Goal: Task Accomplishment & Management: Manage account settings

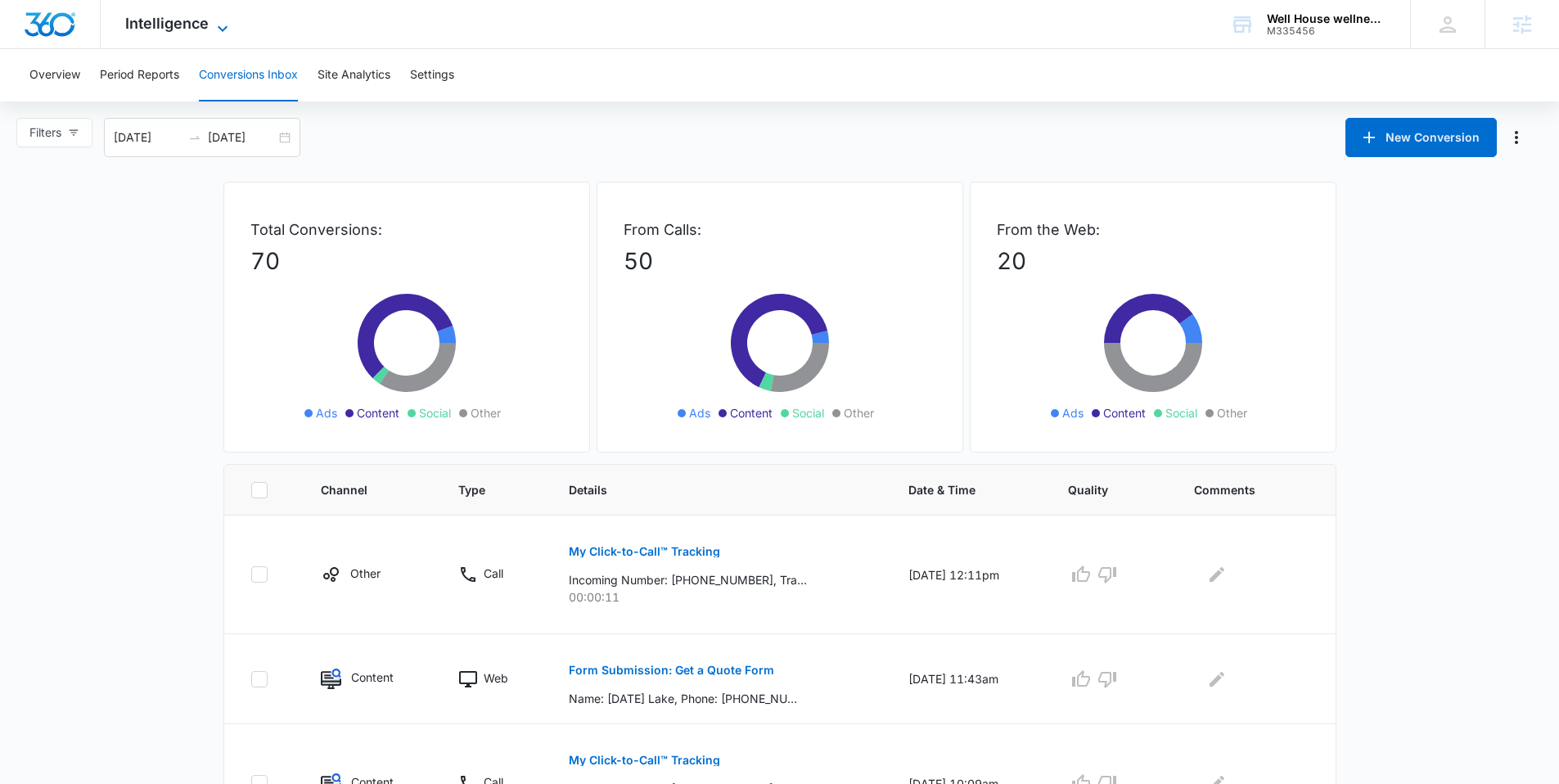
click at [217, 25] on icon at bounding box center [222, 28] width 19 height 19
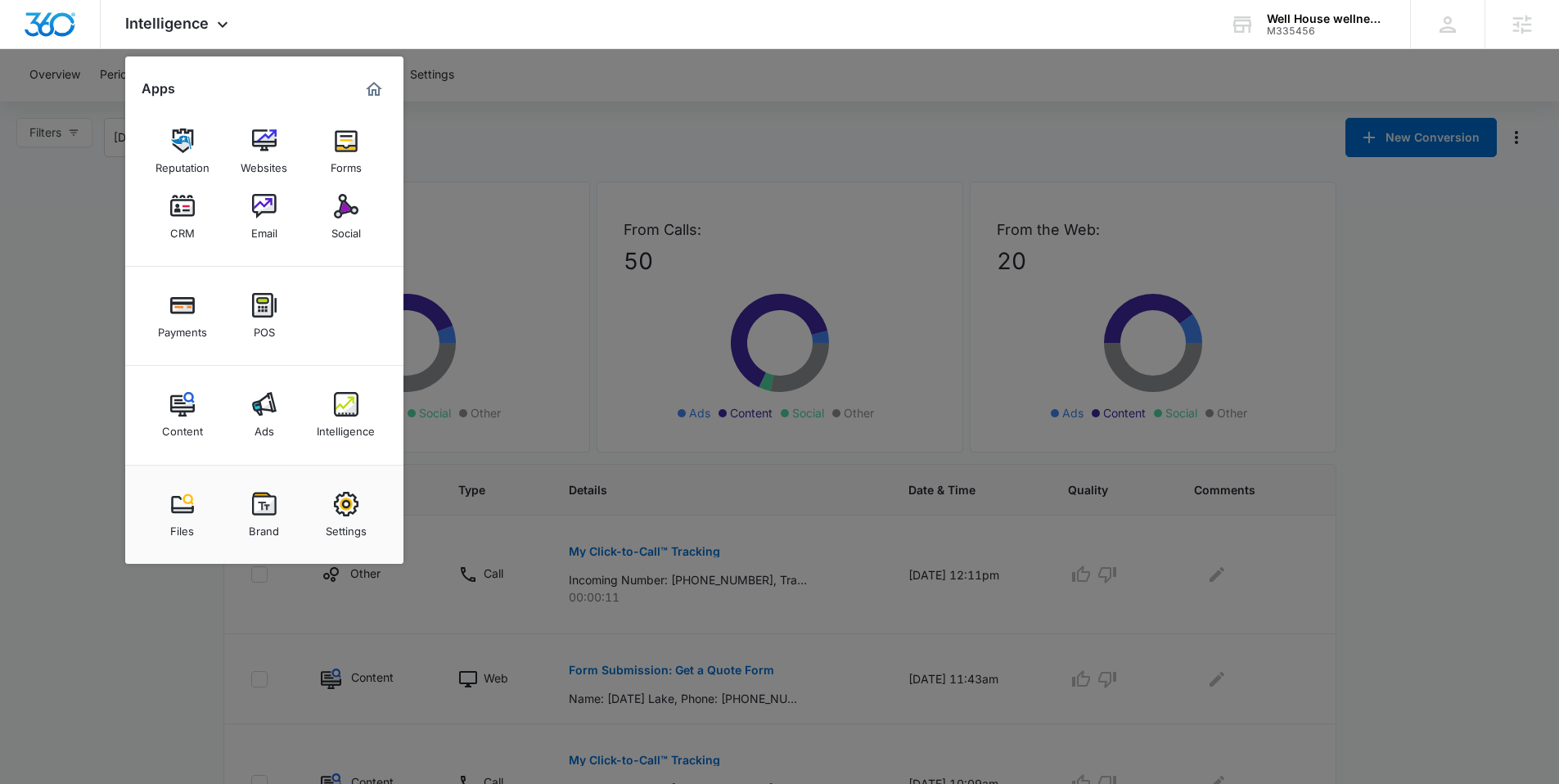
click at [519, 153] on div at bounding box center [779, 392] width 1559 height 784
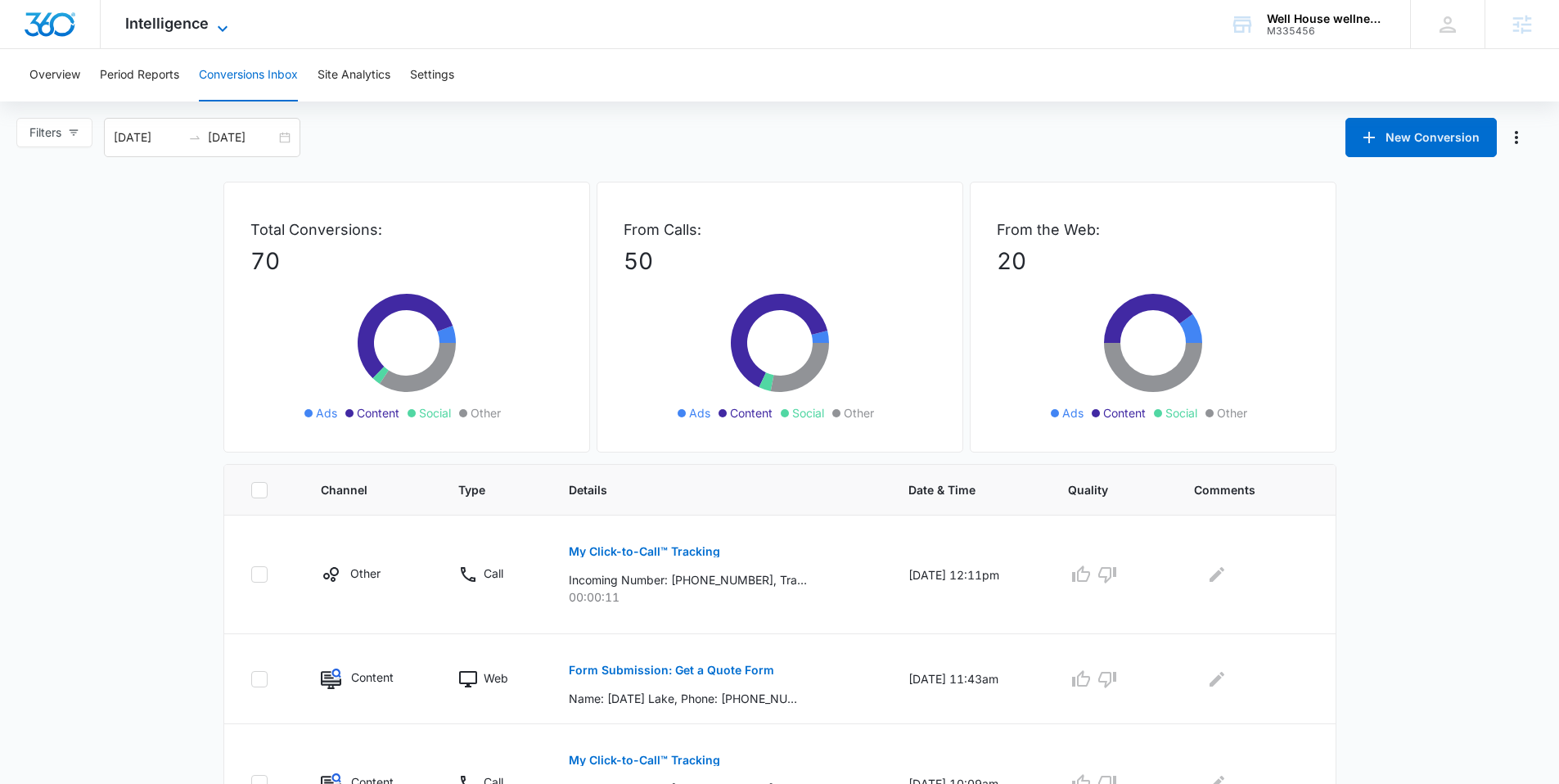
click at [199, 24] on span "Intelligence" at bounding box center [166, 23] width 83 height 17
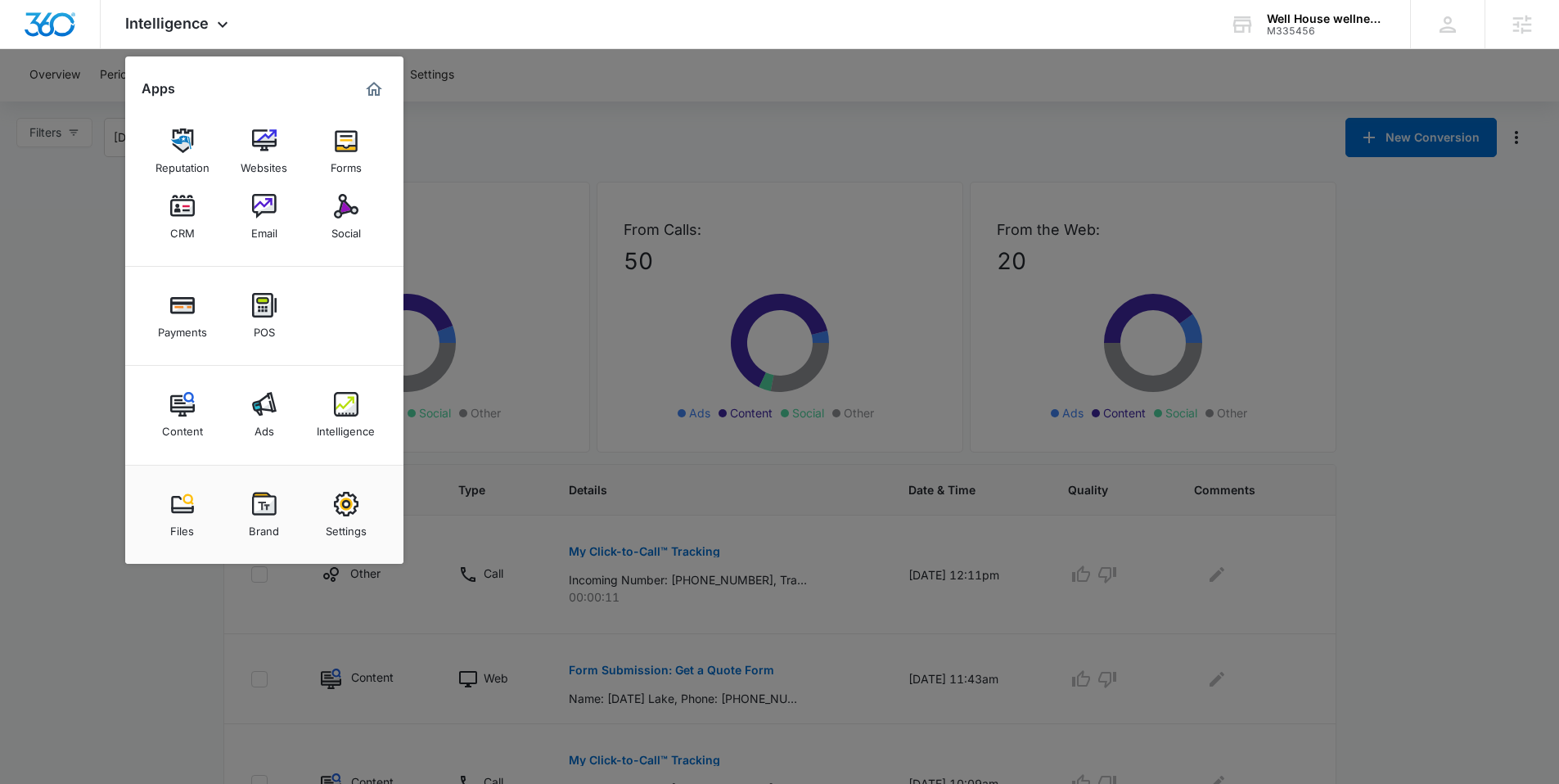
click at [555, 150] on div at bounding box center [779, 392] width 1559 height 784
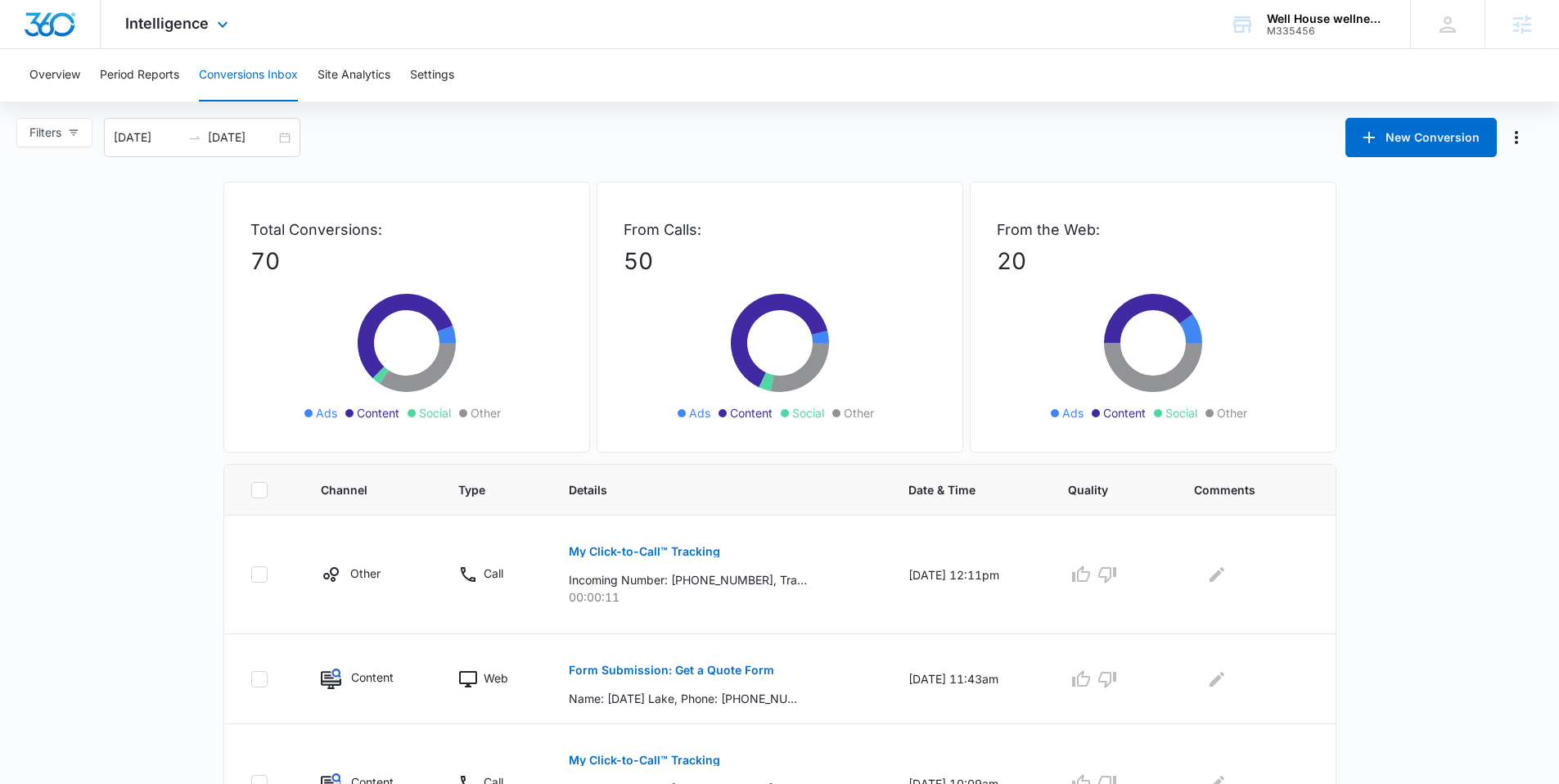
click at [214, 14] on div "Intelligence Apps Reputation Websites Forms CRM Email Social Payments POS Conte…" at bounding box center [178, 24] width 156 height 48
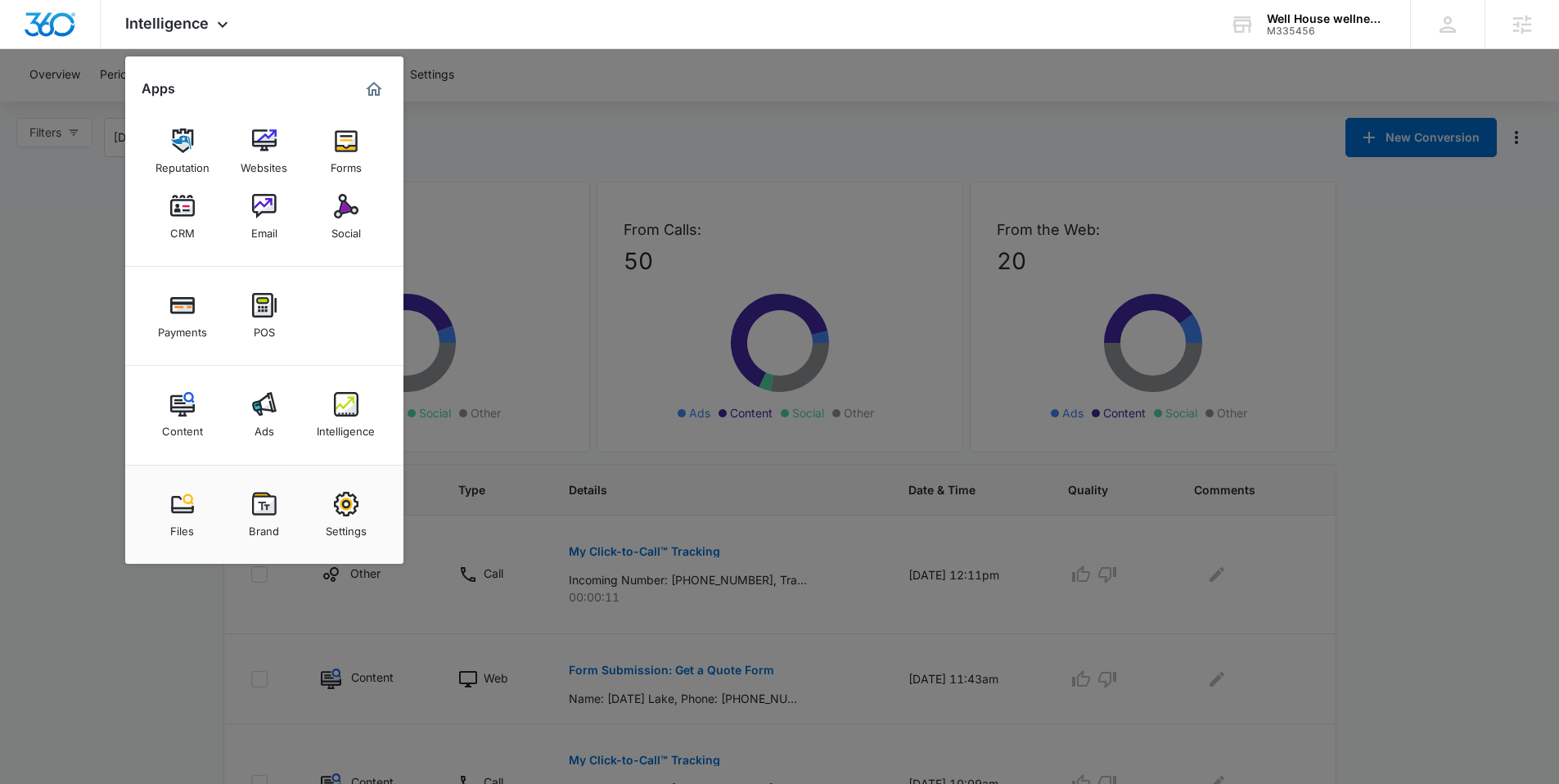
click at [548, 153] on div at bounding box center [779, 392] width 1559 height 784
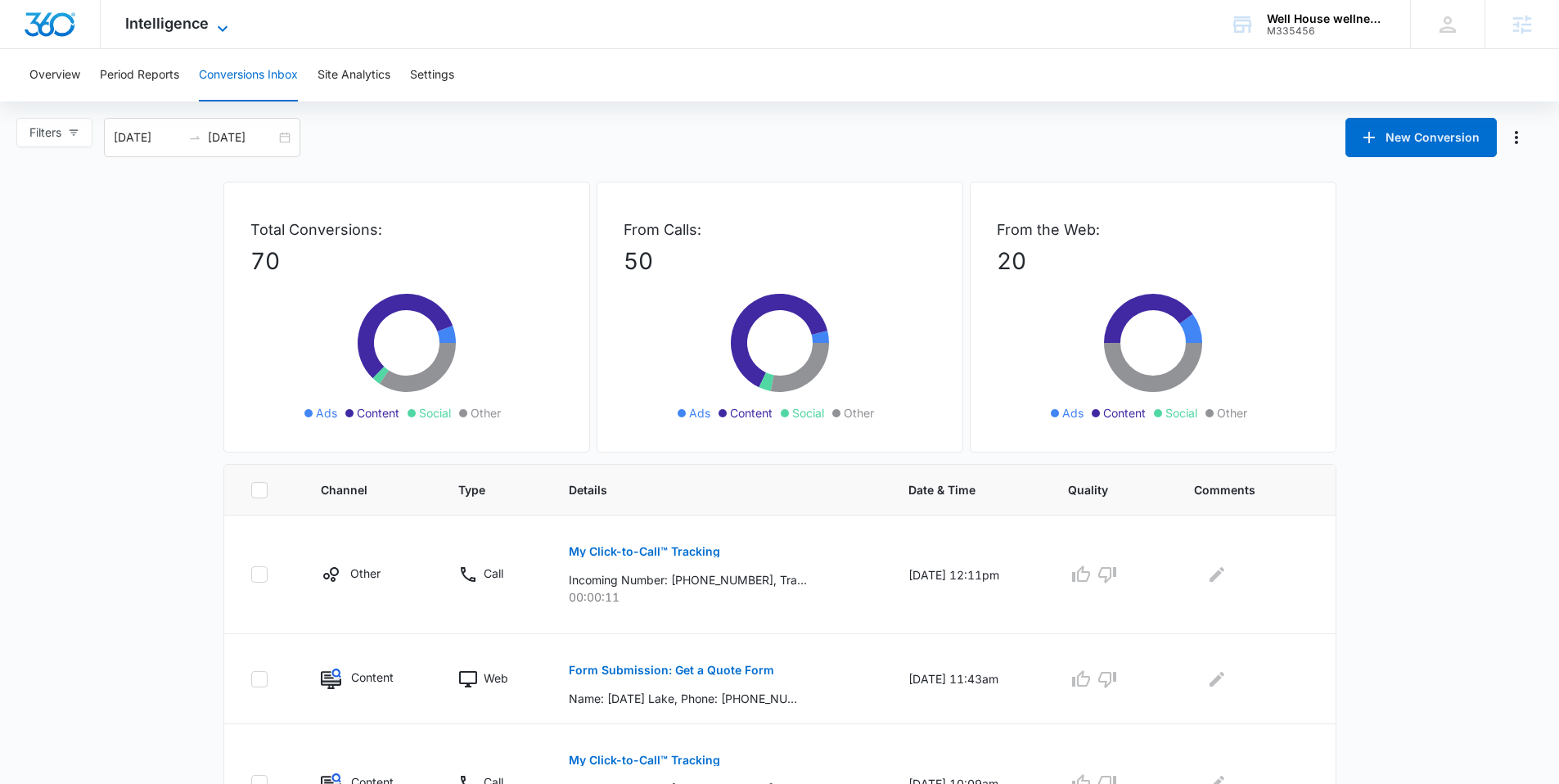
click at [216, 28] on icon at bounding box center [222, 28] width 19 height 19
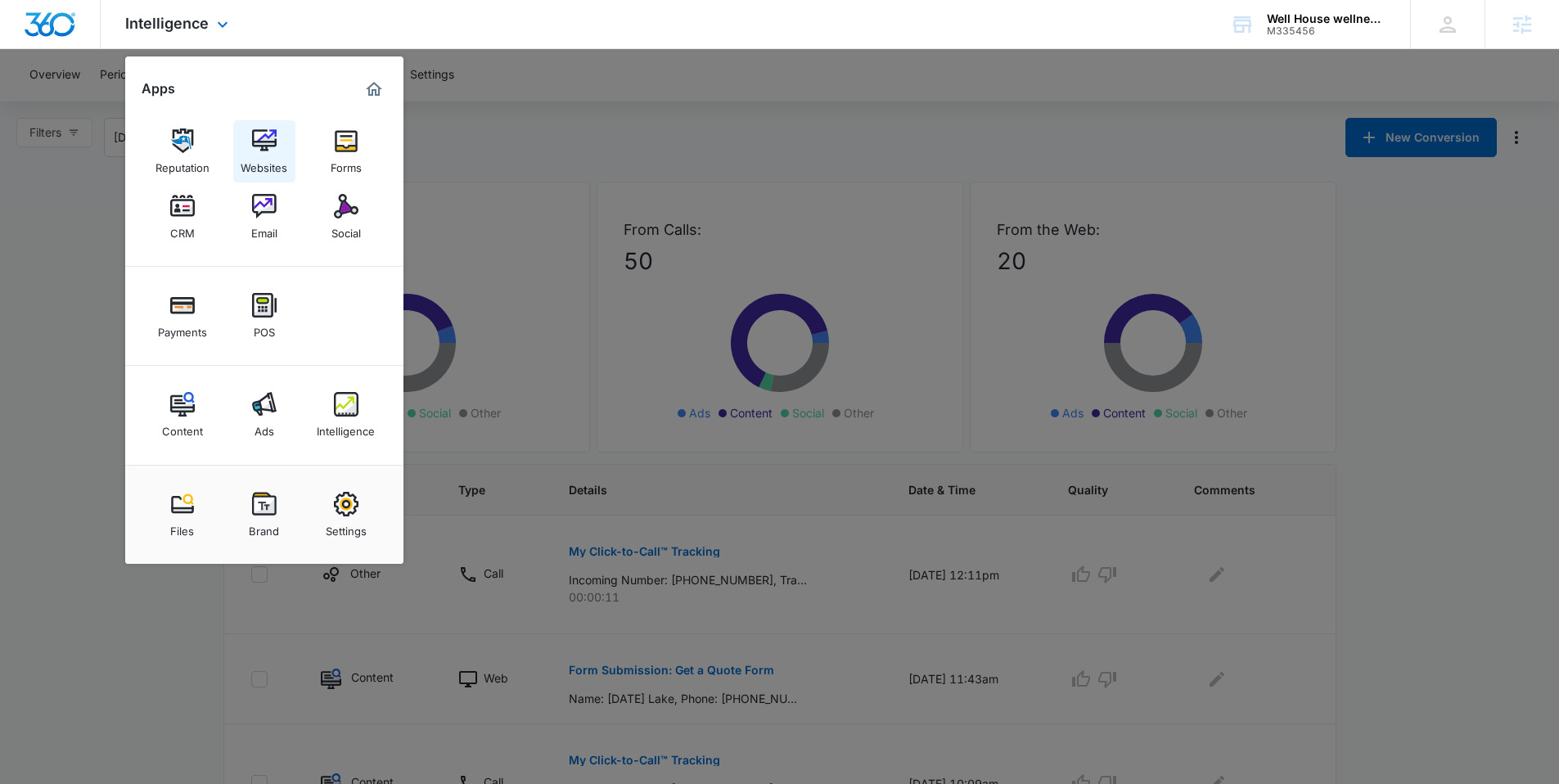
click at [256, 132] on img at bounding box center [264, 140] width 24 height 24
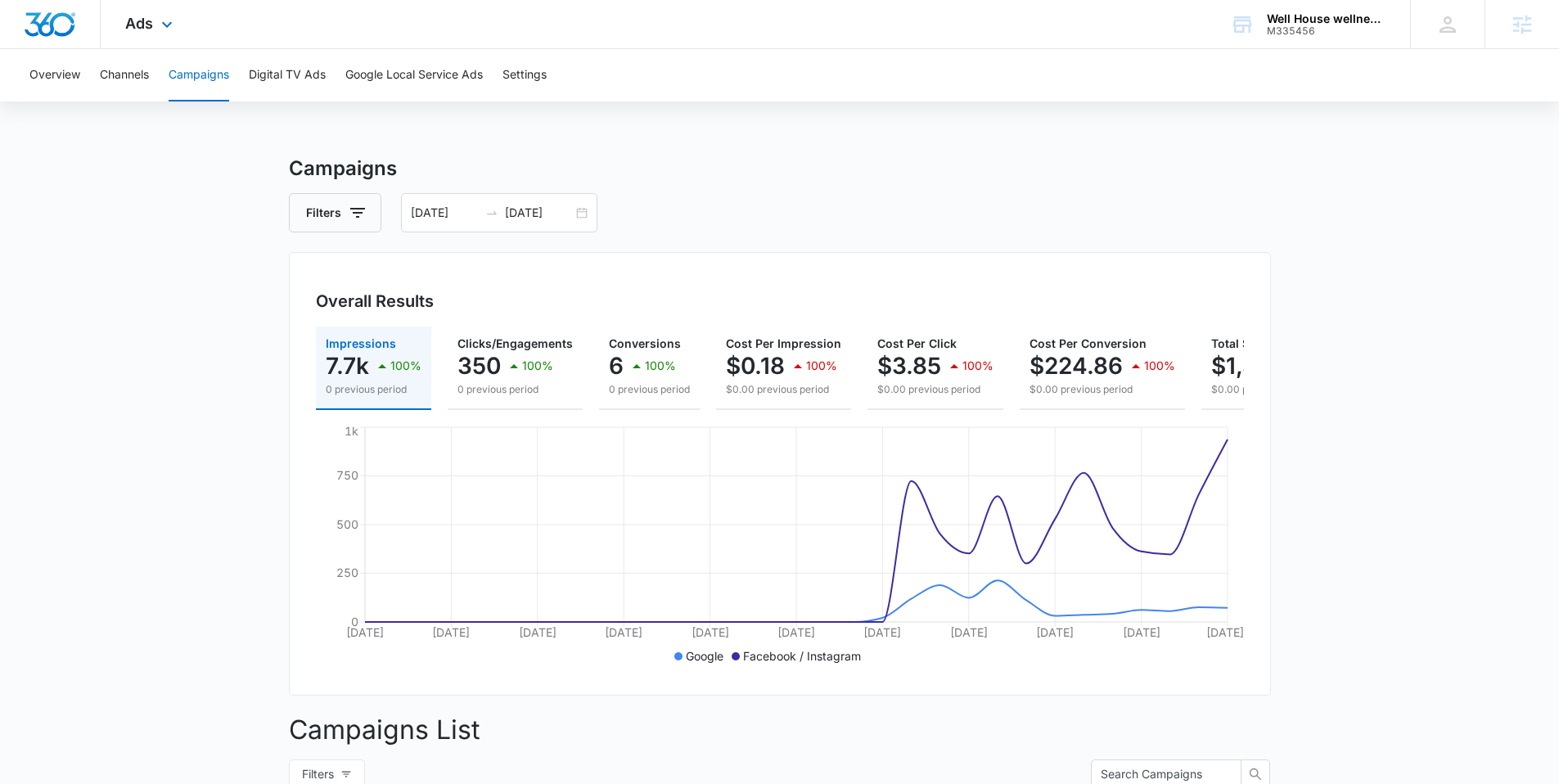
click at [179, 29] on div "Ads Apps Reputation Websites Forms CRM Email Social Payments POS Content Ads In…" at bounding box center [150, 24] width 100 height 48
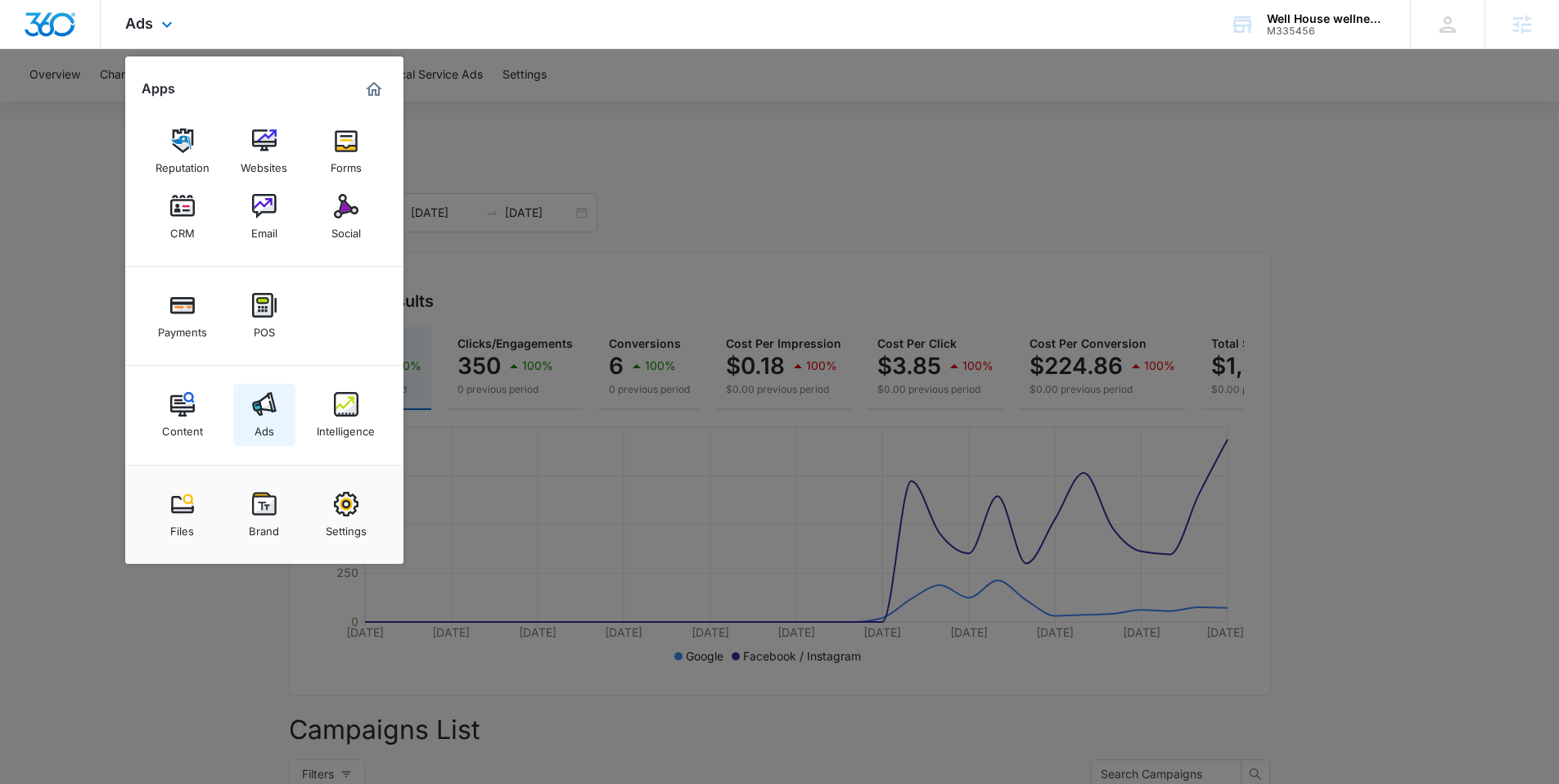
click at [262, 402] on img at bounding box center [264, 404] width 24 height 24
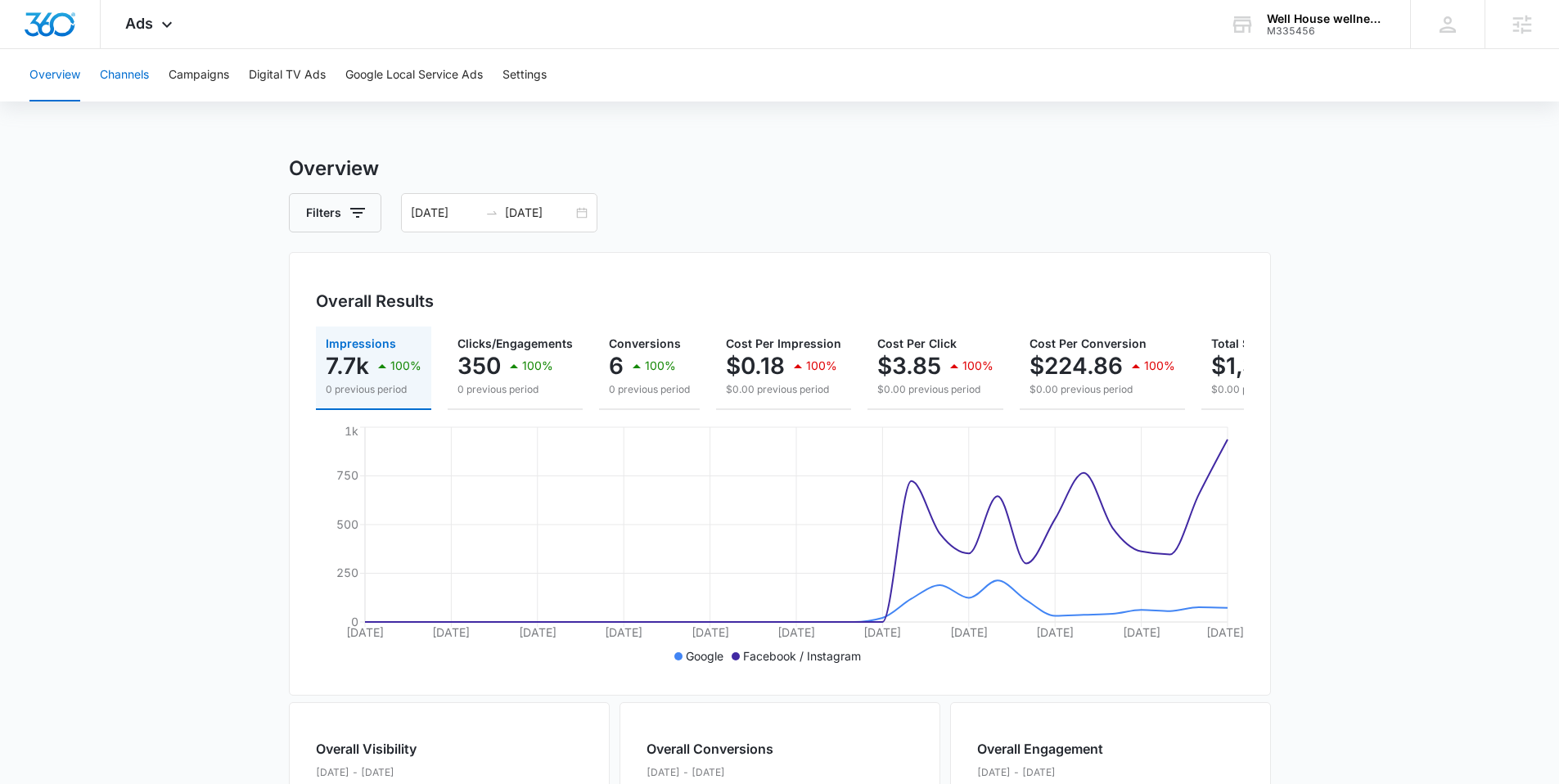
click at [136, 75] on button "Channels" at bounding box center [124, 75] width 49 height 52
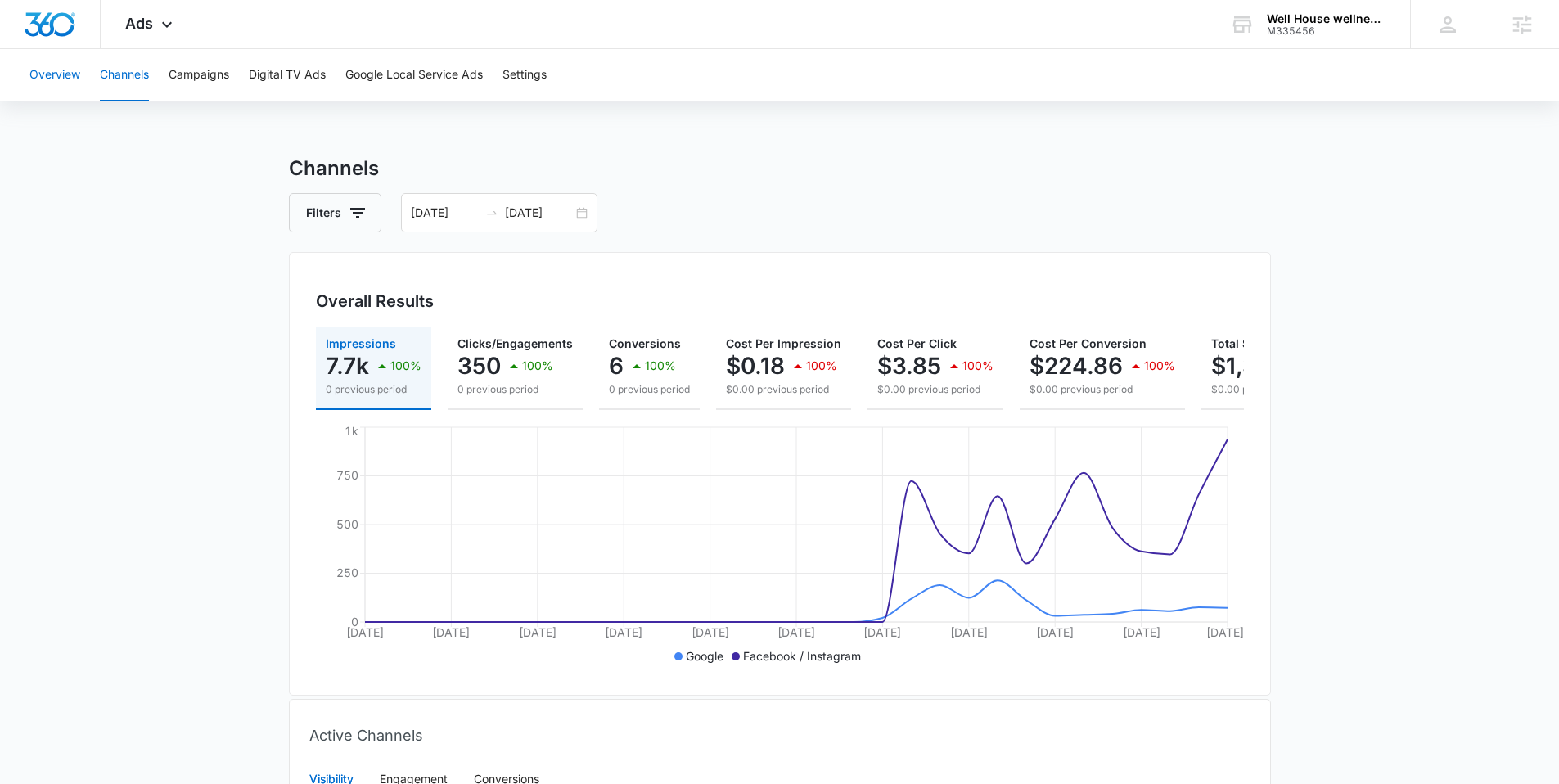
click at [68, 66] on button "Overview" at bounding box center [55, 75] width 51 height 52
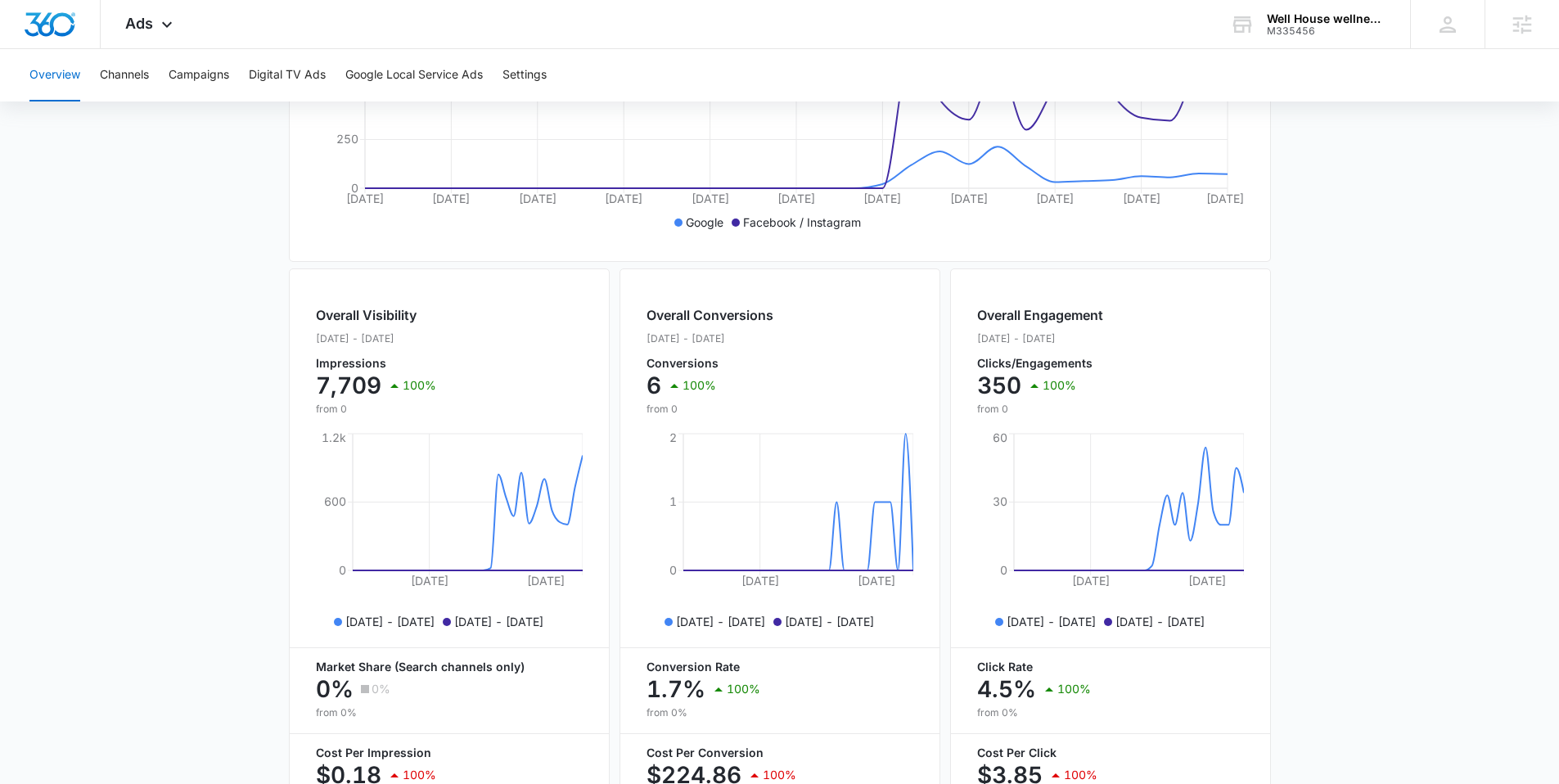
scroll to position [557, 0]
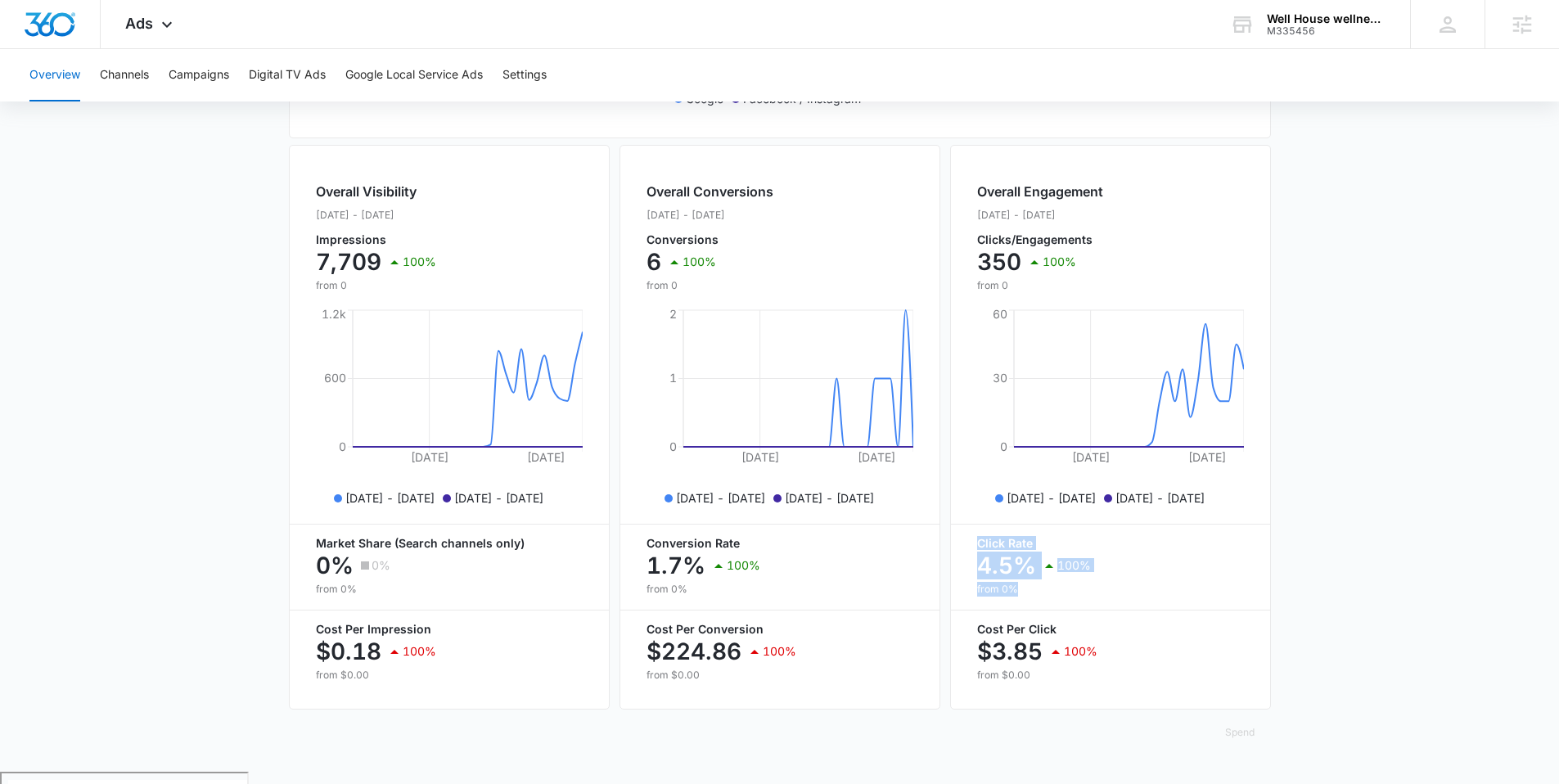
drag, startPoint x: 972, startPoint y: 558, endPoint x: 1035, endPoint y: 594, distance: 72.6
click at [1035, 594] on div "Overall Engagement Sep. 13 - Oct. 13, 2025 Clicks/Engagements 350 100% from 0 S…" at bounding box center [1110, 427] width 320 height 565
click at [1072, 596] on p "from 0%" at bounding box center [1110, 588] width 266 height 14
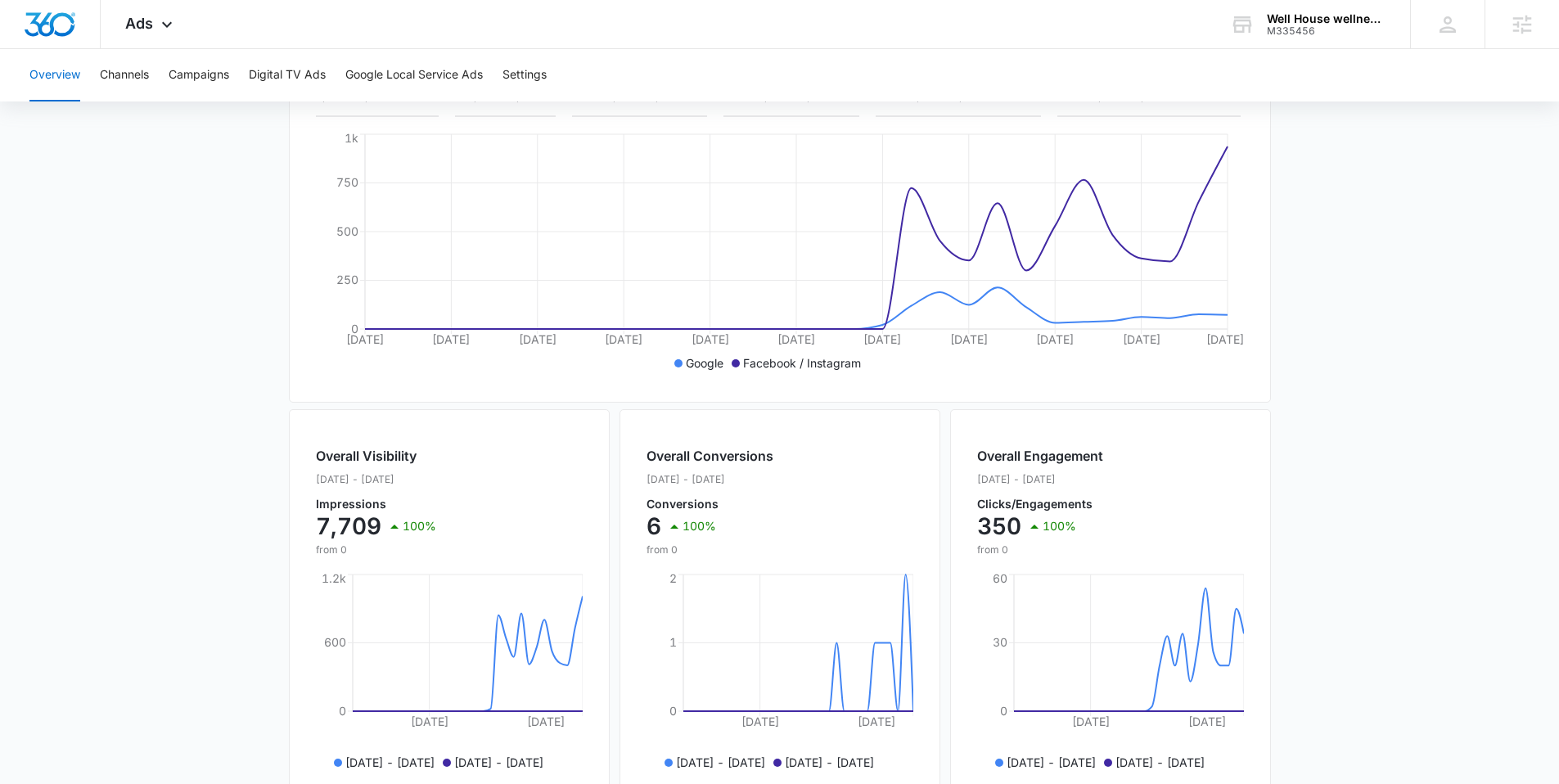
scroll to position [0, 0]
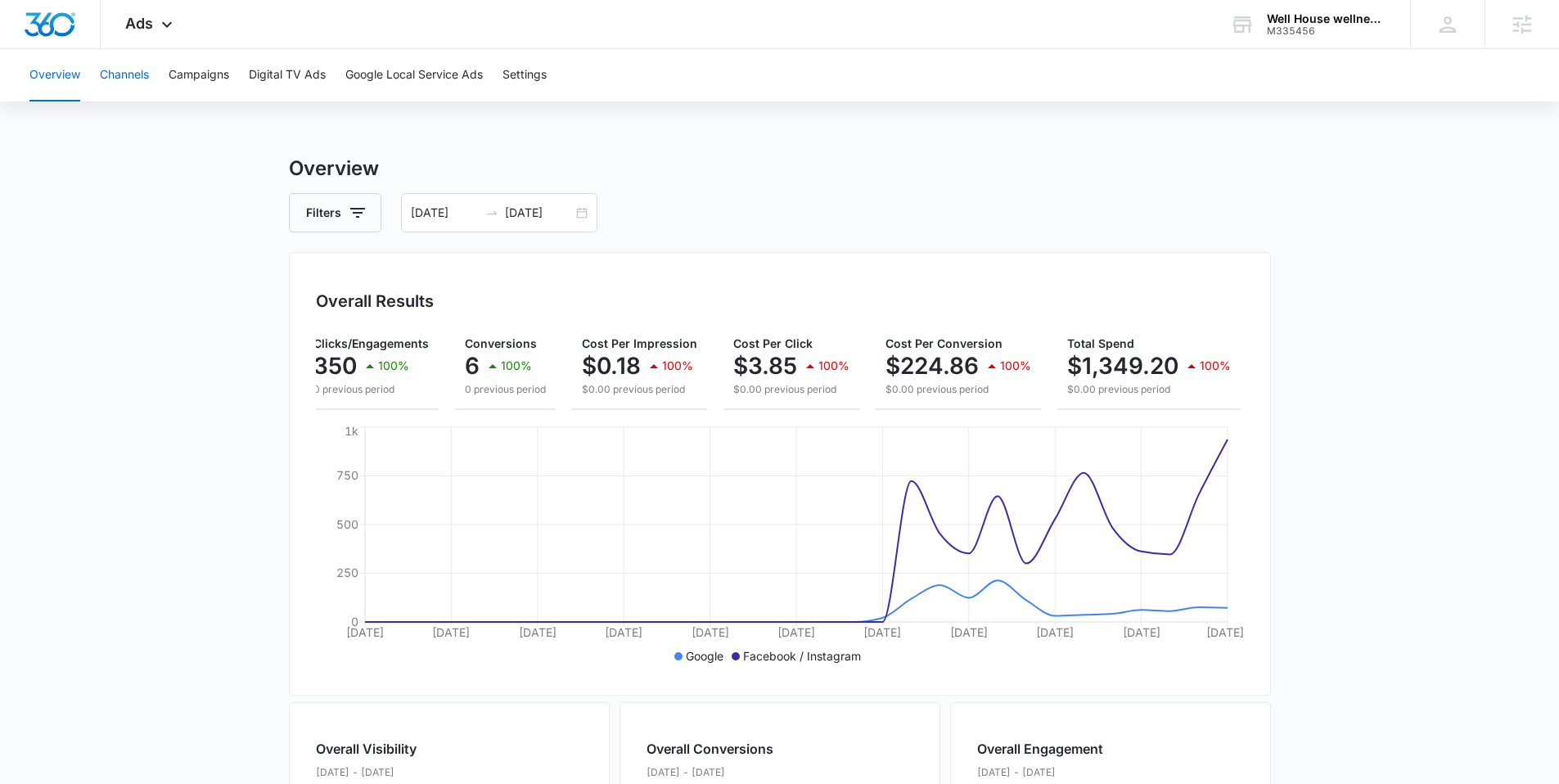
click at [132, 72] on button "Channels" at bounding box center [124, 75] width 49 height 52
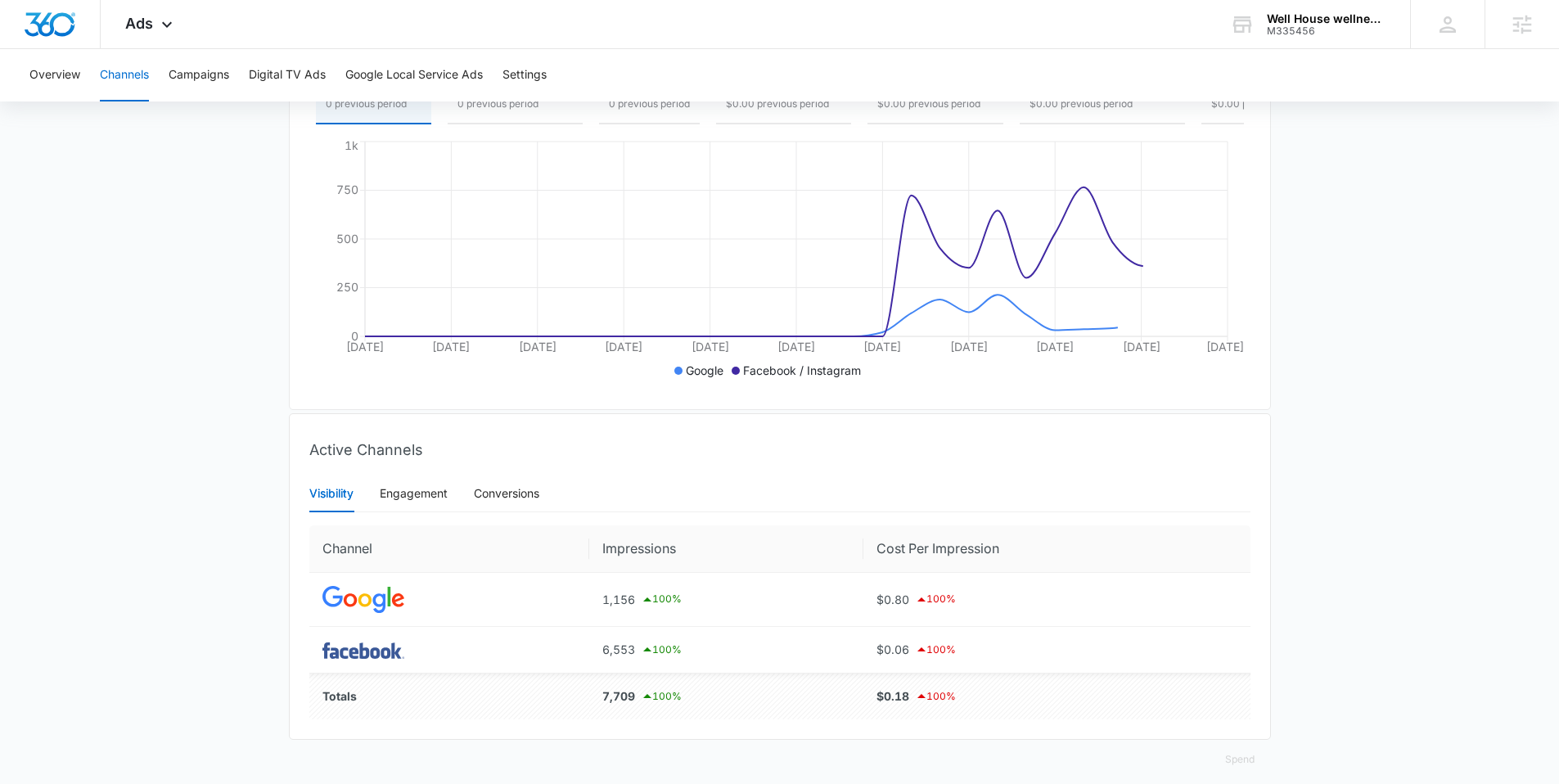
scroll to position [313, 0]
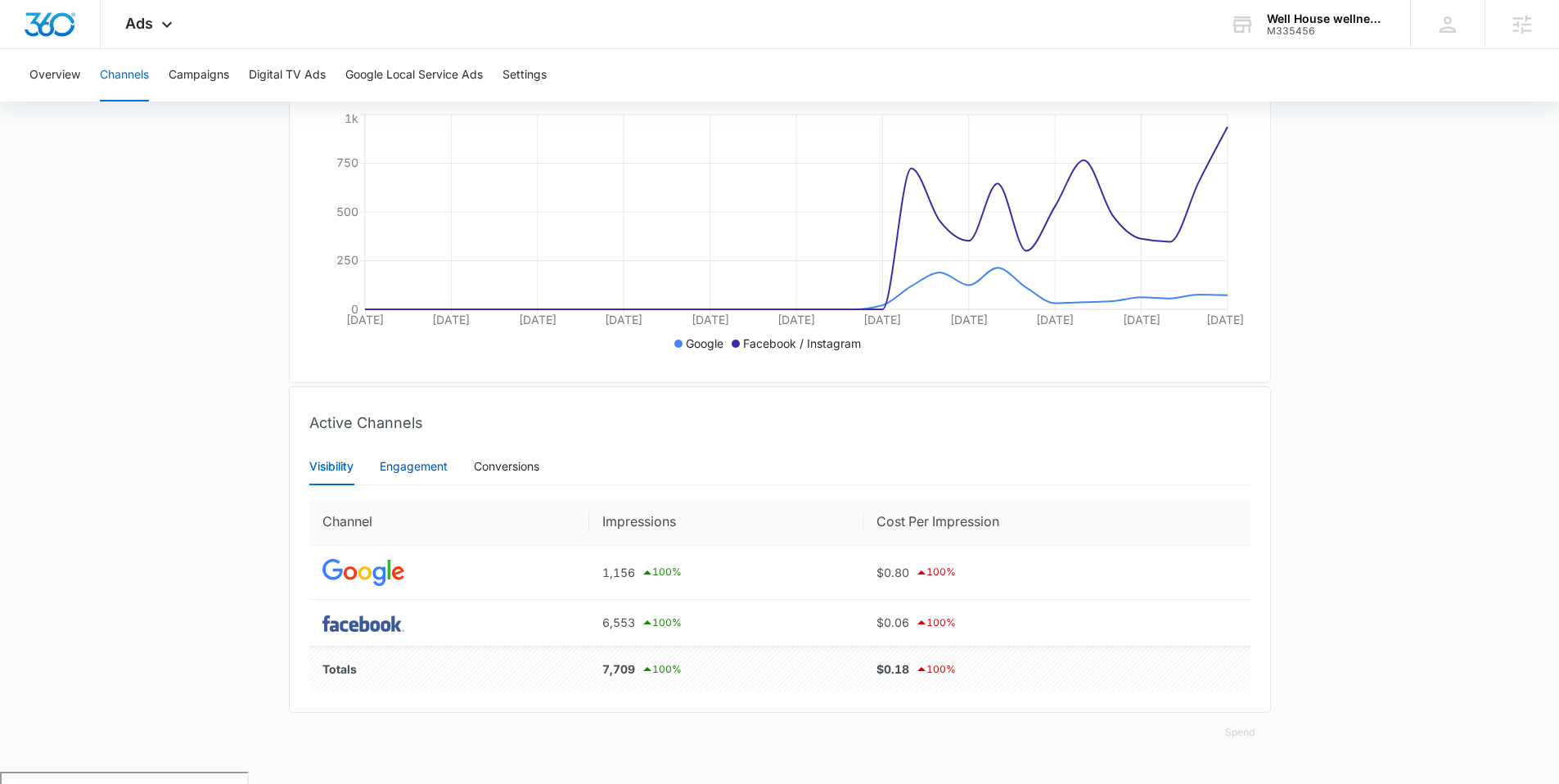
click at [416, 475] on div "Engagement" at bounding box center [413, 466] width 68 height 18
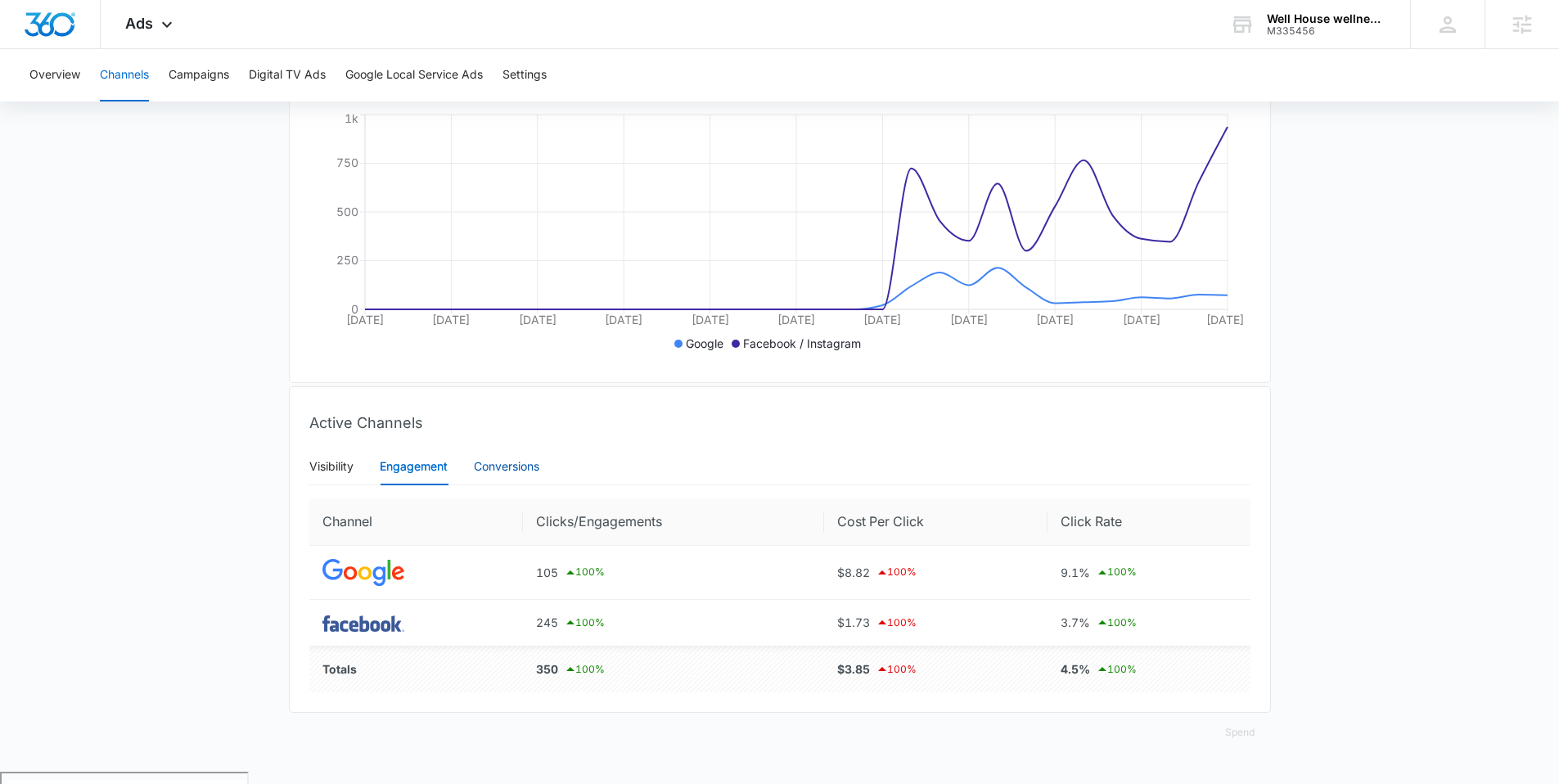
click at [518, 475] on div "Conversions" at bounding box center [507, 466] width 66 height 18
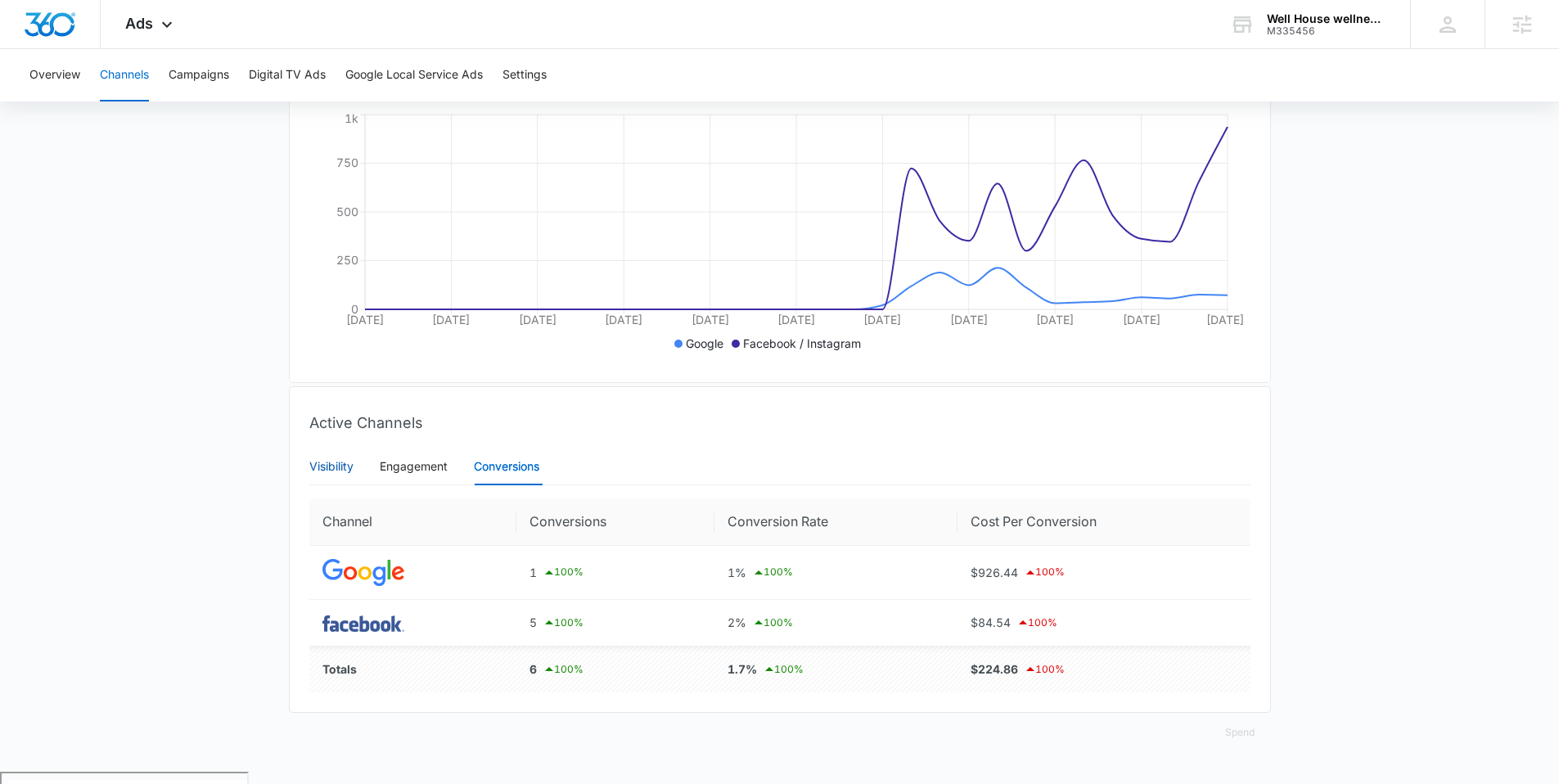
click at [333, 473] on div "Visibility" at bounding box center [331, 466] width 44 height 18
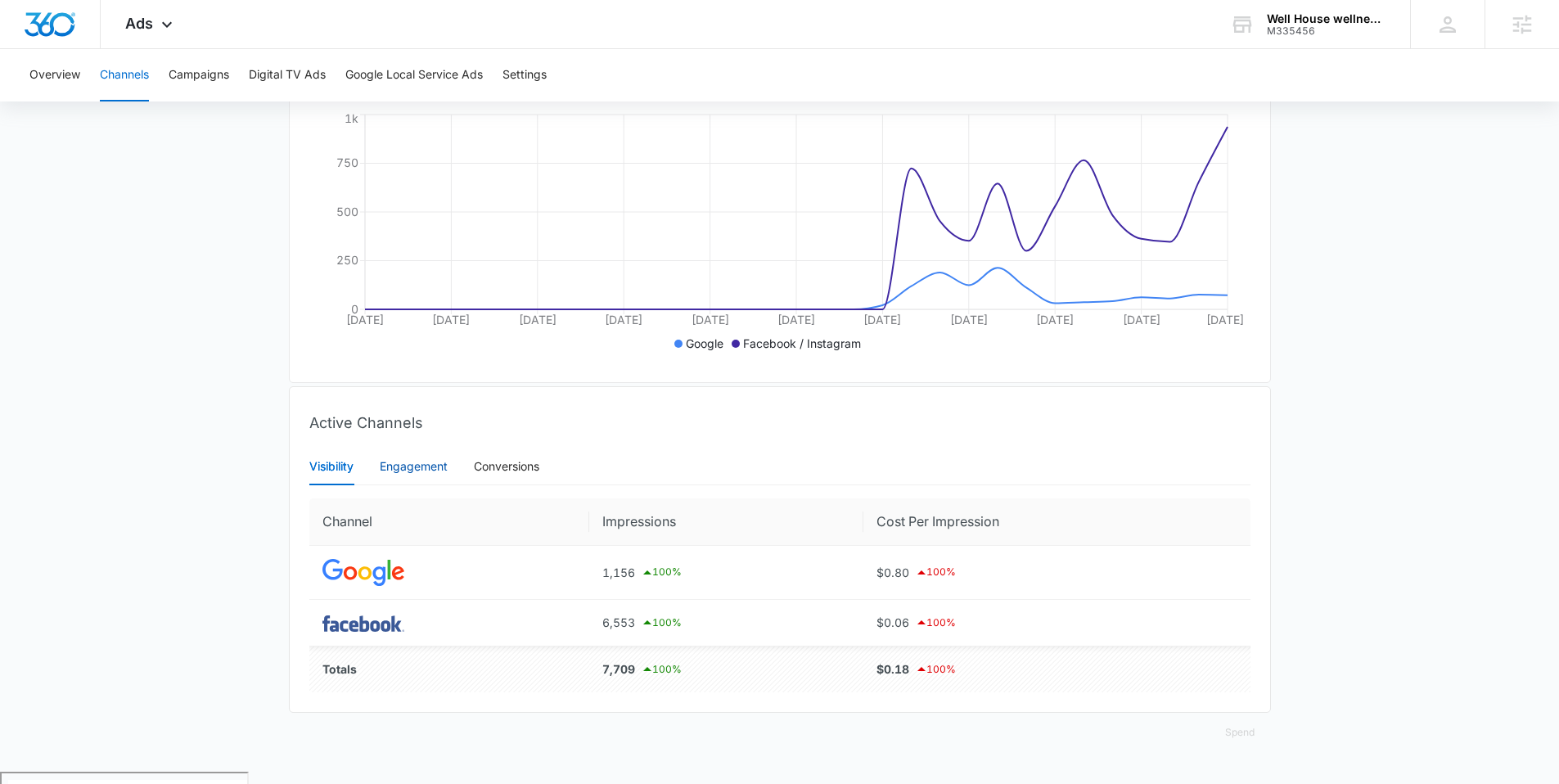
click at [411, 475] on div "Engagement" at bounding box center [413, 466] width 68 height 18
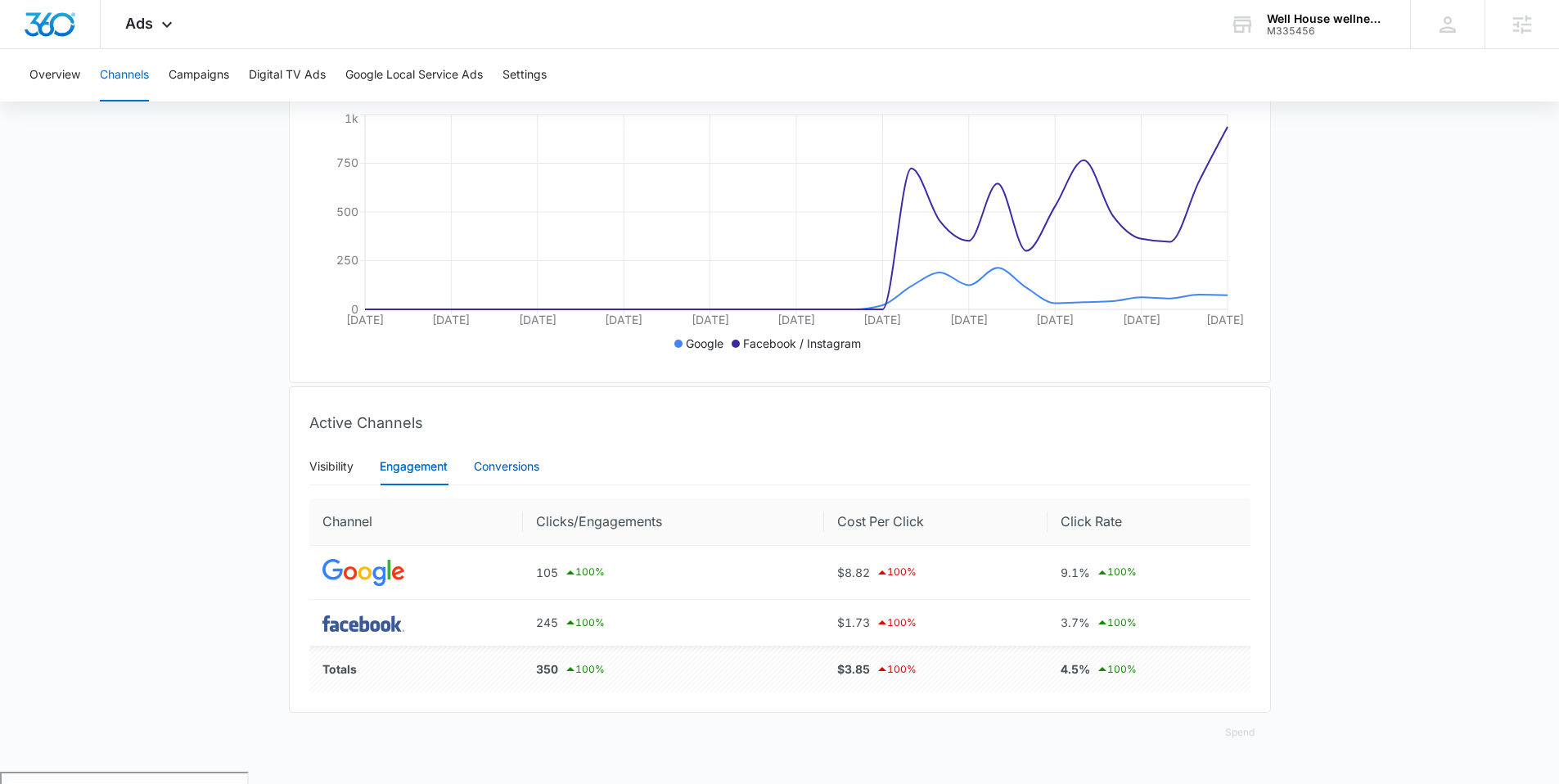
click at [499, 475] on div "Conversions" at bounding box center [507, 466] width 66 height 18
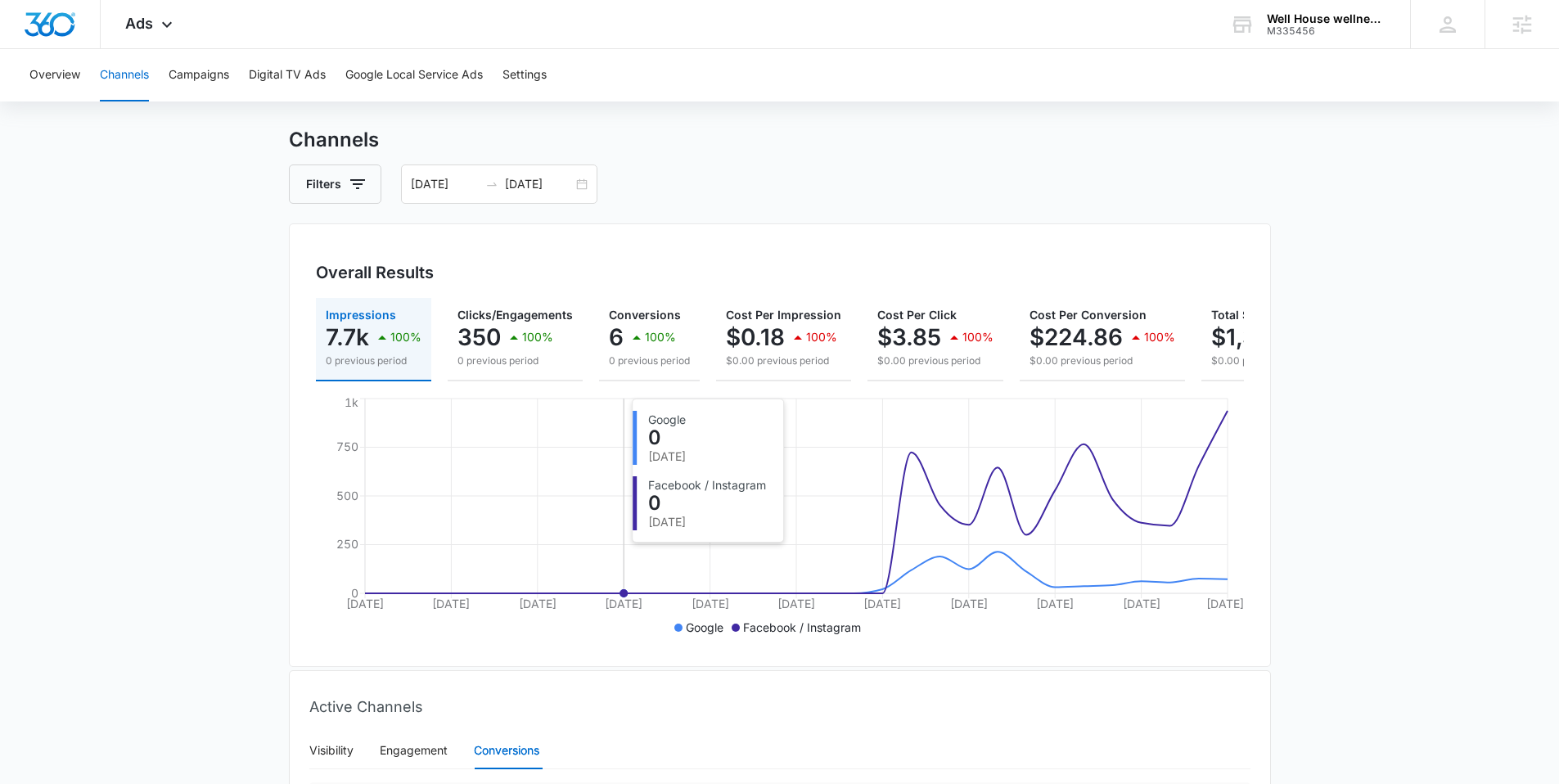
scroll to position [20, 0]
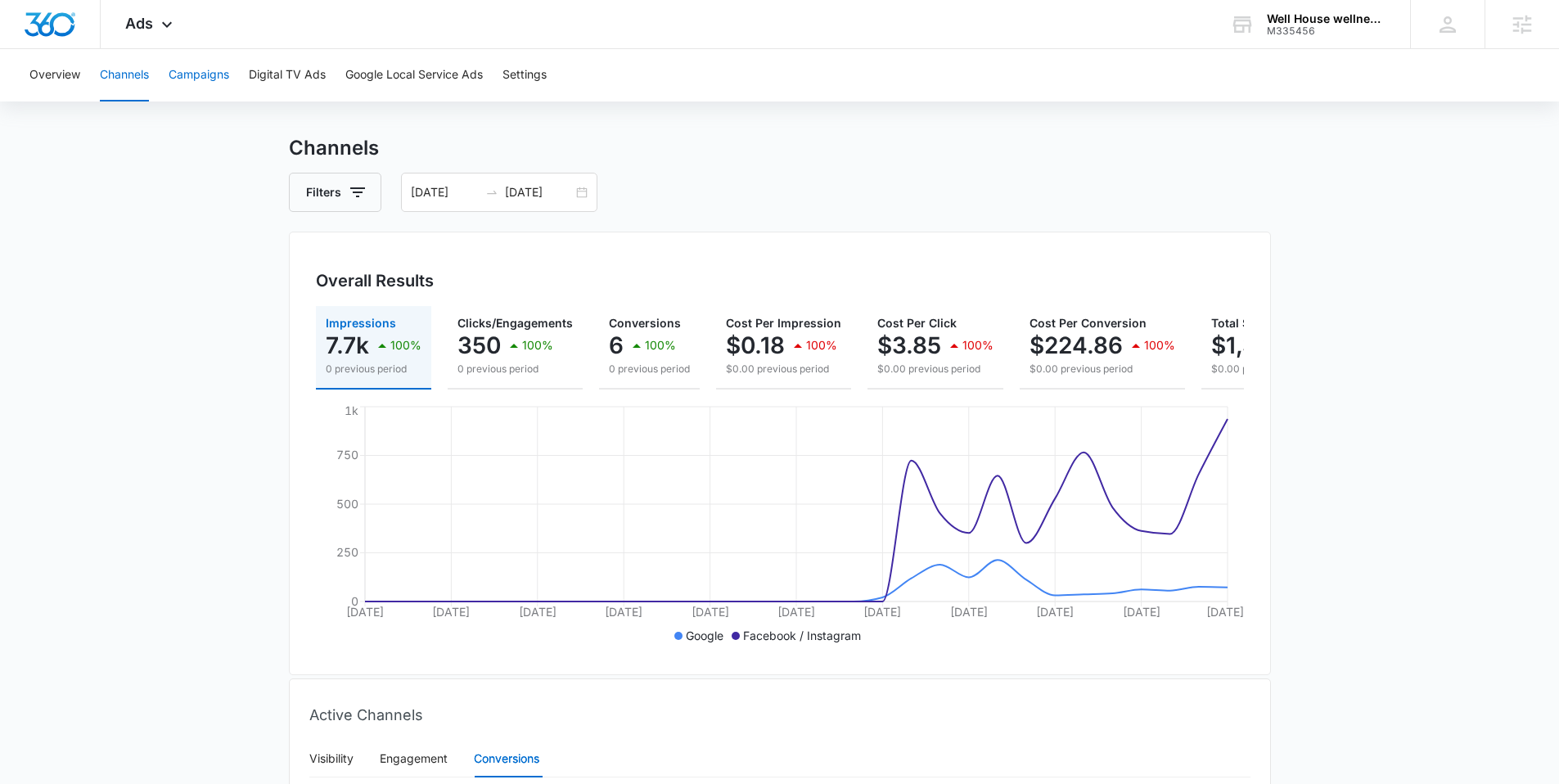
click at [216, 81] on button "Campaigns" at bounding box center [199, 75] width 61 height 52
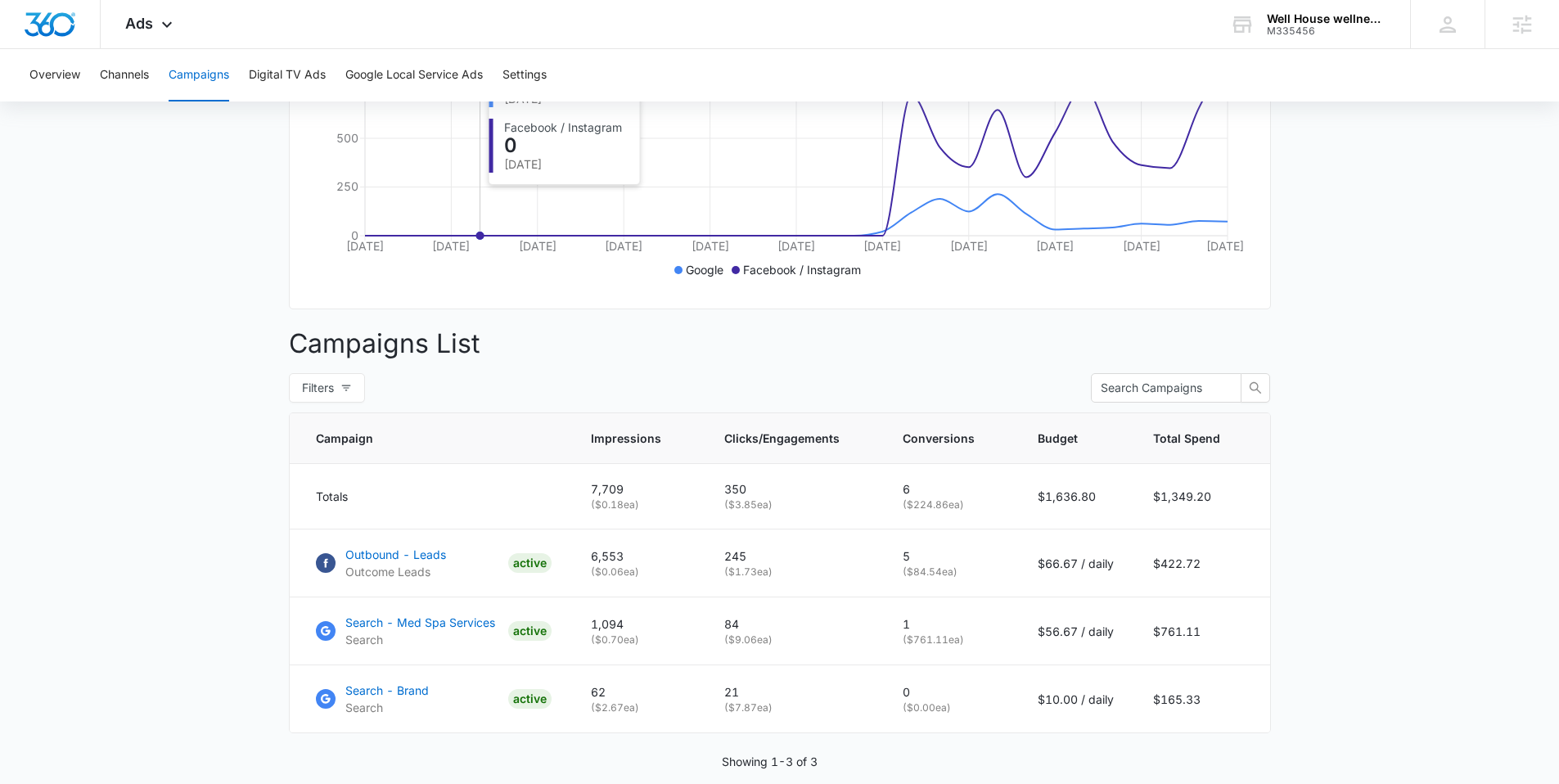
scroll to position [463, 0]
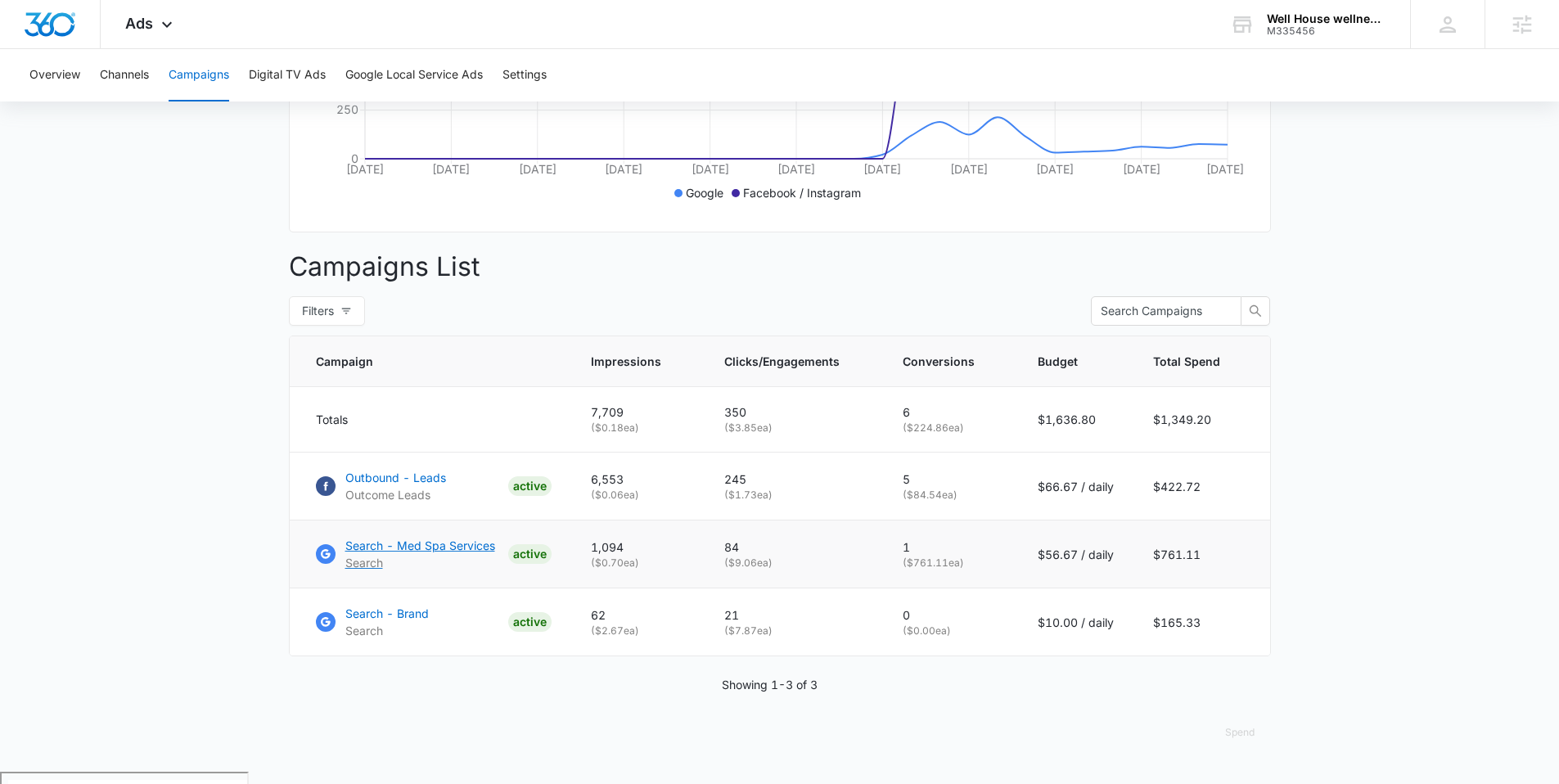
click at [435, 554] on p "Search - Med Spa Services" at bounding box center [421, 545] width 150 height 17
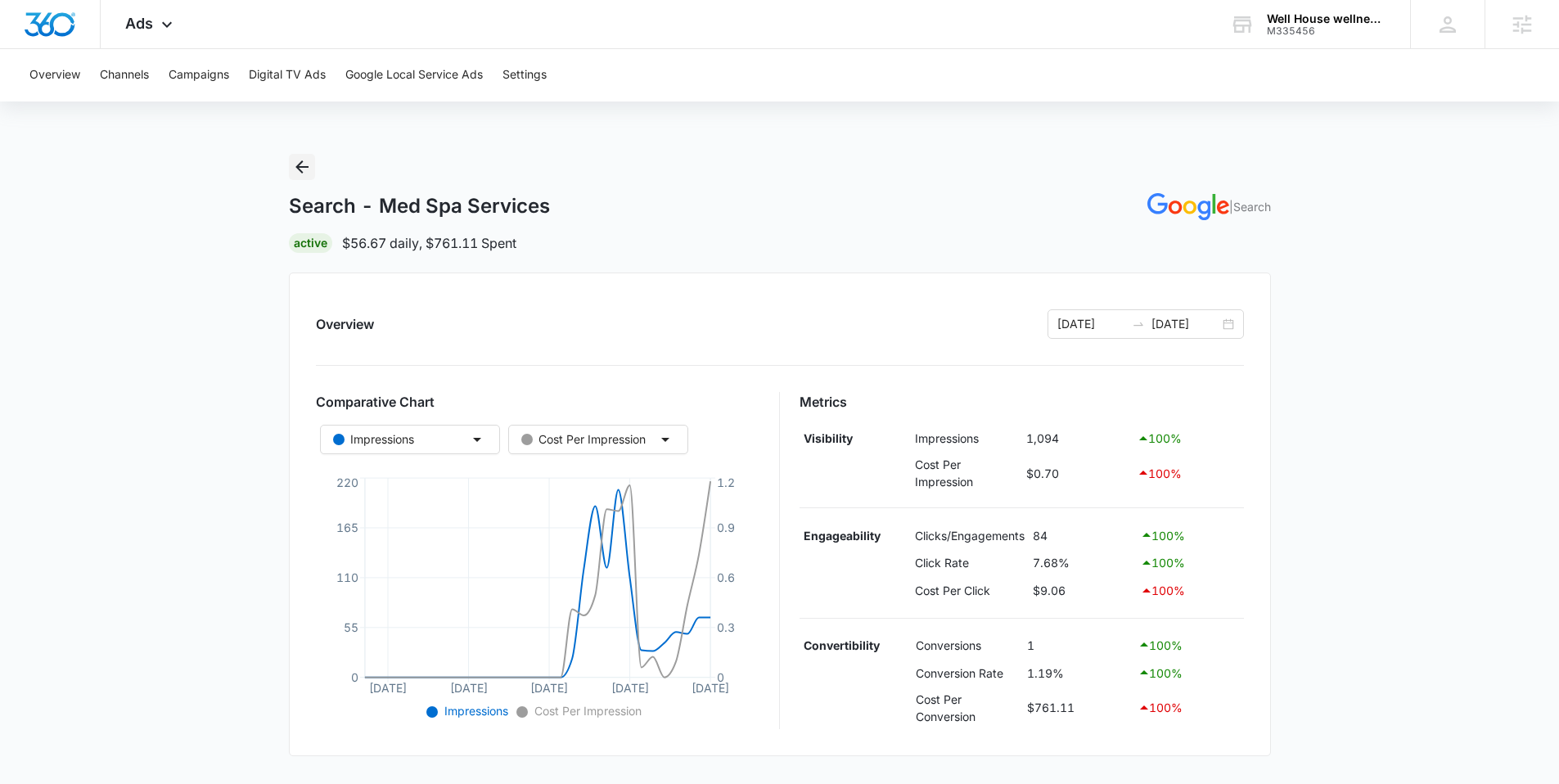
click at [303, 163] on icon "Back" at bounding box center [301, 166] width 19 height 19
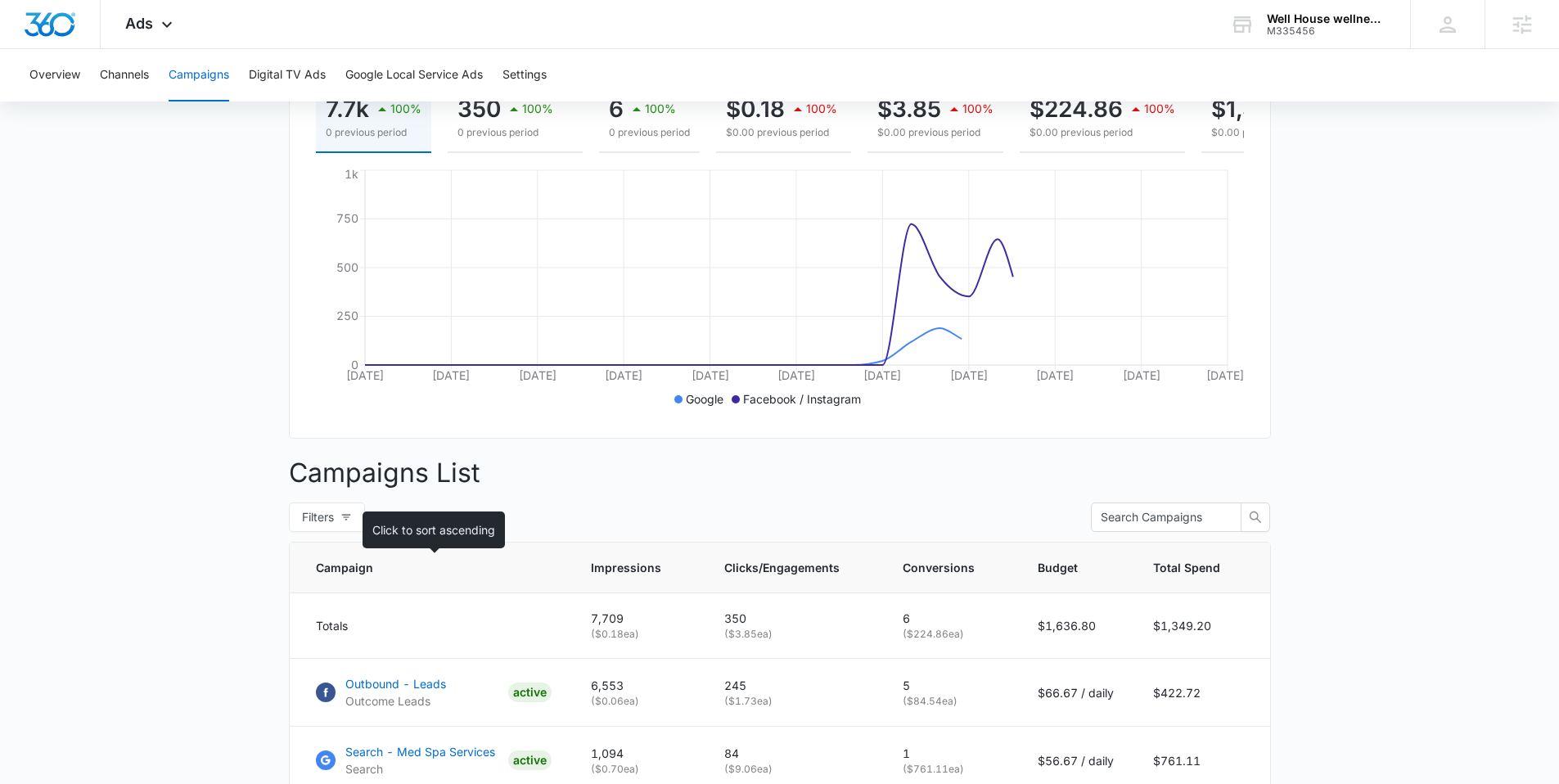
scroll to position [463, 0]
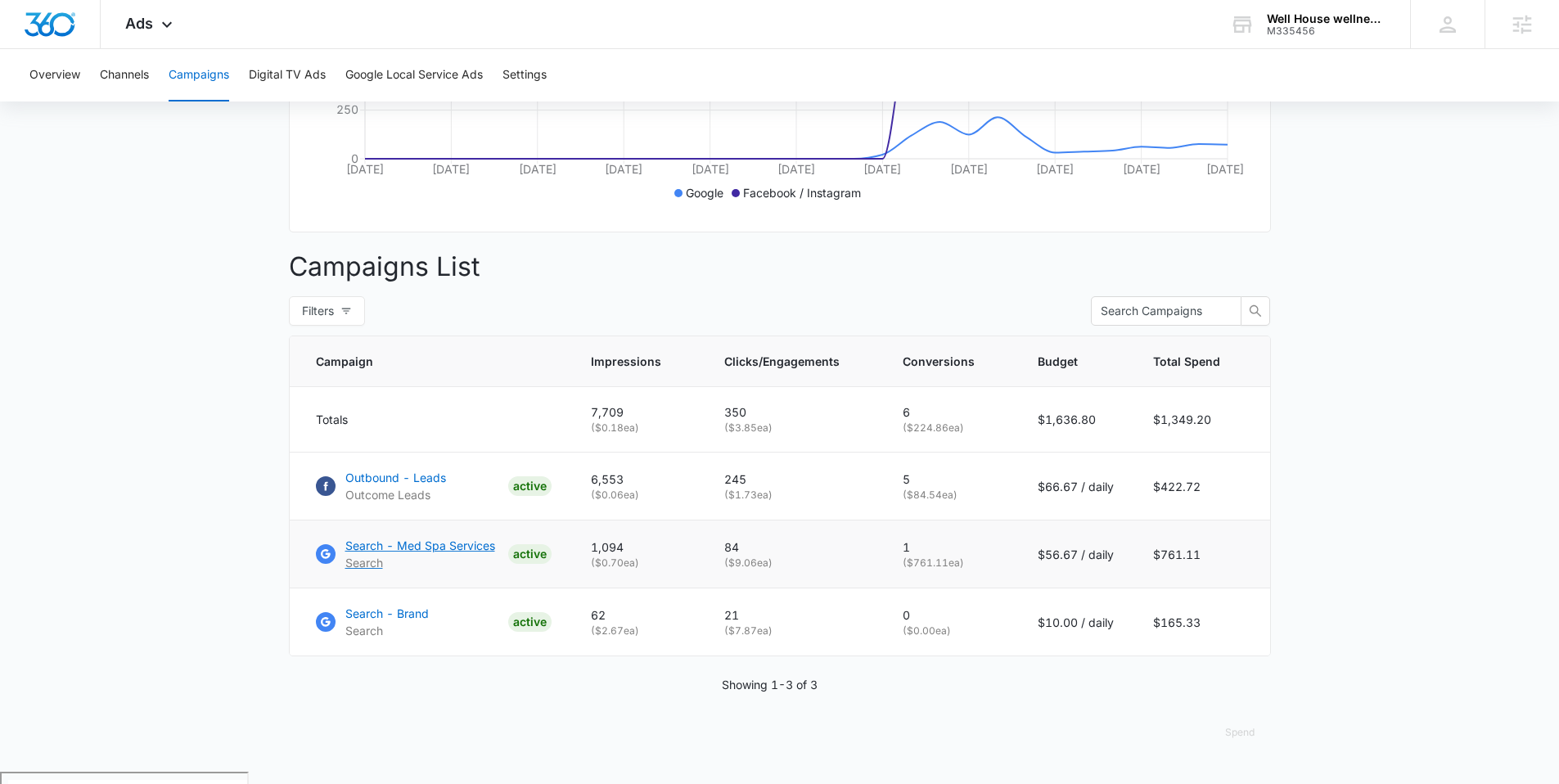
click at [451, 554] on p "Search - Med Spa Services" at bounding box center [421, 545] width 150 height 17
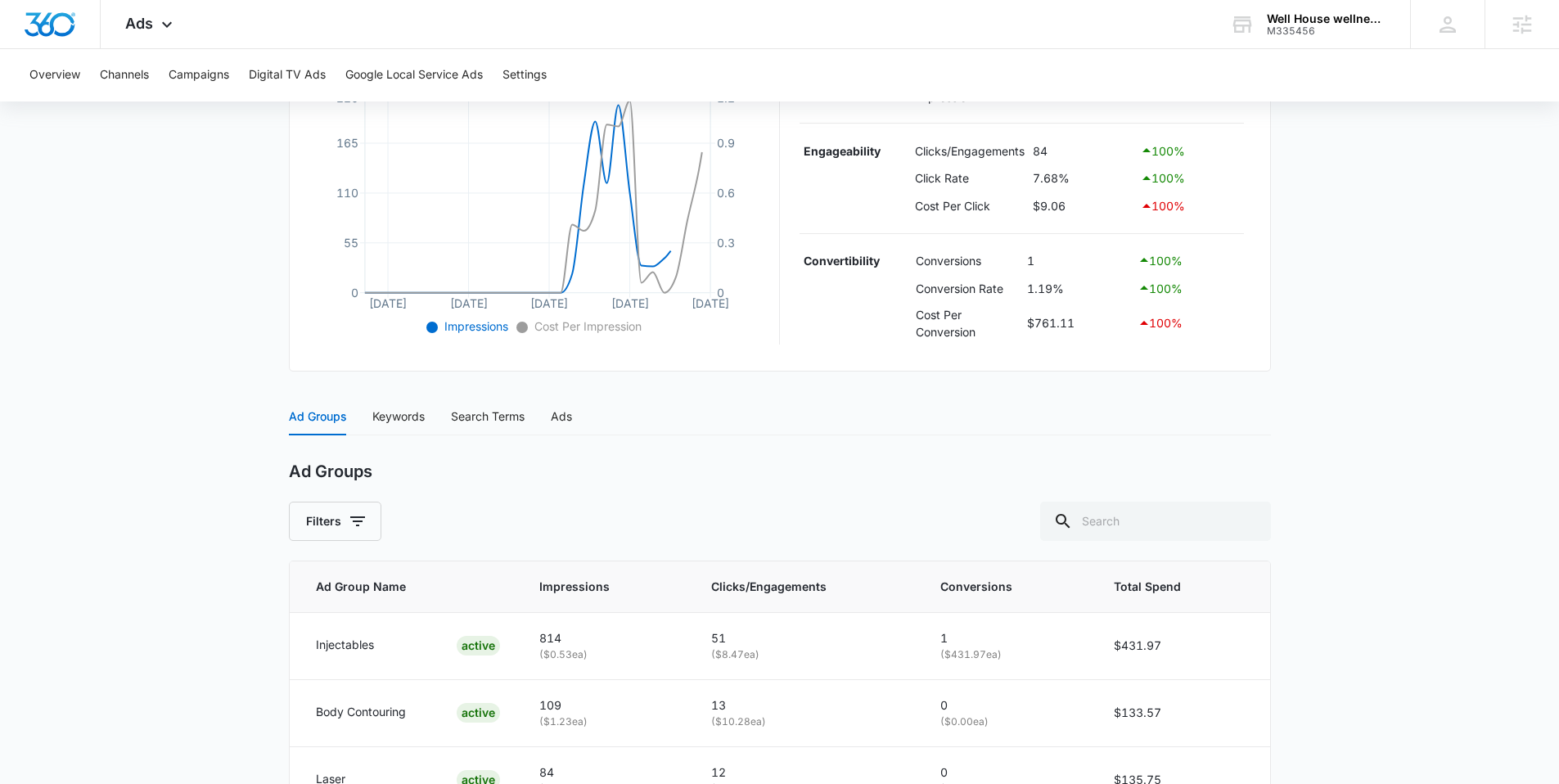
scroll to position [558, 0]
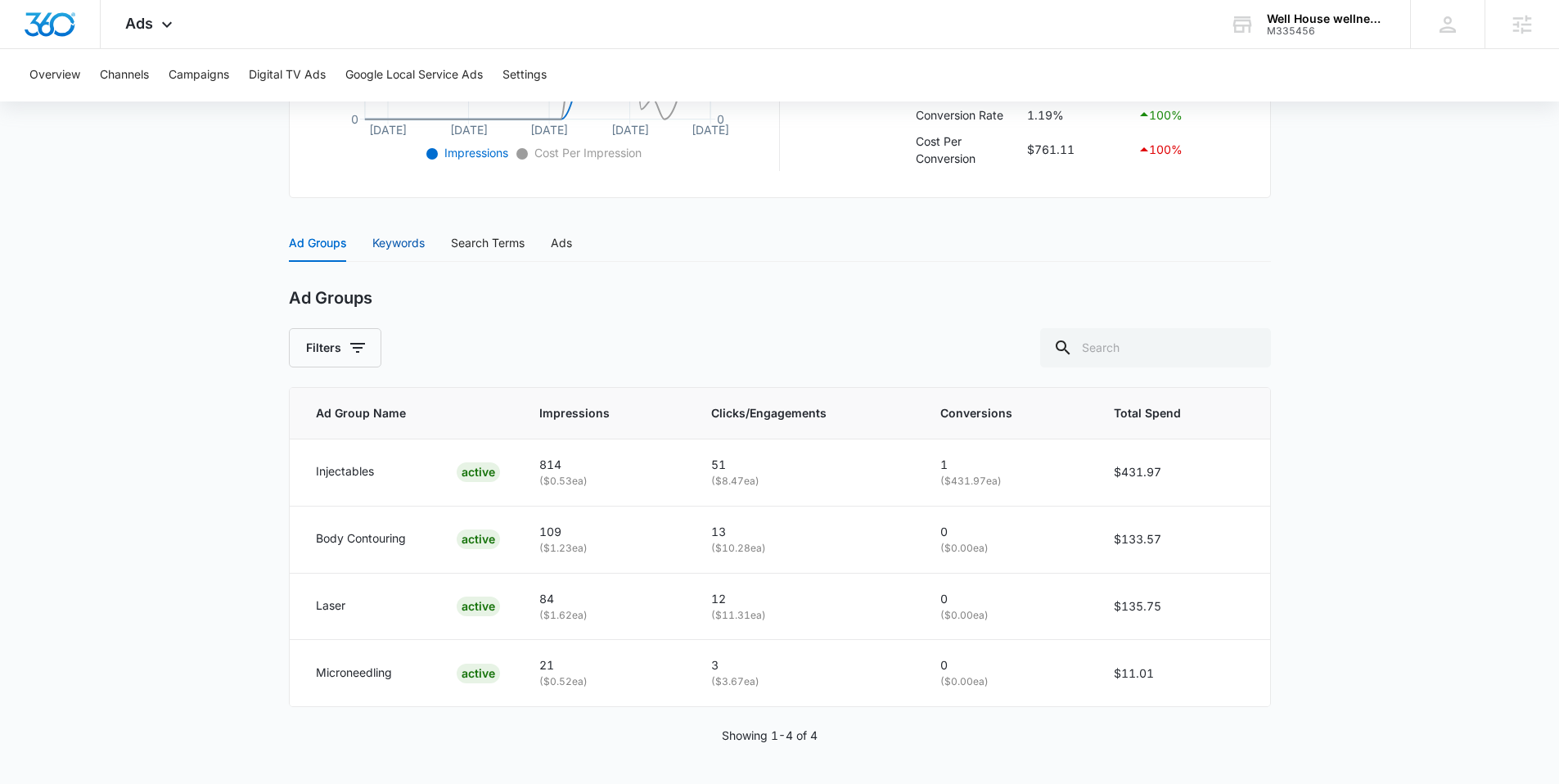
click at [385, 242] on div "Keywords" at bounding box center [399, 243] width 52 height 18
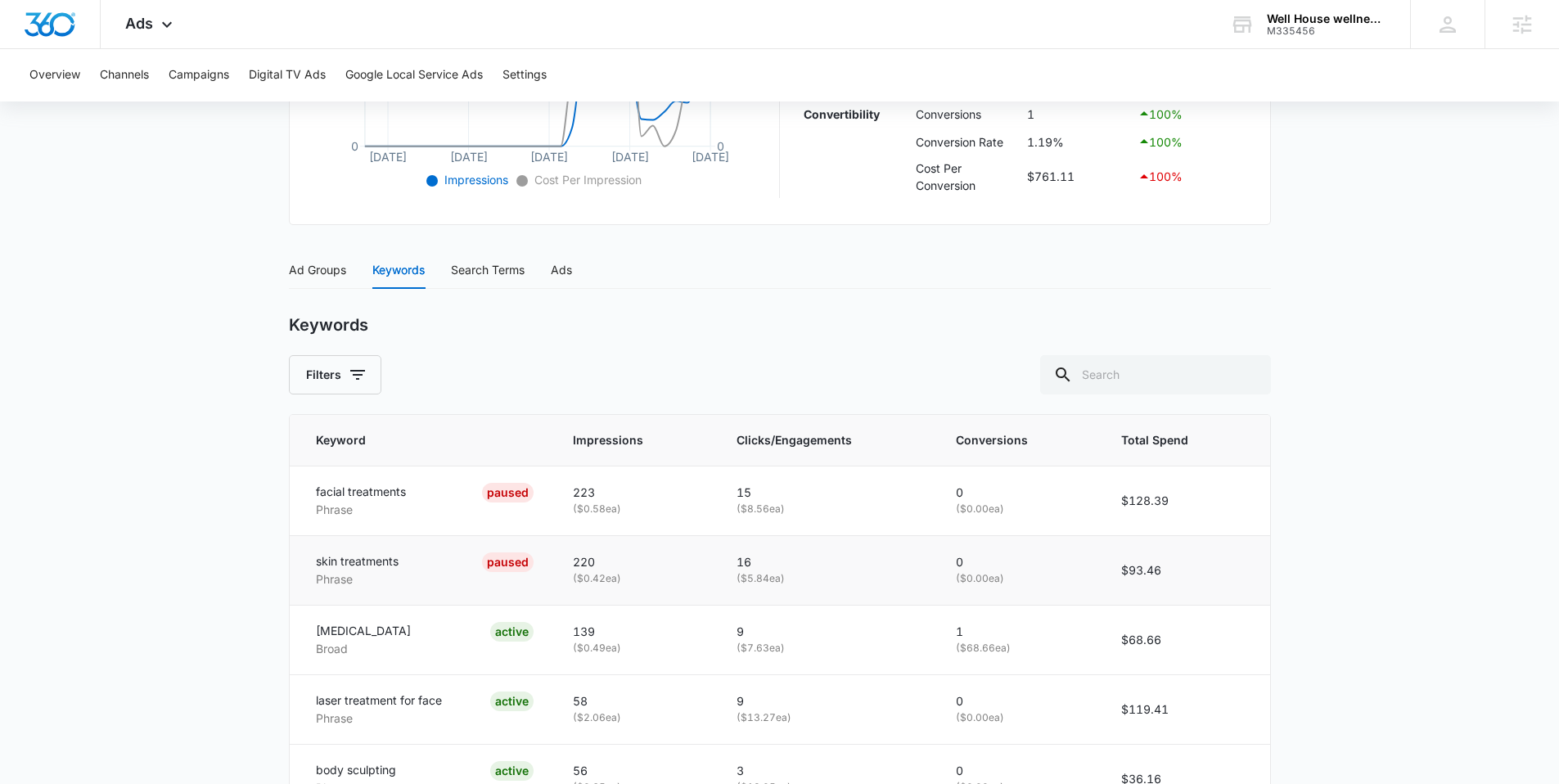
scroll to position [524, 0]
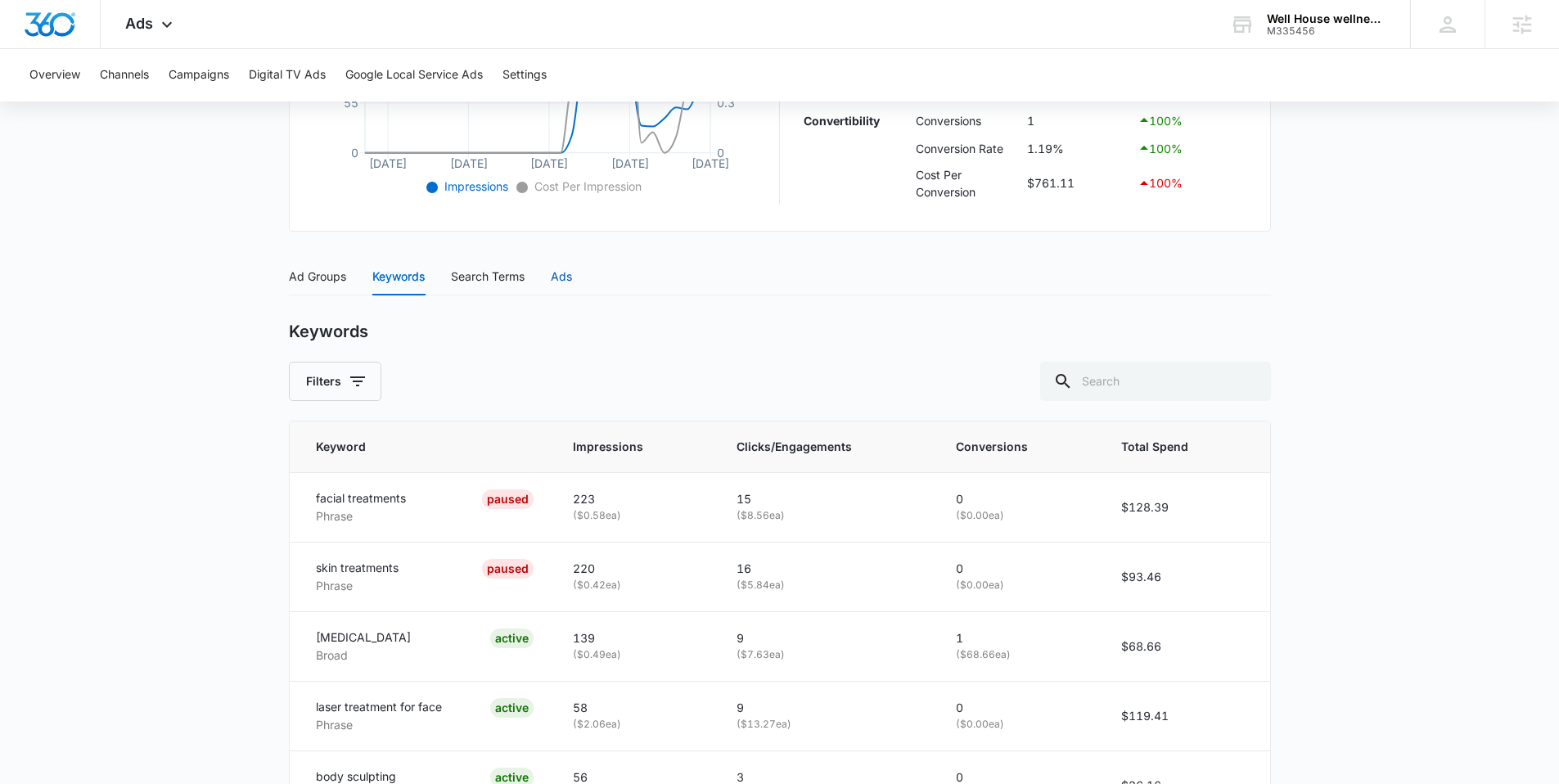
click at [562, 277] on div "Ads" at bounding box center [561, 276] width 21 height 18
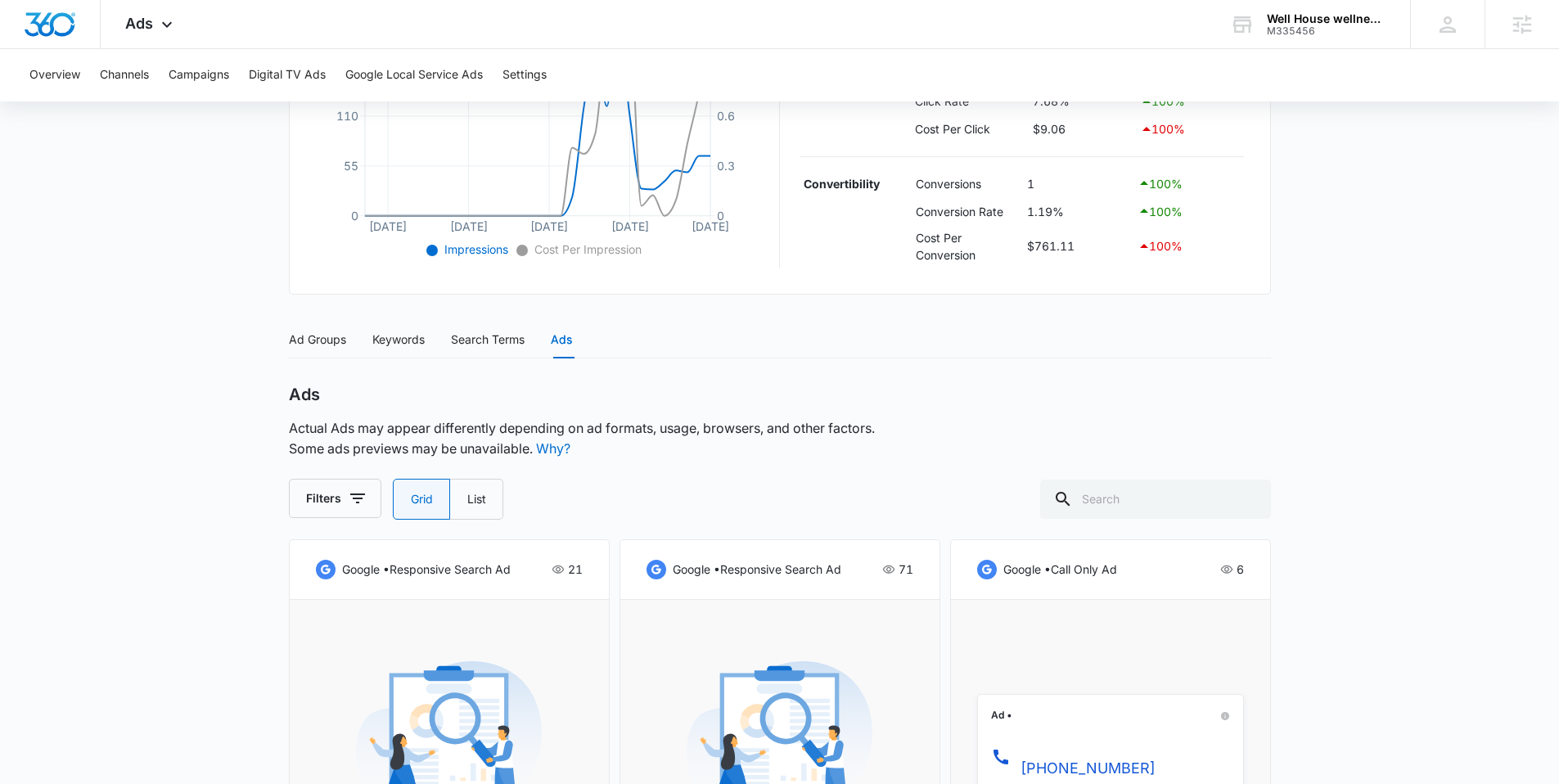
scroll to position [456, 0]
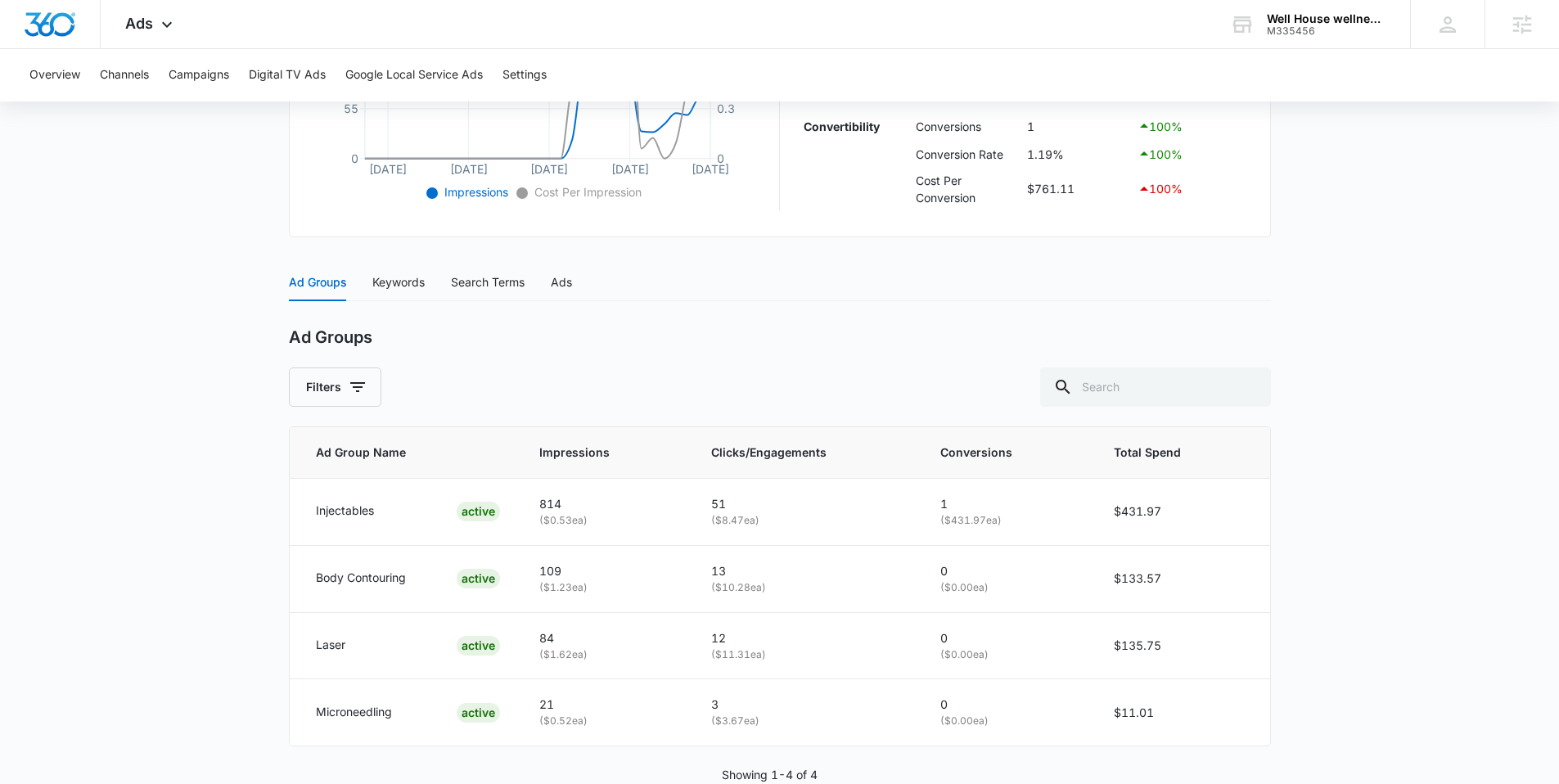
scroll to position [509, 0]
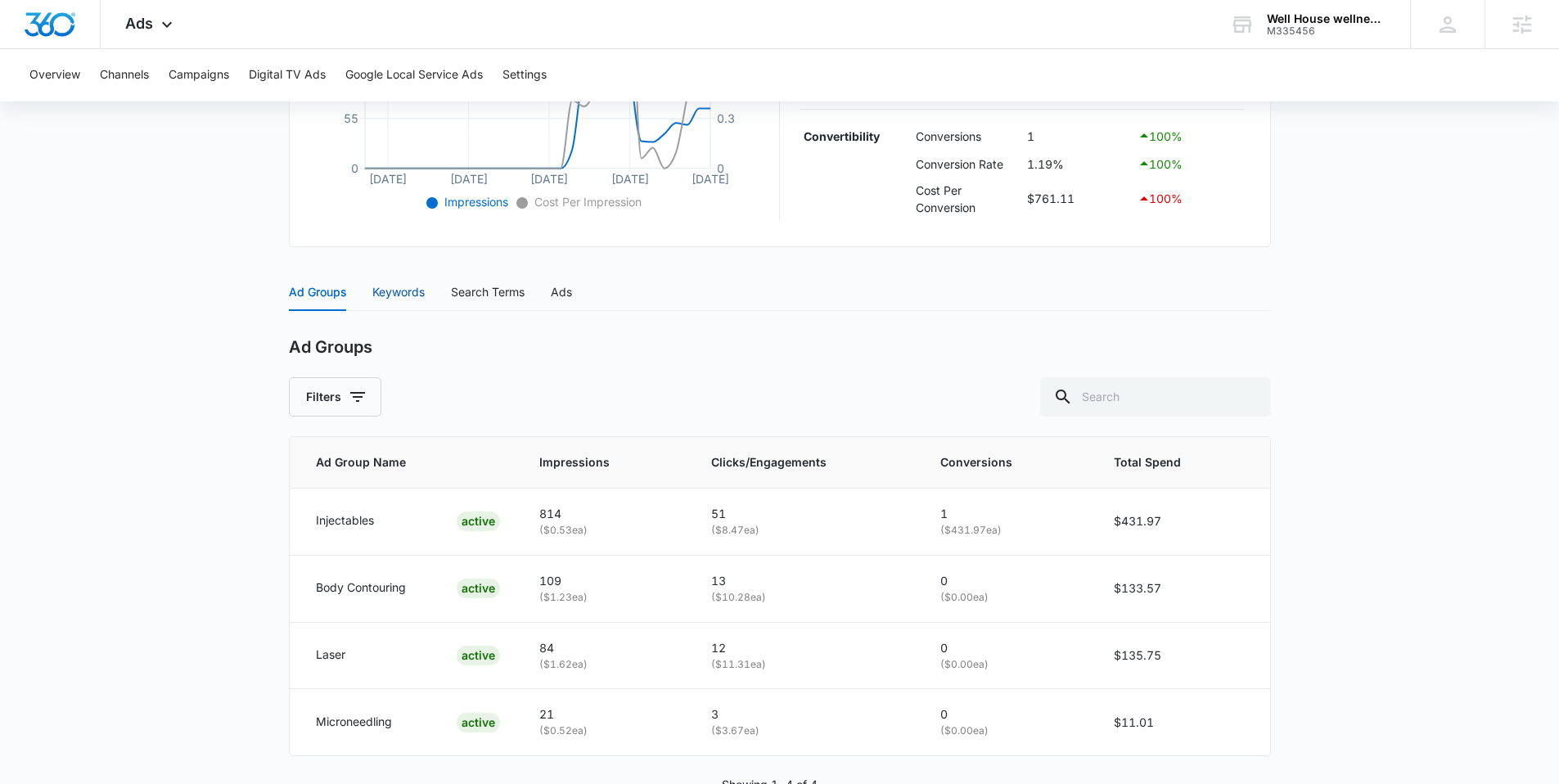
click at [412, 293] on div "Keywords" at bounding box center [399, 292] width 52 height 18
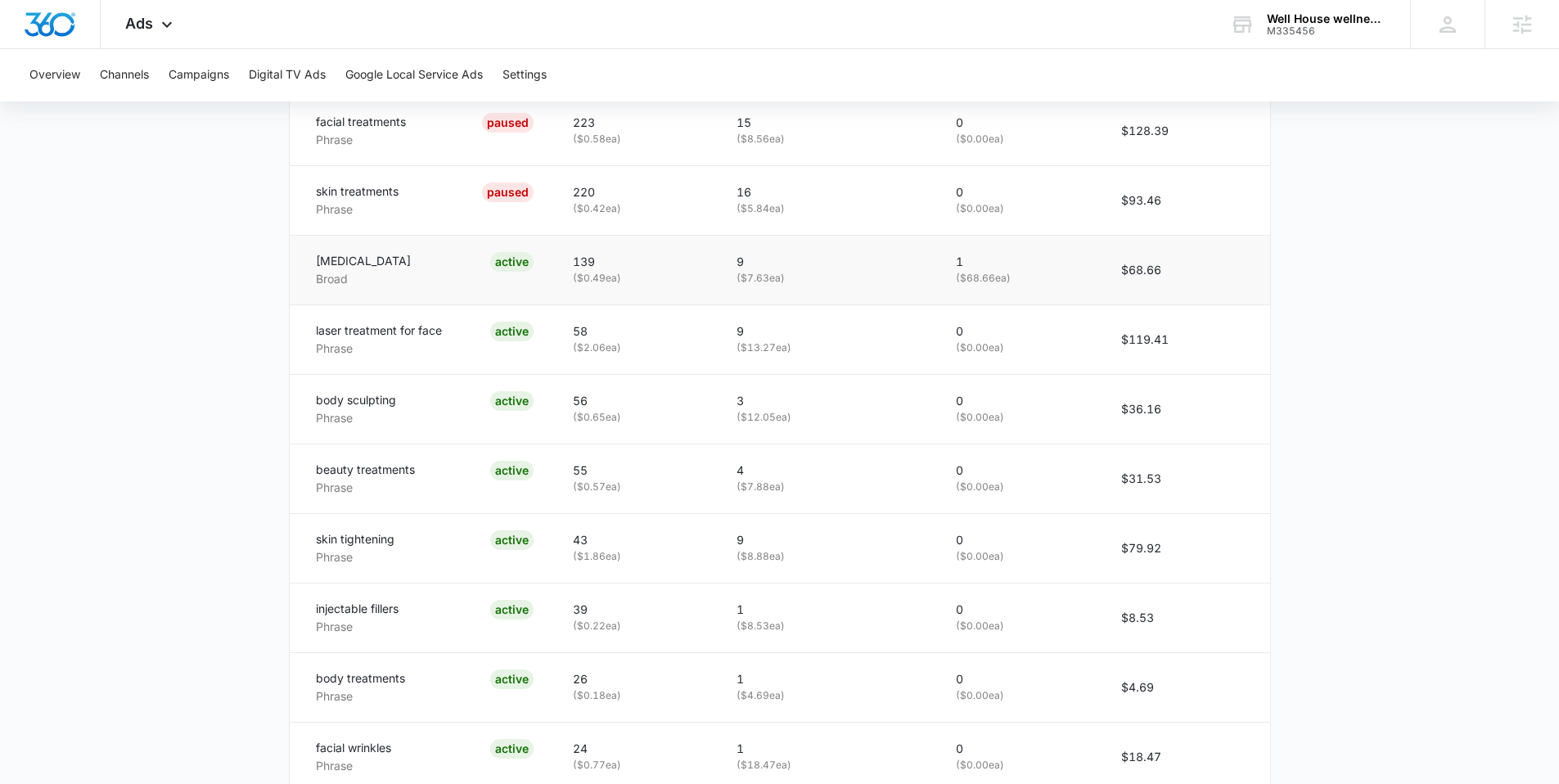
scroll to position [999, 0]
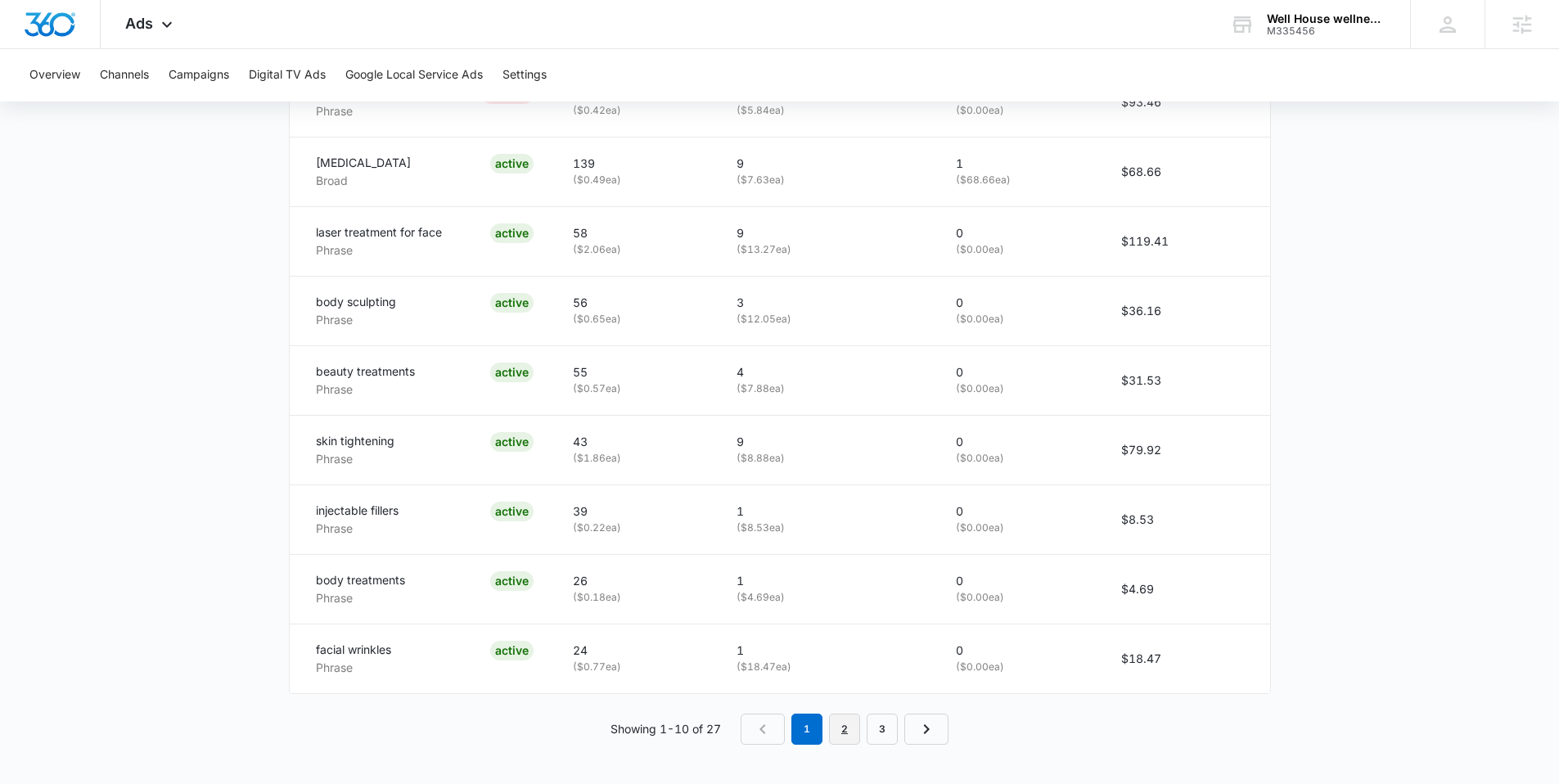
click at [847, 725] on link "2" at bounding box center [844, 728] width 31 height 31
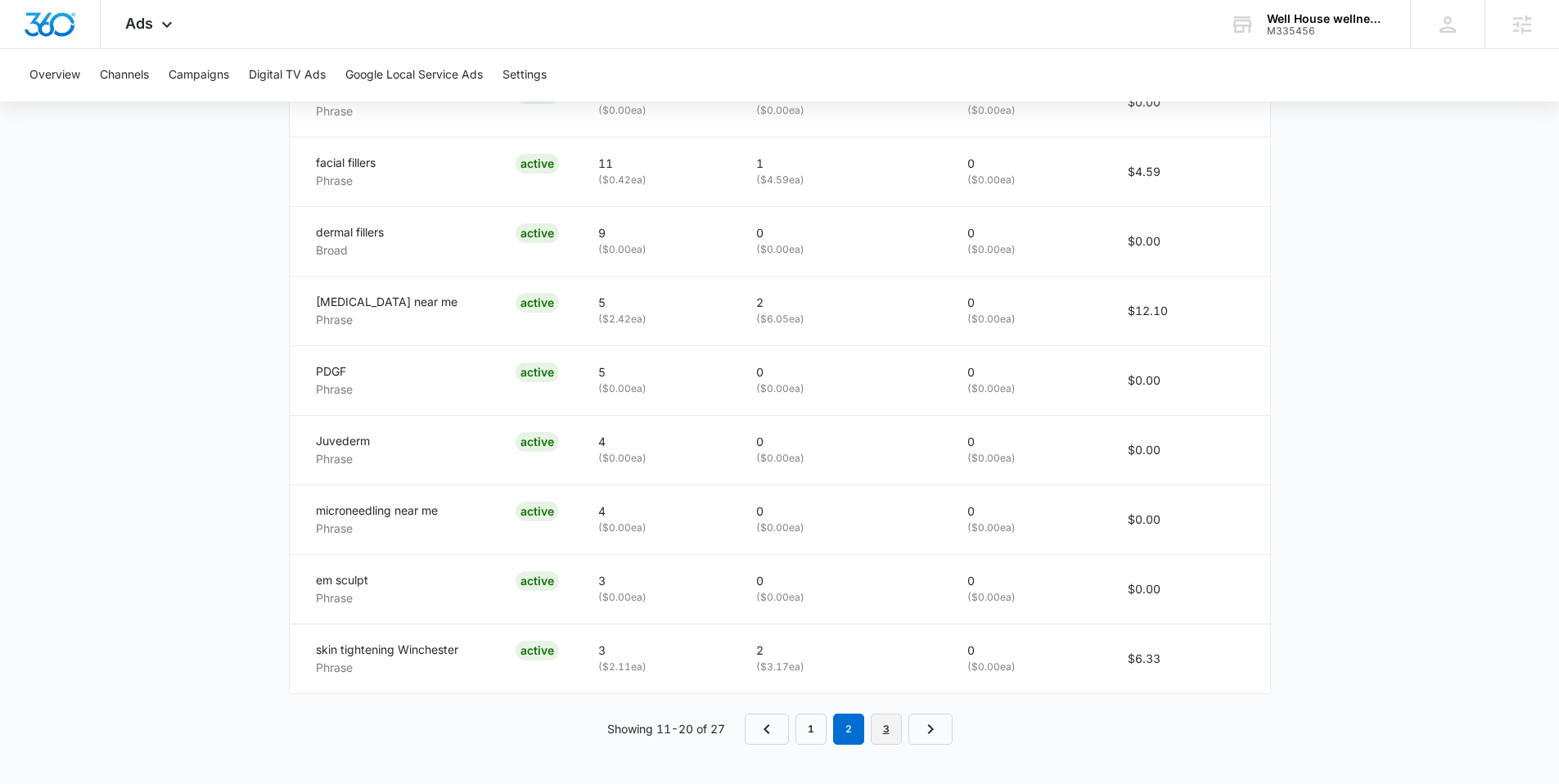
click at [878, 730] on link "3" at bounding box center [886, 728] width 31 height 31
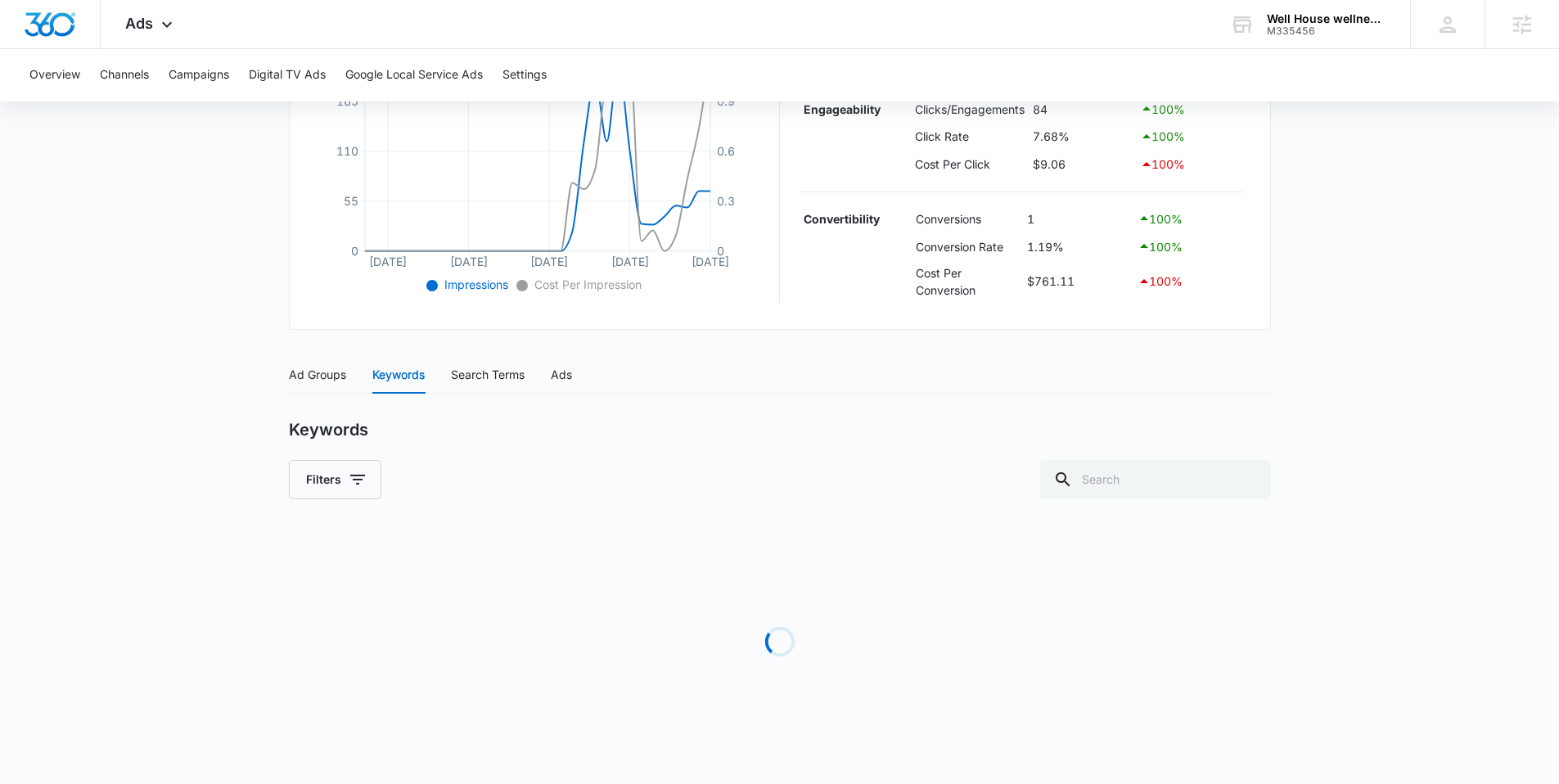
scroll to position [791, 0]
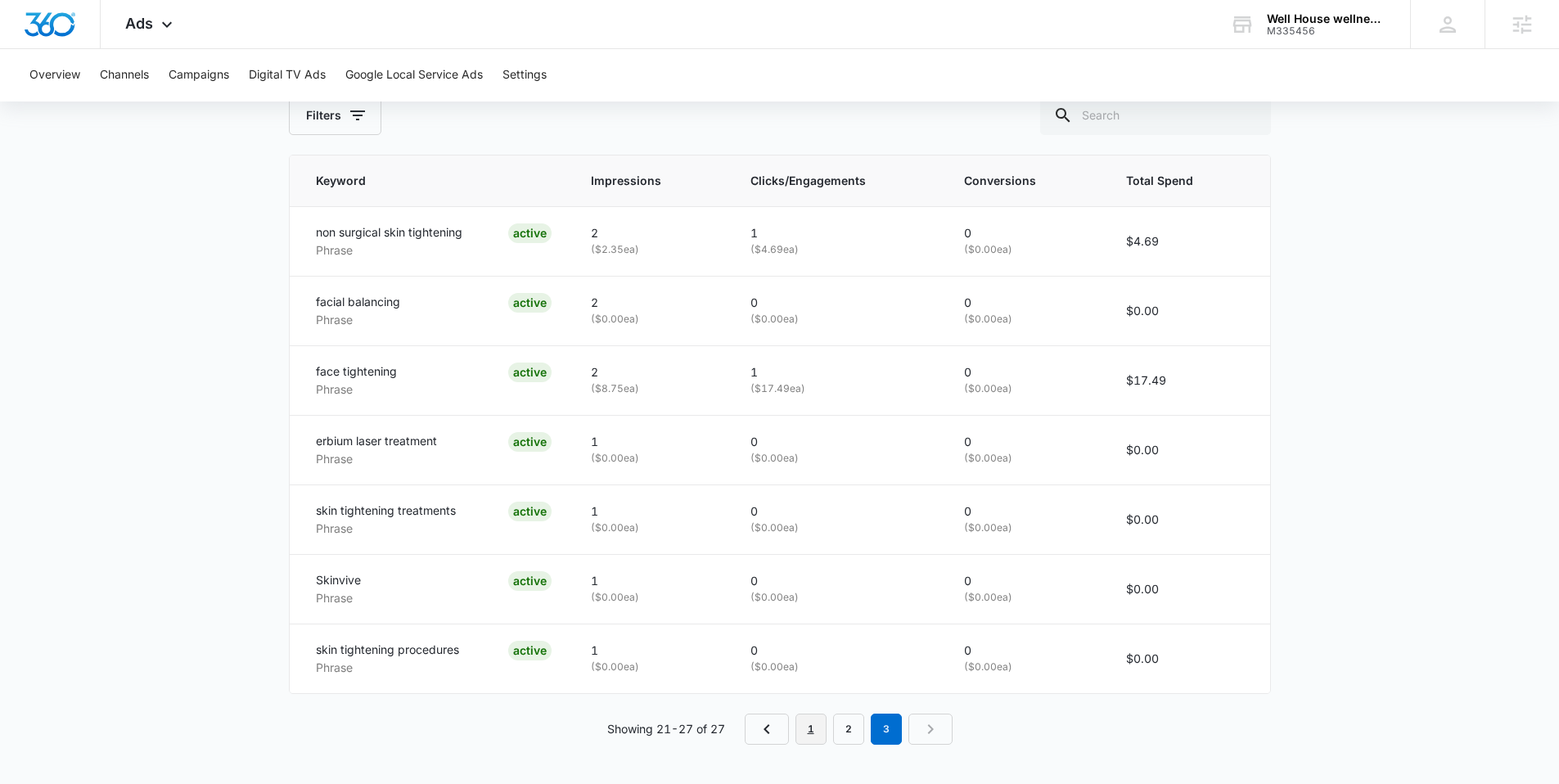
click at [807, 738] on link "1" at bounding box center [810, 728] width 31 height 31
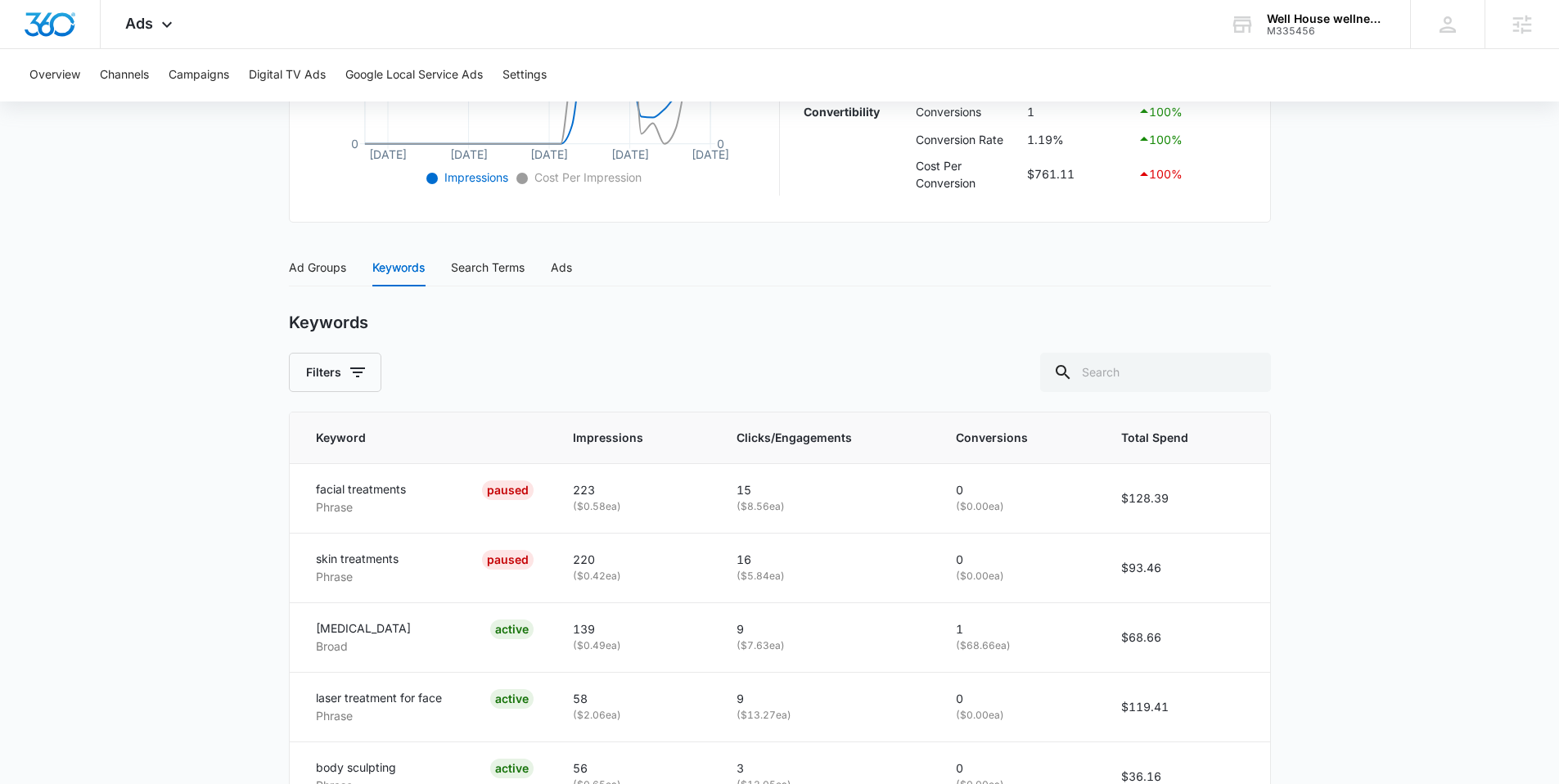
scroll to position [519, 0]
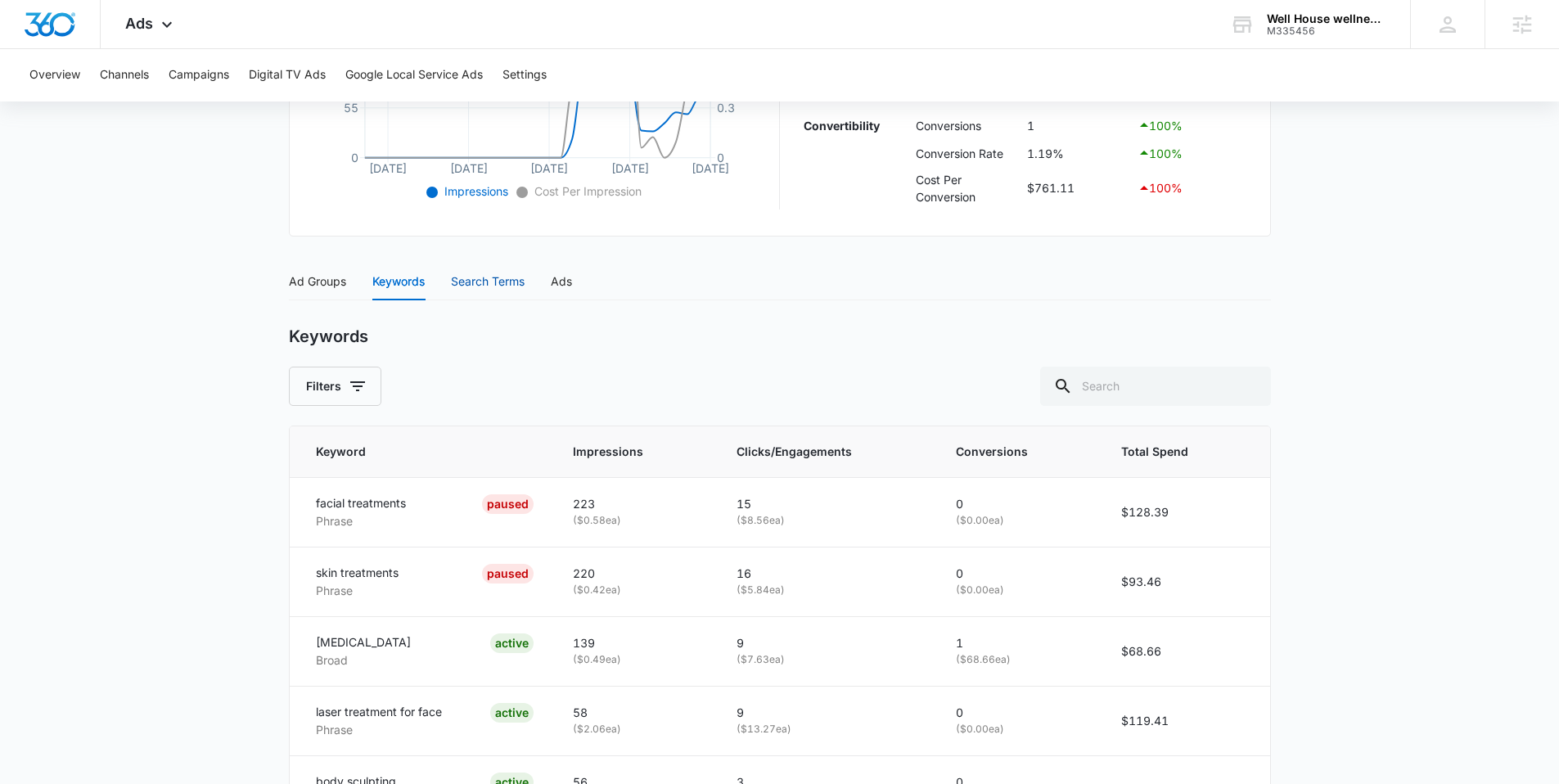
click at [493, 280] on div "Search Terms" at bounding box center [487, 281] width 73 height 18
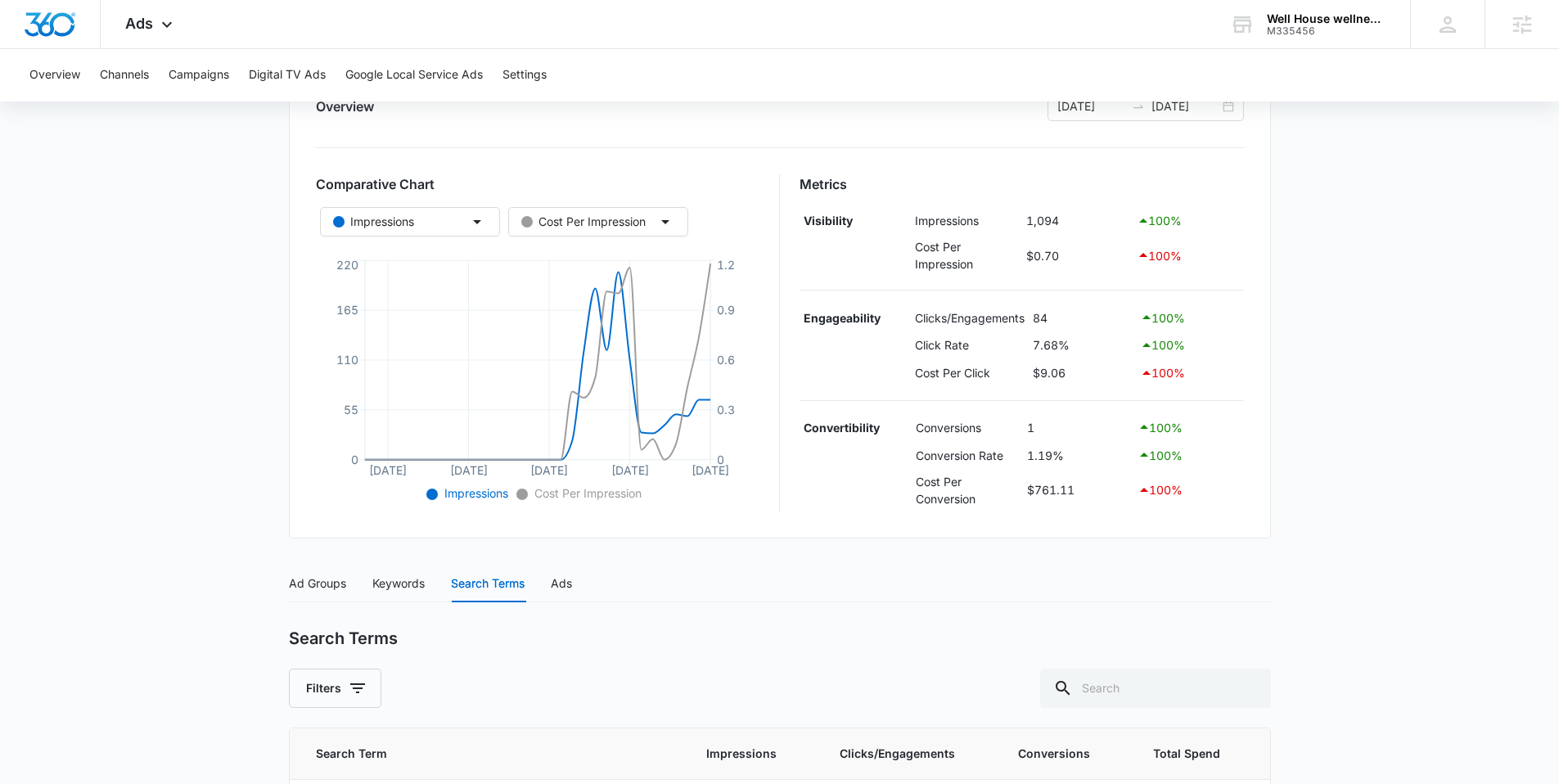
scroll to position [217, 0]
click at [560, 593] on div "Ads" at bounding box center [561, 583] width 21 height 18
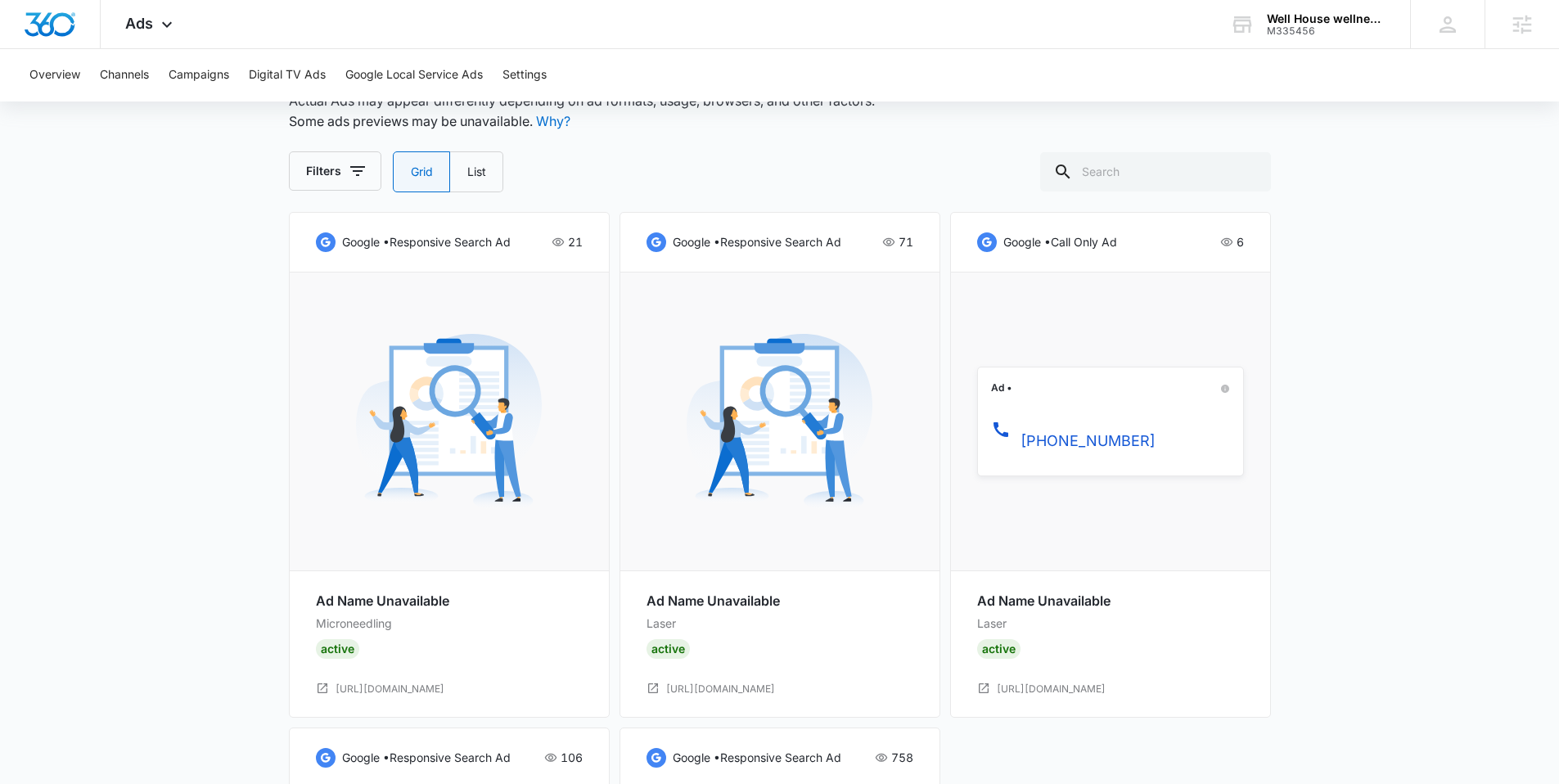
scroll to position [767, 0]
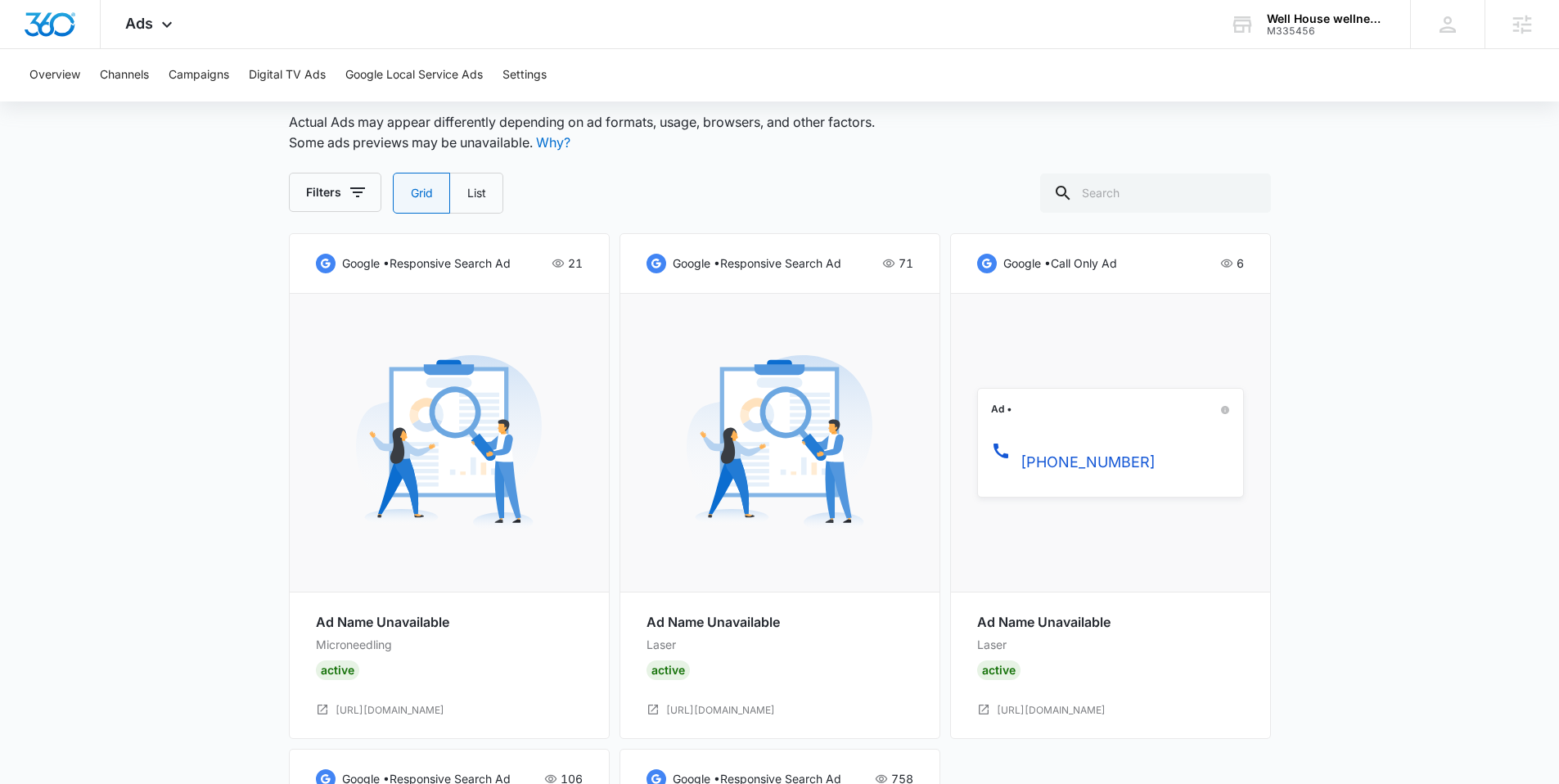
click at [771, 459] on img at bounding box center [779, 443] width 185 height 185
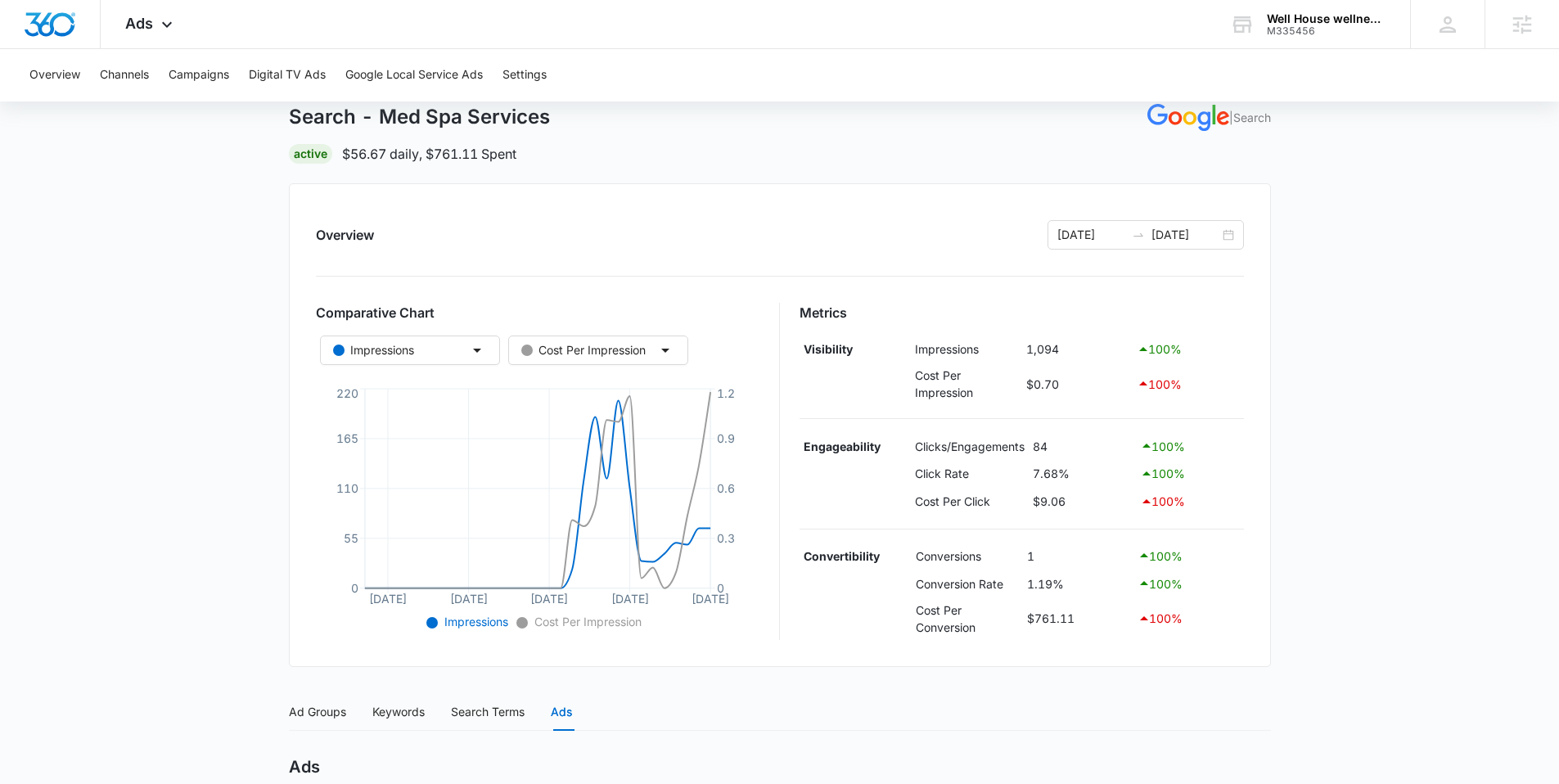
scroll to position [0, 0]
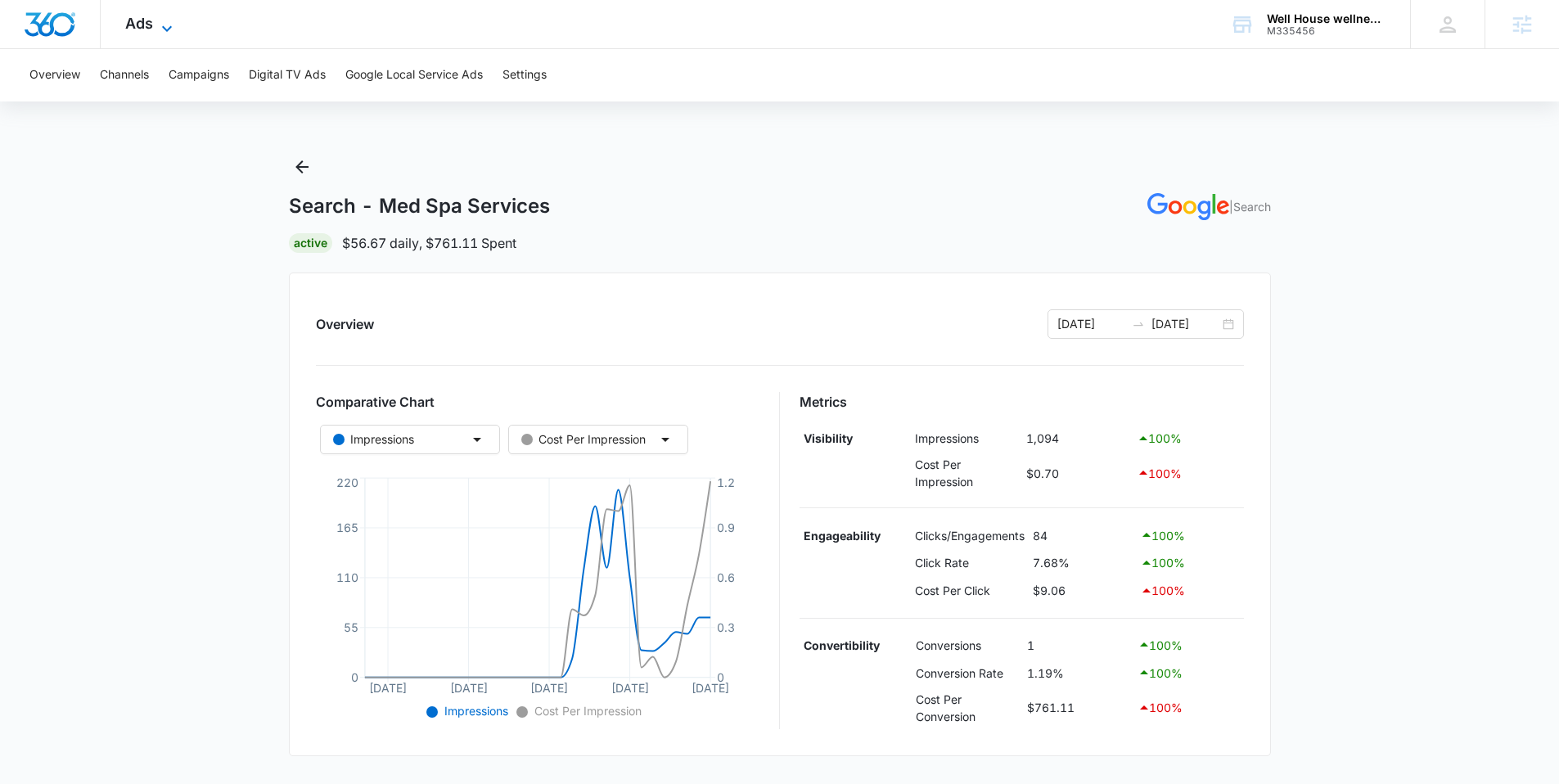
click at [158, 30] on icon at bounding box center [166, 28] width 19 height 19
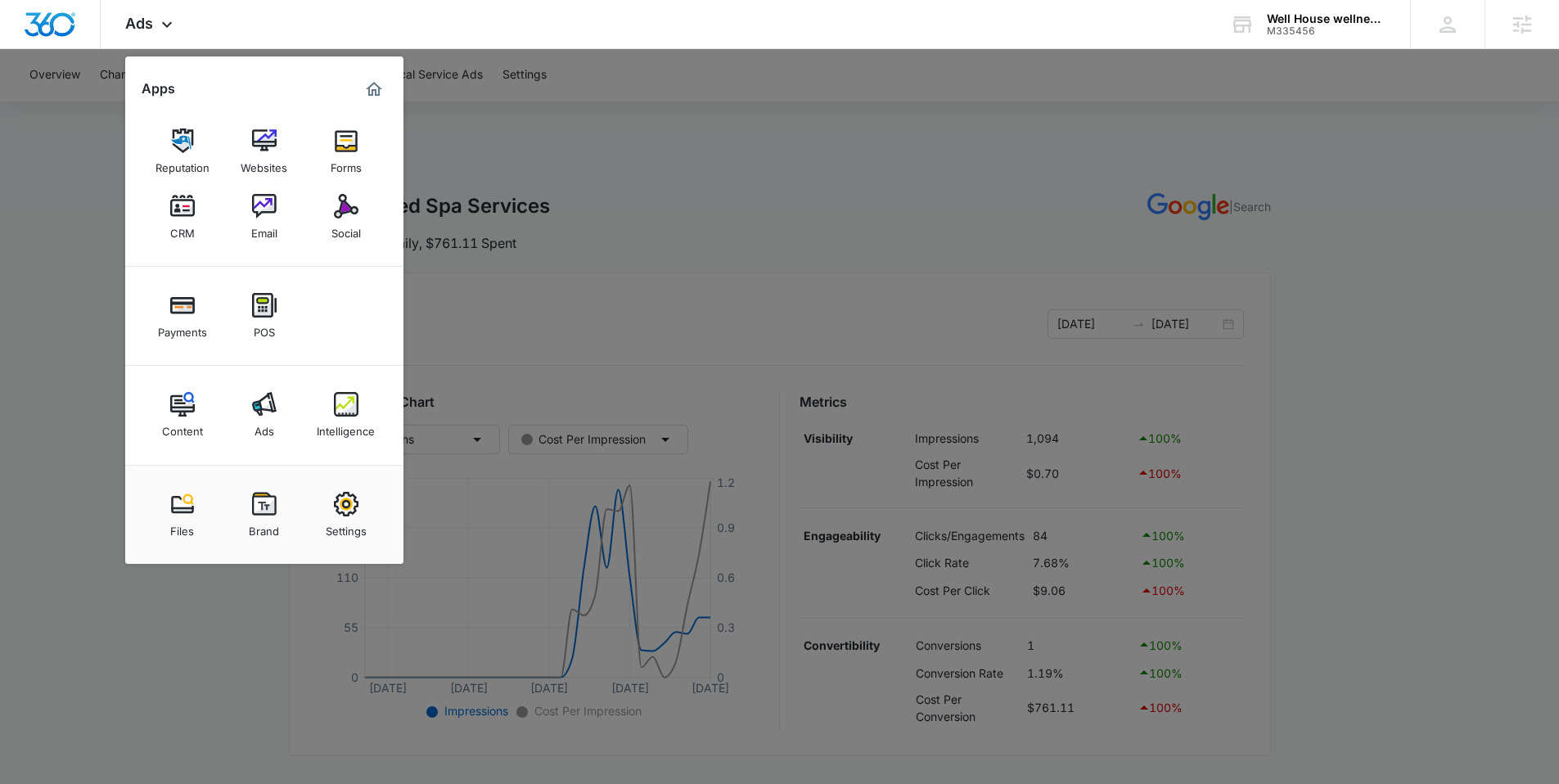
click at [605, 247] on div at bounding box center [779, 392] width 1559 height 784
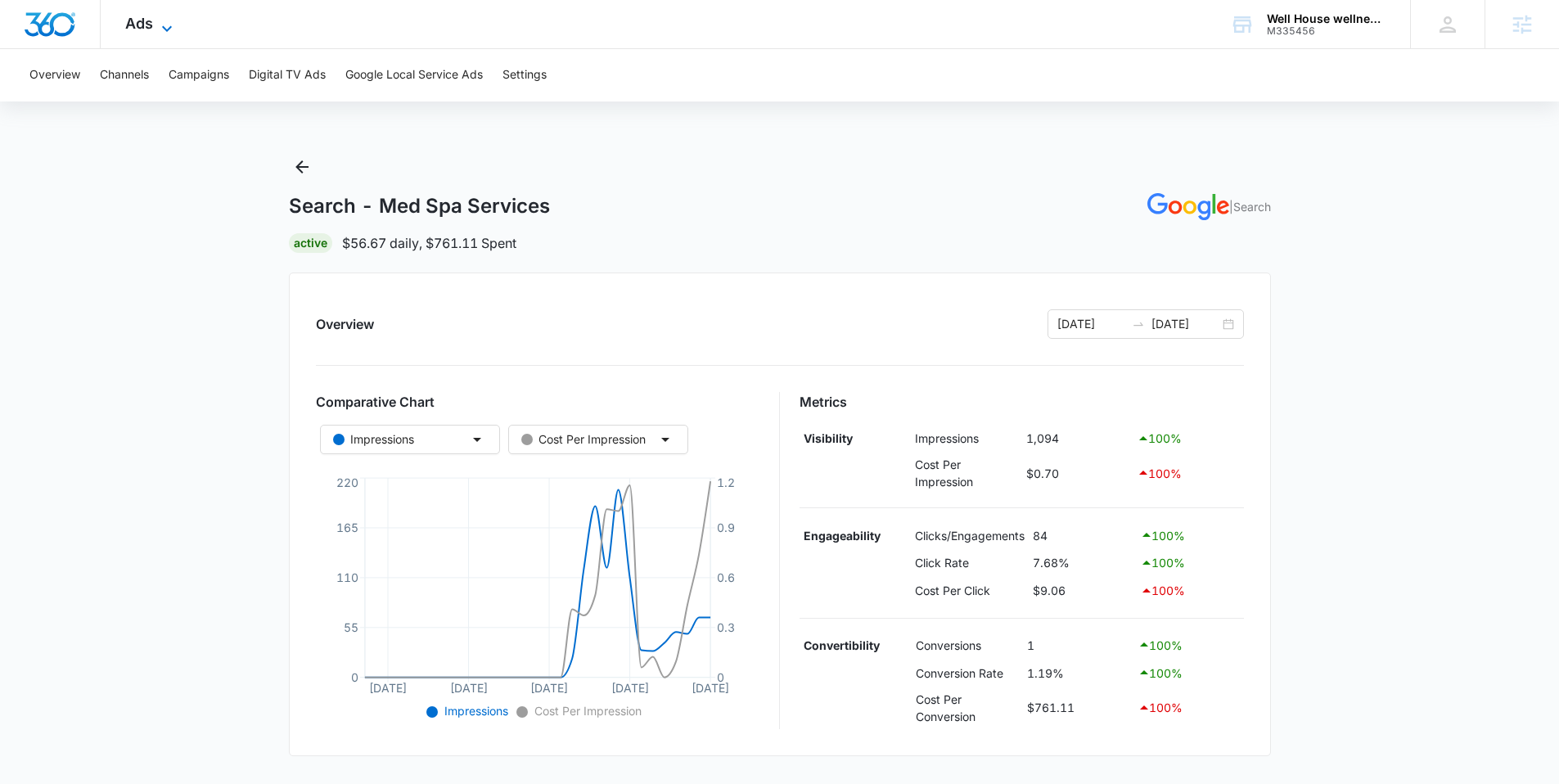
click at [174, 26] on icon at bounding box center [166, 28] width 19 height 19
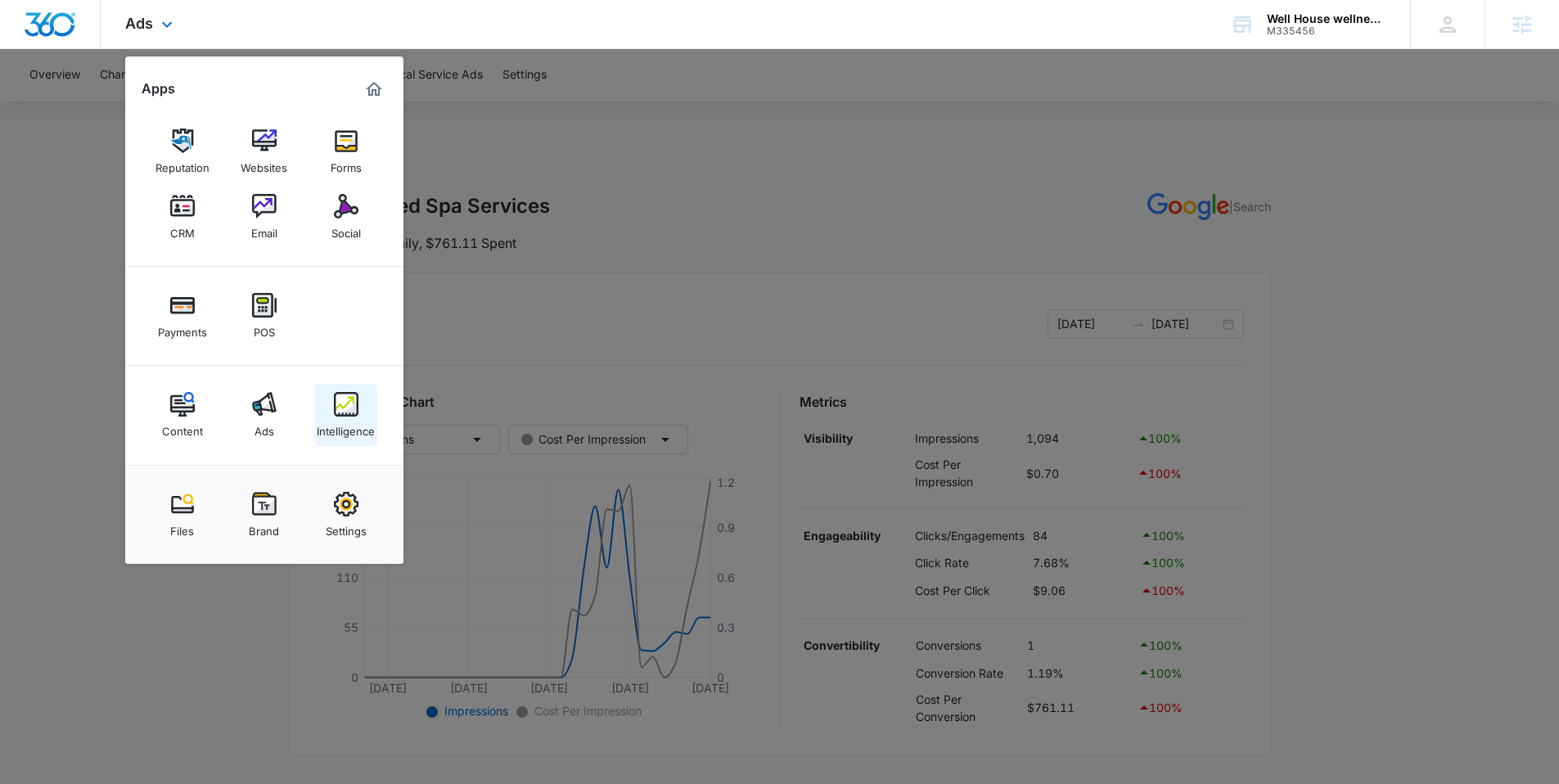
click at [359, 412] on link "Intelligence" at bounding box center [347, 415] width 62 height 62
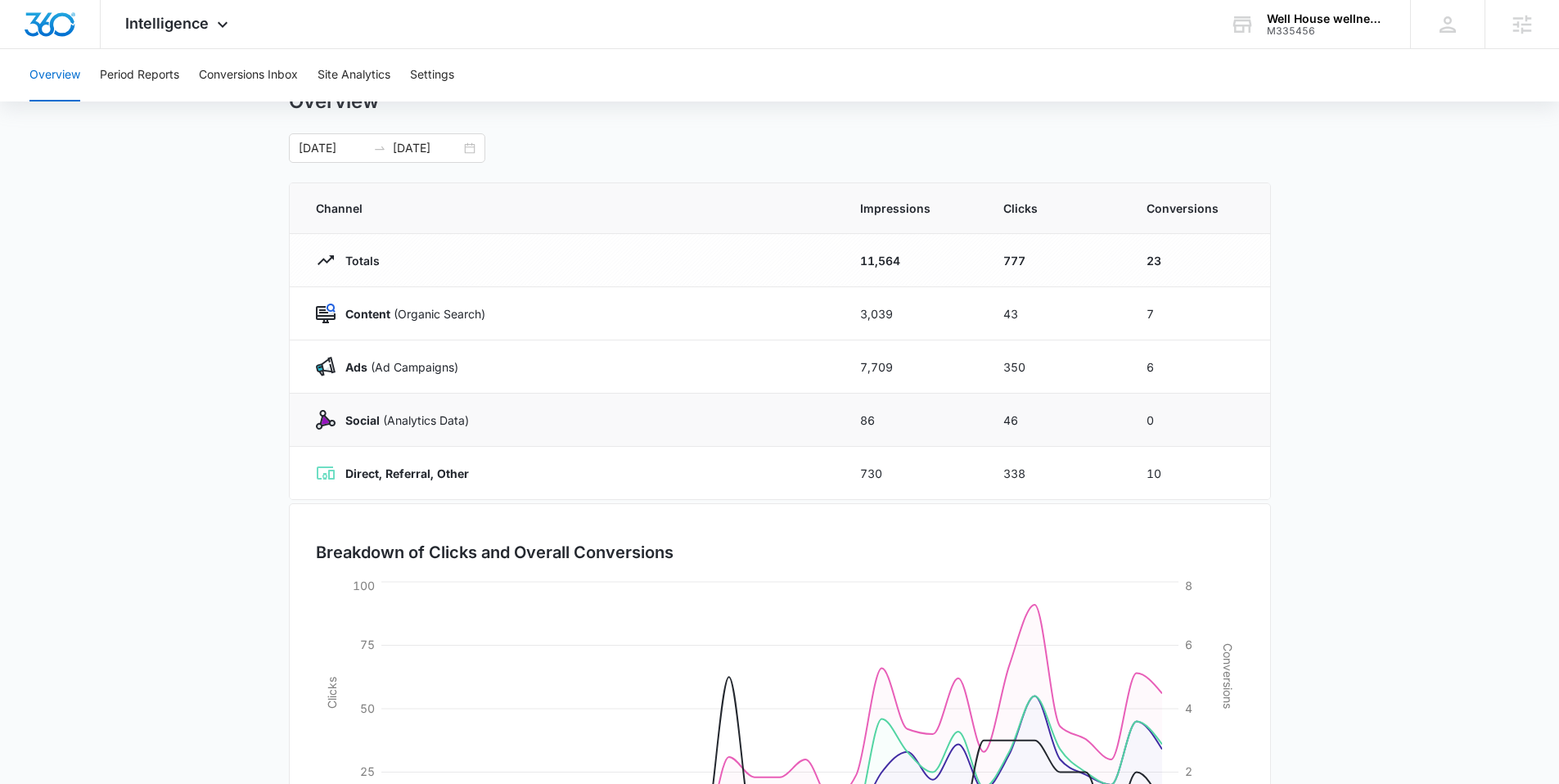
scroll to position [70, 0]
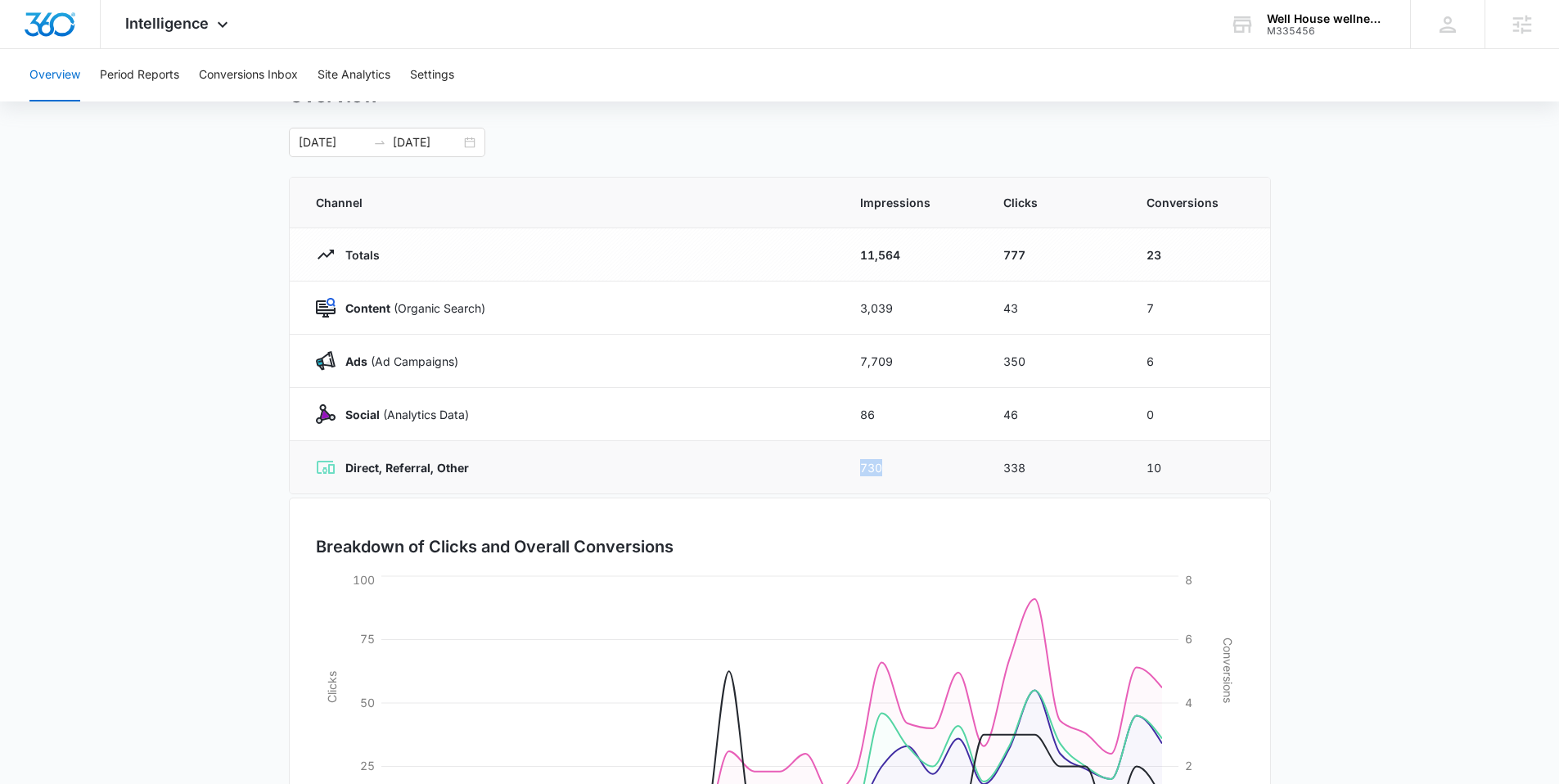
drag, startPoint x: 857, startPoint y: 466, endPoint x: 930, endPoint y: 479, distance: 74.1
click at [930, 479] on td "730" at bounding box center [912, 467] width 143 height 53
click at [912, 475] on td "730" at bounding box center [912, 467] width 143 height 53
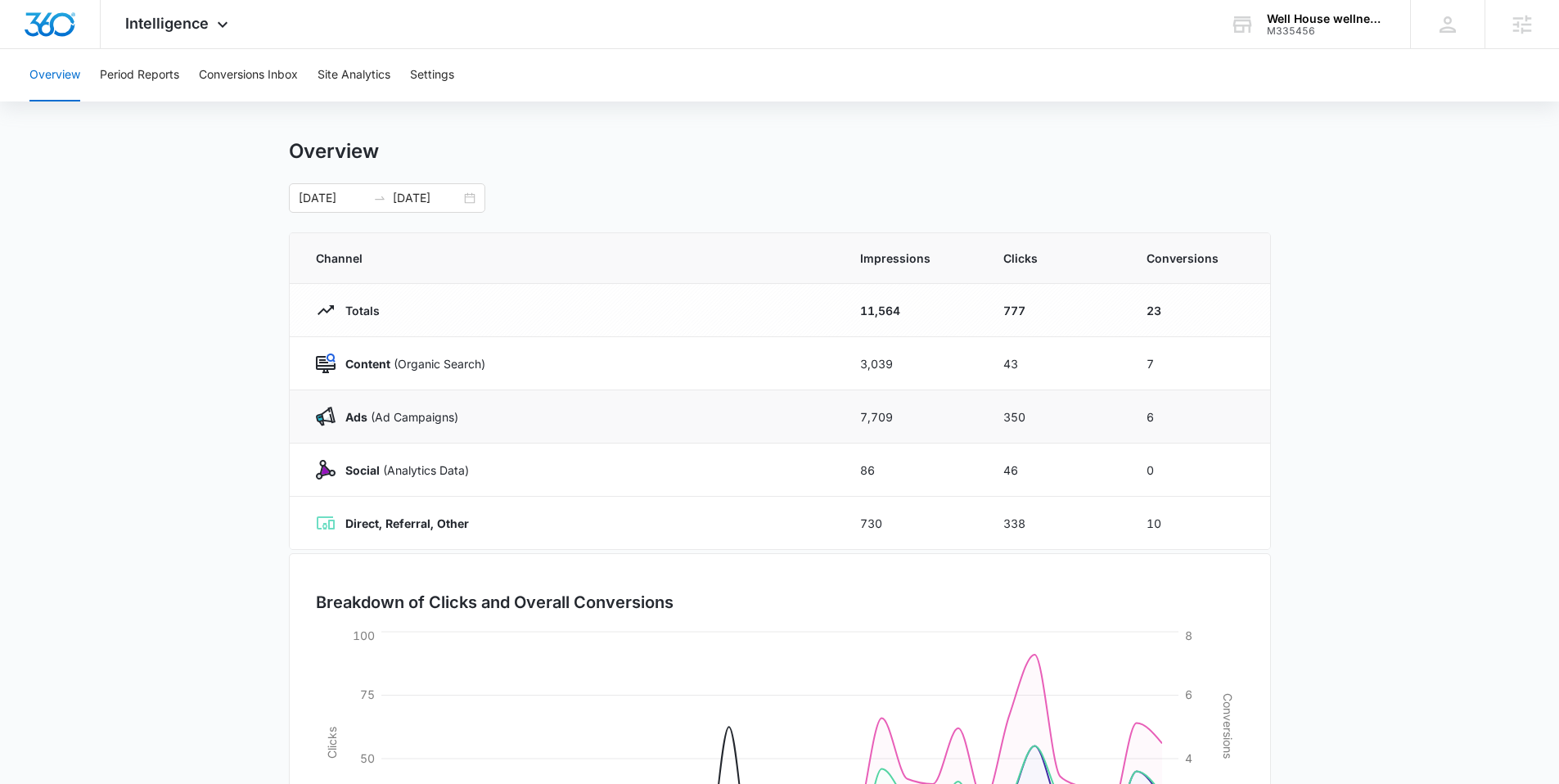
scroll to position [0, 0]
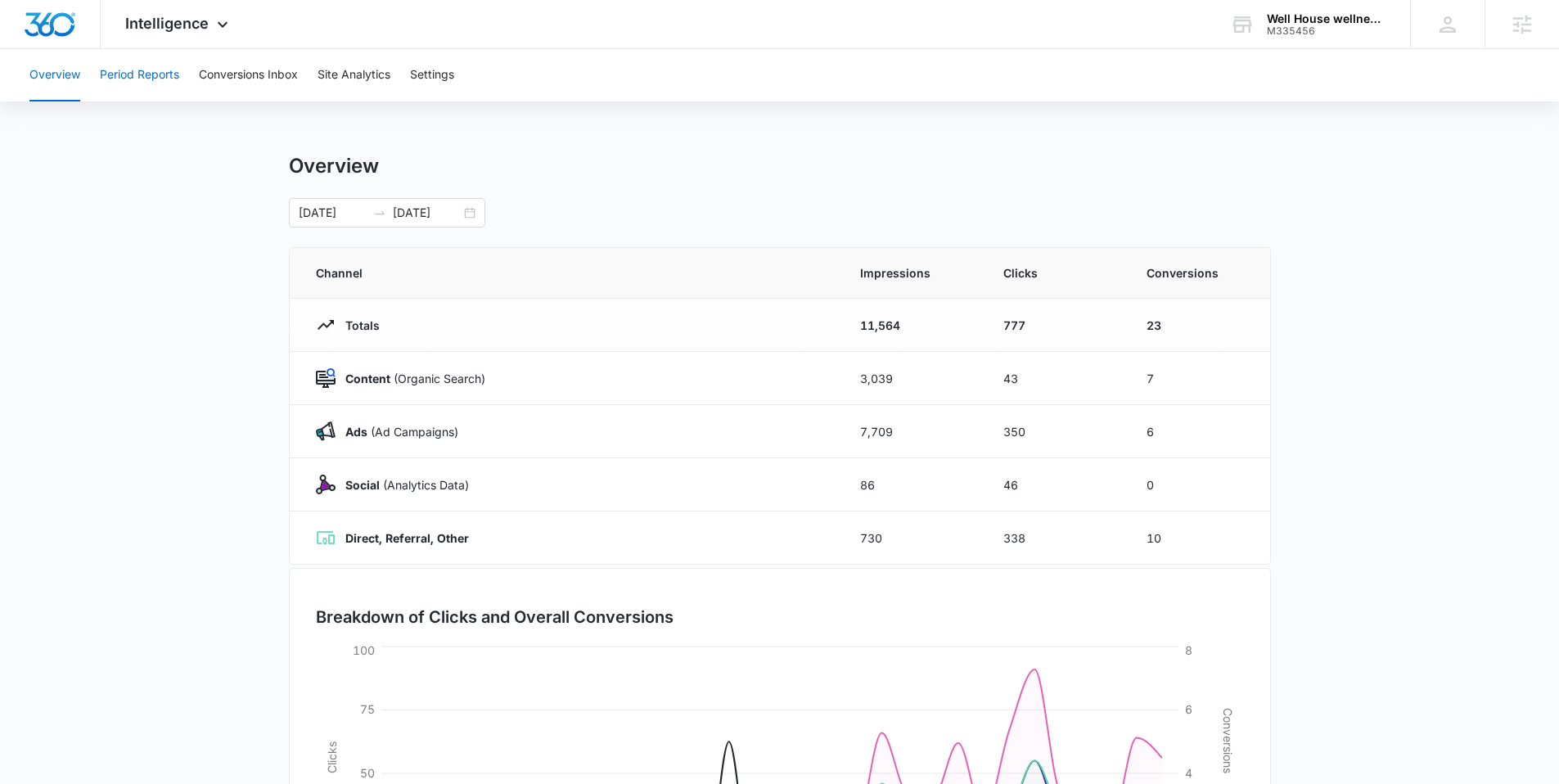
click at [155, 65] on button "Period Reports" at bounding box center [139, 75] width 79 height 52
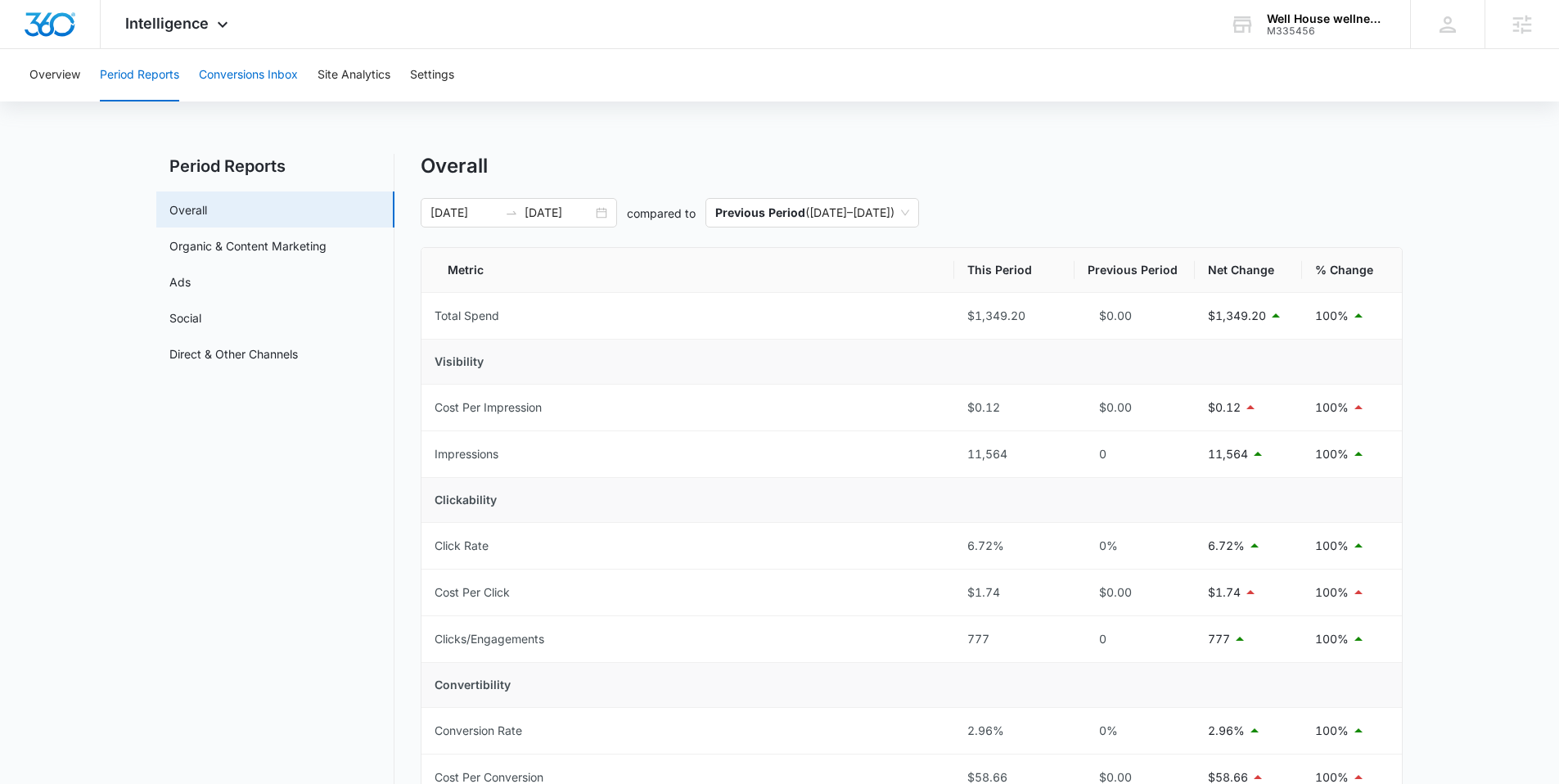
click at [202, 72] on button "Conversions Inbox" at bounding box center [248, 75] width 99 height 52
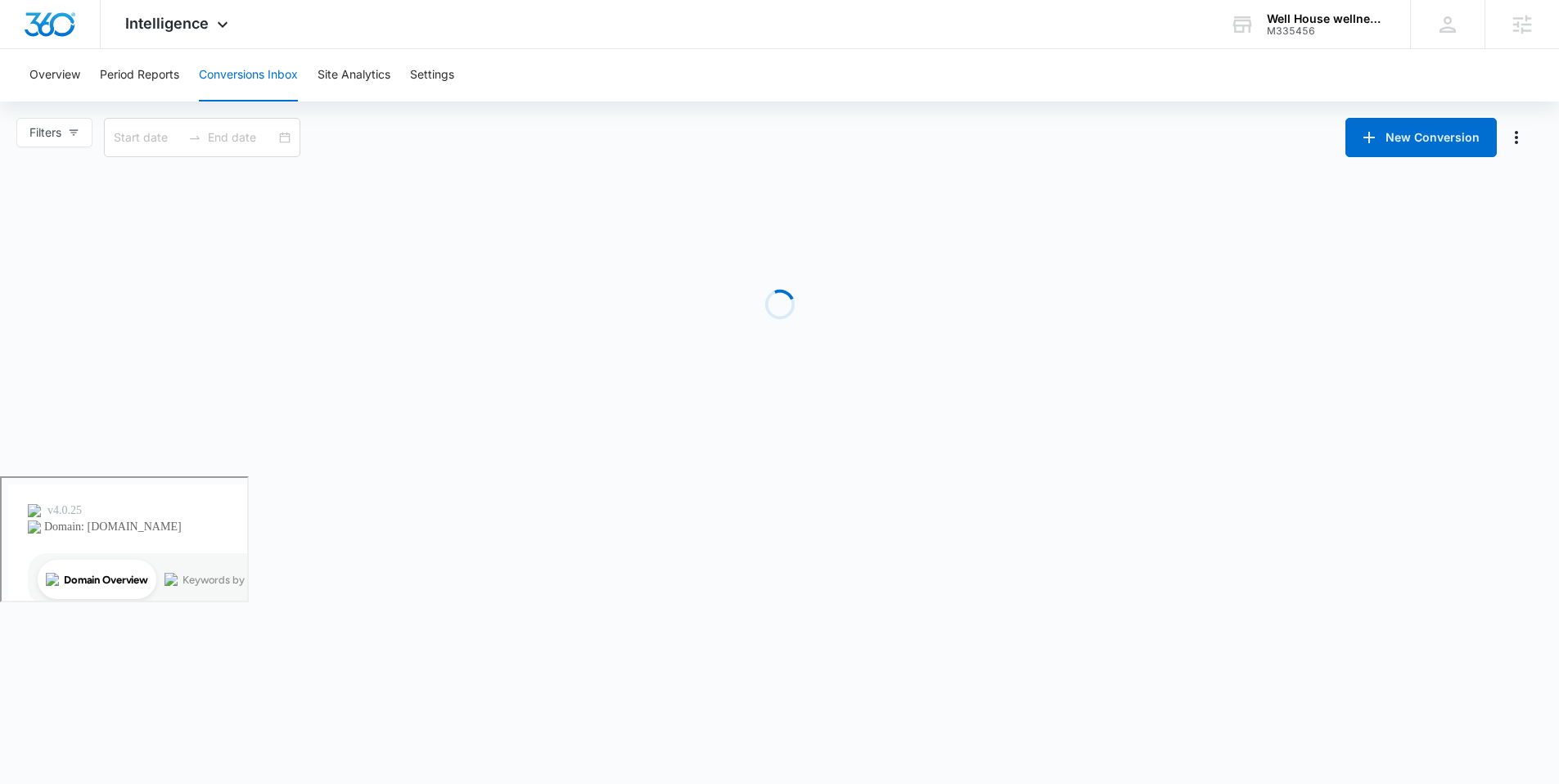
type input "[DATE]"
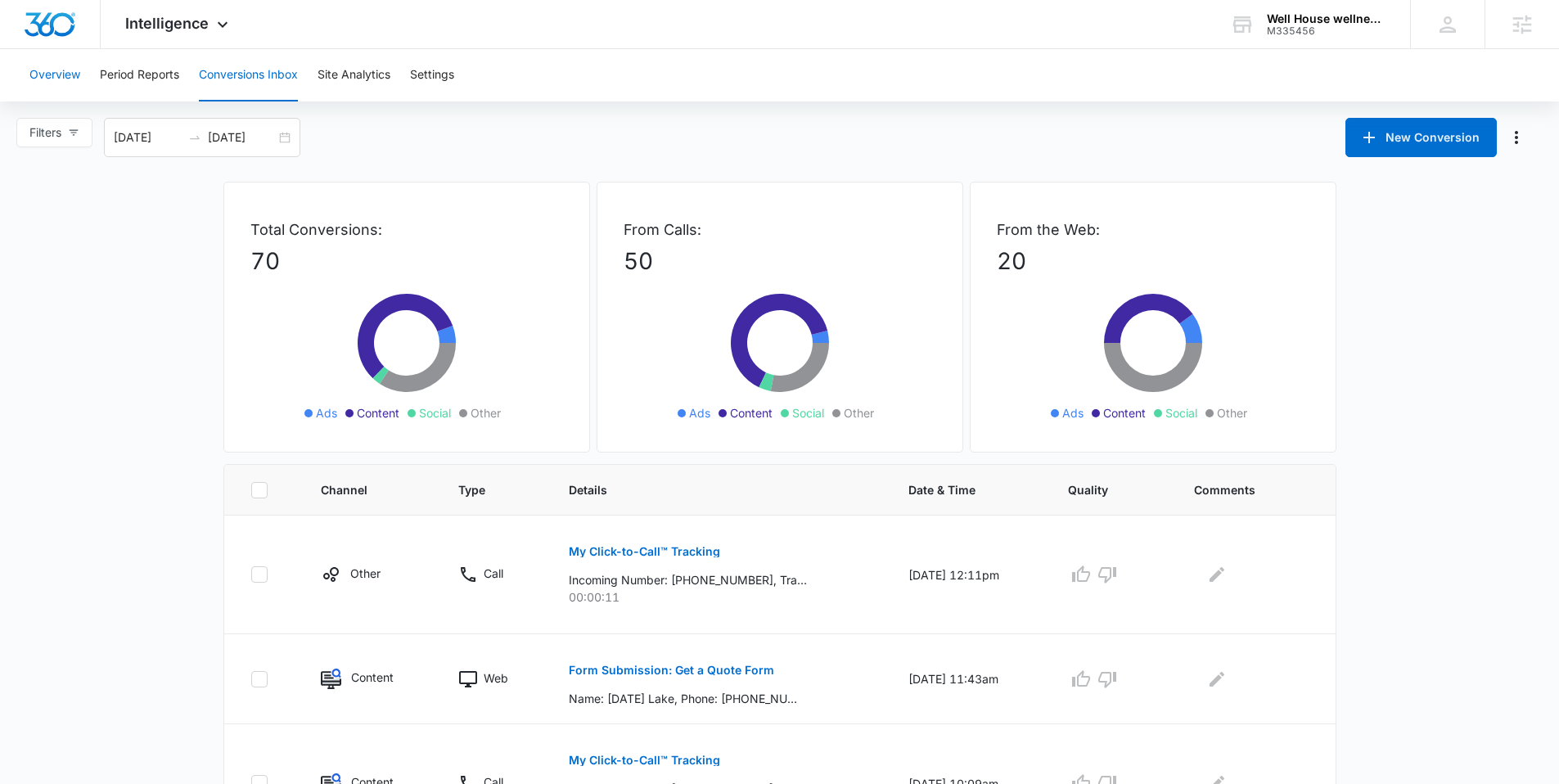
click at [72, 81] on button "Overview" at bounding box center [55, 75] width 51 height 52
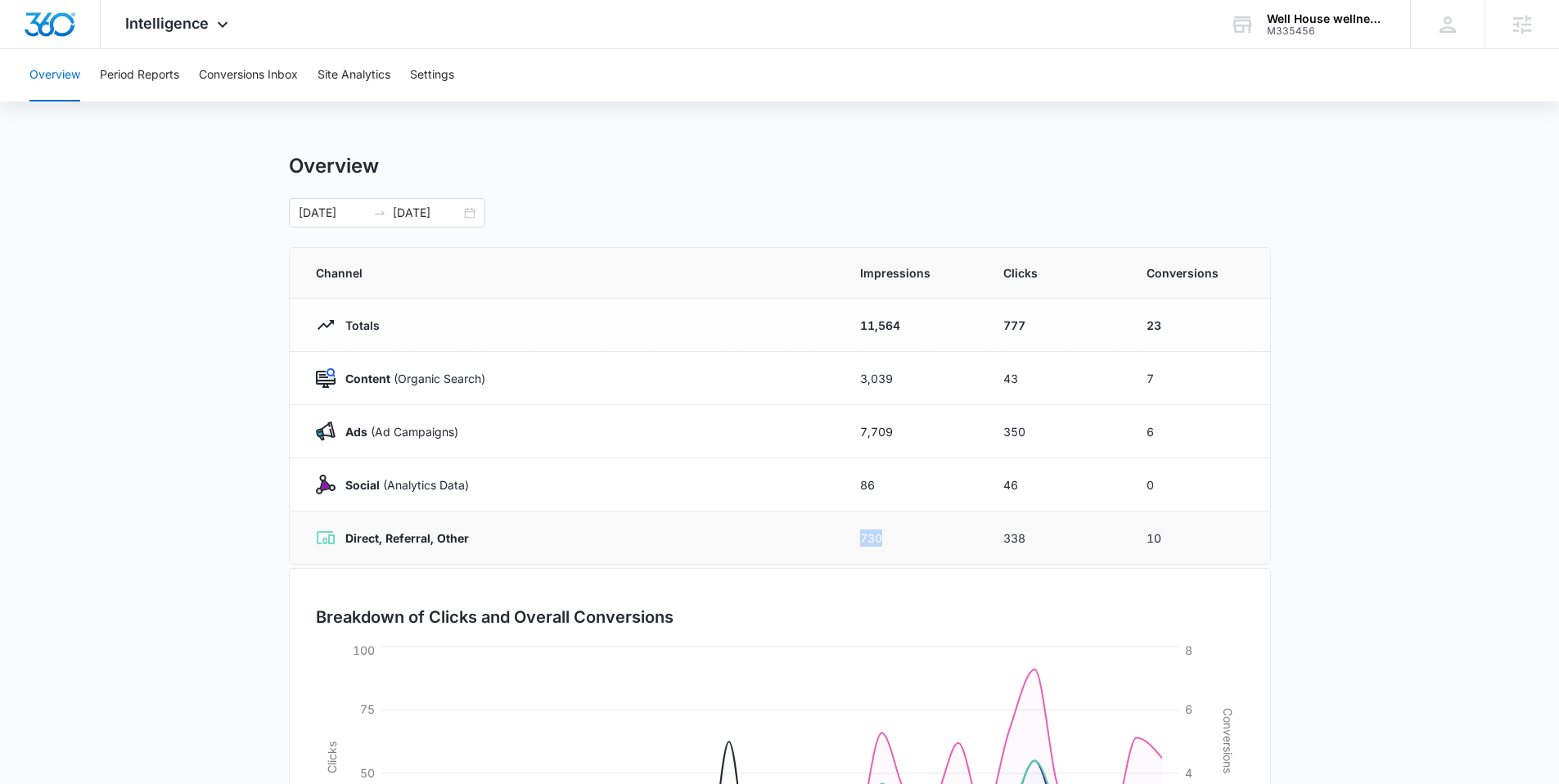
drag, startPoint x: 857, startPoint y: 537, endPoint x: 892, endPoint y: 540, distance: 35.1
click at [892, 540] on td "730" at bounding box center [912, 538] width 143 height 53
click at [273, 75] on button "Conversions Inbox" at bounding box center [248, 75] width 99 height 52
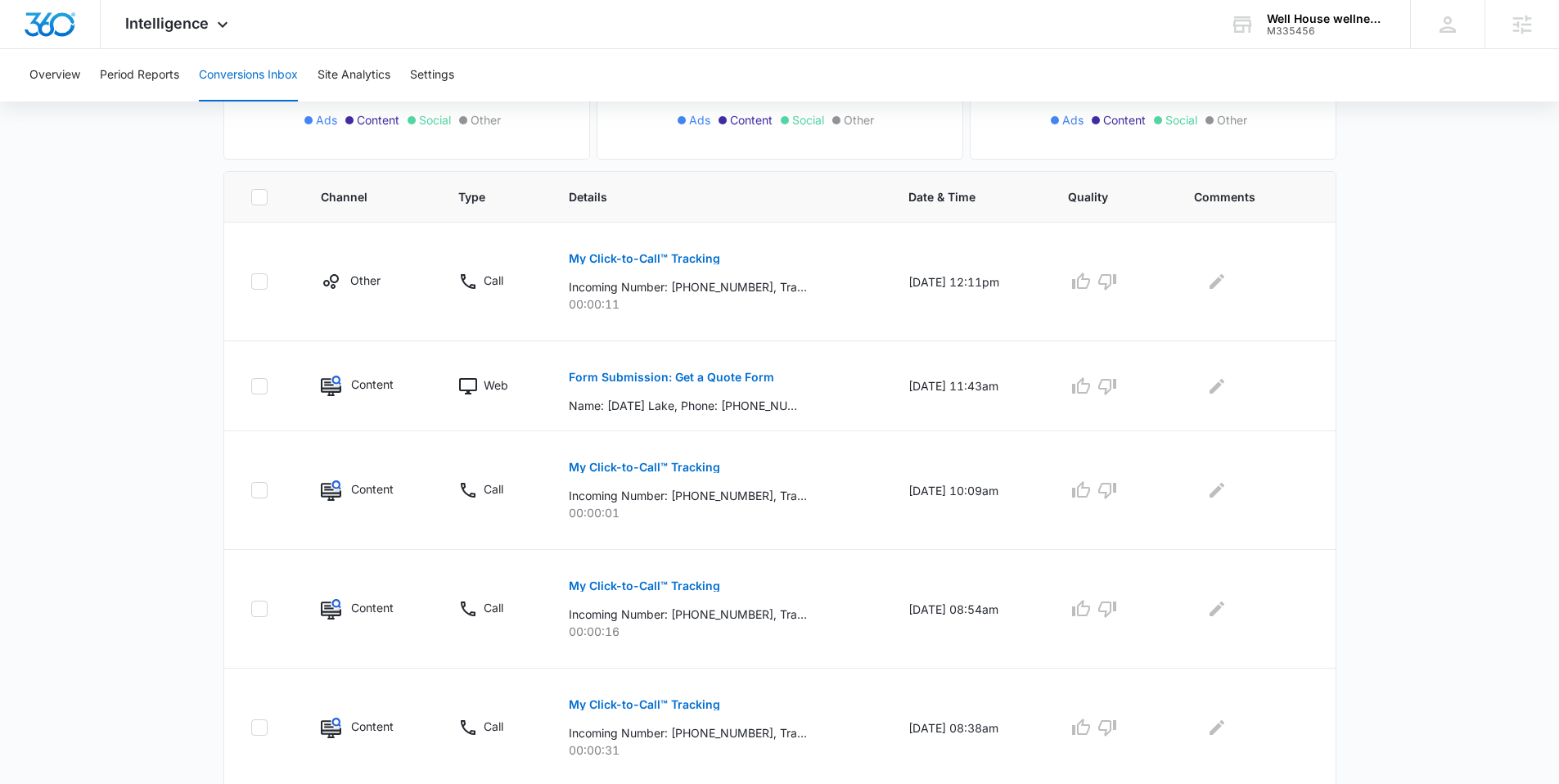
scroll to position [296, 0]
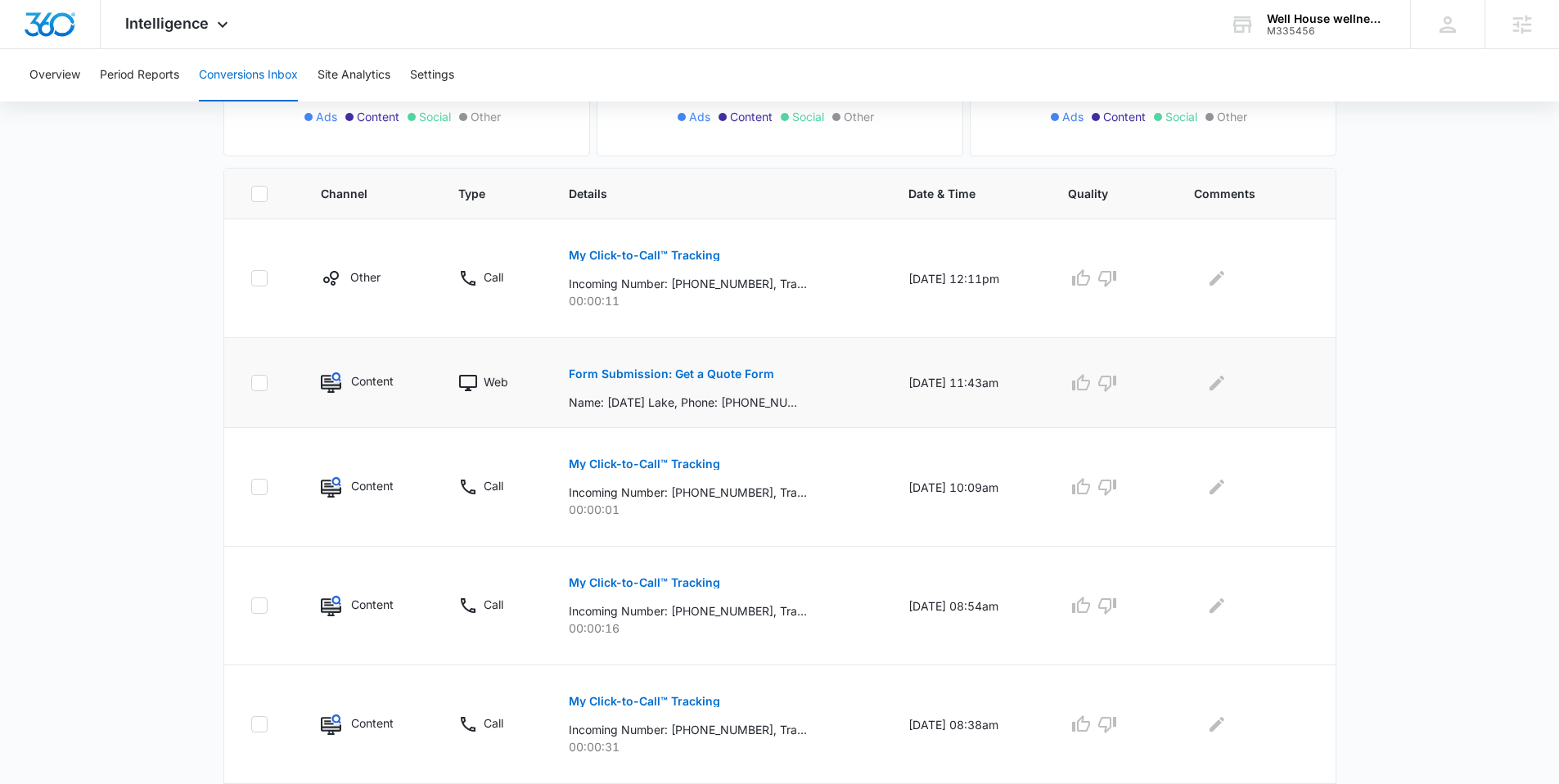
click at [718, 376] on p "Form Submission: Get a Quote Form" at bounding box center [671, 374] width 206 height 12
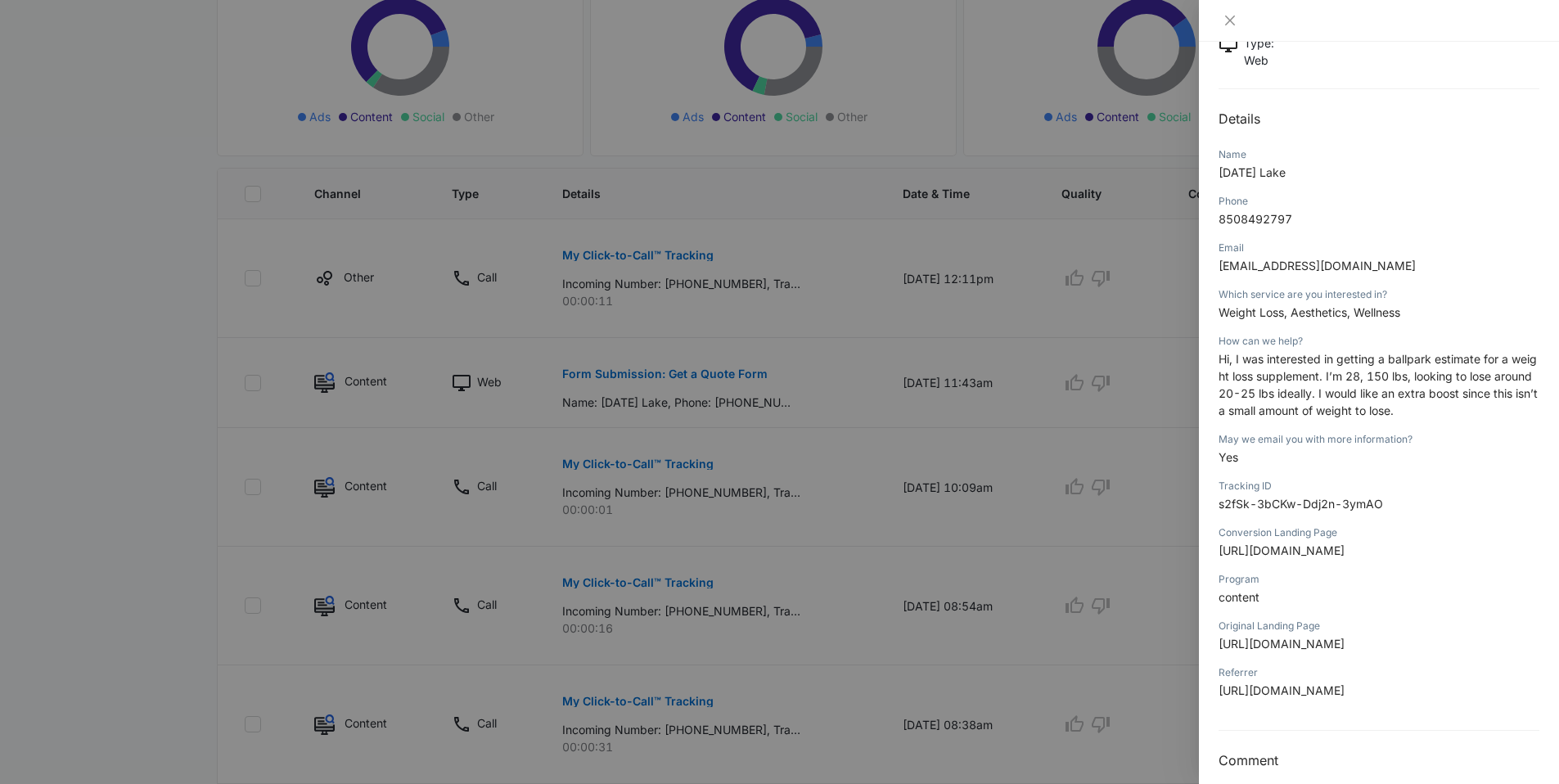
scroll to position [130, 0]
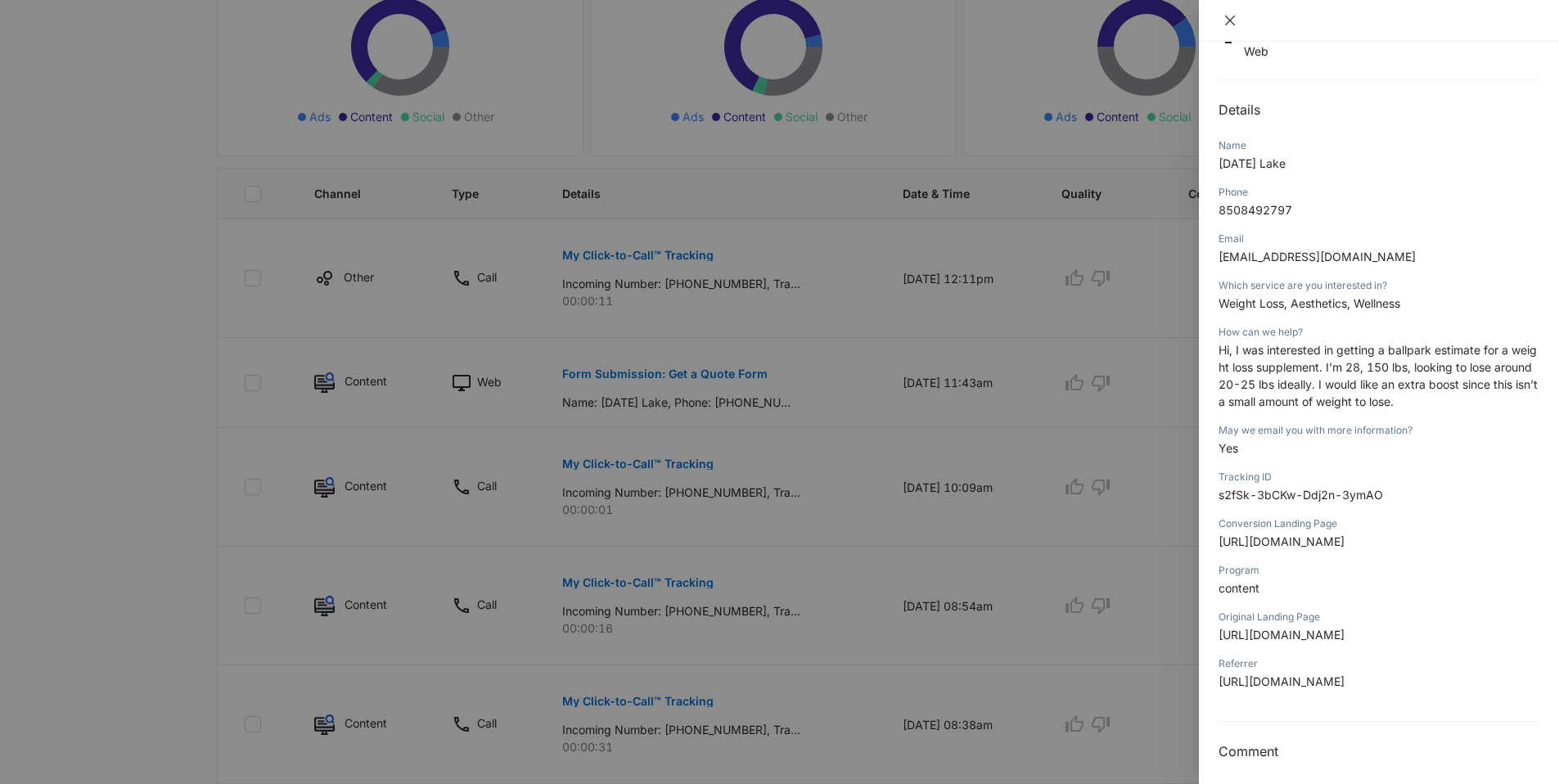
click at [1231, 20] on icon "close" at bounding box center [1230, 20] width 13 height 13
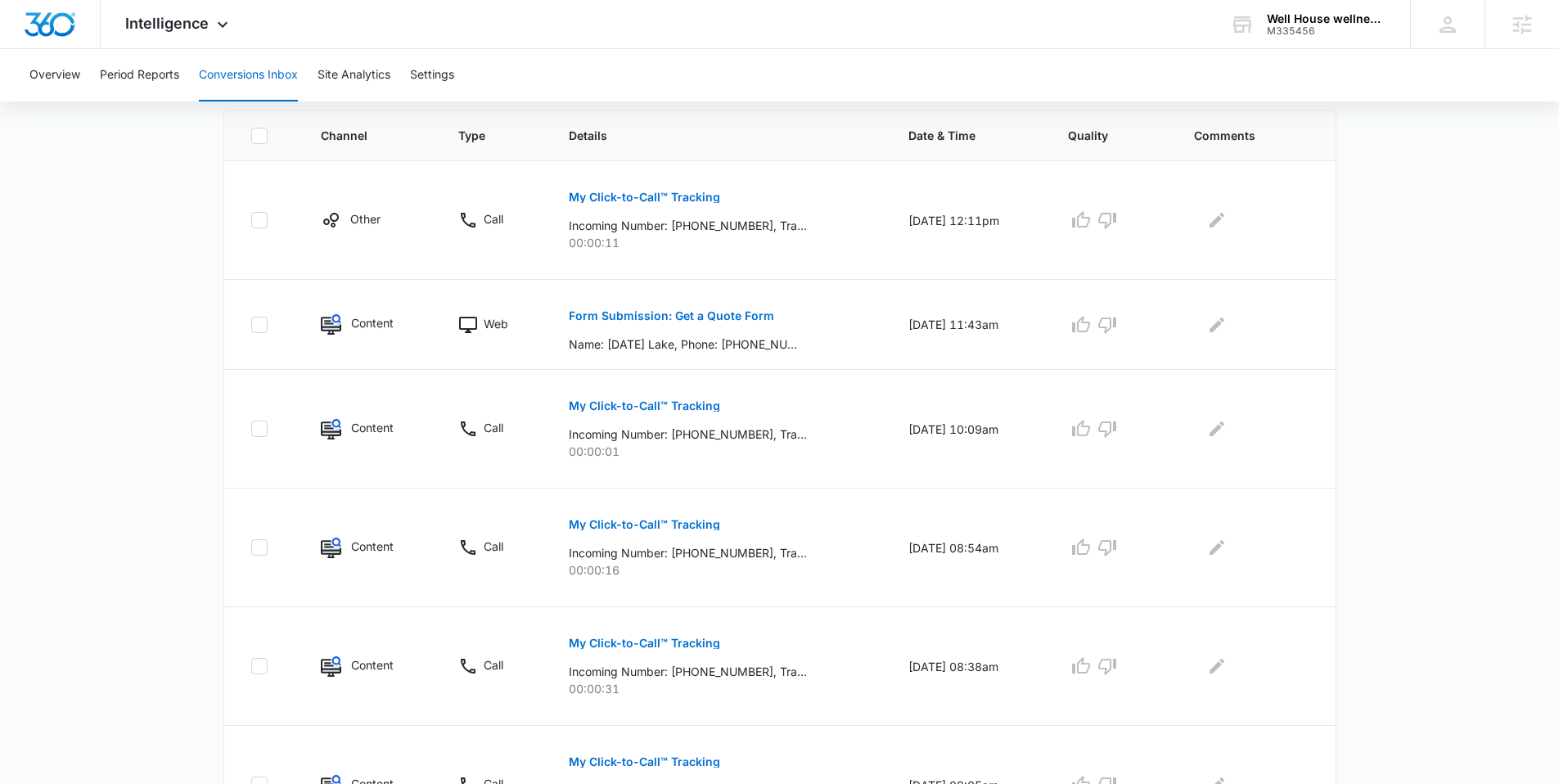
scroll to position [336, 0]
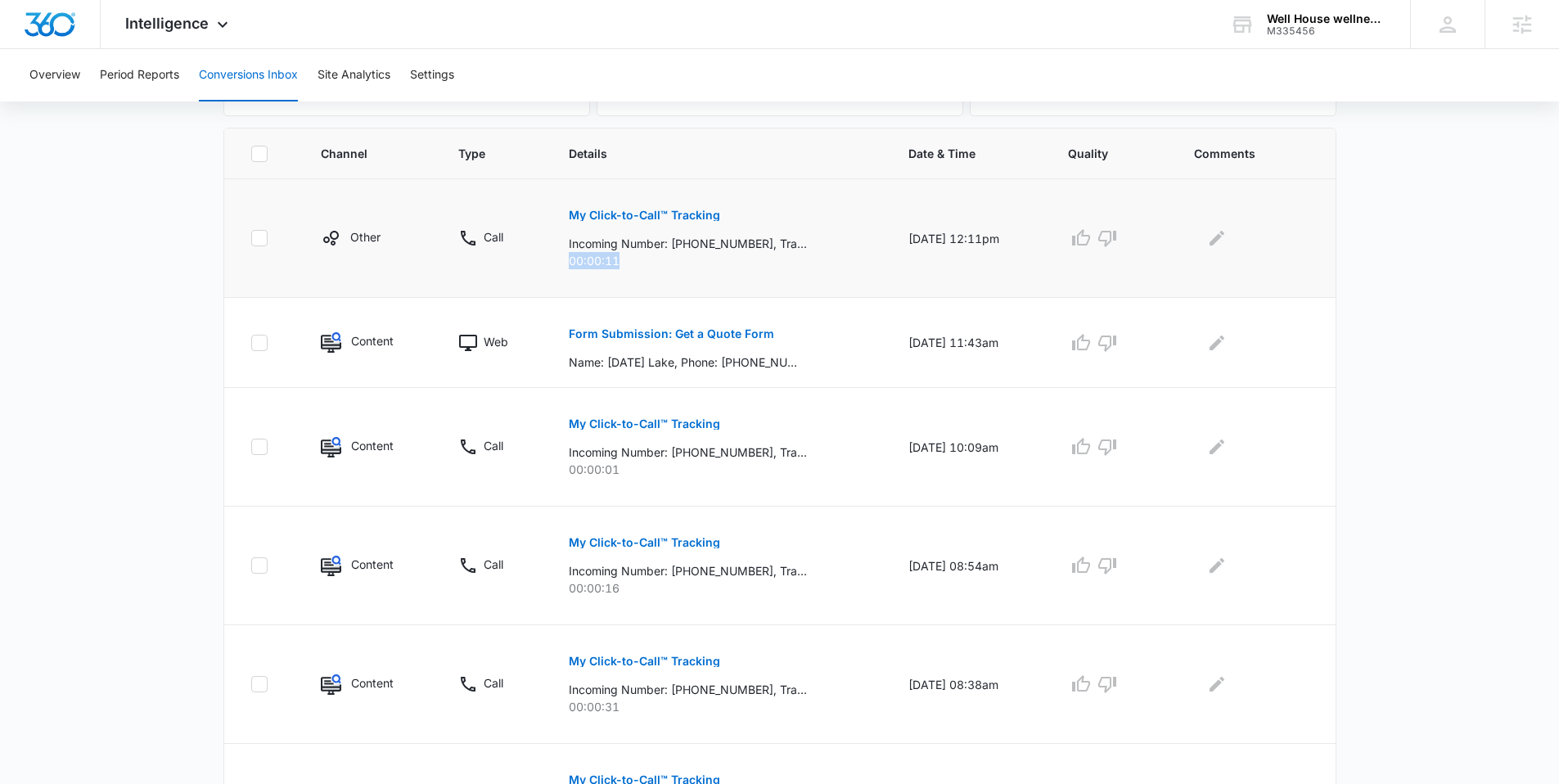
drag, startPoint x: 610, startPoint y: 258, endPoint x: 557, endPoint y: 259, distance: 53.0
click at [557, 259] on td "My Click-to-Call™ Tracking Incoming Number: [PHONE_NUMBER], Tracking Number: [P…" at bounding box center [718, 239] width 340 height 119
click at [680, 274] on td "My Click-to-Call™ Tracking Incoming Number: [PHONE_NUMBER], Tracking Number: [P…" at bounding box center [718, 239] width 340 height 119
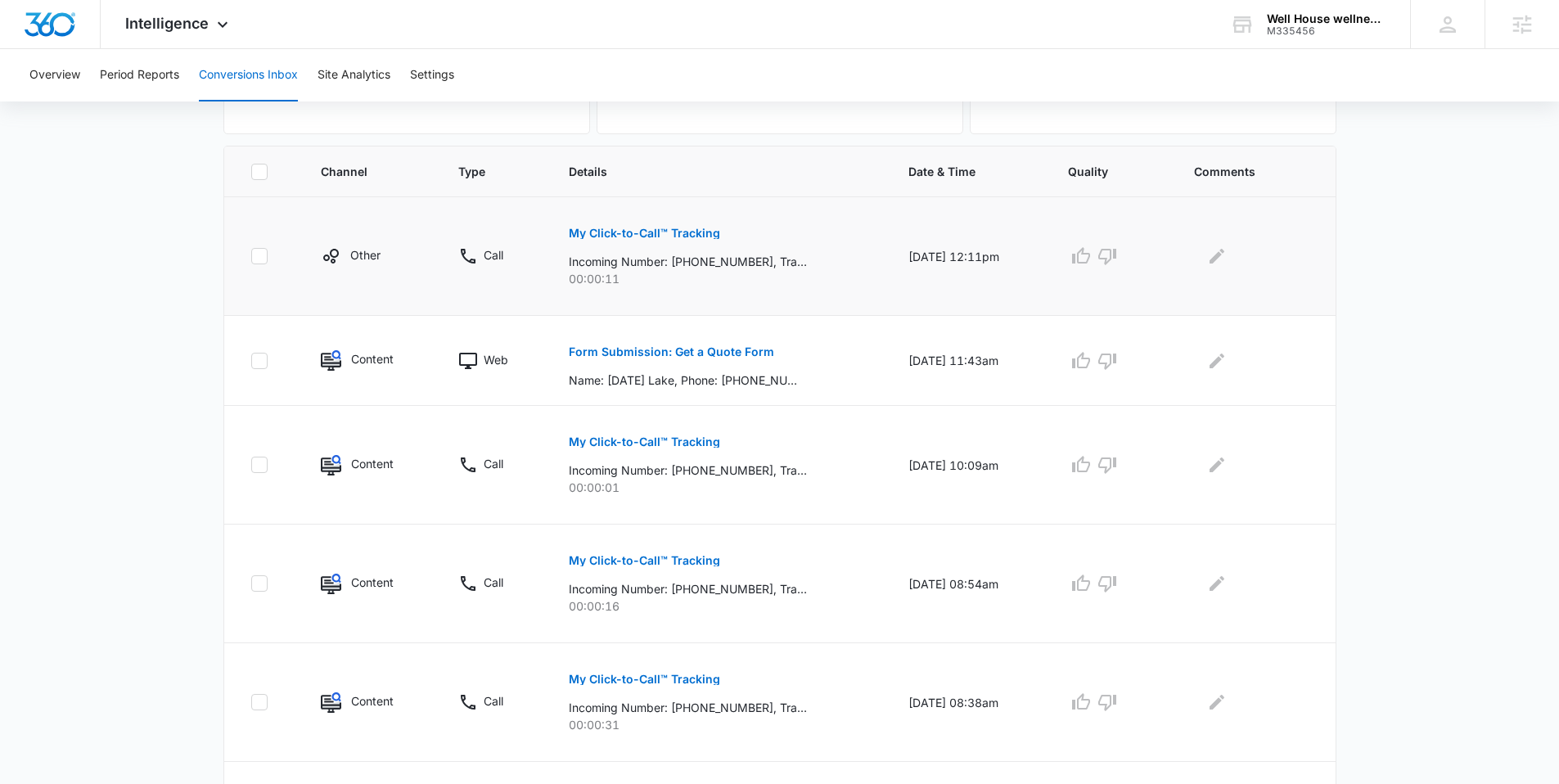
scroll to position [309, 0]
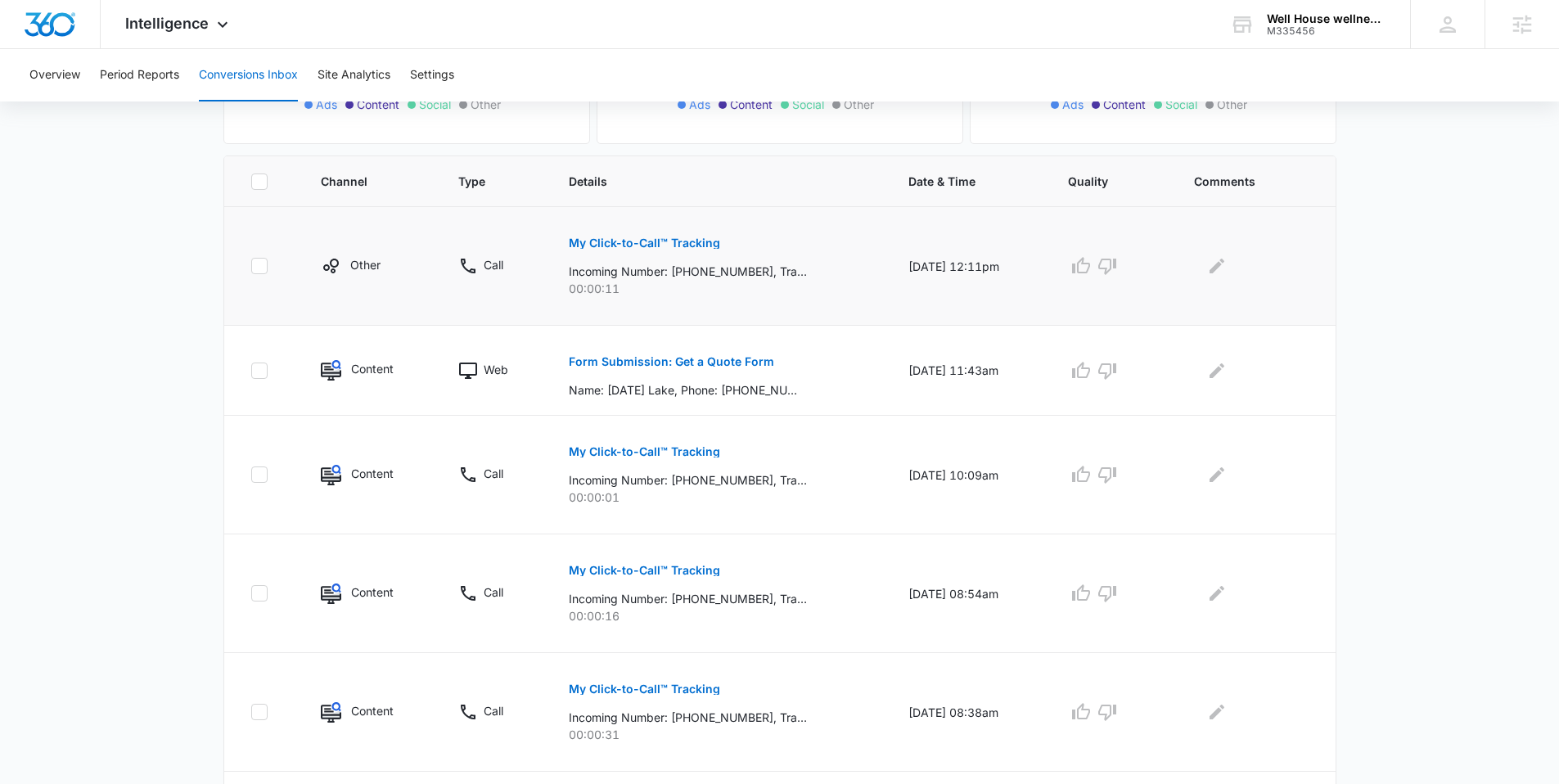
click at [645, 243] on p "My Click-to-Call™ Tracking" at bounding box center [644, 243] width 152 height 12
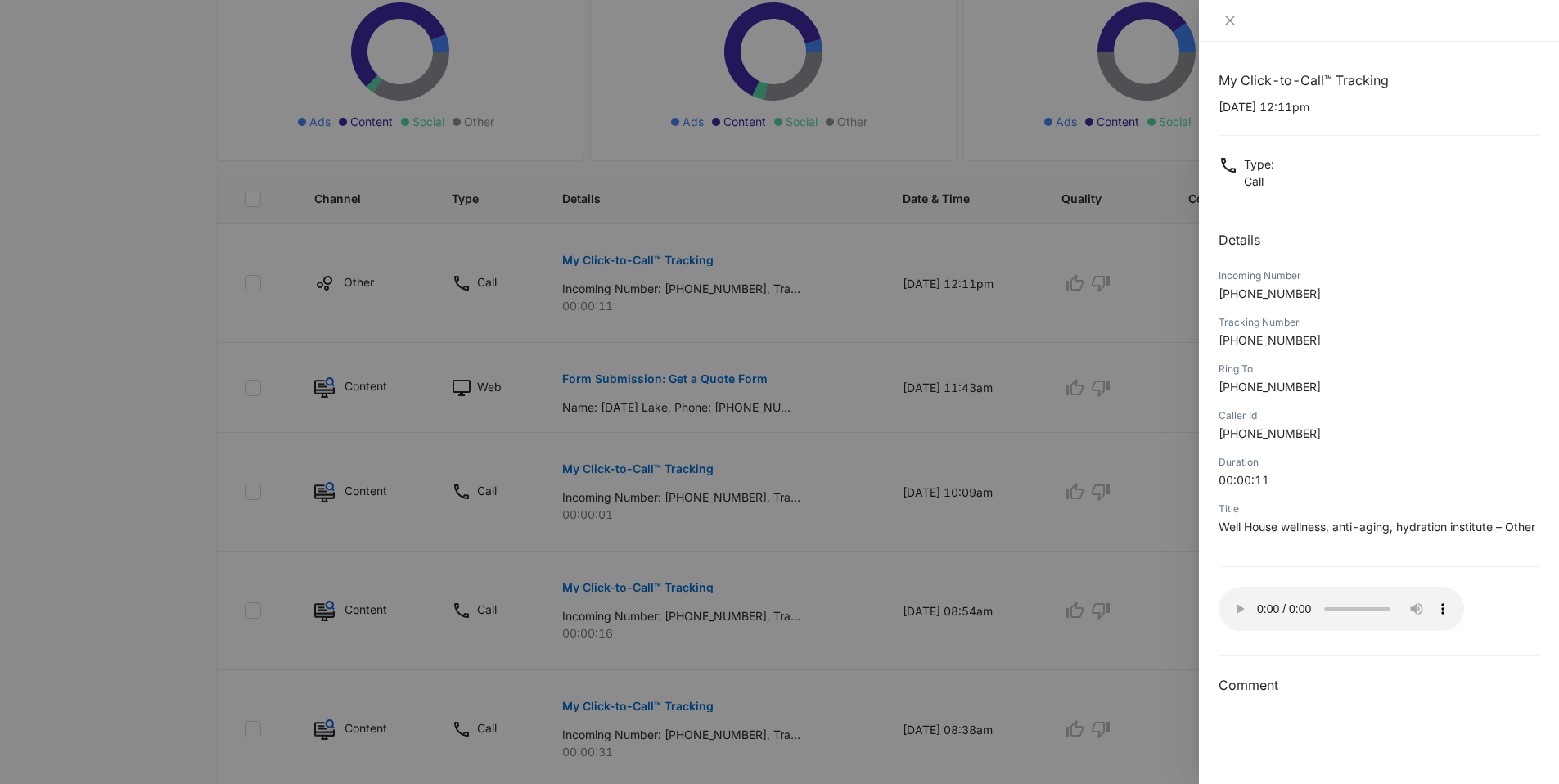
scroll to position [291, 0]
click at [1225, 19] on icon "close" at bounding box center [1230, 20] width 13 height 13
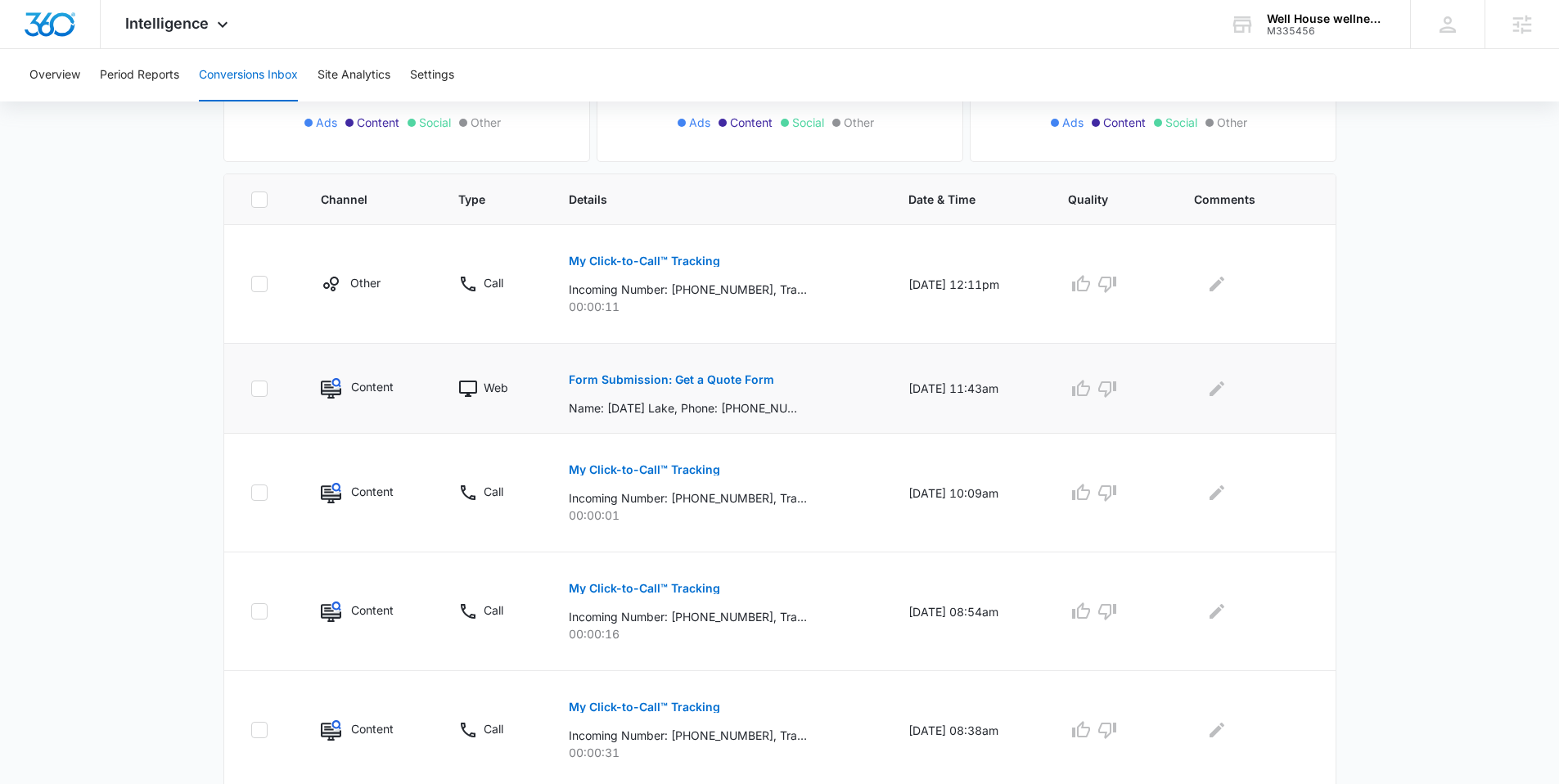
click at [629, 381] on p "Form Submission: Get a Quote Form" at bounding box center [671, 380] width 206 height 12
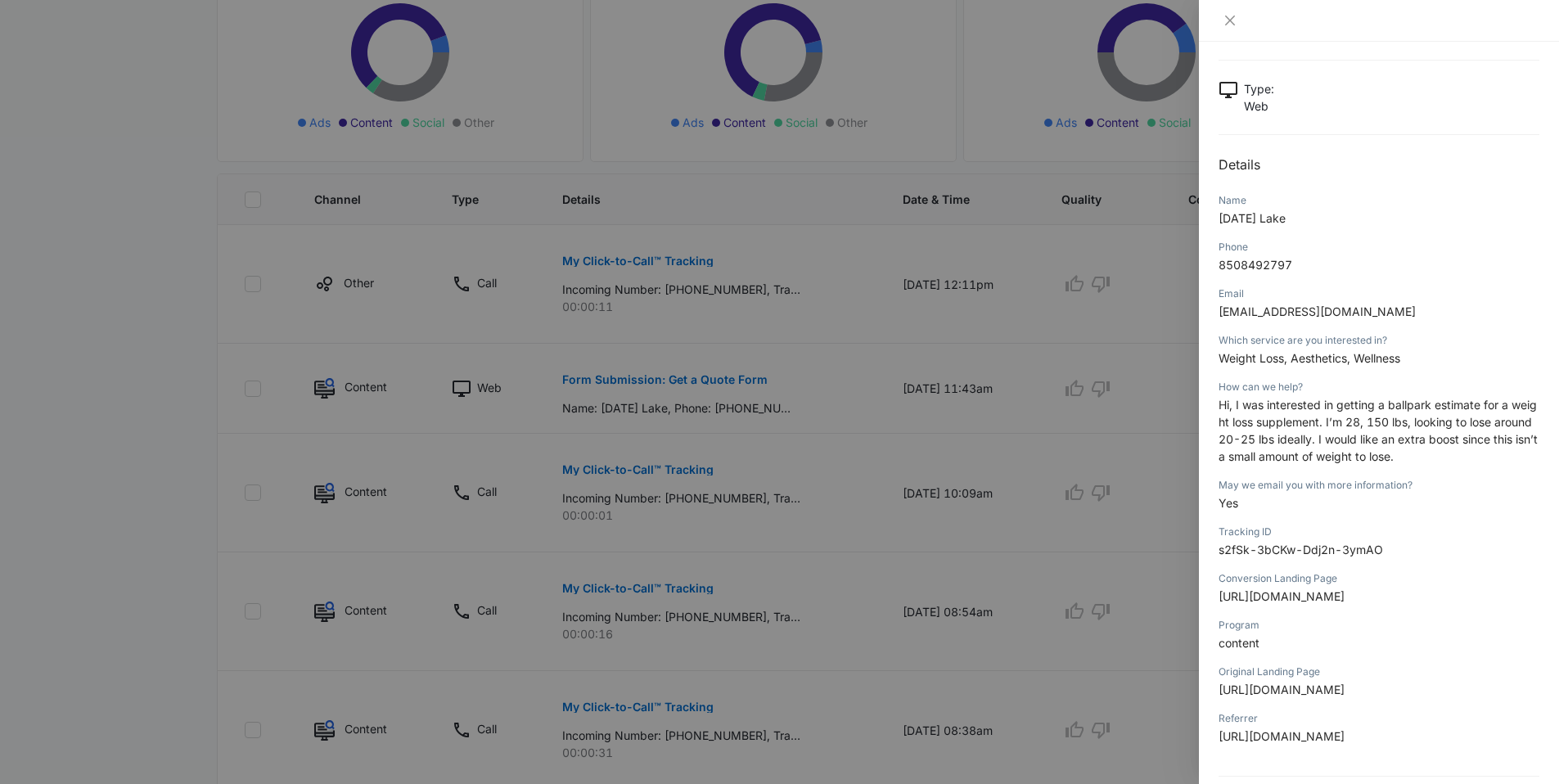
scroll to position [78, 0]
drag, startPoint x: 1223, startPoint y: 223, endPoint x: 1319, endPoint y: 219, distance: 96.1
click at [1319, 219] on p "[DATE] Lake" at bounding box center [1379, 216] width 320 height 17
click at [1293, 242] on div "Phone" at bounding box center [1379, 244] width 320 height 14
drag, startPoint x: 1218, startPoint y: 219, endPoint x: 1323, endPoint y: 223, distance: 105.1
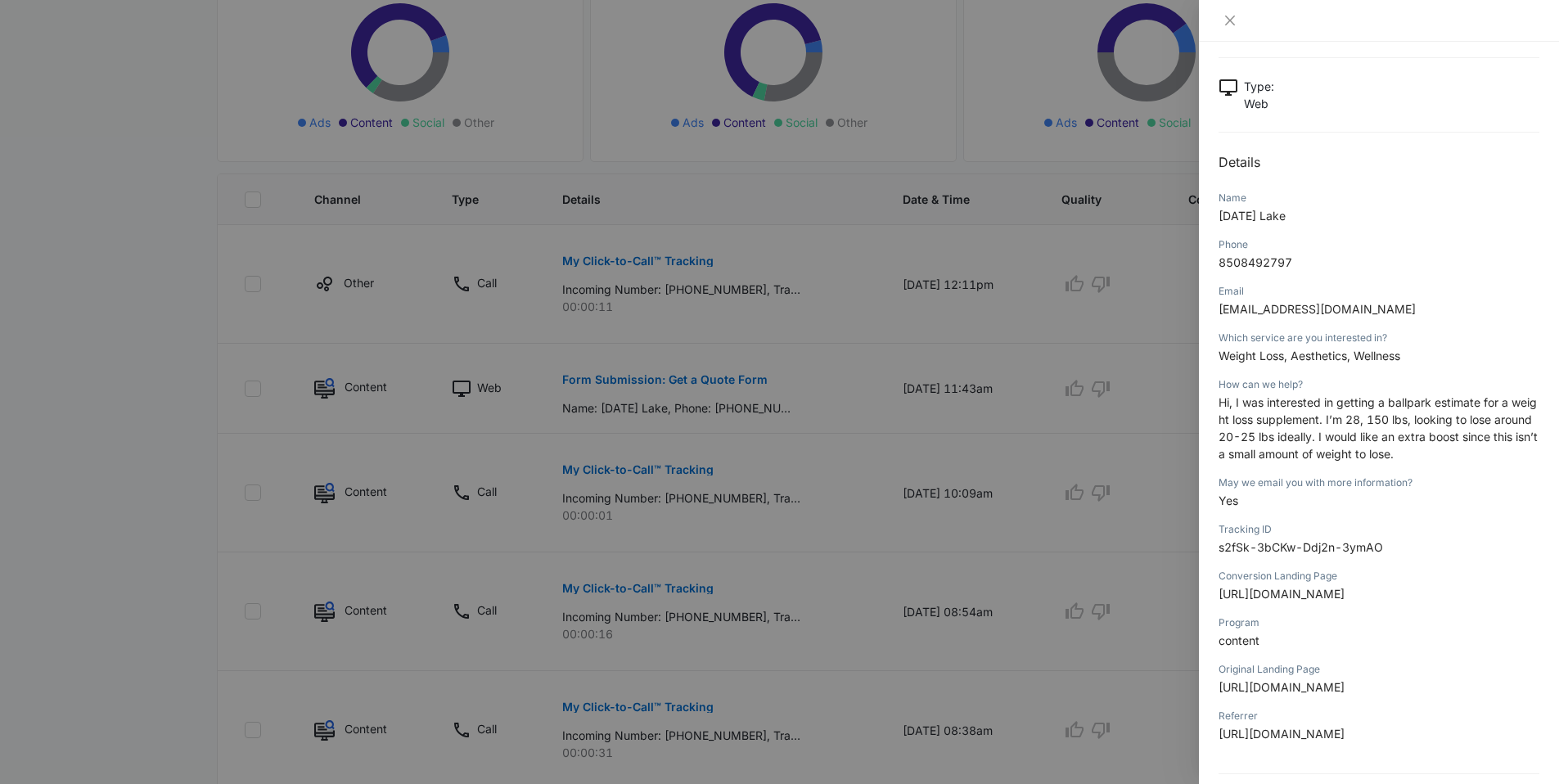
click at [1323, 223] on p "[DATE] Lake" at bounding box center [1379, 216] width 320 height 17
click at [1361, 279] on div "Phone [PHONE_NUMBER]" at bounding box center [1379, 259] width 320 height 46
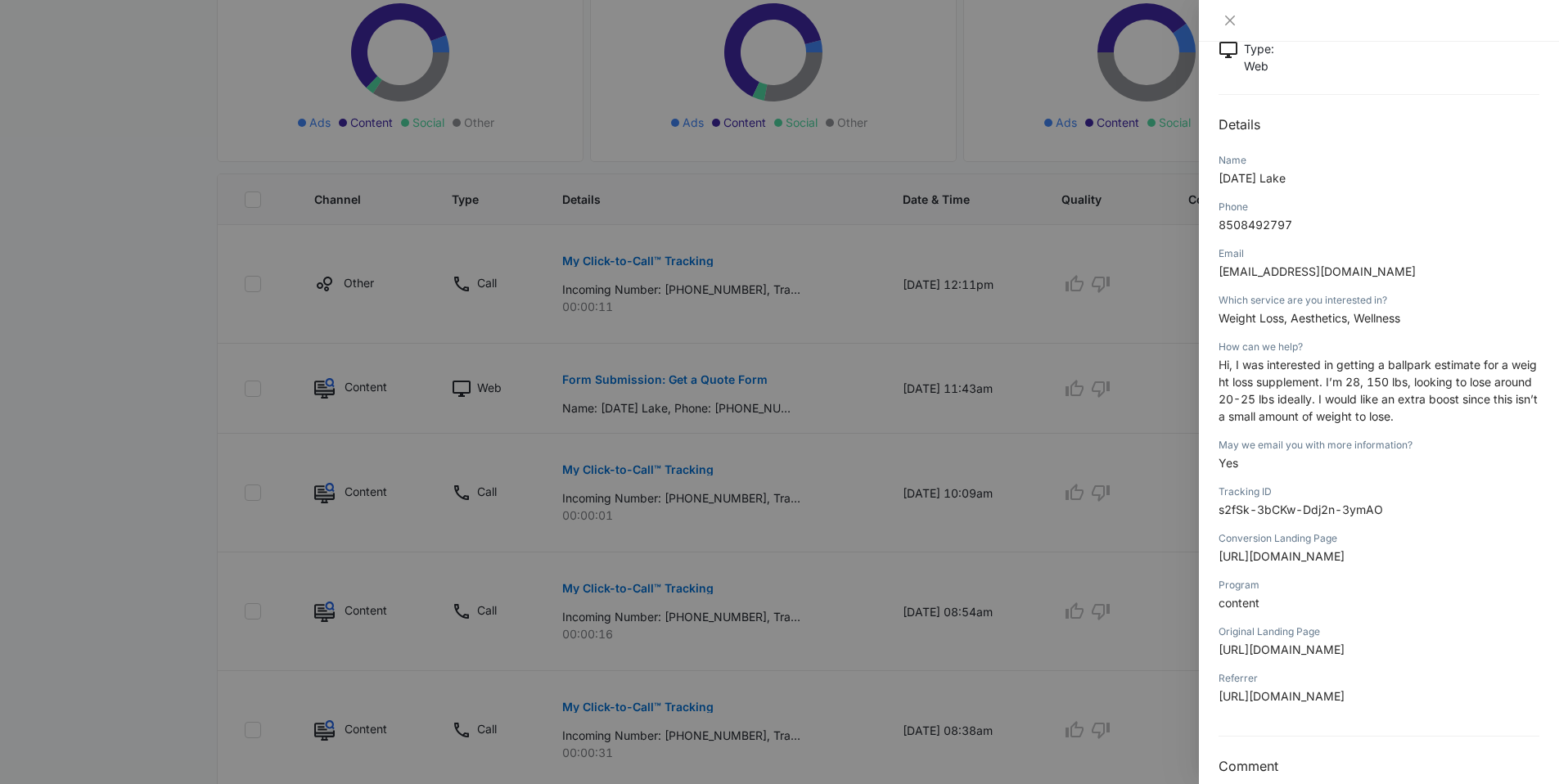
scroll to position [138, 0]
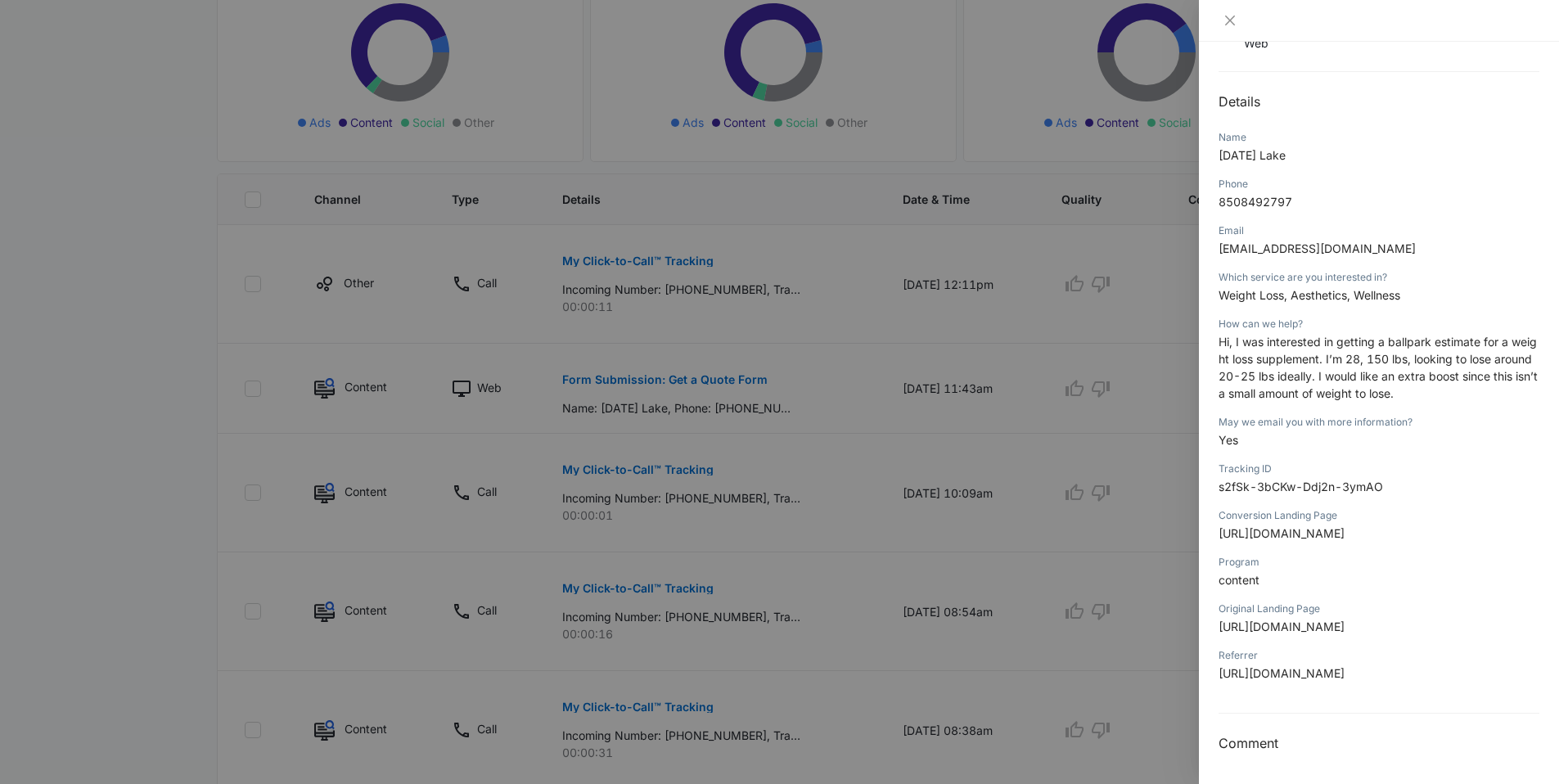
drag, startPoint x: 1215, startPoint y: 626, endPoint x: 1414, endPoint y: 626, distance: 199.0
click at [1414, 626] on div "Form Submission: Get a Quote Form [DATE] 11:43am Type : Web Details Name [DATE]…" at bounding box center [1379, 412] width 360 height 742
click at [1411, 650] on div "Referrer" at bounding box center [1379, 655] width 320 height 14
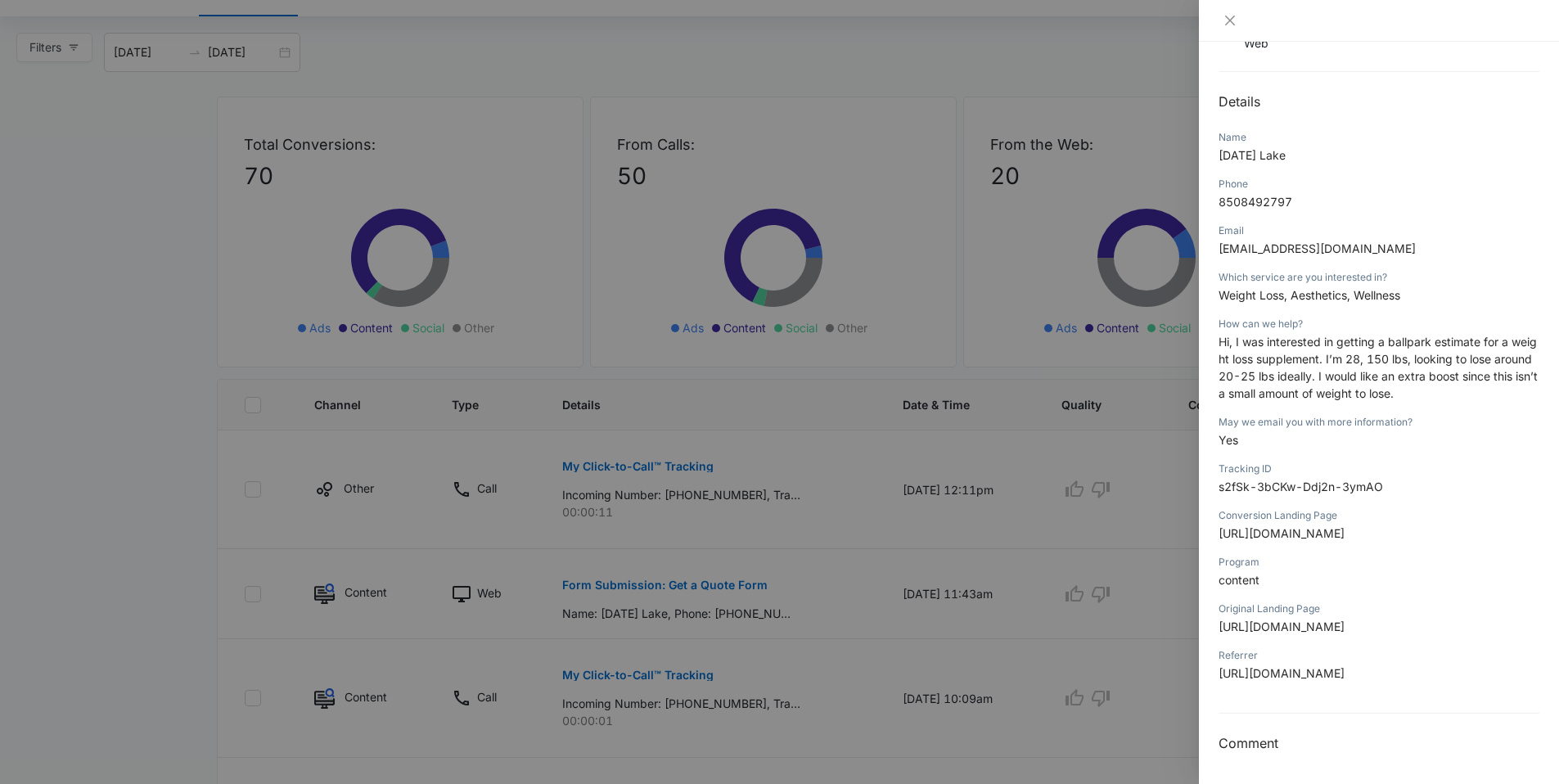
scroll to position [0, 0]
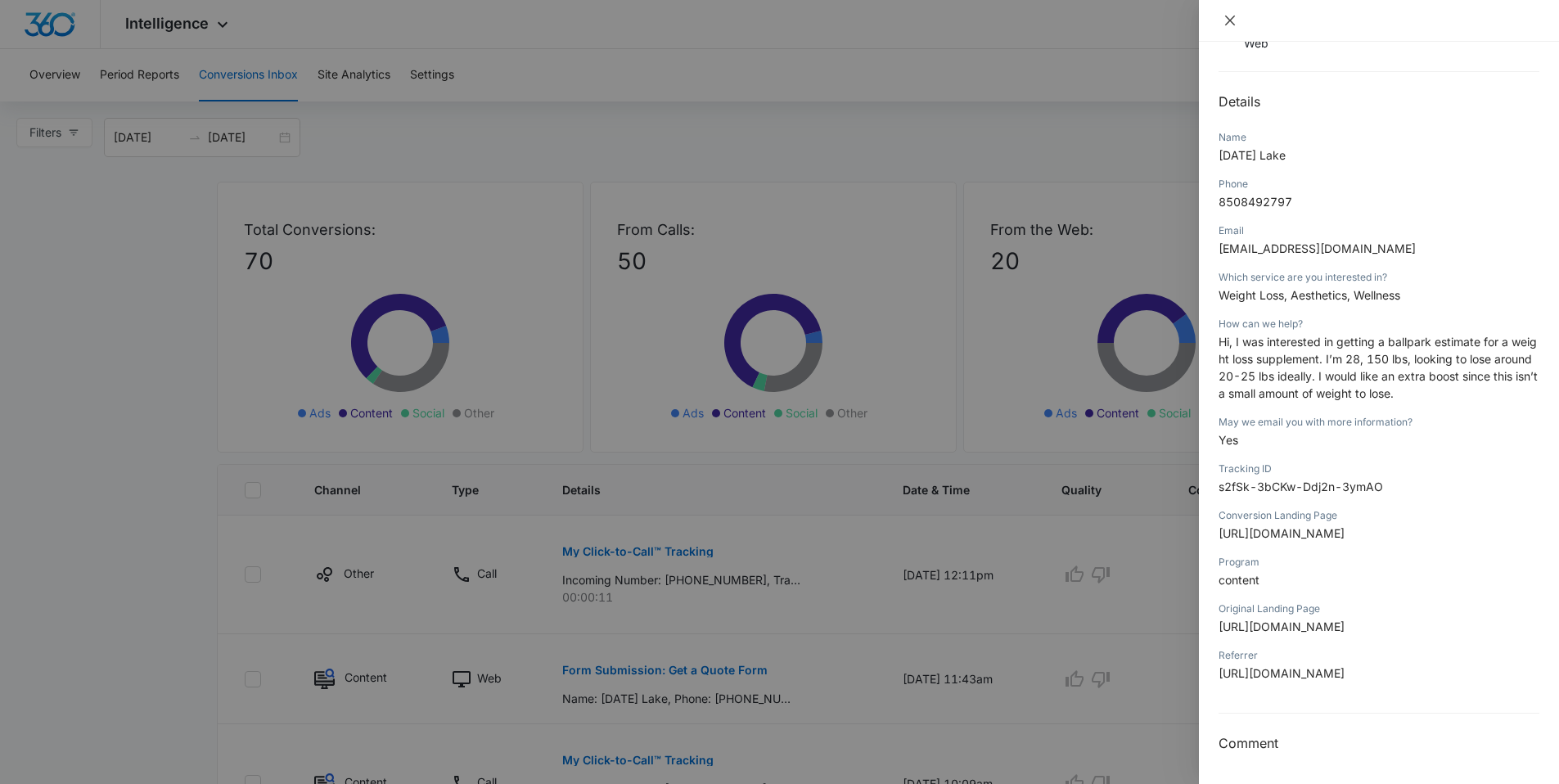
click at [1222, 21] on button "Close" at bounding box center [1229, 20] width 23 height 14
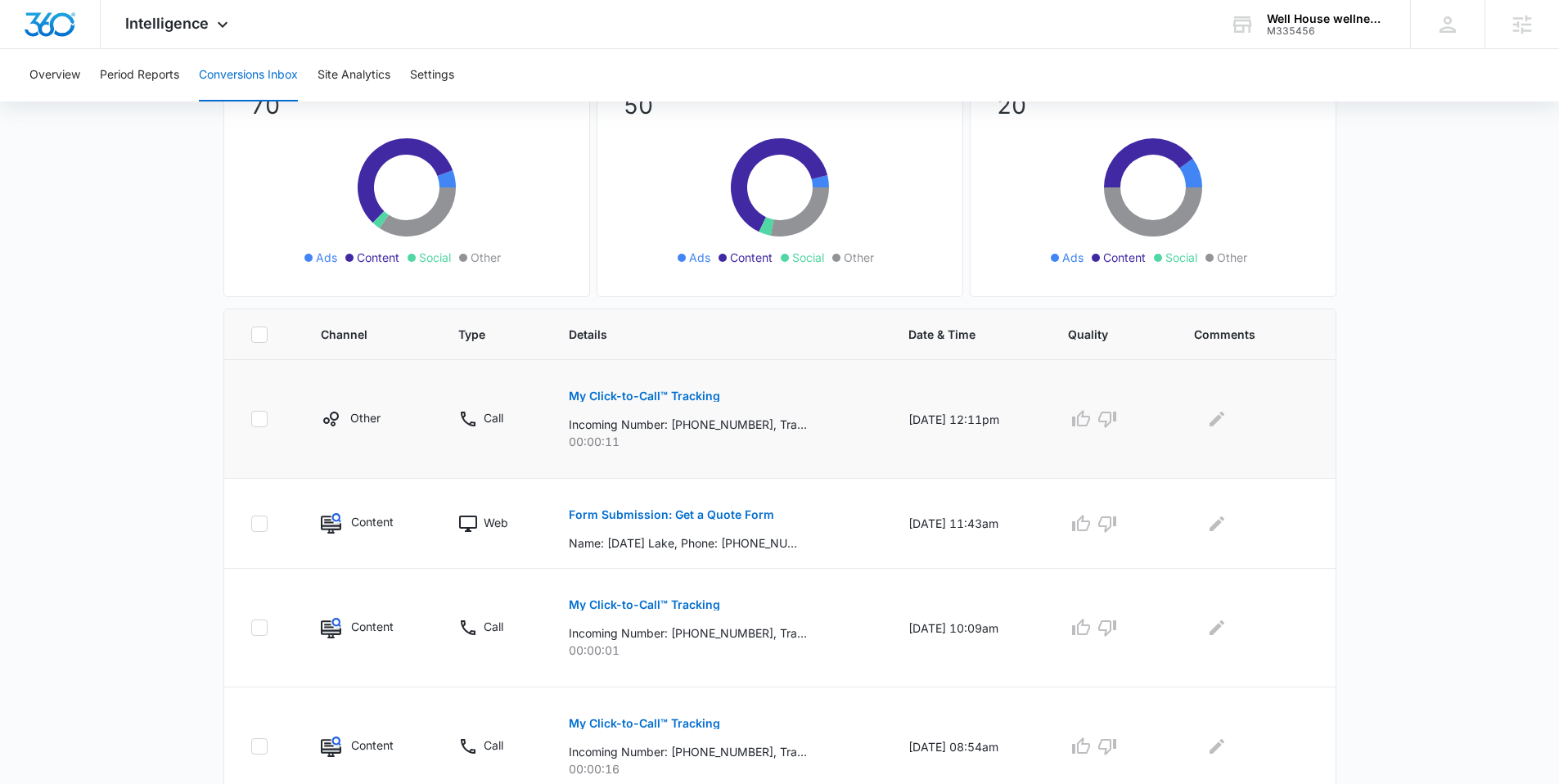
scroll to position [157, 0]
click at [1091, 421] on icon "button" at bounding box center [1080, 416] width 19 height 19
click at [1117, 416] on icon "button" at bounding box center [1106, 416] width 19 height 19
click at [1116, 422] on icon "button" at bounding box center [1106, 417] width 18 height 16
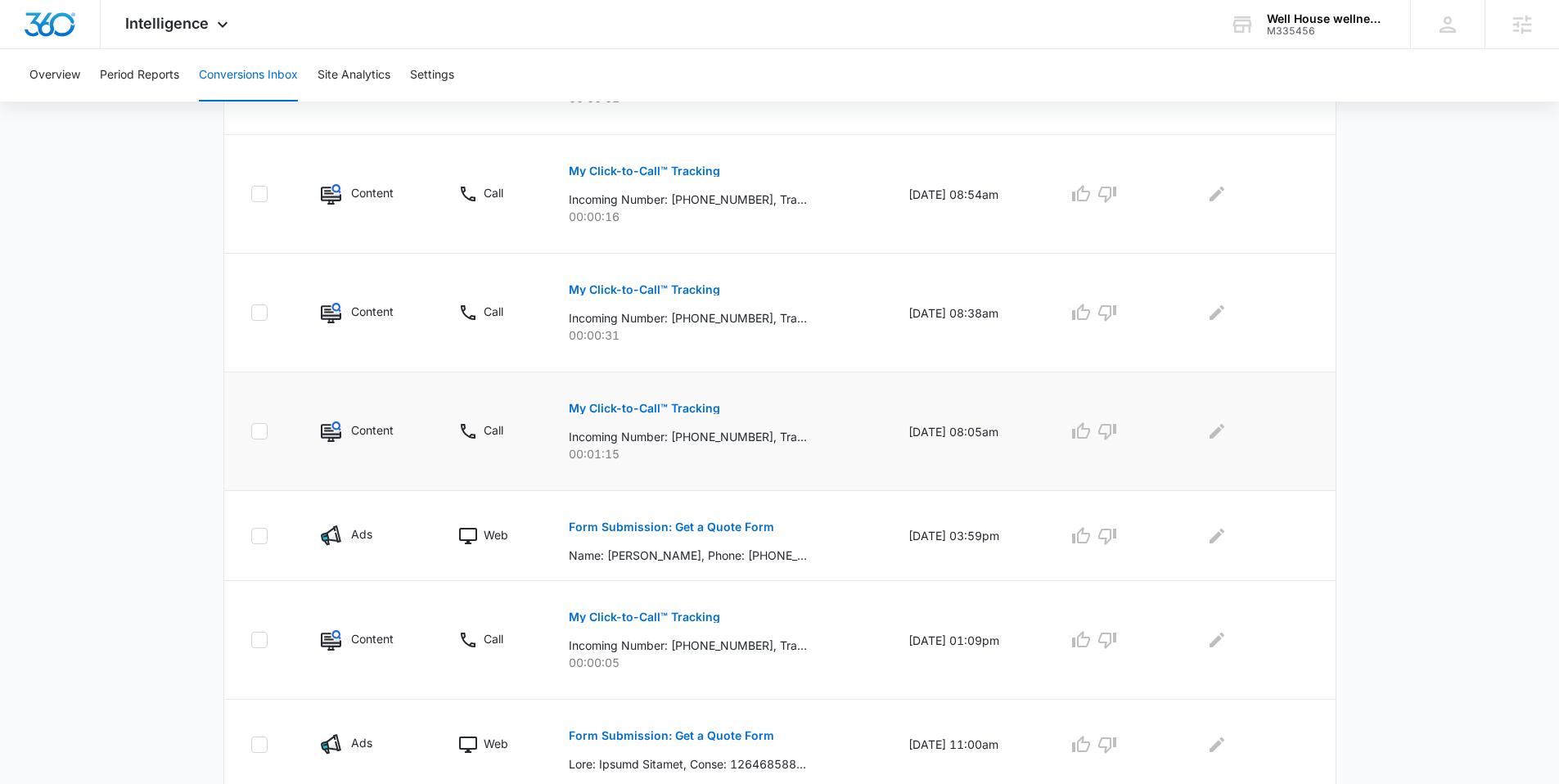
scroll to position [711, 0]
click at [616, 402] on p "My Click-to-Call™ Tracking" at bounding box center [644, 405] width 152 height 12
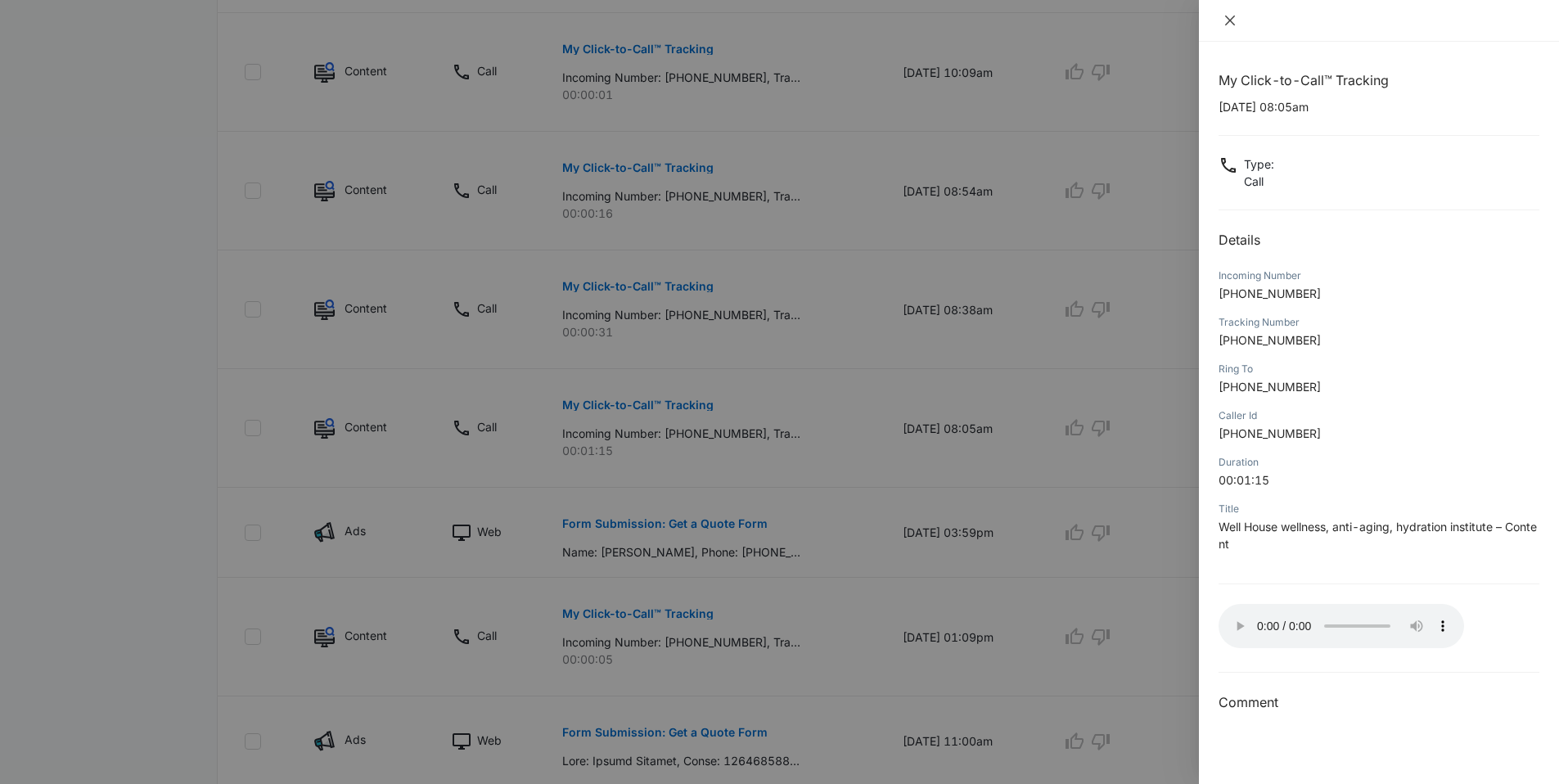
click at [1236, 15] on button "Close" at bounding box center [1229, 20] width 23 height 14
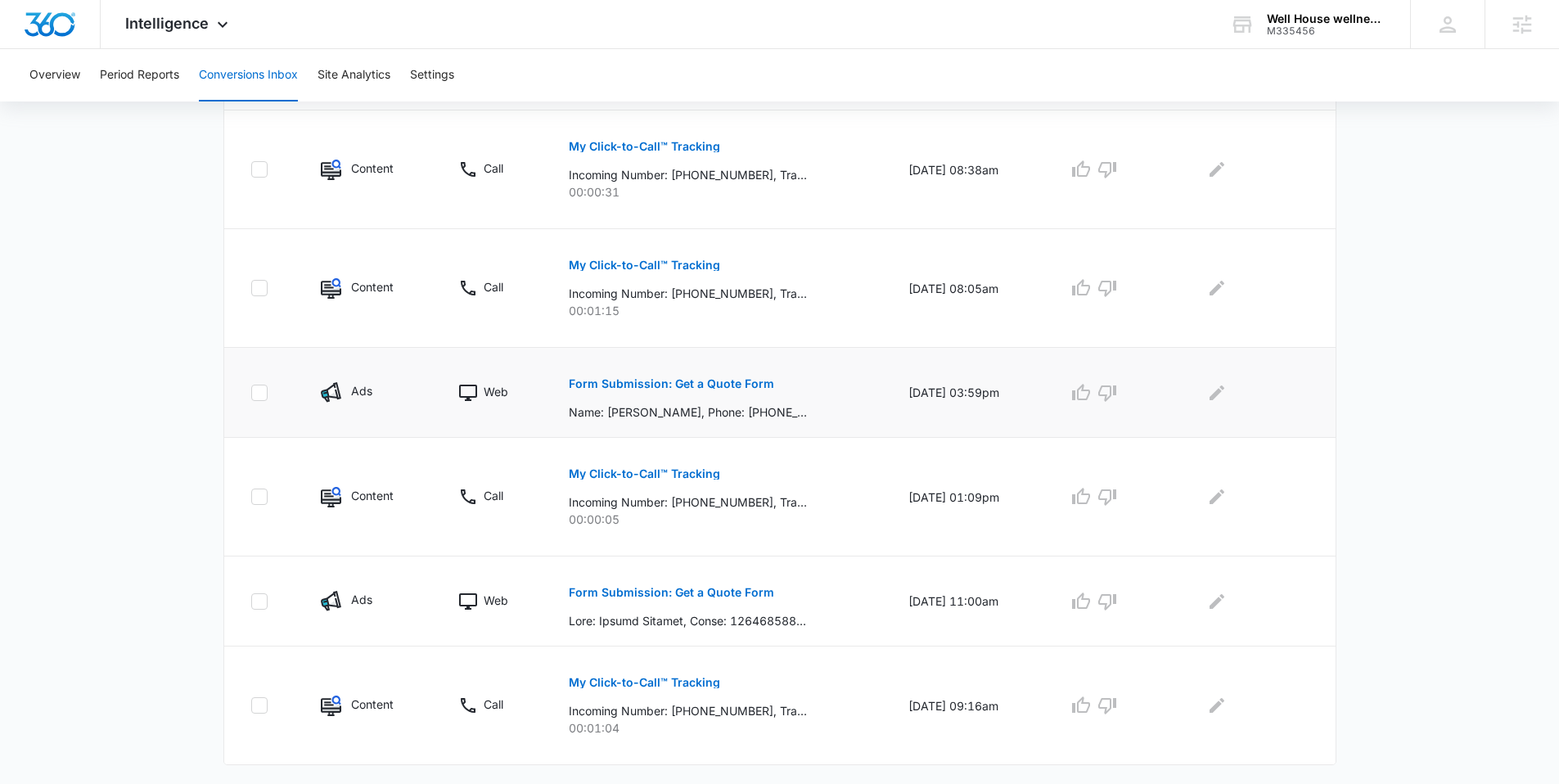
scroll to position [883, 0]
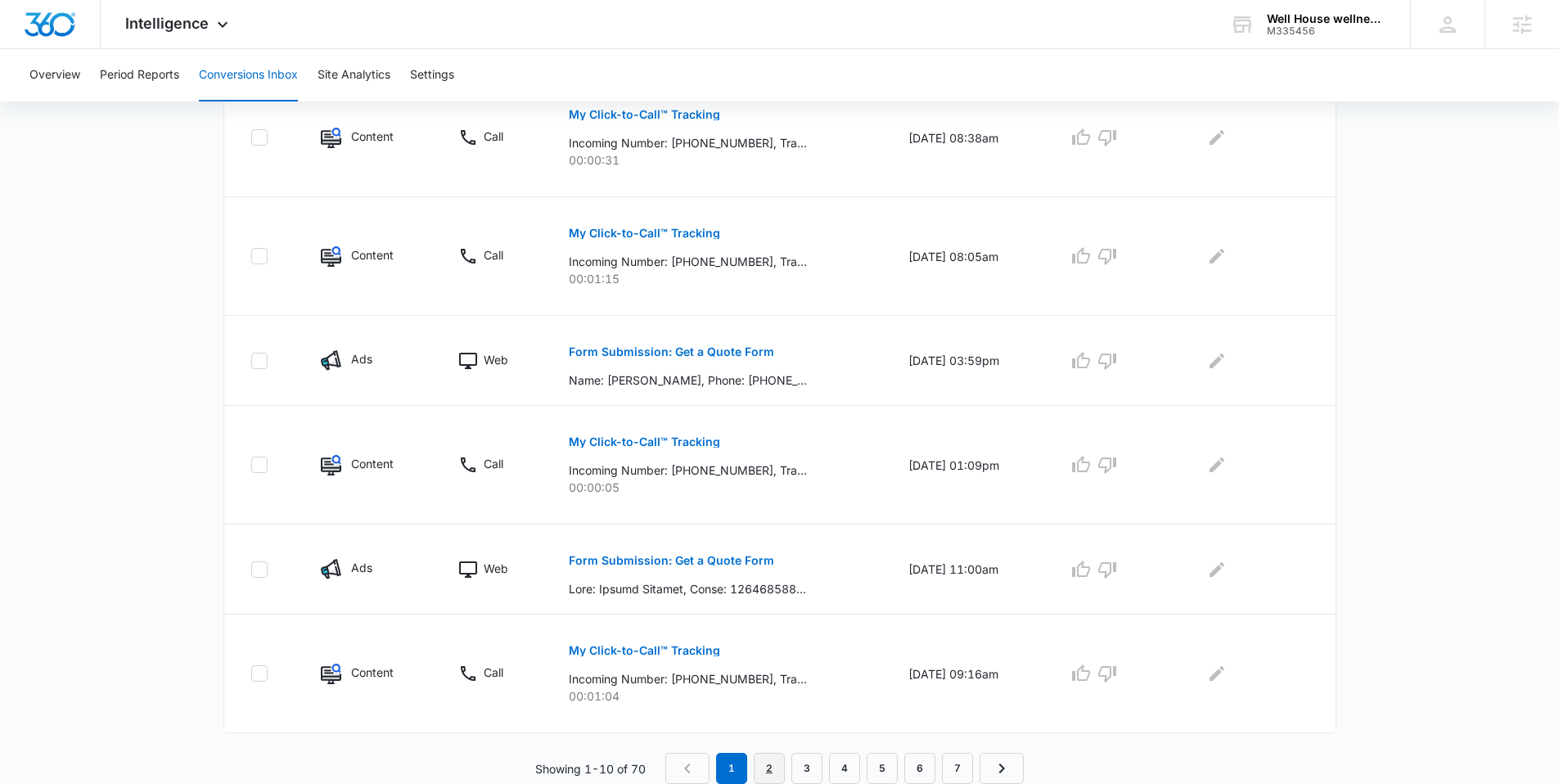
click at [772, 764] on link "2" at bounding box center [769, 768] width 31 height 31
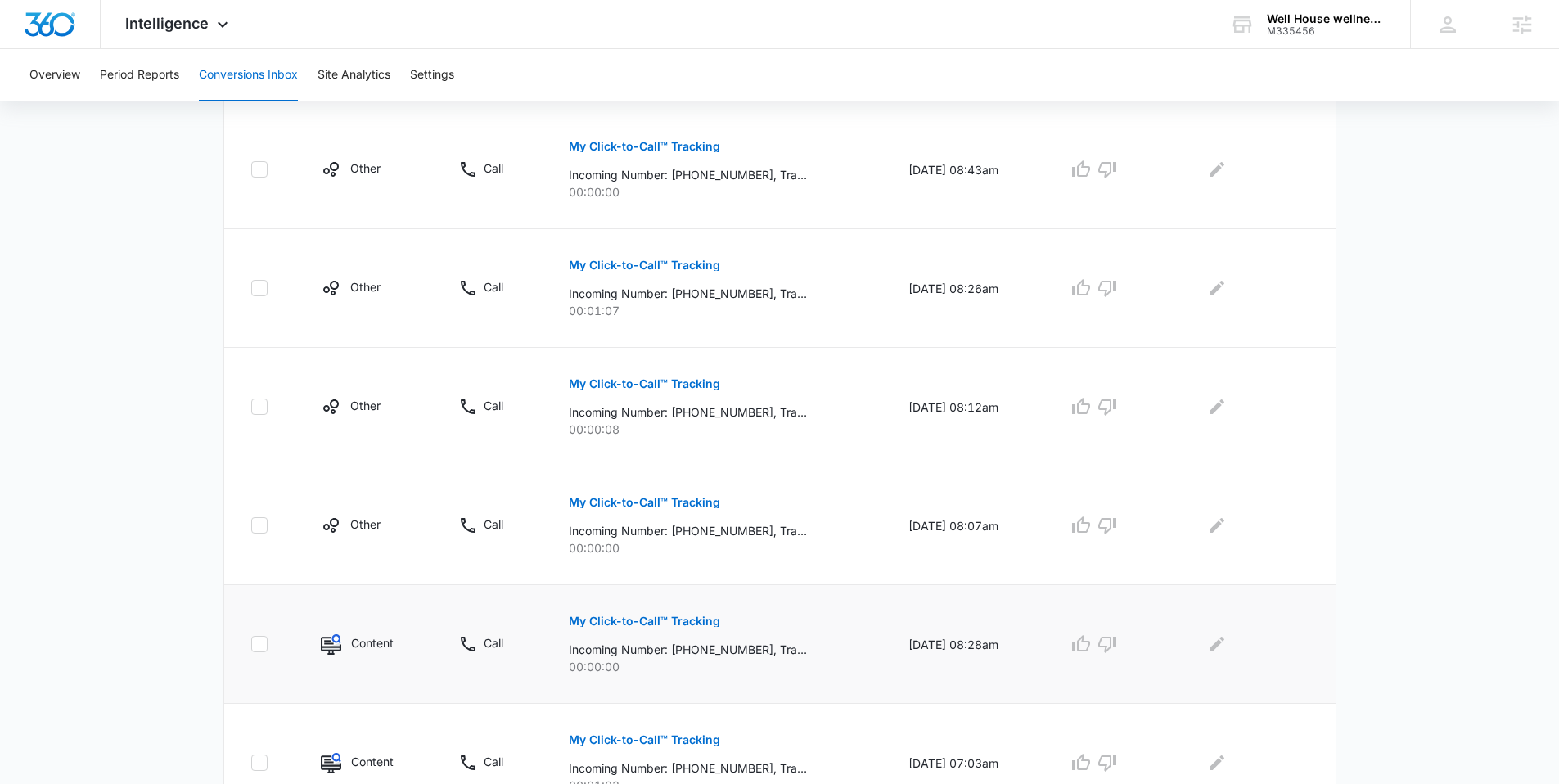
scroll to position [911, 0]
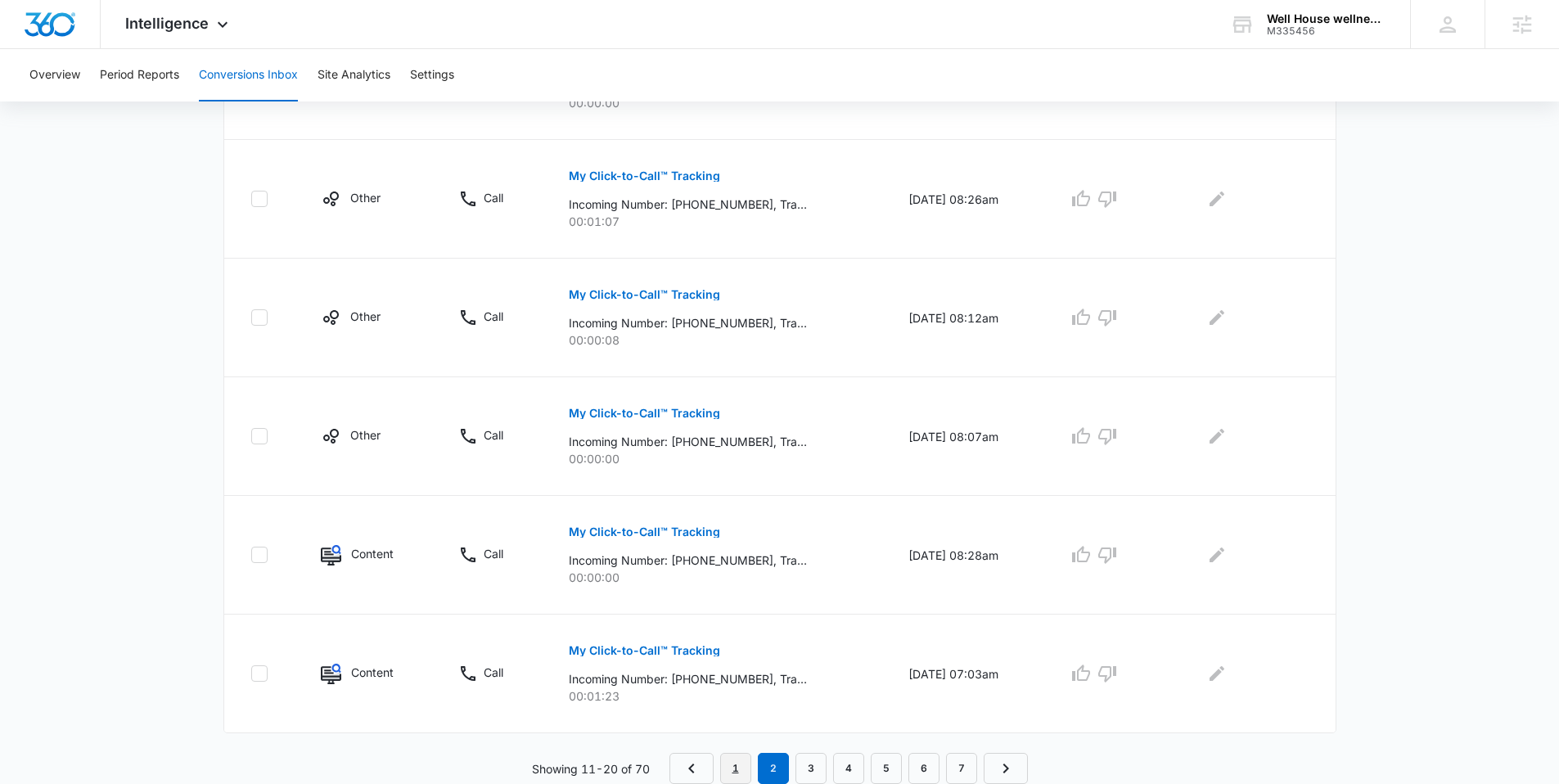
click at [735, 763] on link "1" at bounding box center [735, 768] width 31 height 31
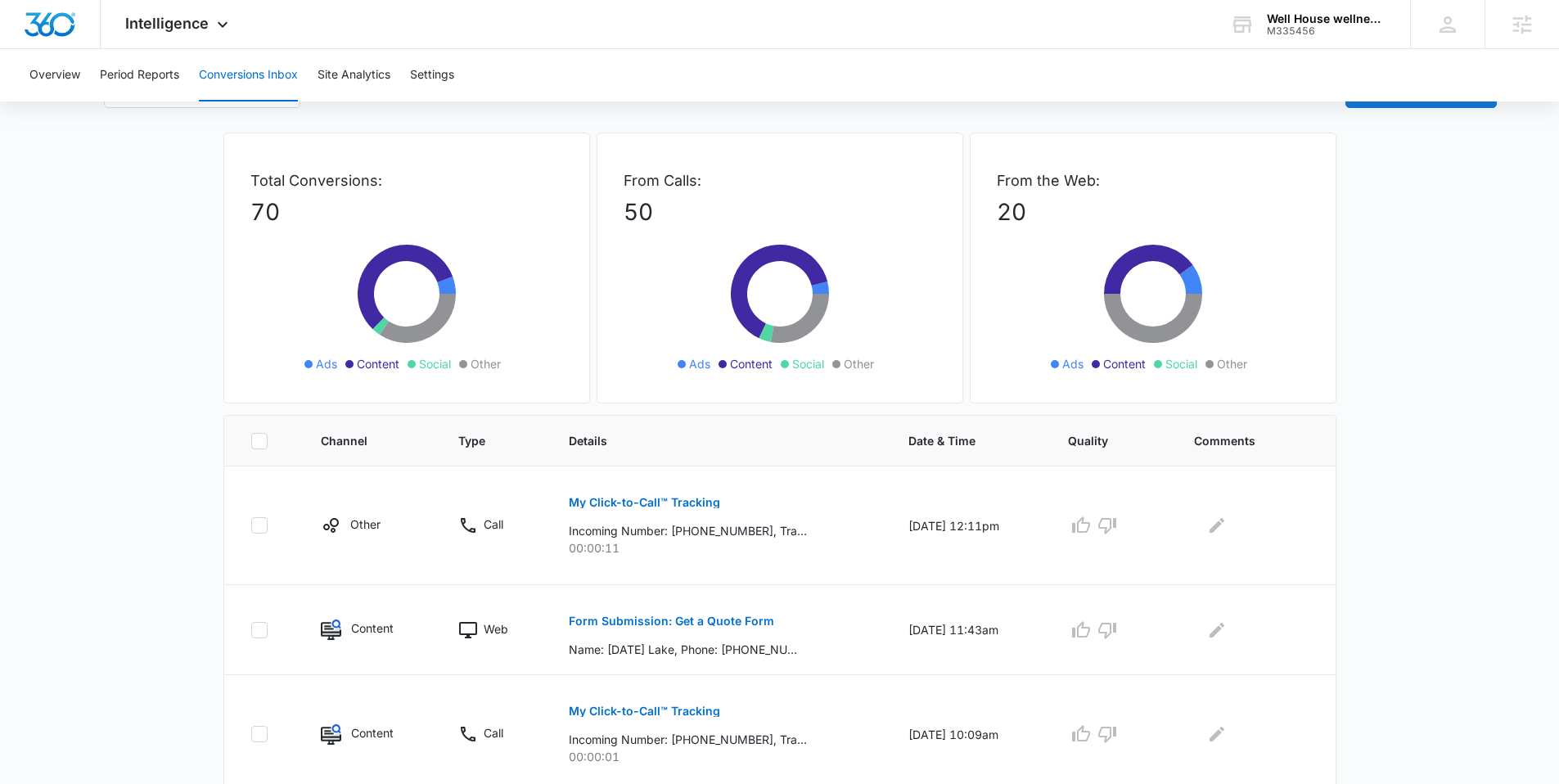
scroll to position [0, 0]
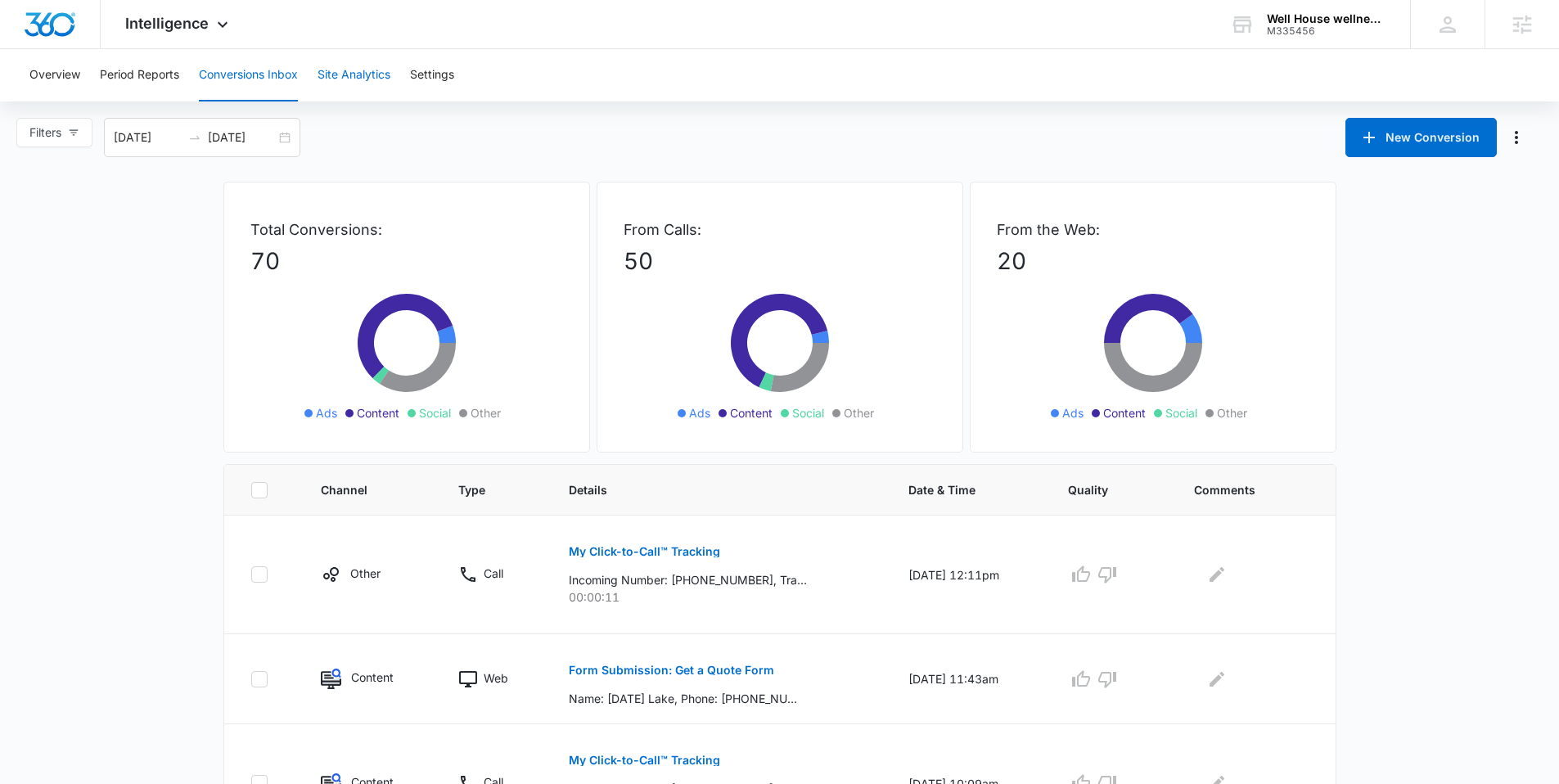
click at [336, 78] on button "Site Analytics" at bounding box center [354, 75] width 73 height 52
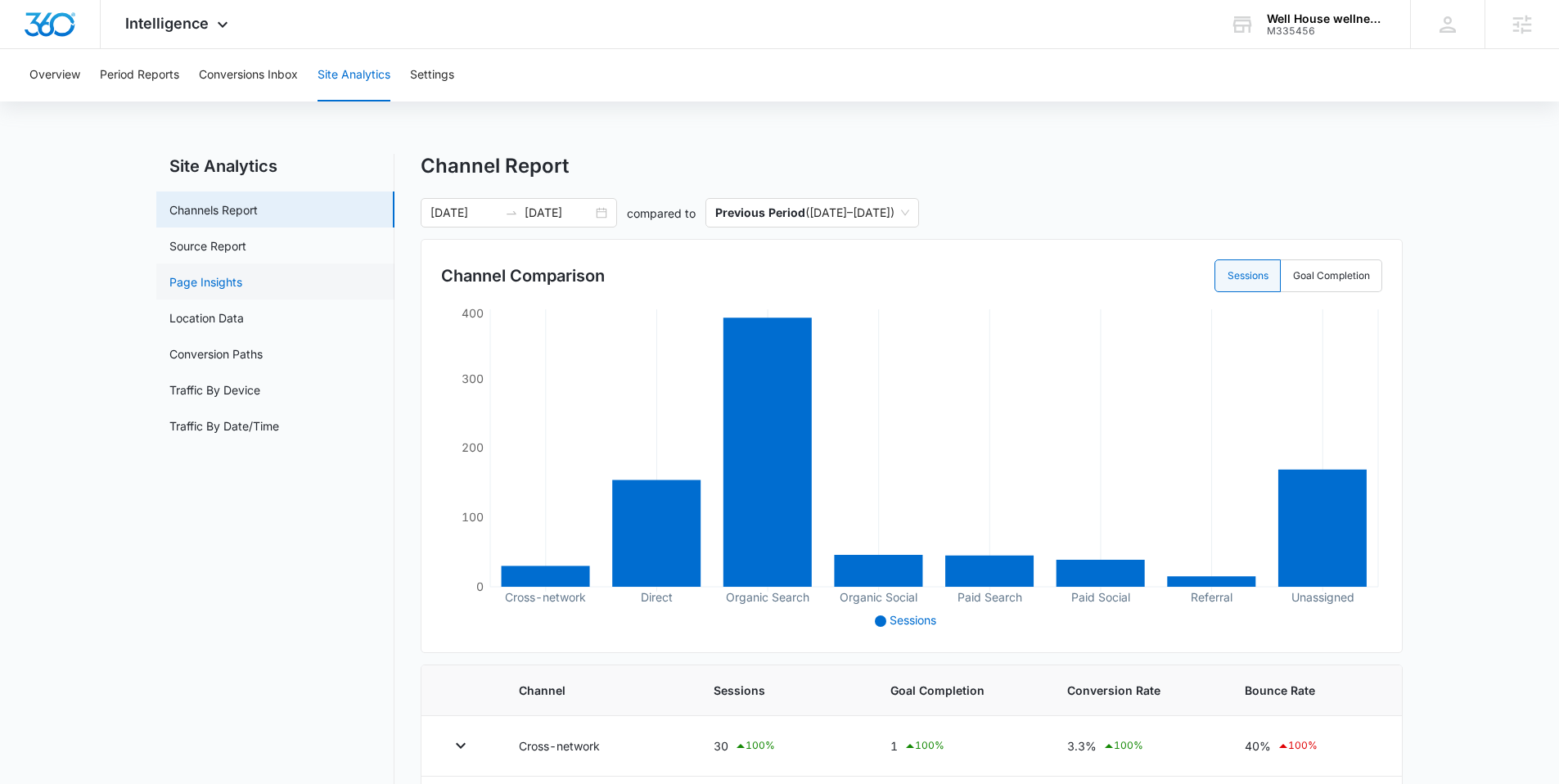
click at [234, 287] on link "Page Insights" at bounding box center [206, 282] width 73 height 17
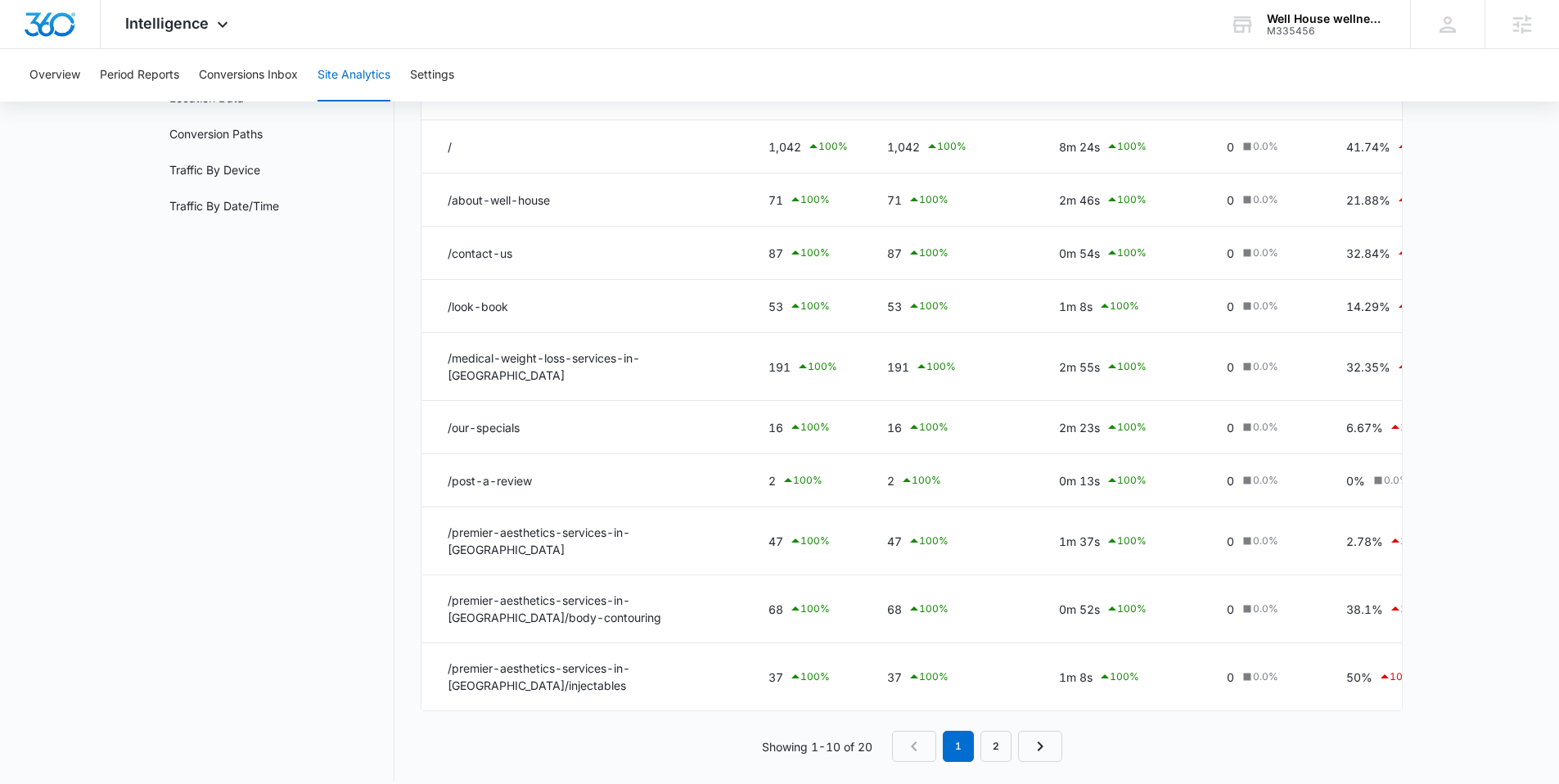
click at [1012, 731] on nav "1 2" at bounding box center [977, 746] width 170 height 31
click at [1001, 731] on link "2" at bounding box center [996, 746] width 31 height 31
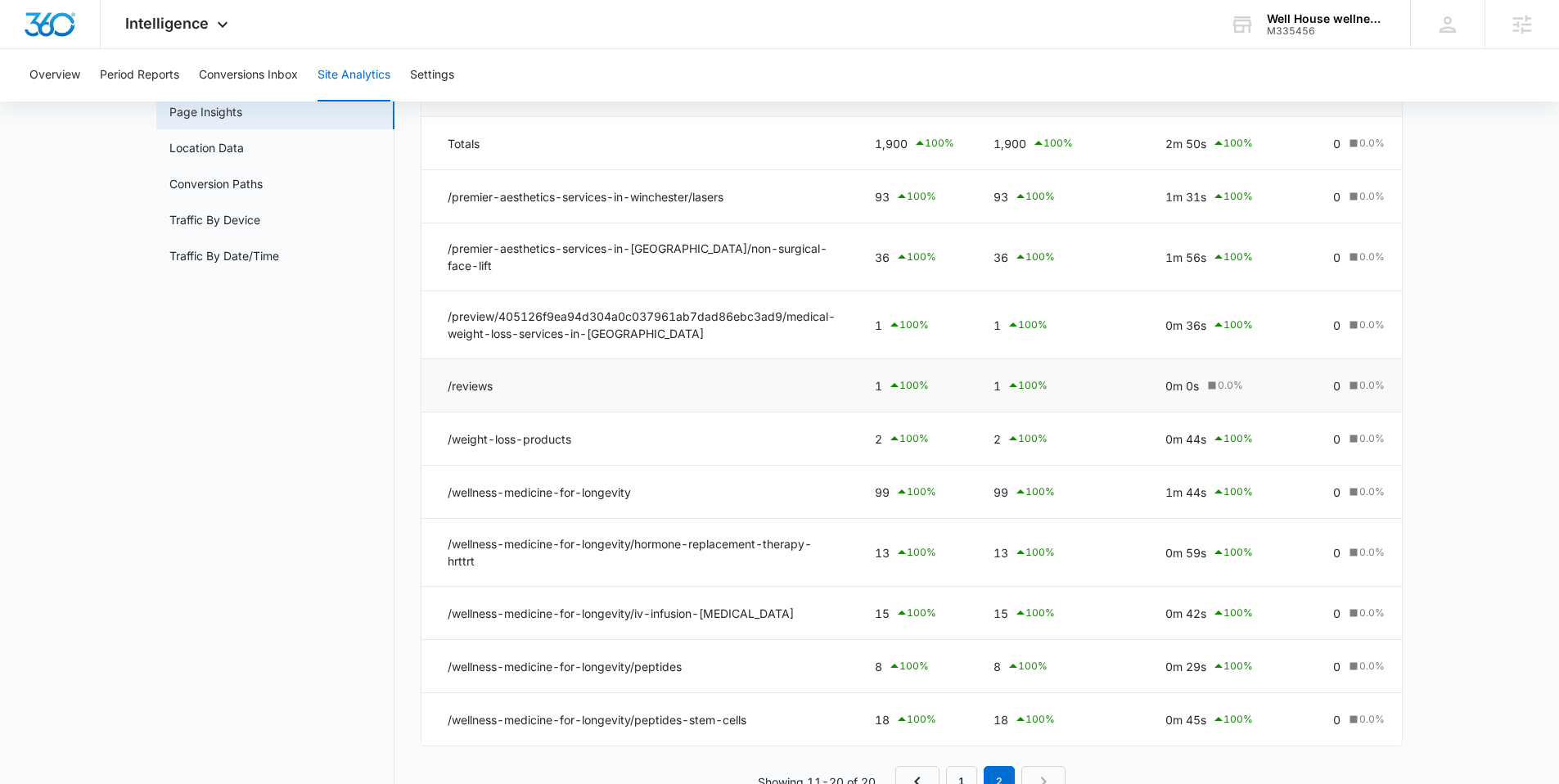
scroll to position [220, 0]
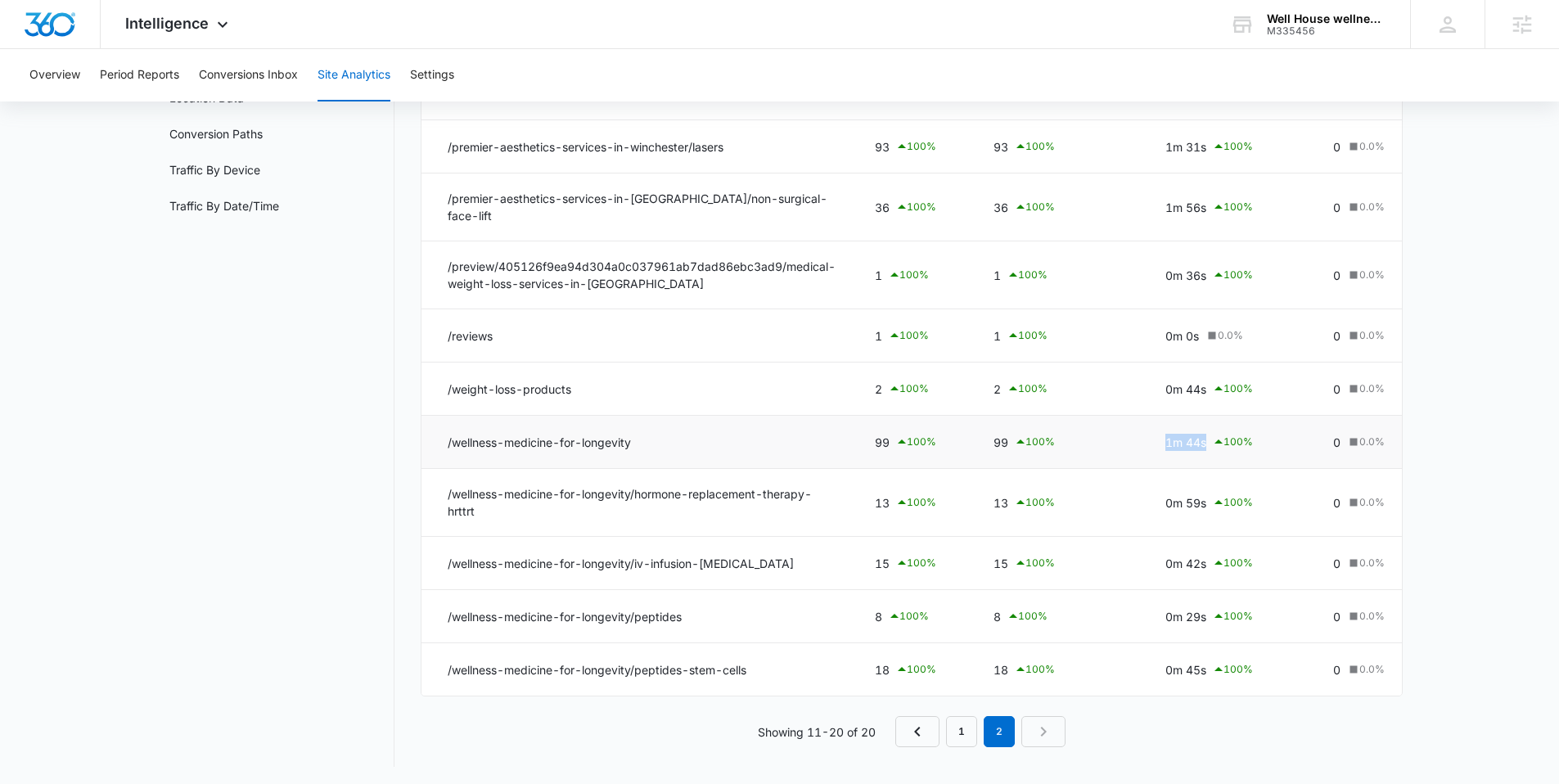
drag, startPoint x: 1162, startPoint y: 430, endPoint x: 1250, endPoint y: 435, distance: 88.1
click at [1250, 435] on td "1m 44s 100 %" at bounding box center [1229, 442] width 168 height 53
click at [1166, 432] on div "1m 44s 100 %" at bounding box center [1229, 441] width 128 height 19
click at [955, 737] on link "1" at bounding box center [961, 731] width 31 height 31
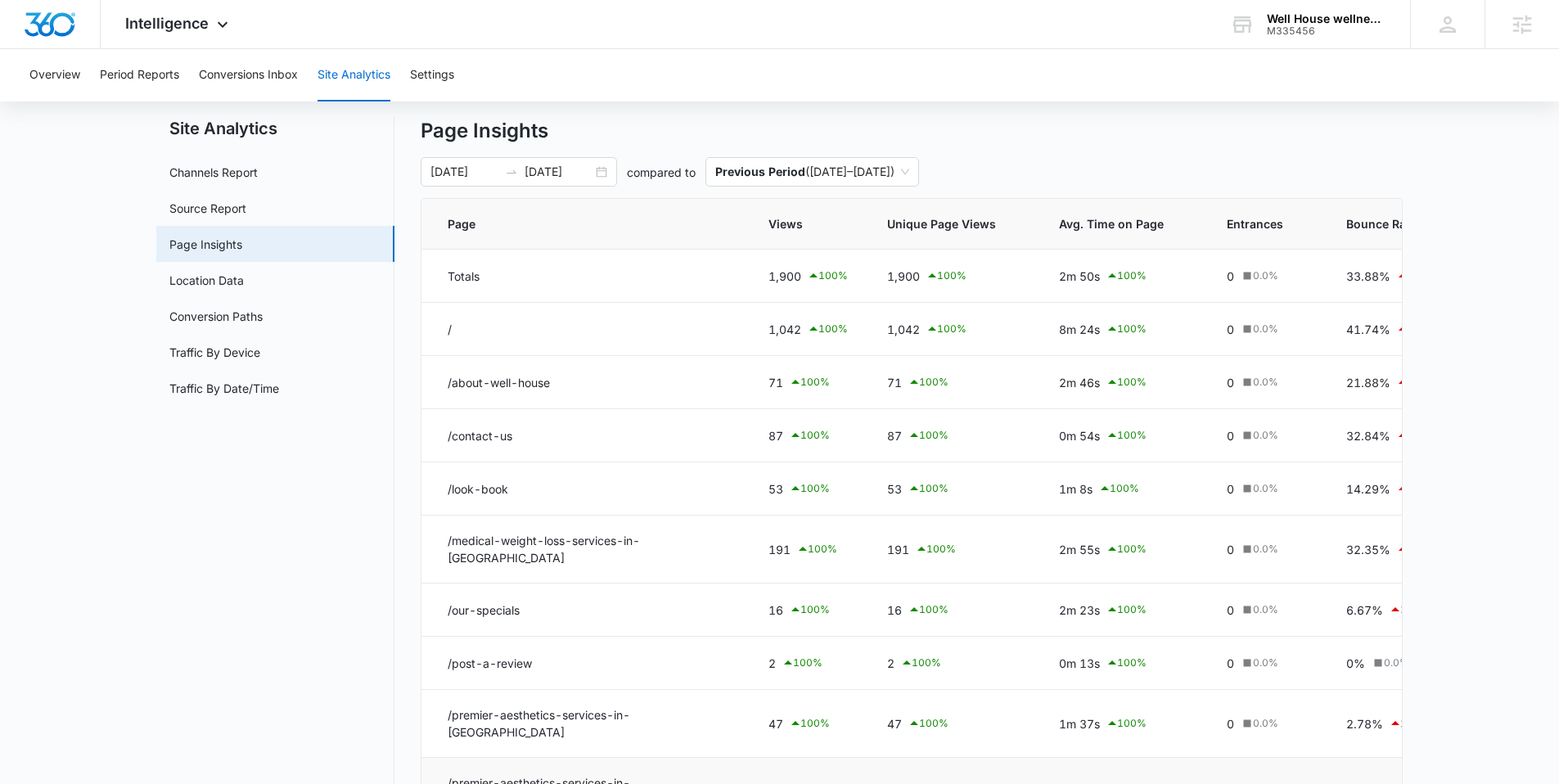
scroll to position [0, 0]
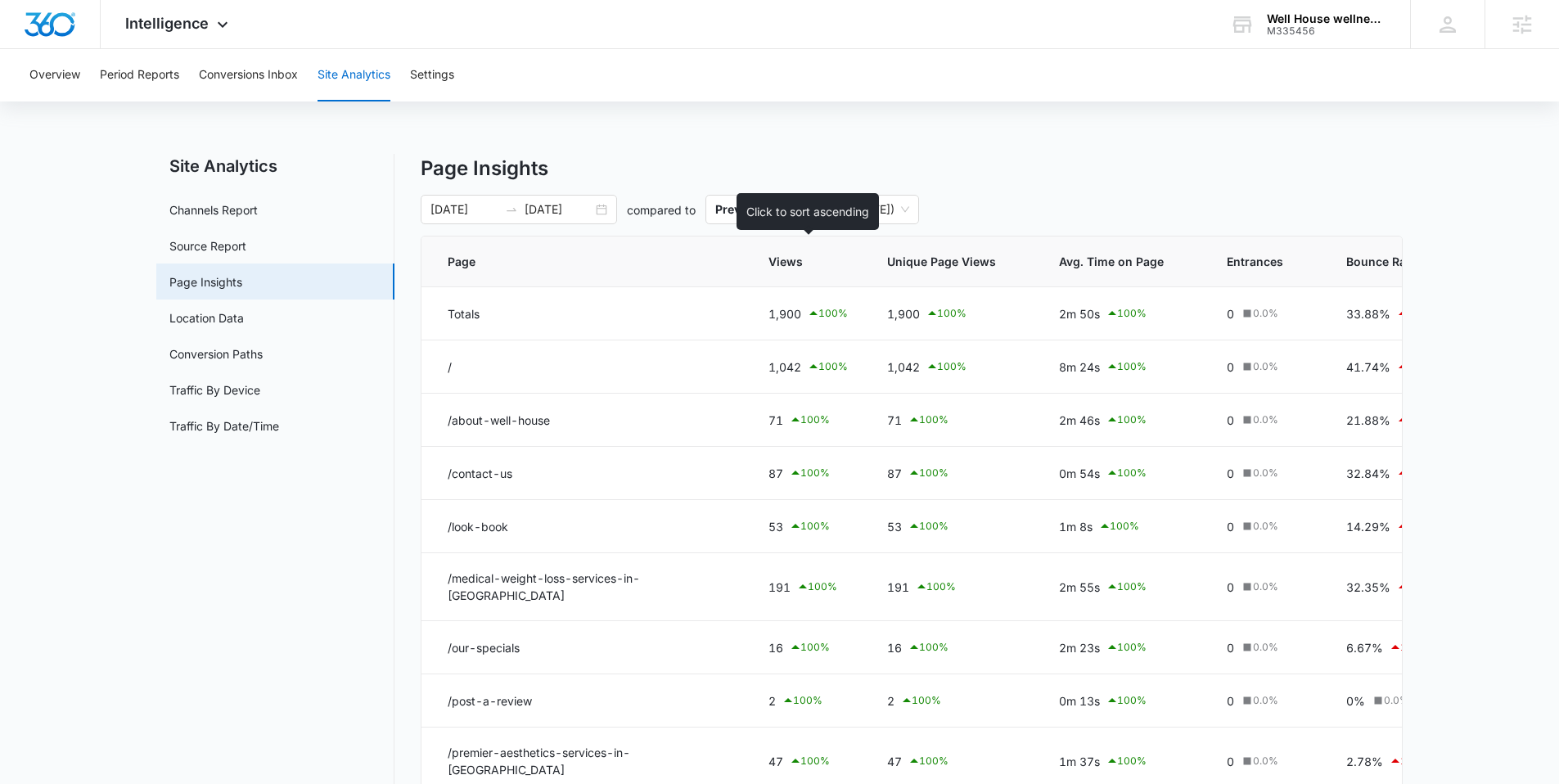
click at [793, 270] on th "Views" at bounding box center [808, 261] width 119 height 51
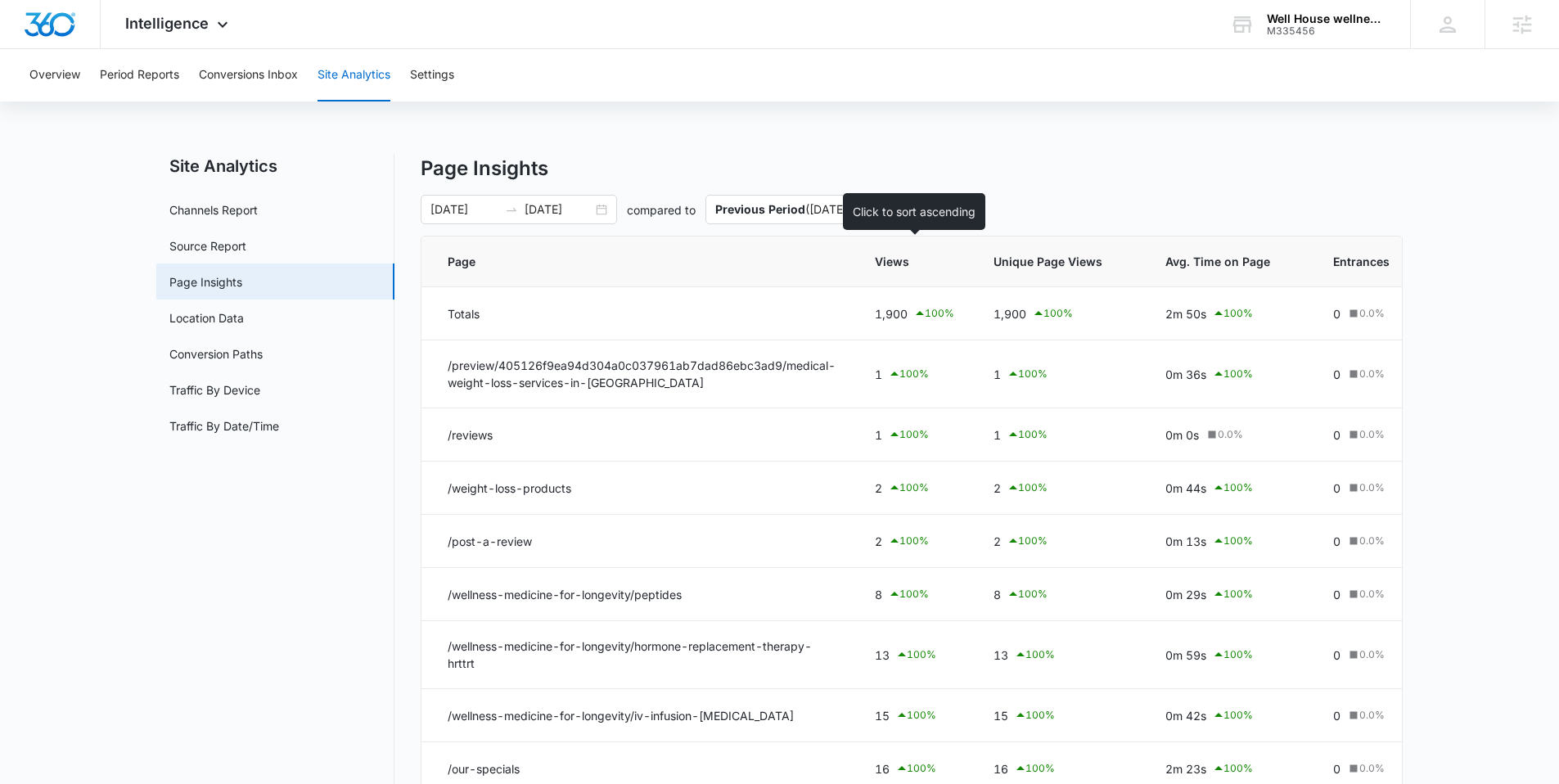
click at [893, 254] on span "Views" at bounding box center [902, 261] width 56 height 17
click at [954, 264] on icon at bounding box center [945, 261] width 17 height 17
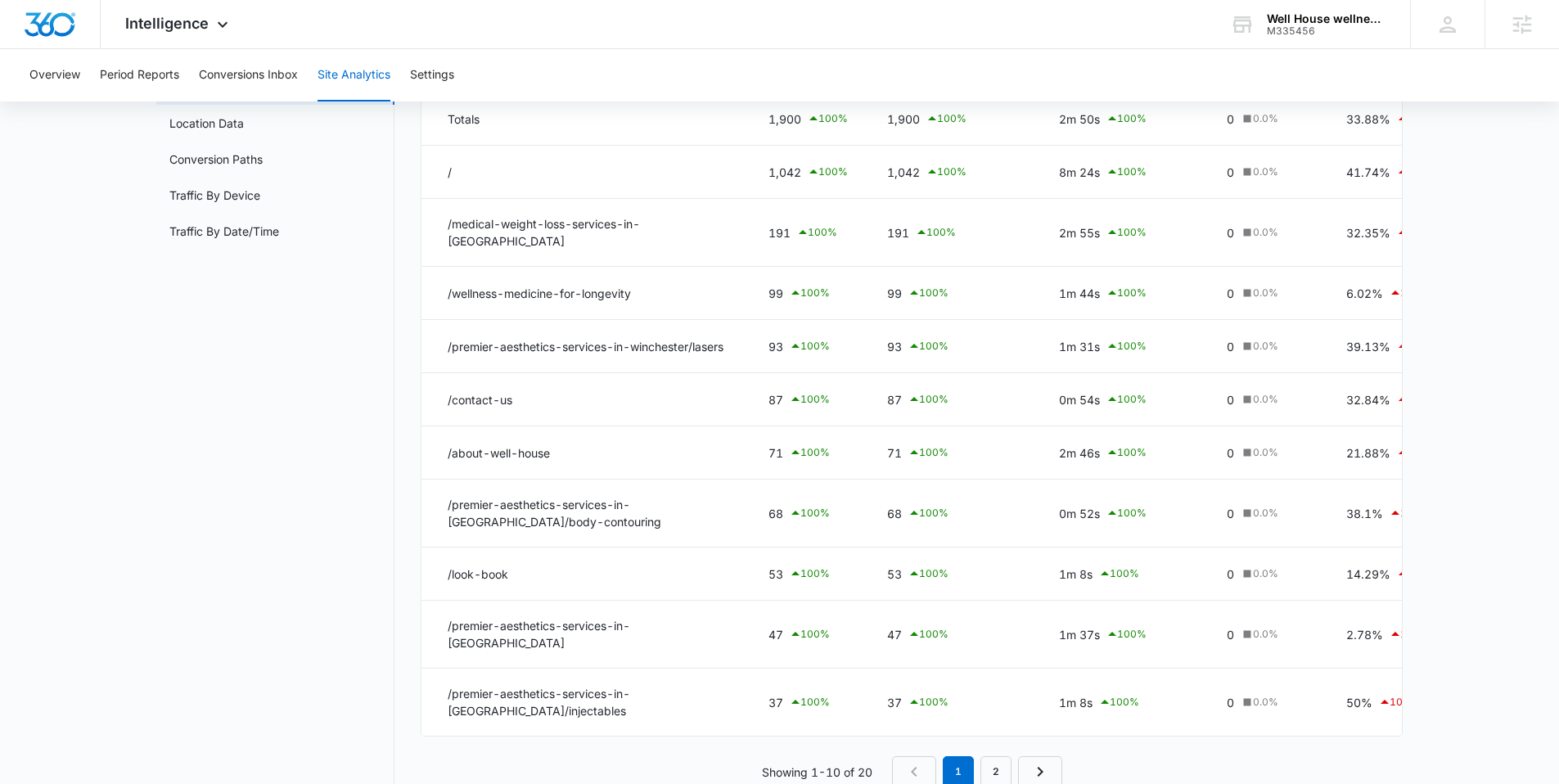
scroll to position [235, 0]
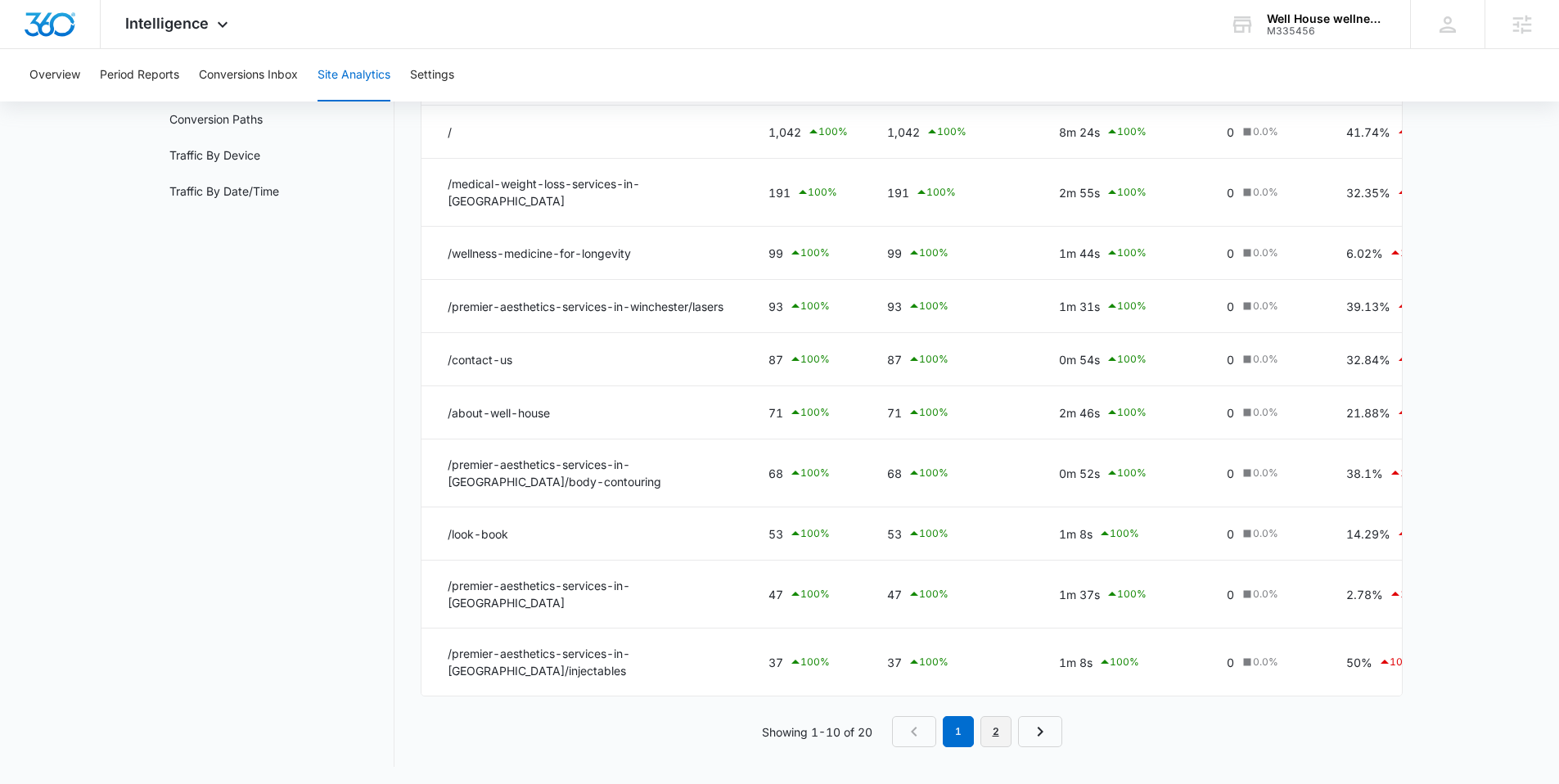
click at [1003, 734] on link "2" at bounding box center [996, 731] width 31 height 31
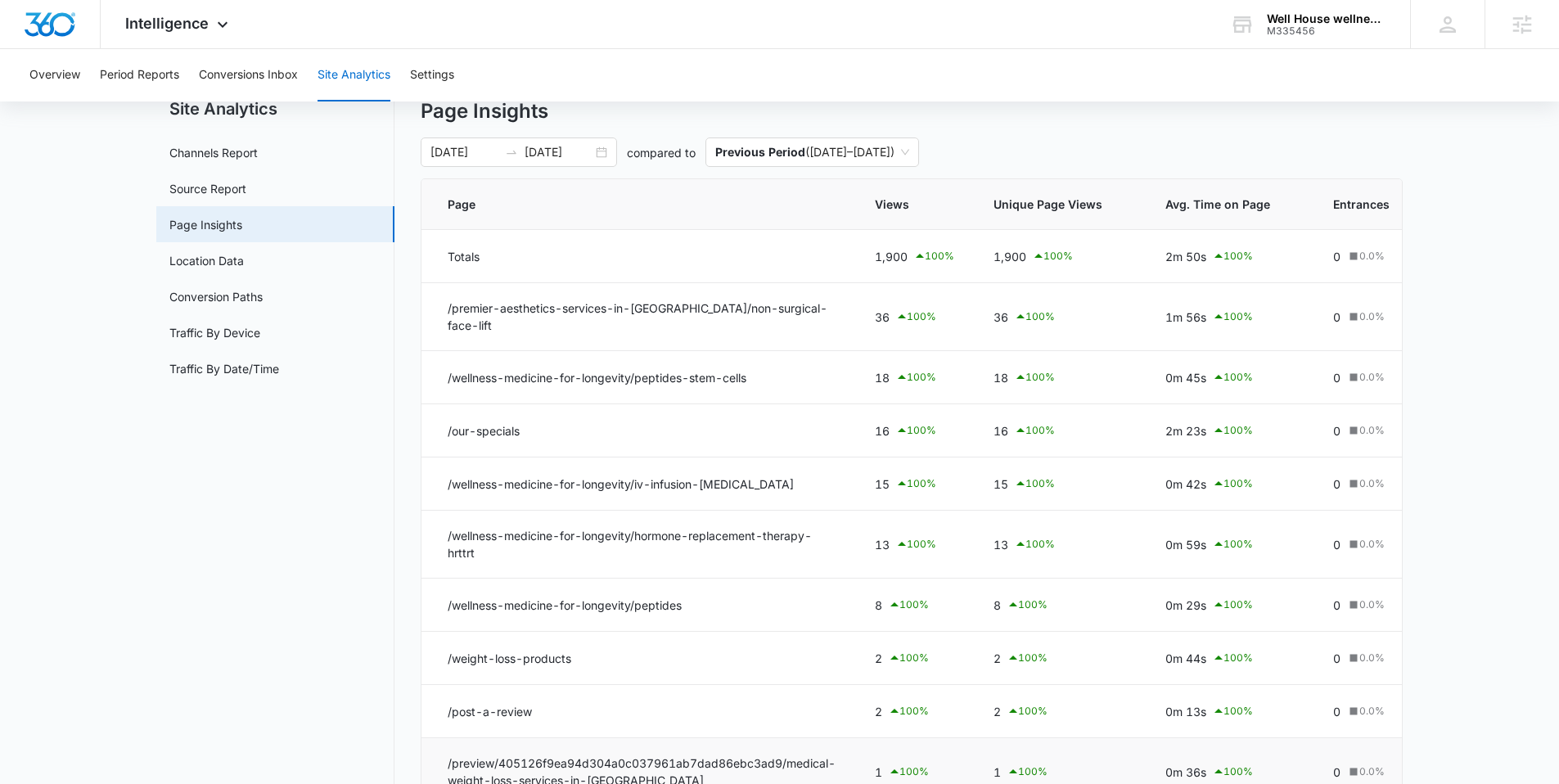
scroll to position [220, 0]
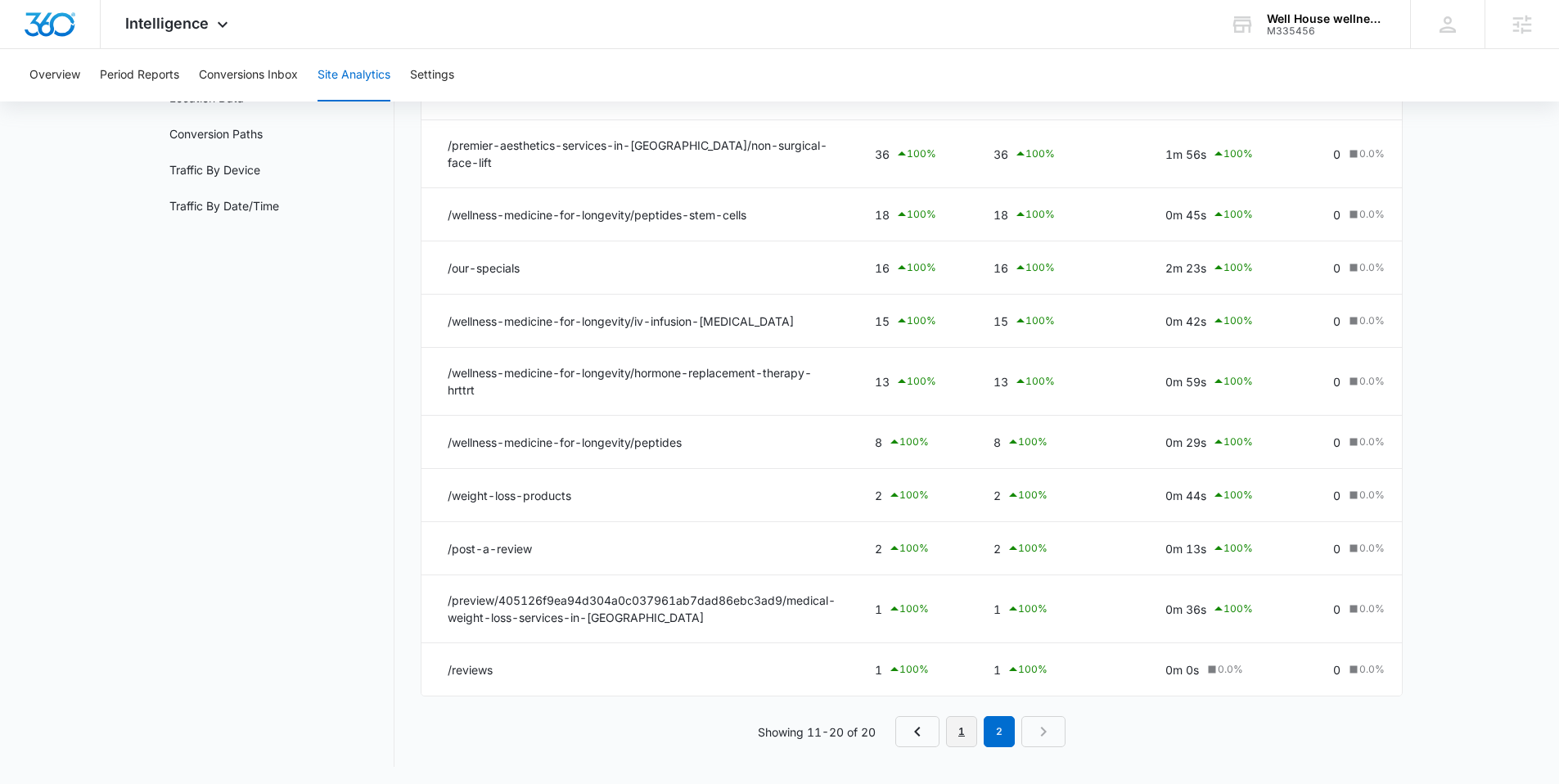
click at [967, 738] on link "1" at bounding box center [961, 731] width 31 height 31
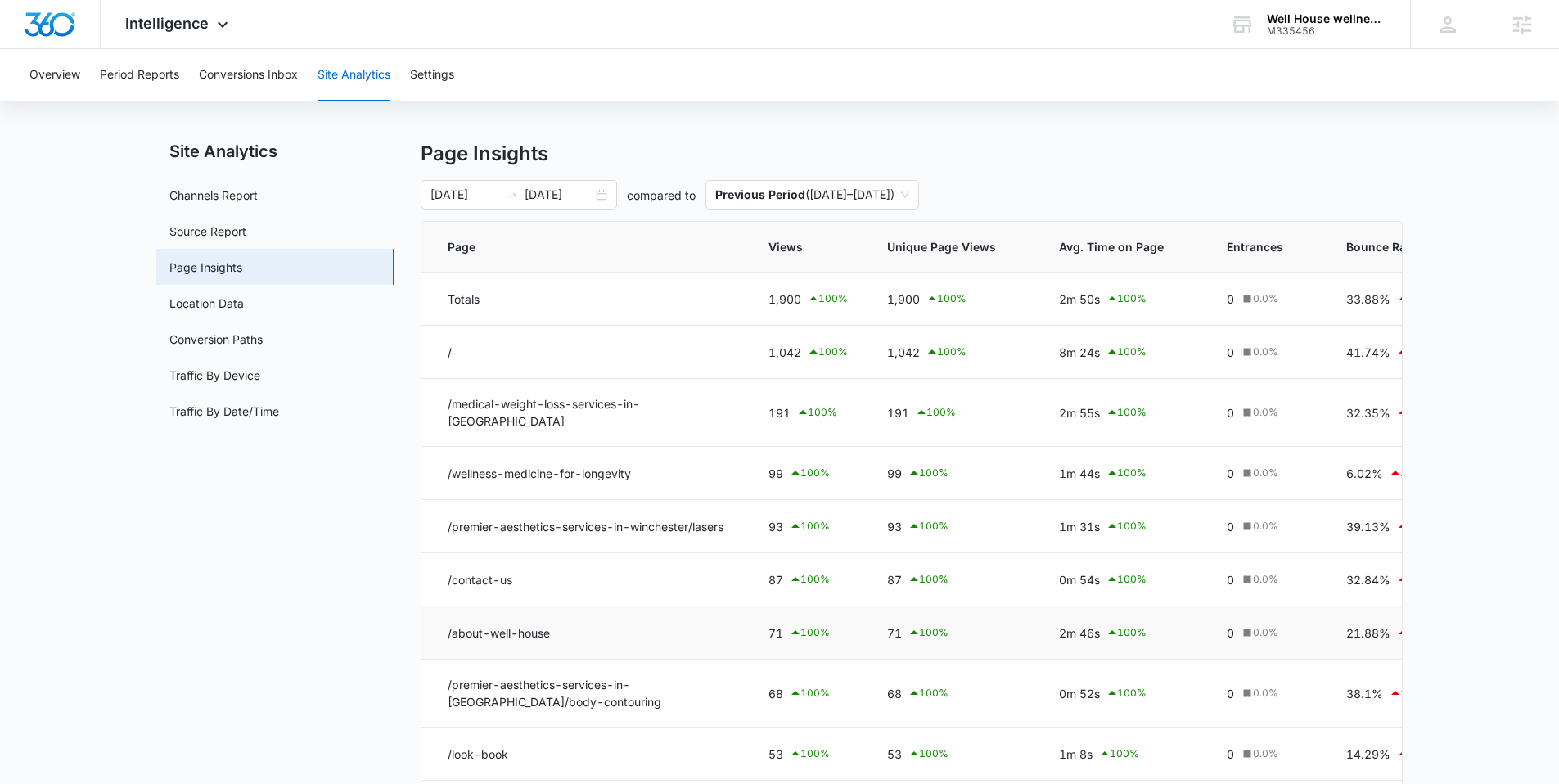
scroll to position [12, 0]
click at [173, 36] on div "Intelligence Apps Reputation Websites Forms CRM Email Social Payments POS Conte…" at bounding box center [178, 24] width 156 height 48
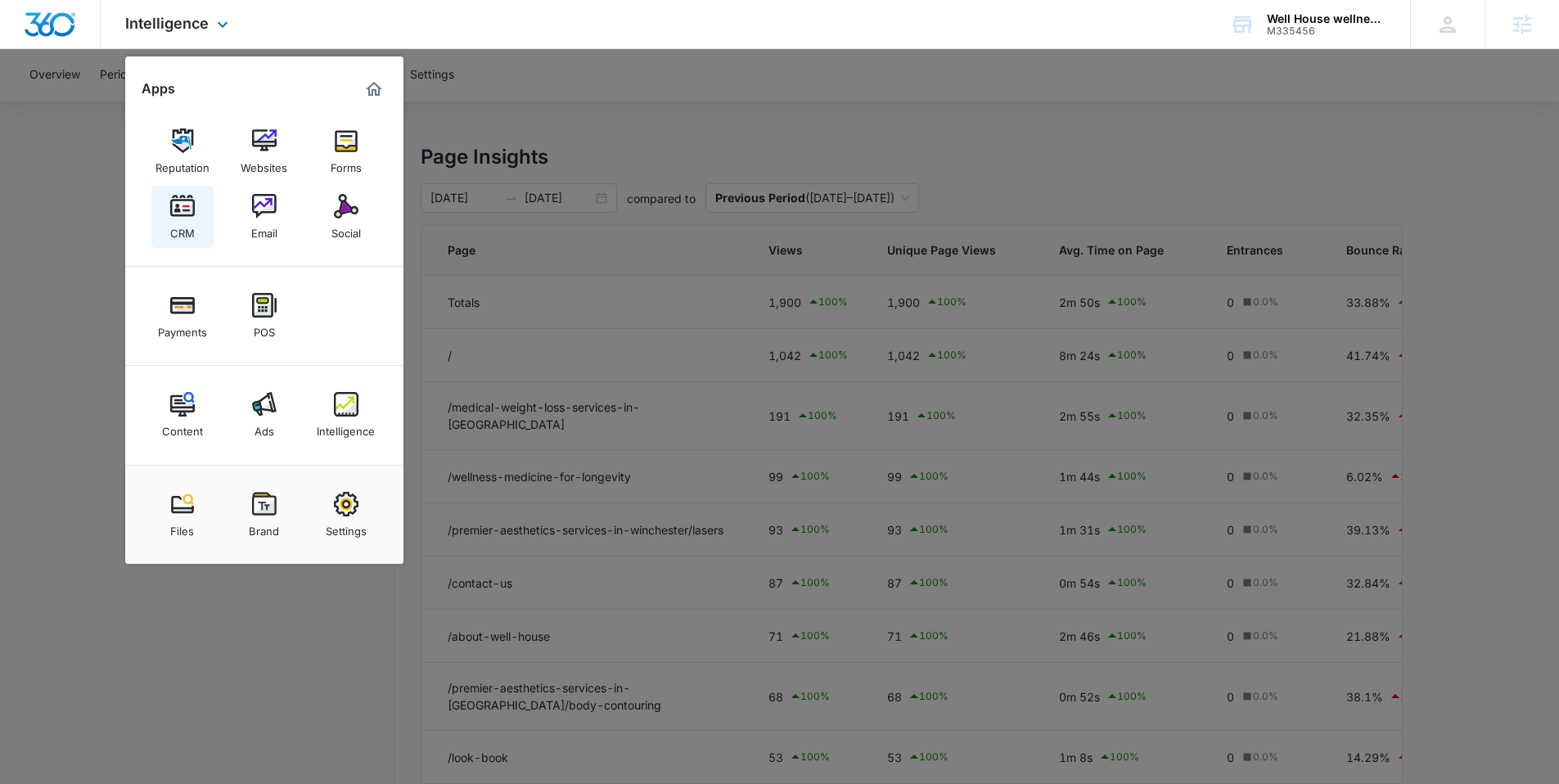
click at [180, 198] on img at bounding box center [182, 206] width 24 height 24
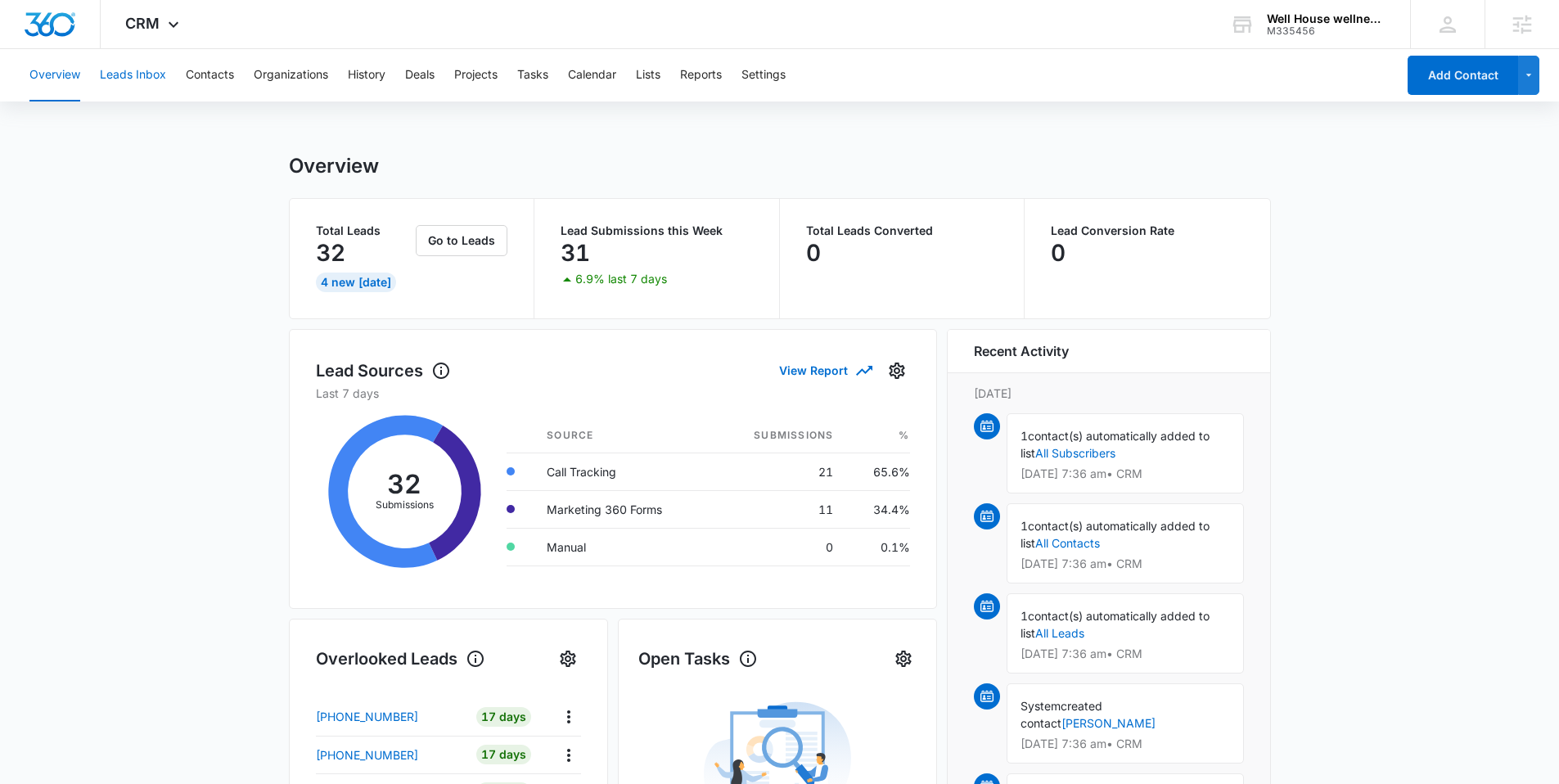
click at [130, 73] on button "Leads Inbox" at bounding box center [132, 75] width 67 height 52
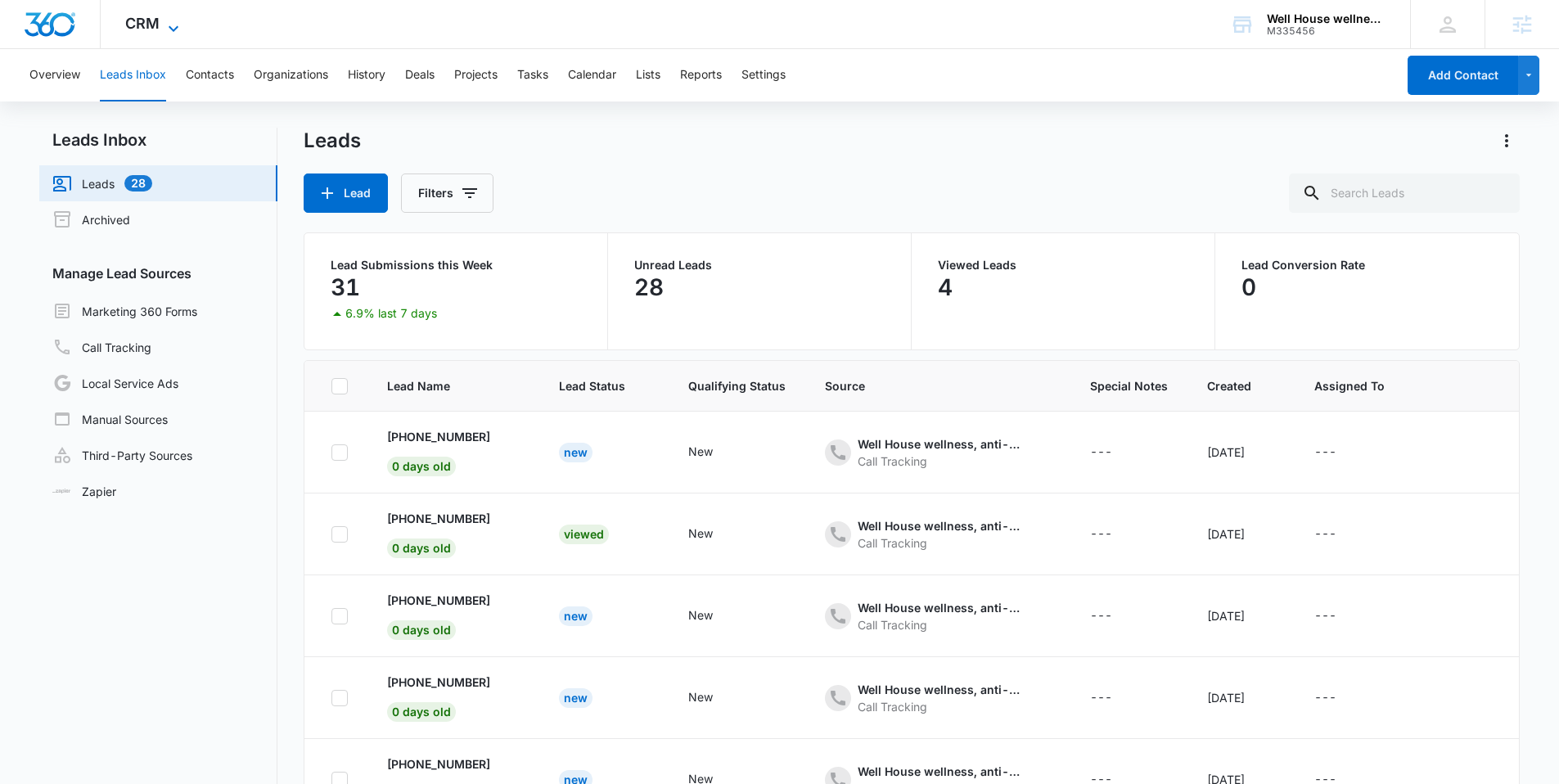
click at [164, 27] on icon at bounding box center [173, 28] width 19 height 19
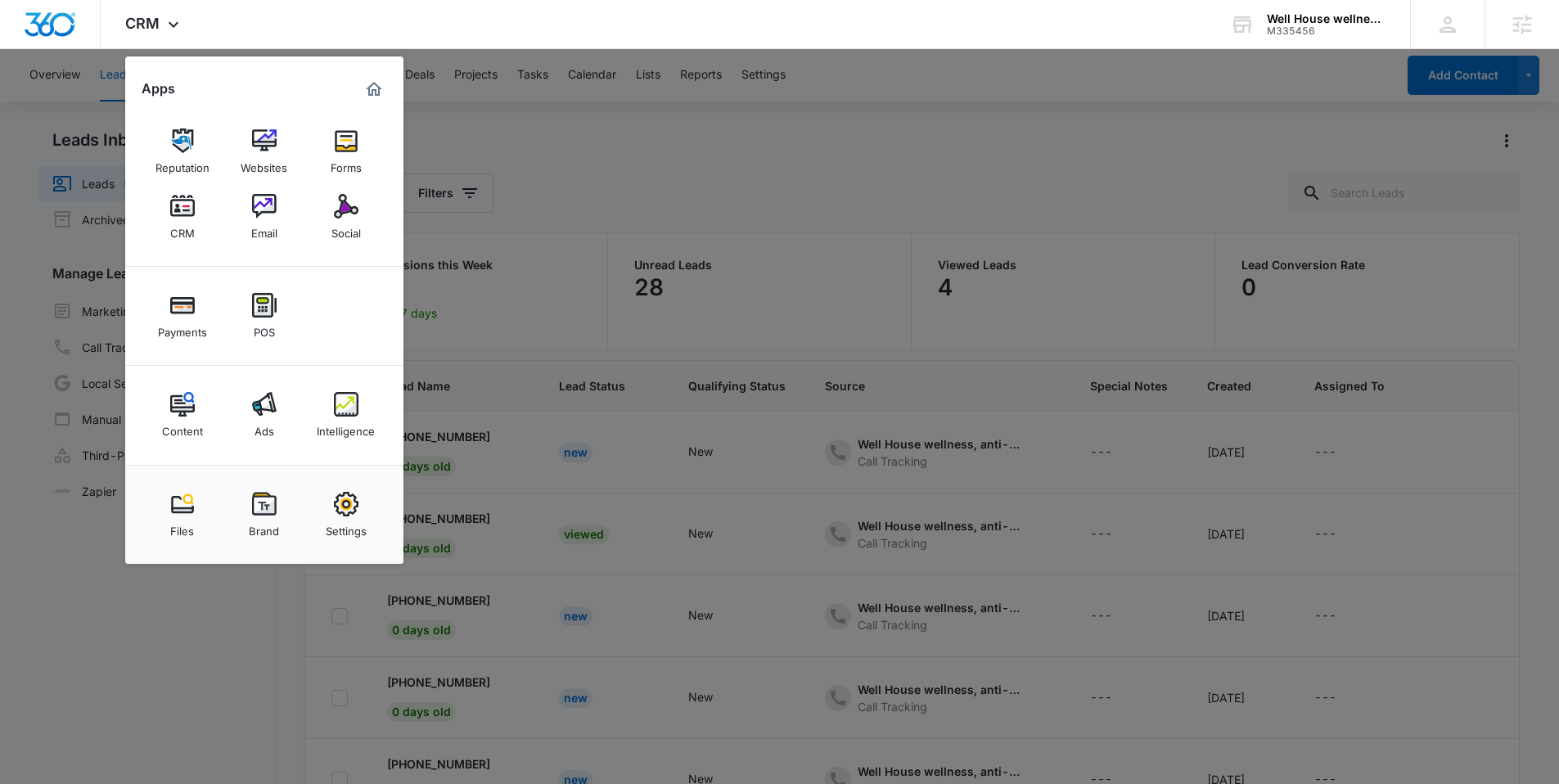
click at [633, 208] on div at bounding box center [779, 392] width 1559 height 784
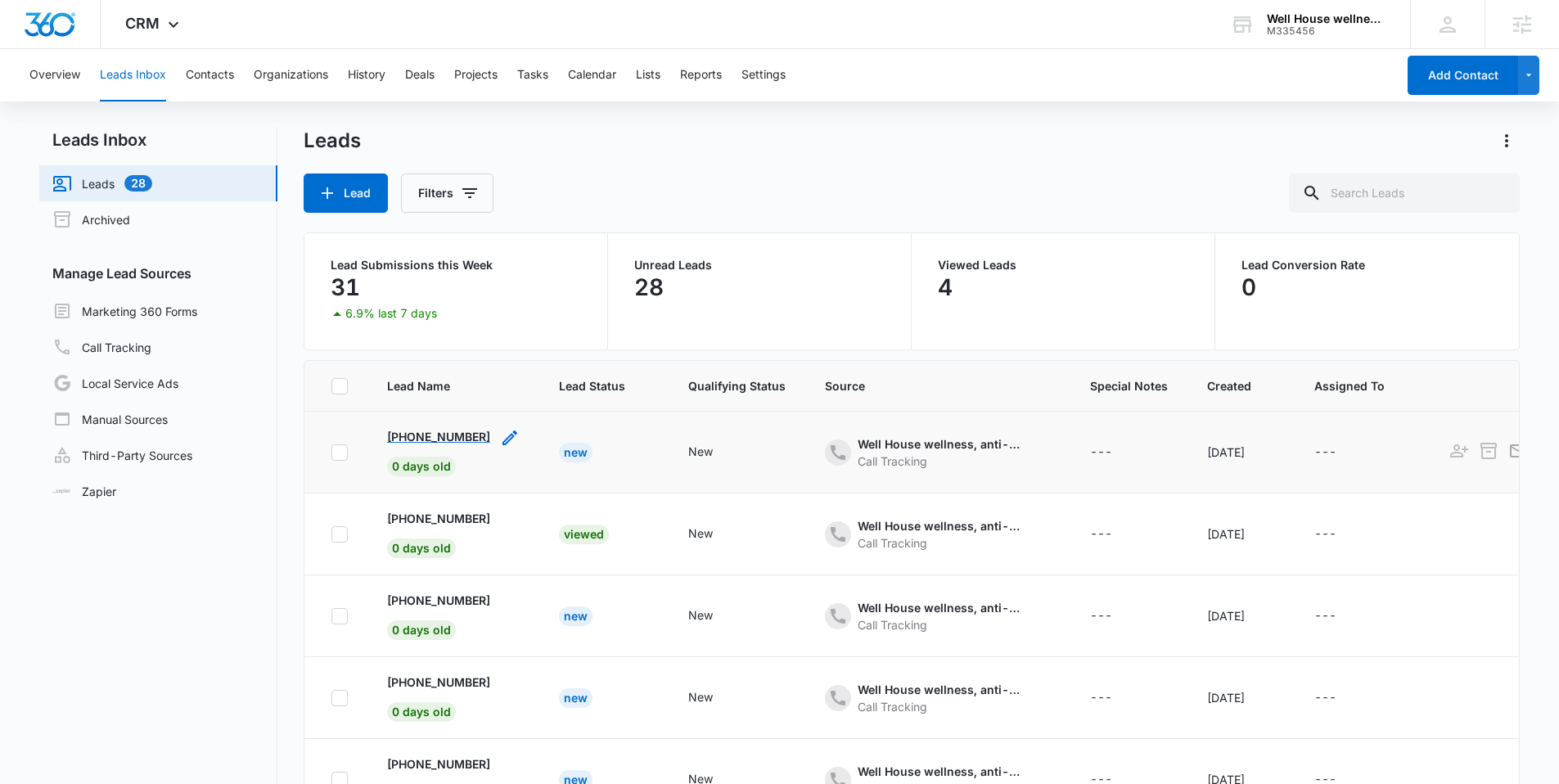
click at [412, 443] on p "[PHONE_NUMBER]" at bounding box center [438, 437] width 103 height 17
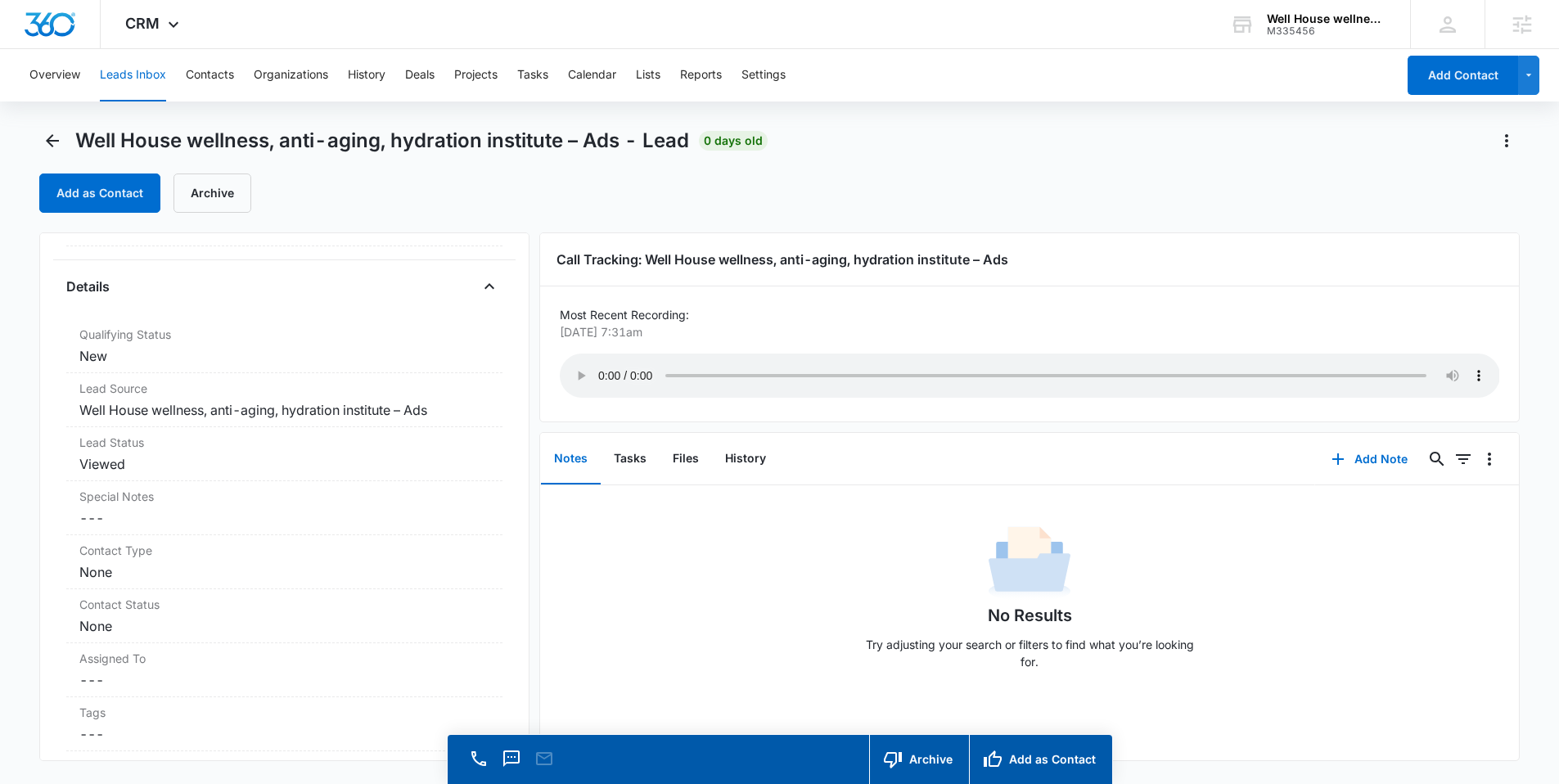
scroll to position [421, 0]
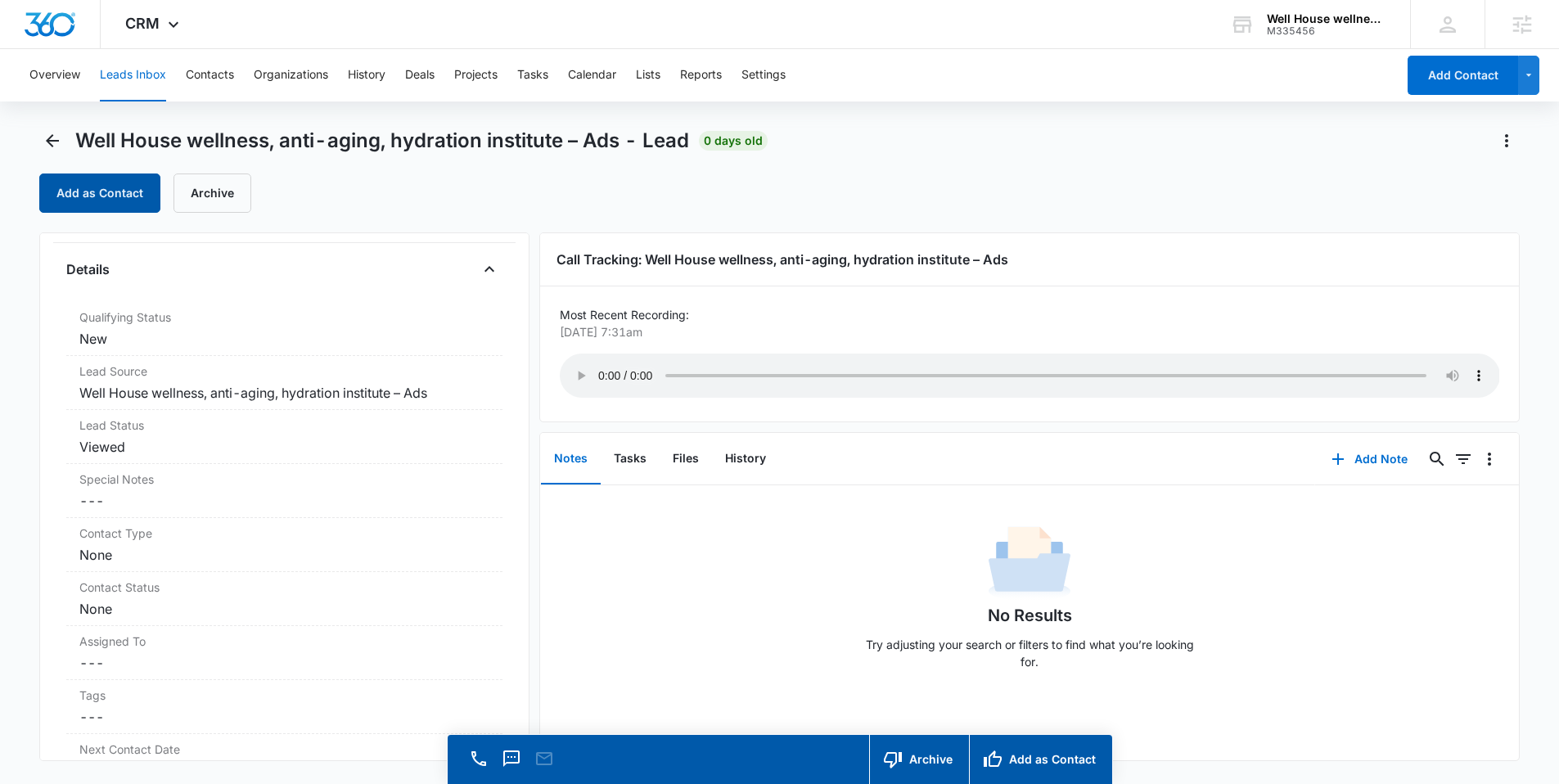
click at [96, 199] on button "Add as Contact" at bounding box center [100, 193] width 121 height 40
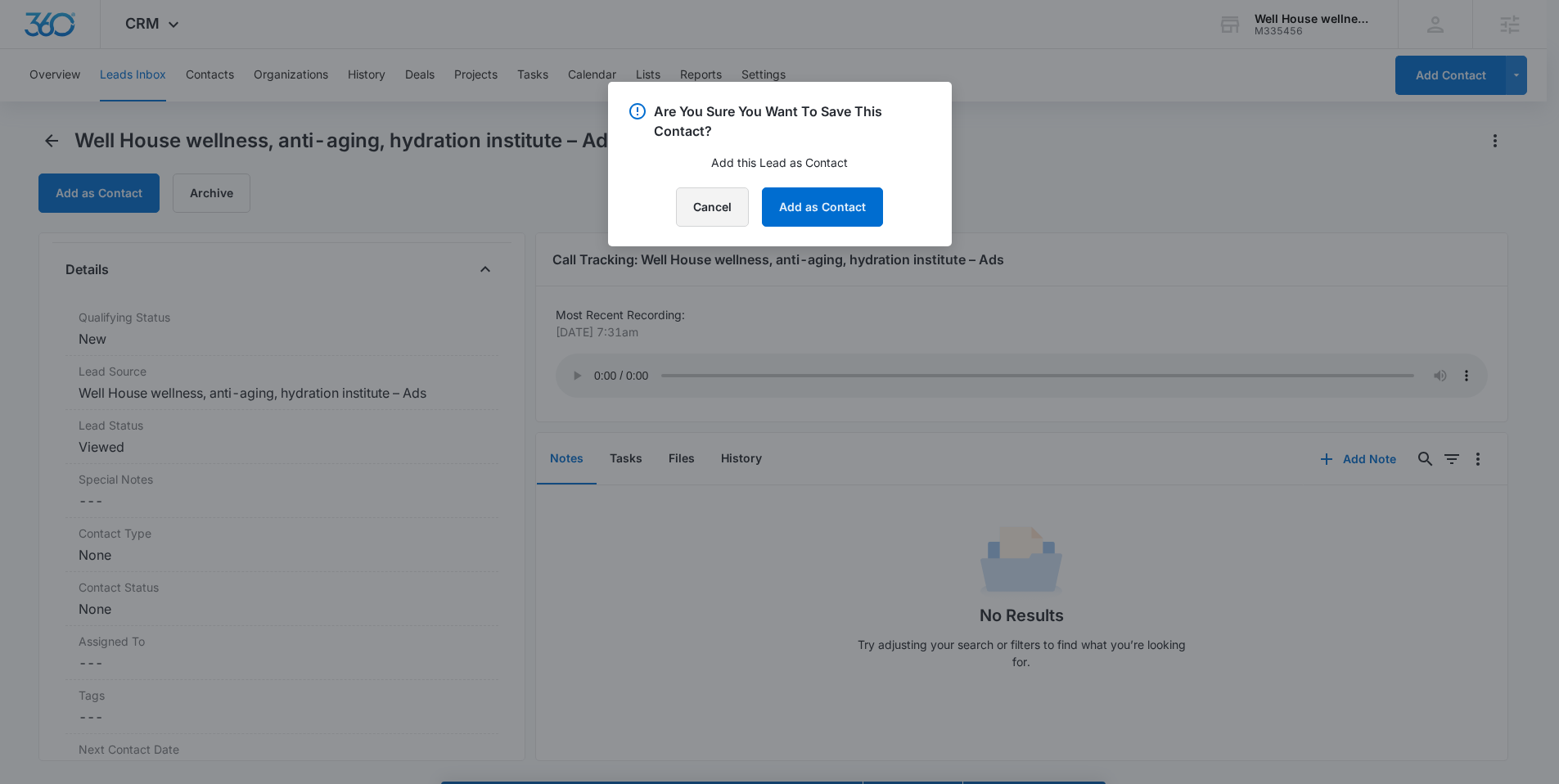
click at [712, 215] on button "Cancel" at bounding box center [712, 207] width 73 height 40
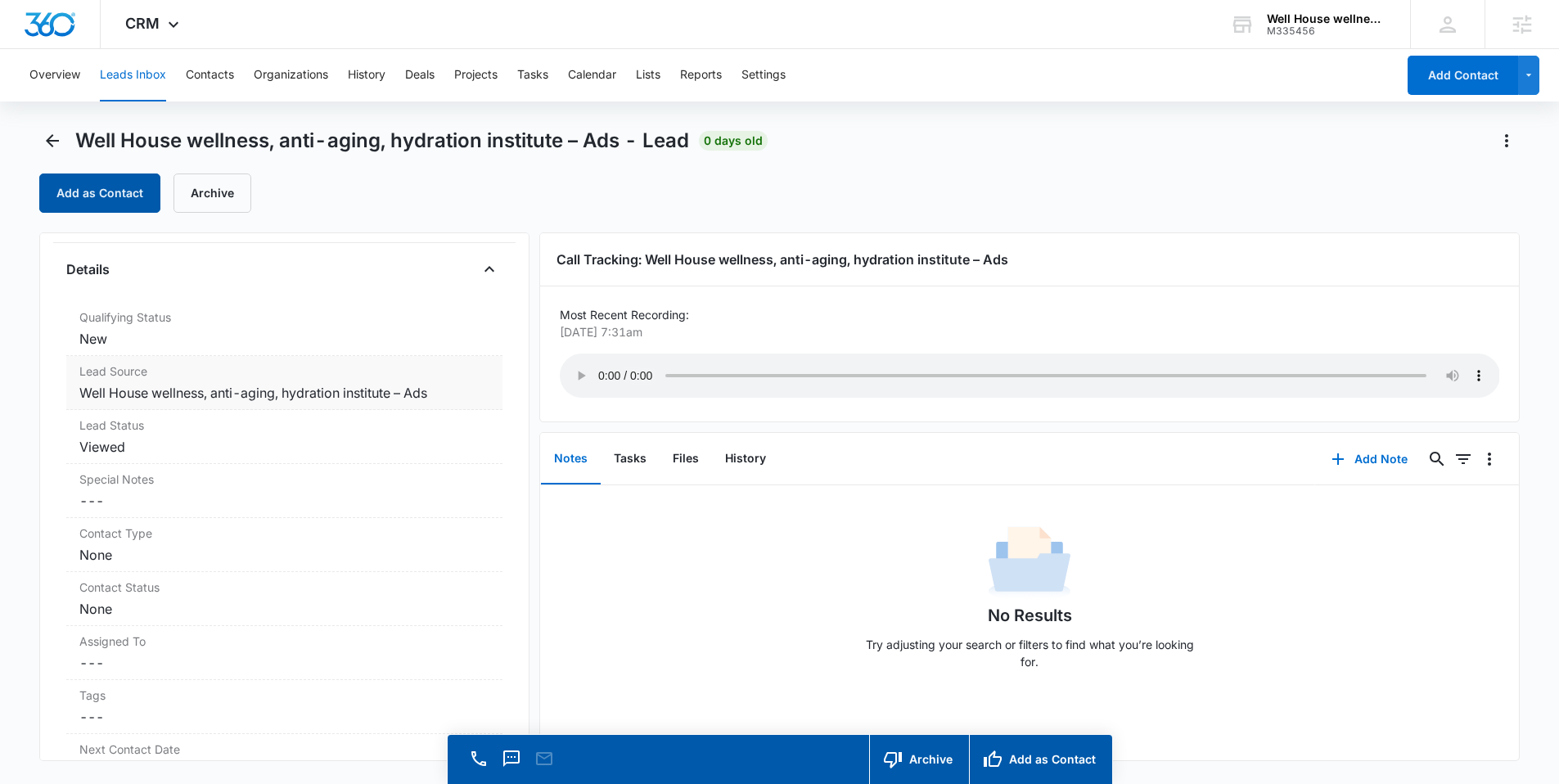
scroll to position [0, 0]
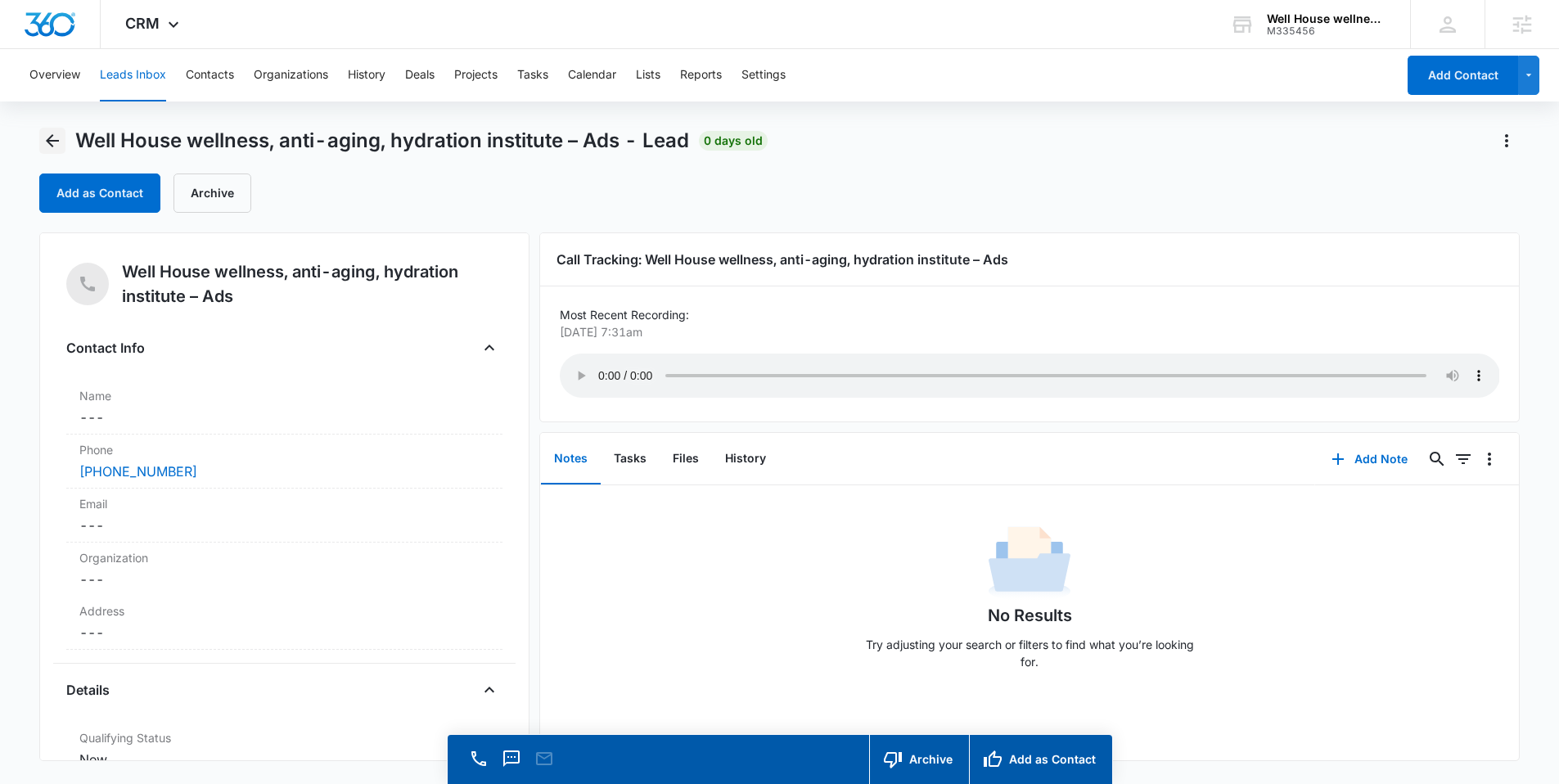
click at [47, 145] on icon "Back" at bounding box center [51, 140] width 19 height 19
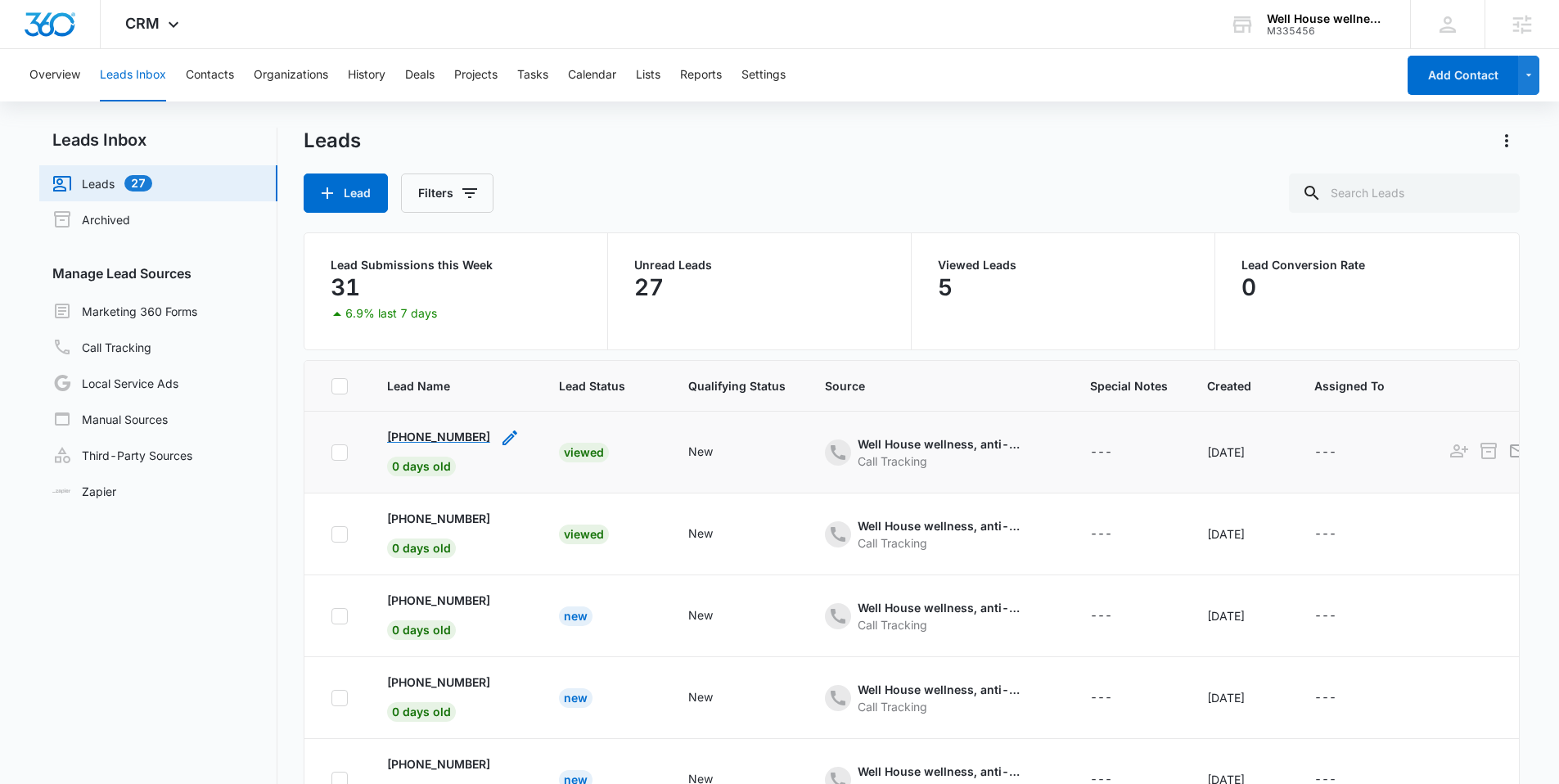
click at [433, 439] on p "[PHONE_NUMBER]" at bounding box center [438, 437] width 103 height 17
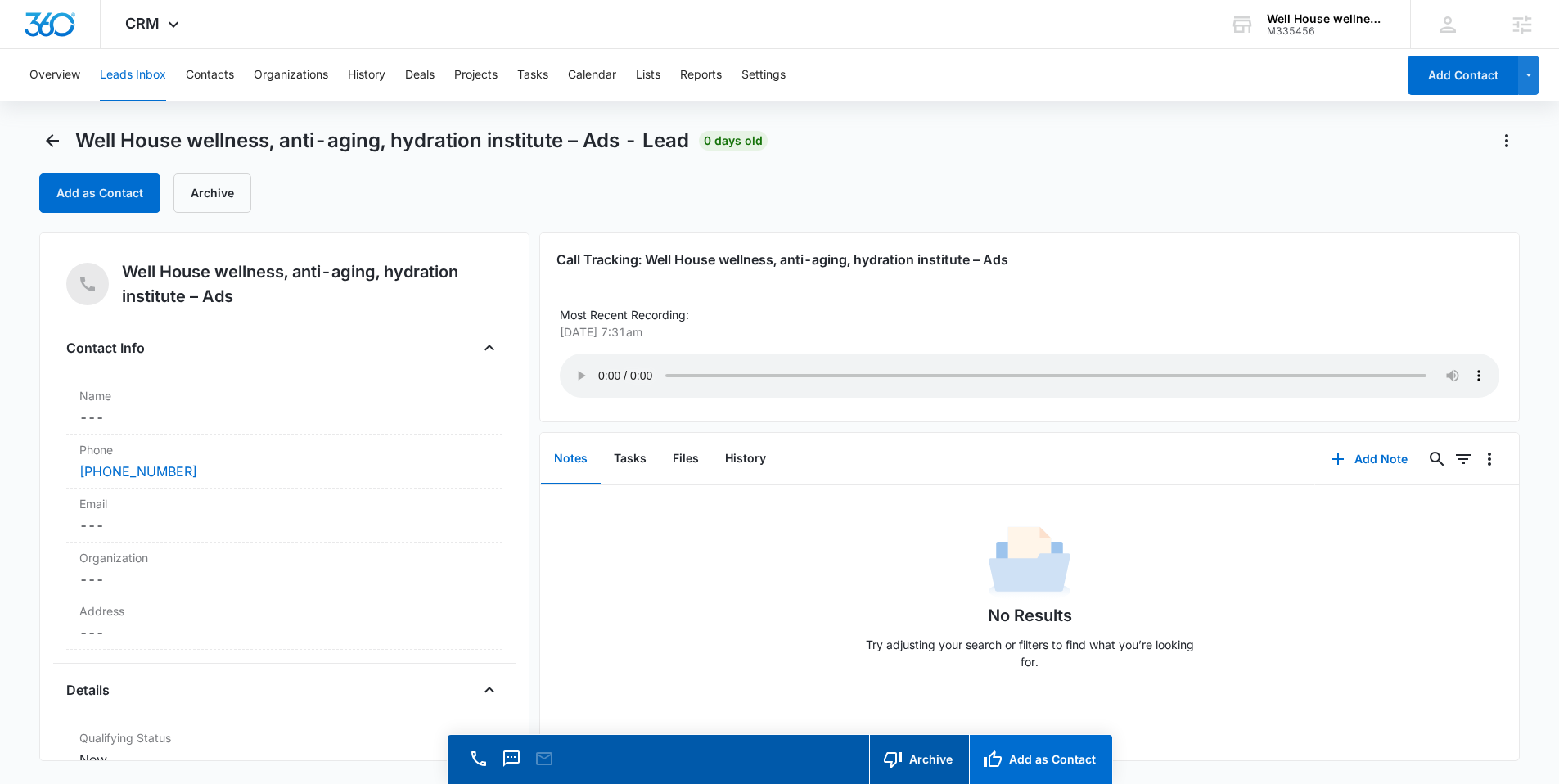
click at [1030, 752] on button "Add as Contact" at bounding box center [1040, 760] width 143 height 49
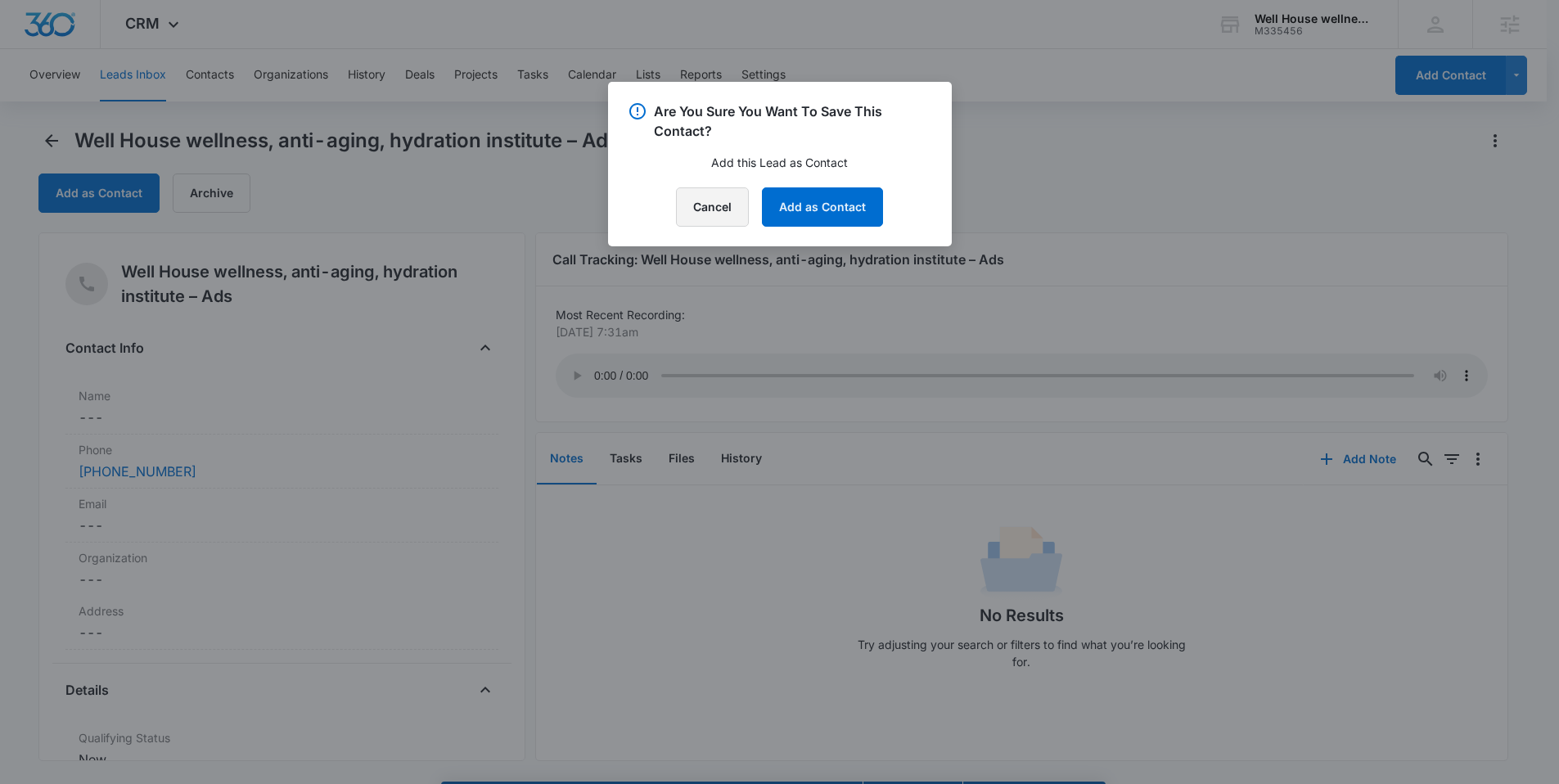
click at [711, 211] on button "Cancel" at bounding box center [712, 207] width 73 height 40
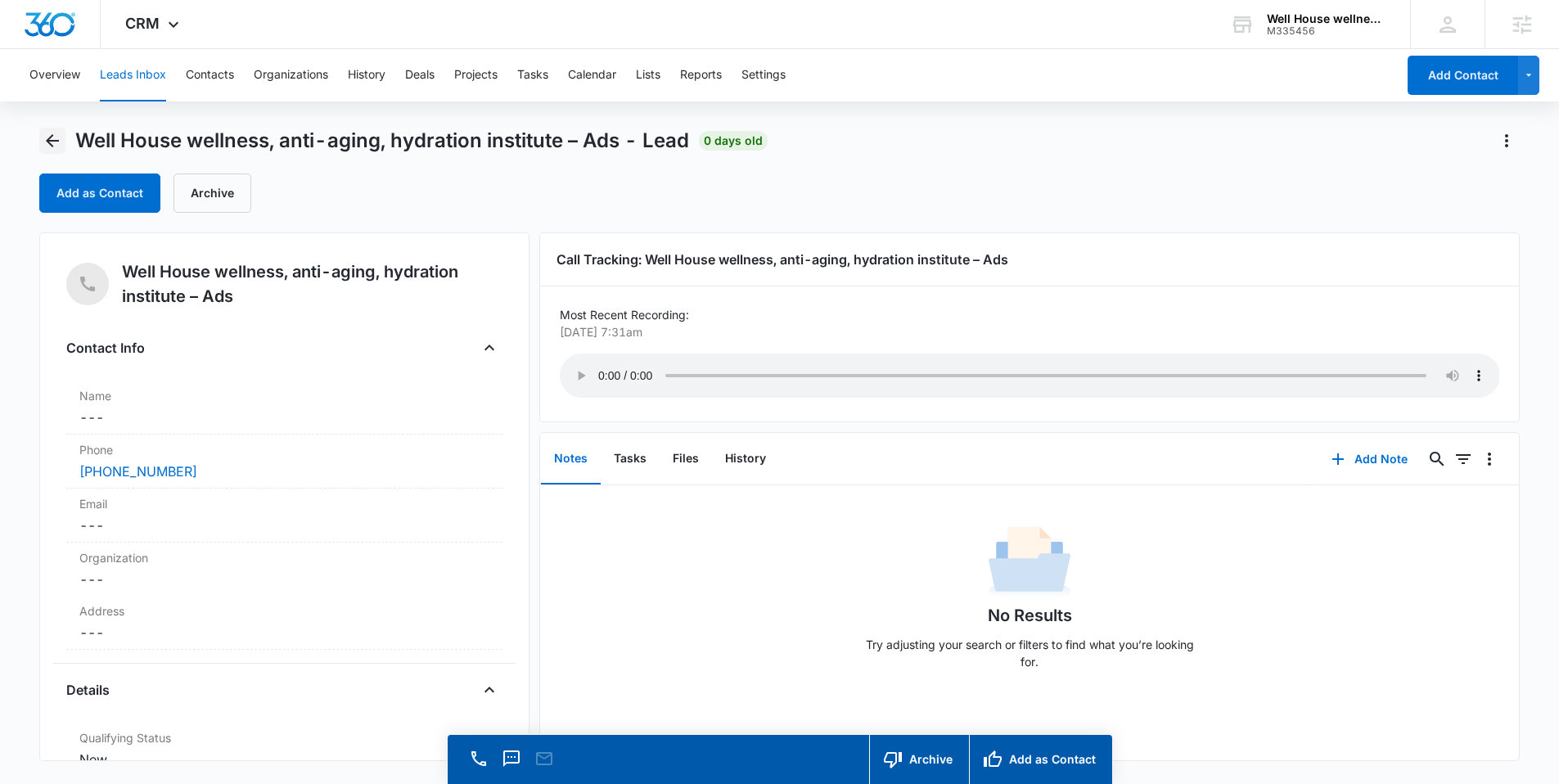
click at [57, 131] on icon "Back" at bounding box center [51, 140] width 19 height 19
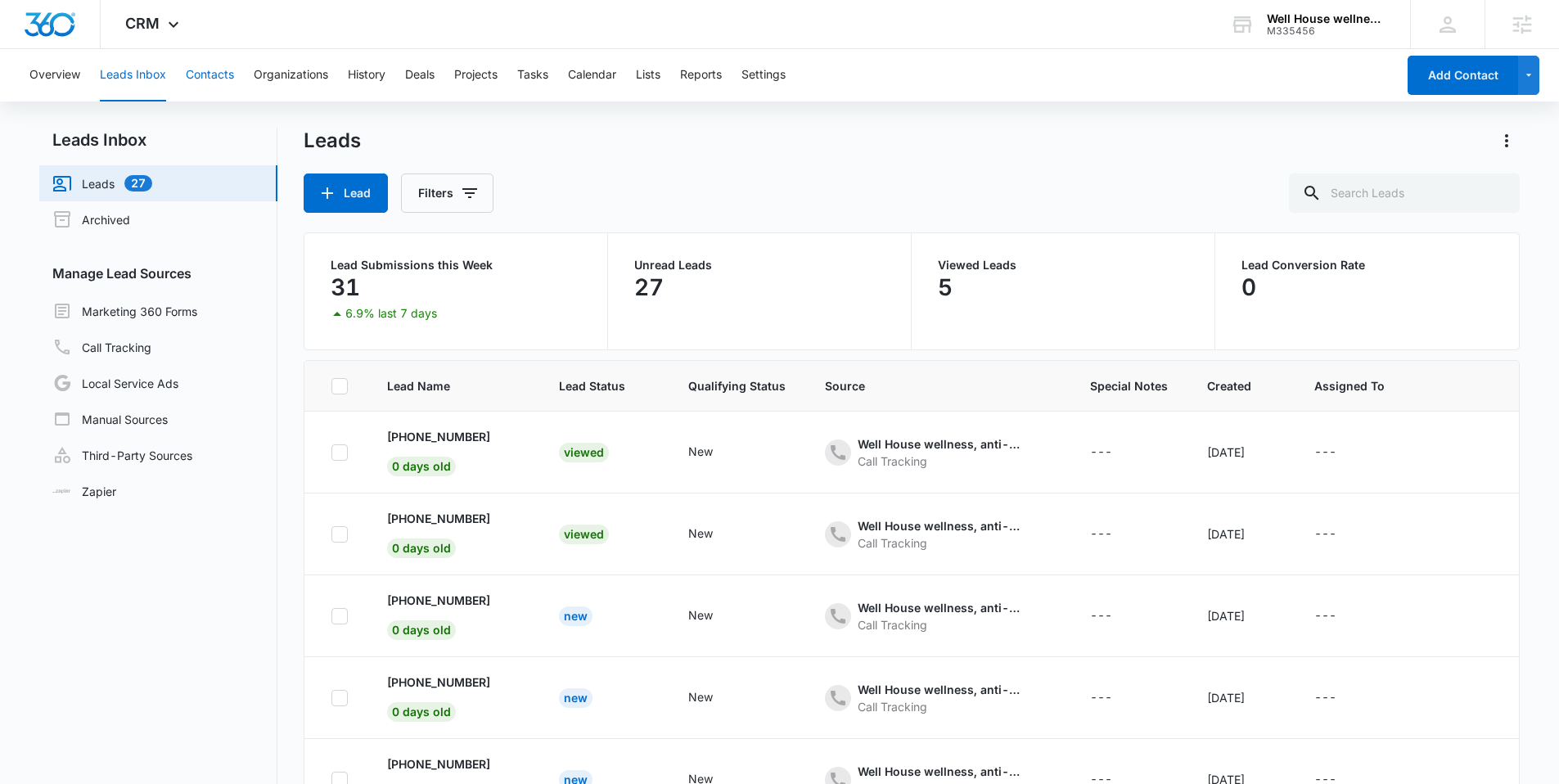
click at [213, 75] on button "Contacts" at bounding box center [209, 75] width 48 height 52
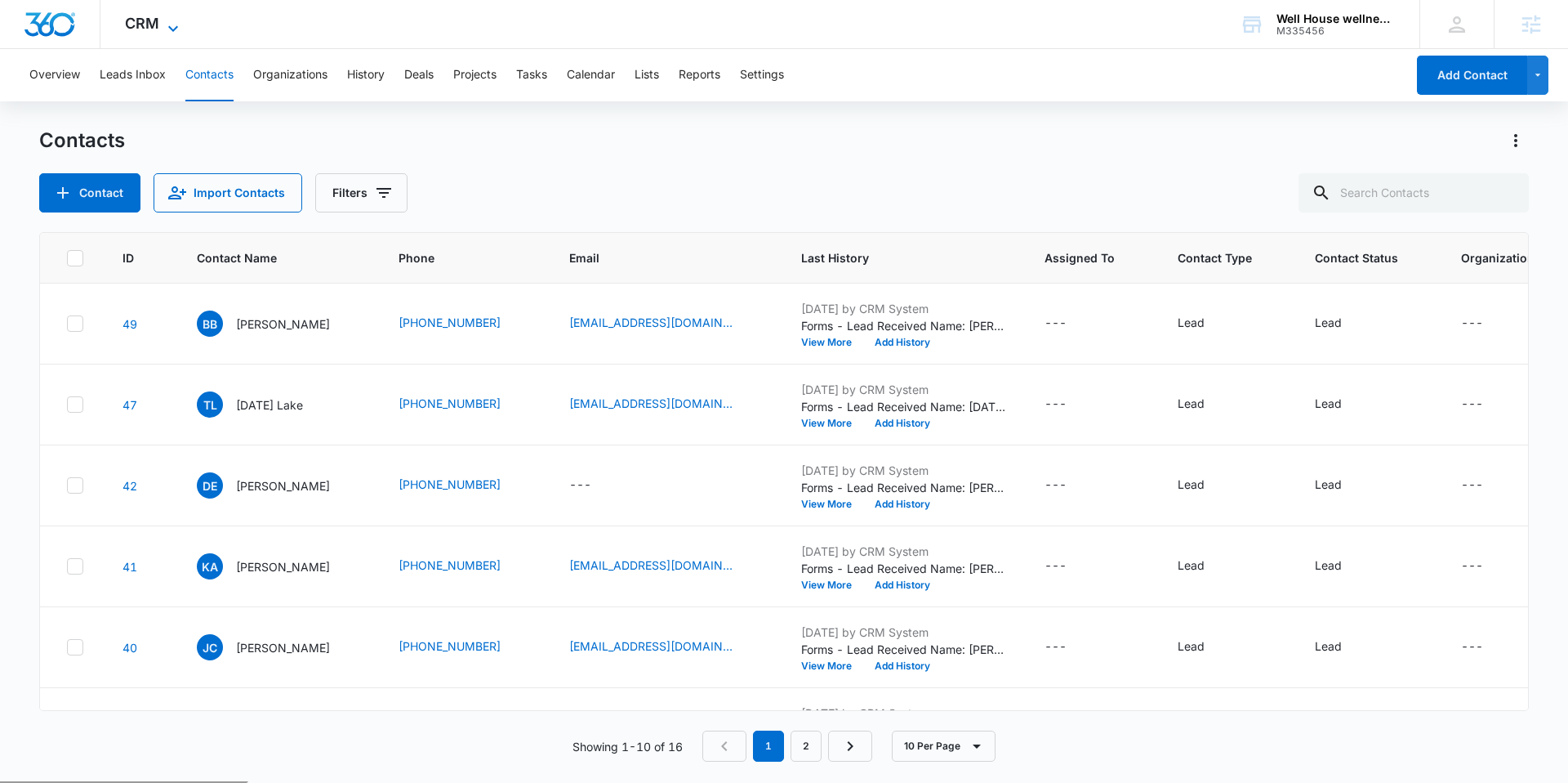
click at [167, 13] on div "CRM Apps Reputation Websites Forms CRM Email Social Payments POS Content Ads In…" at bounding box center [153, 24] width 107 height 48
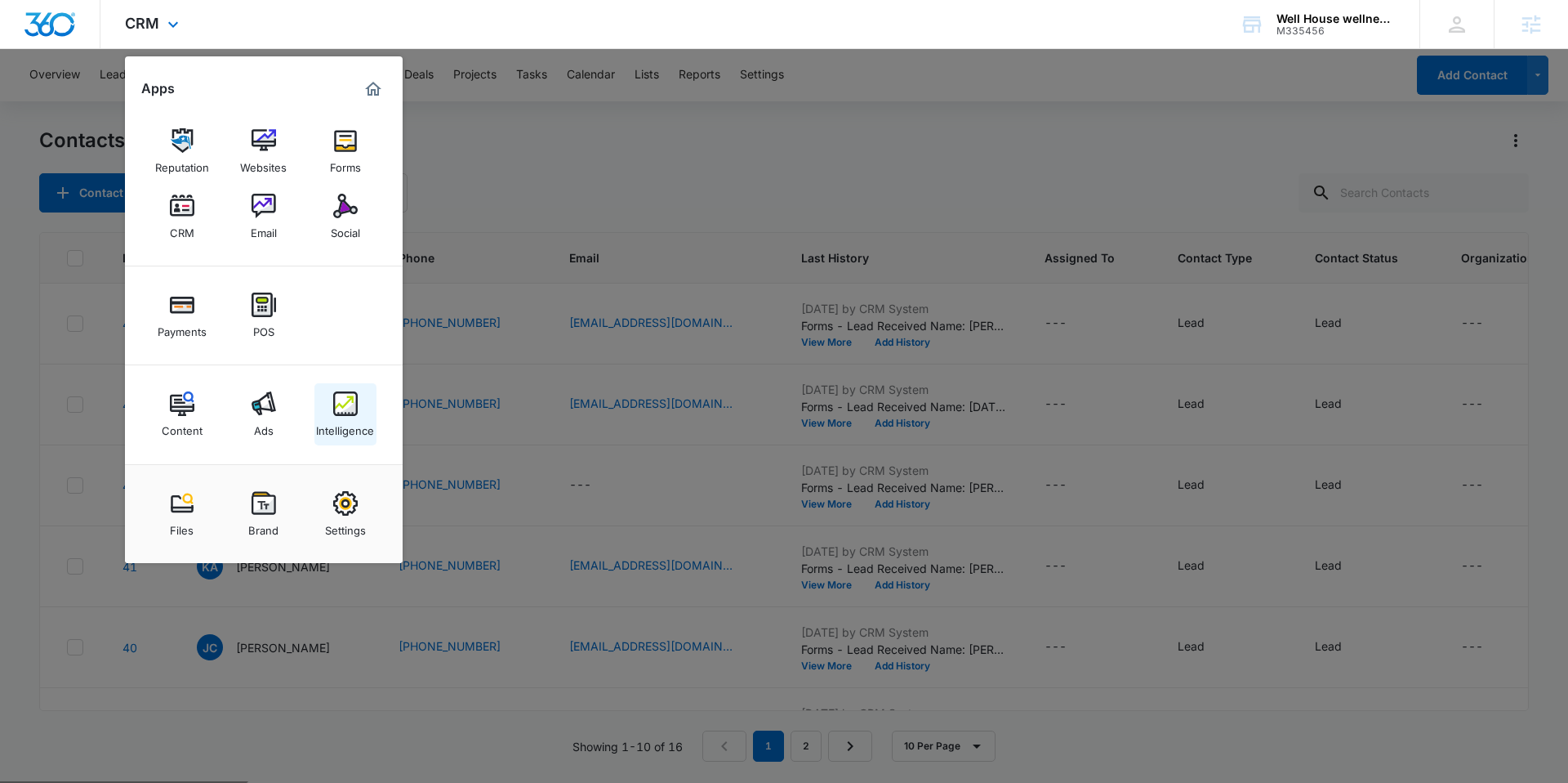
click at [350, 395] on img at bounding box center [345, 403] width 24 height 24
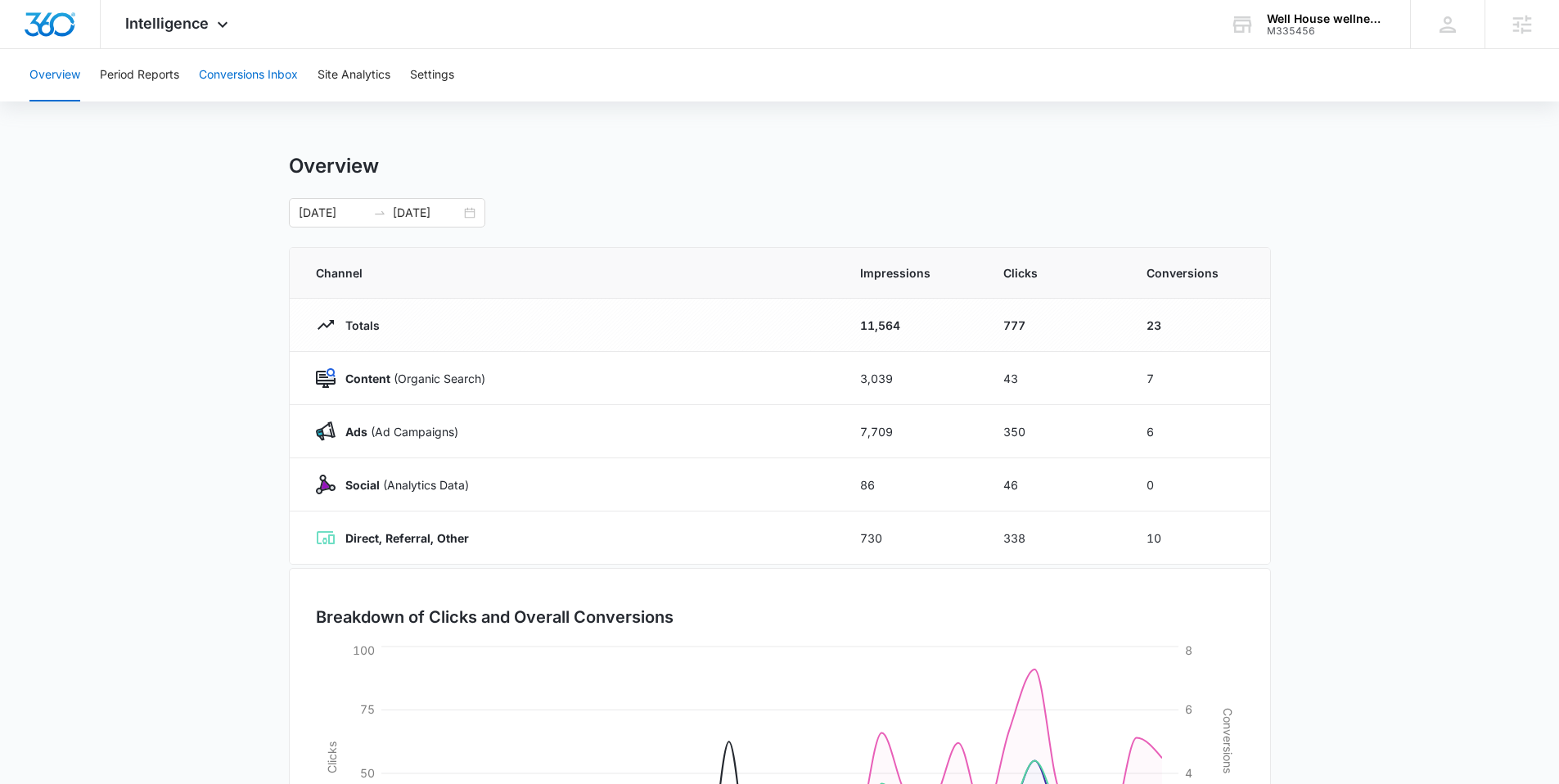
click at [202, 70] on button "Conversions Inbox" at bounding box center [248, 75] width 99 height 52
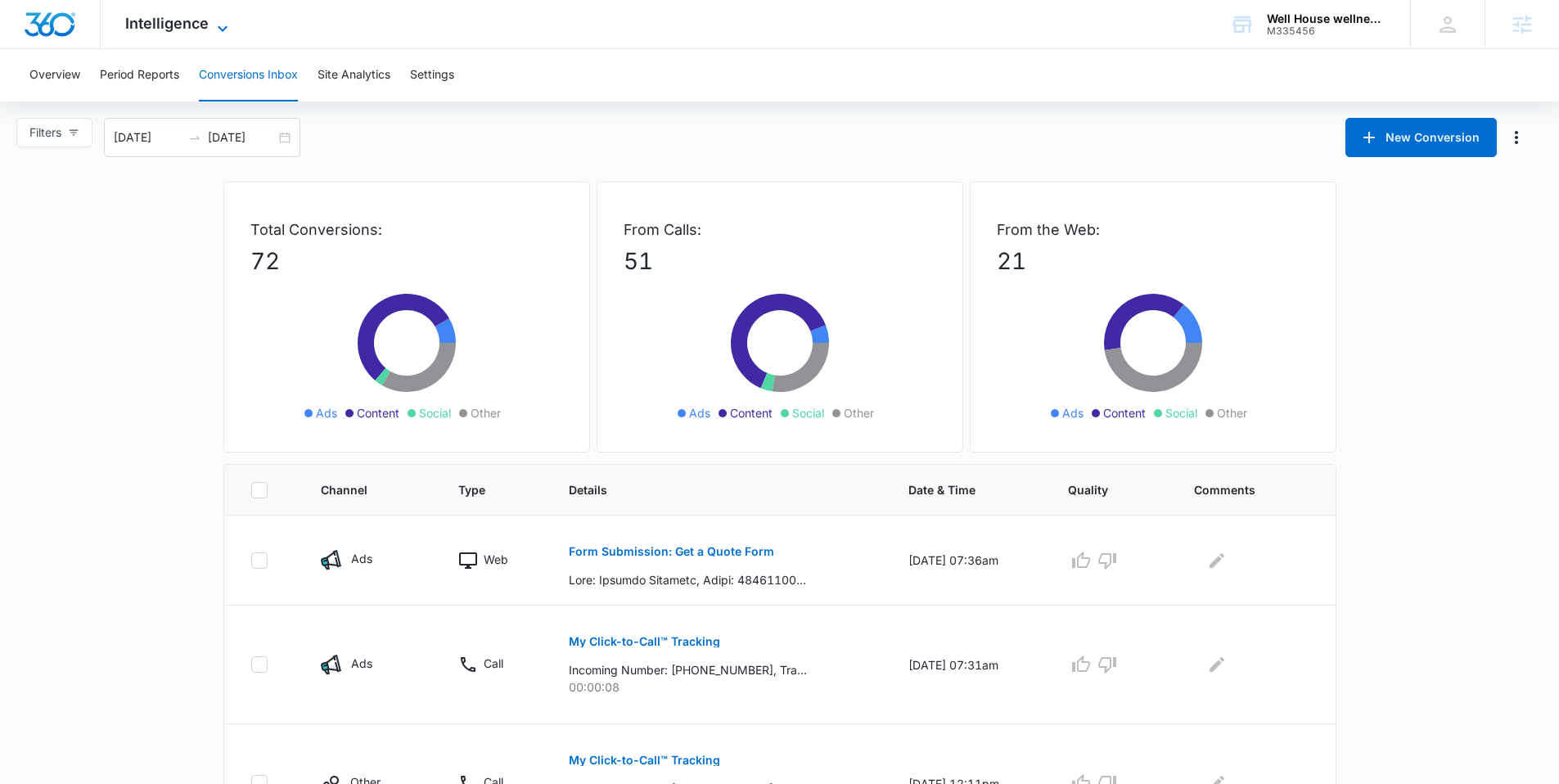
click at [227, 14] on div "Intelligence Apps Reputation Websites Forms CRM Email Social Payments POS Conte…" at bounding box center [178, 24] width 156 height 48
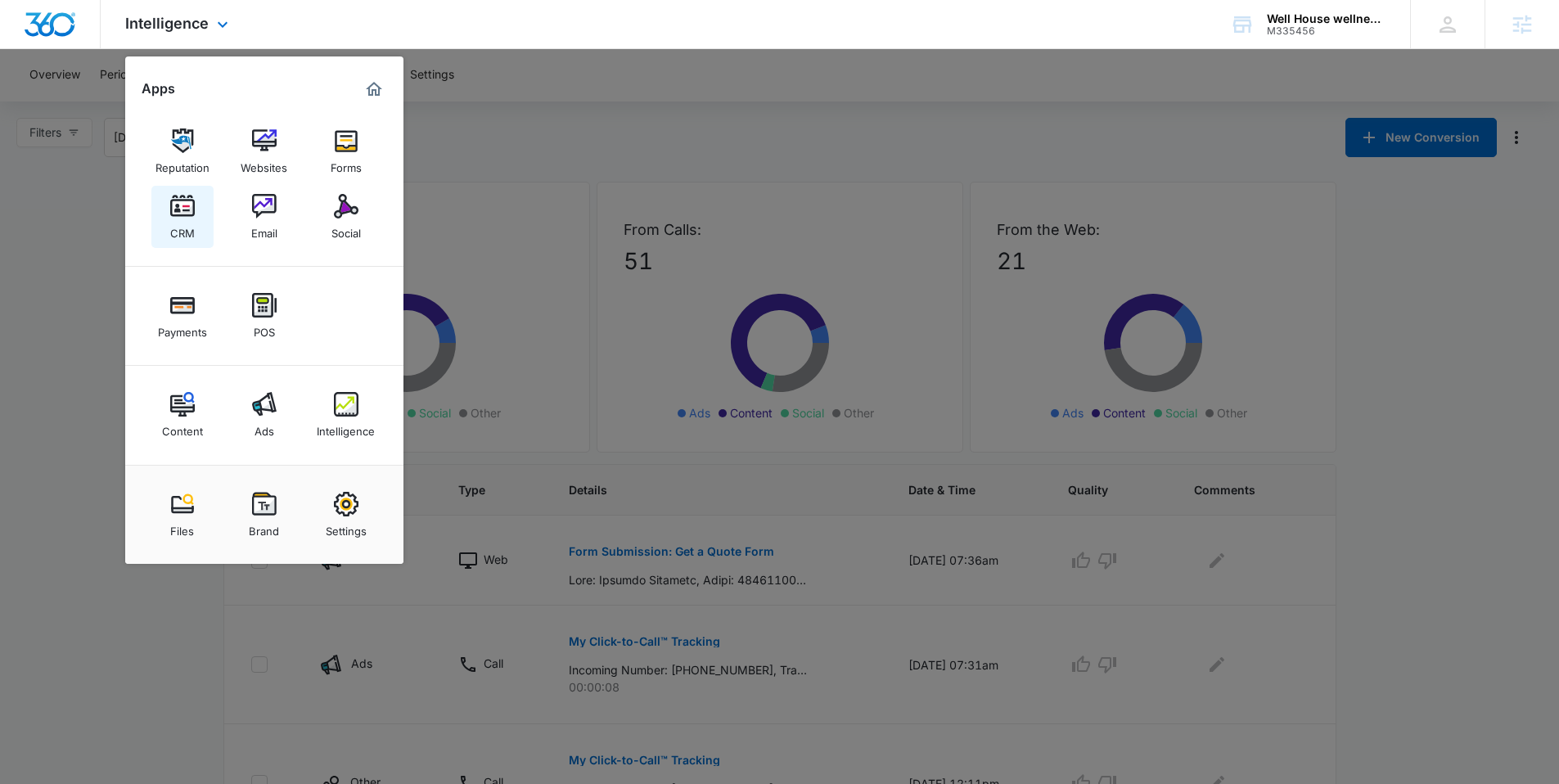
click at [180, 211] on img at bounding box center [182, 206] width 24 height 24
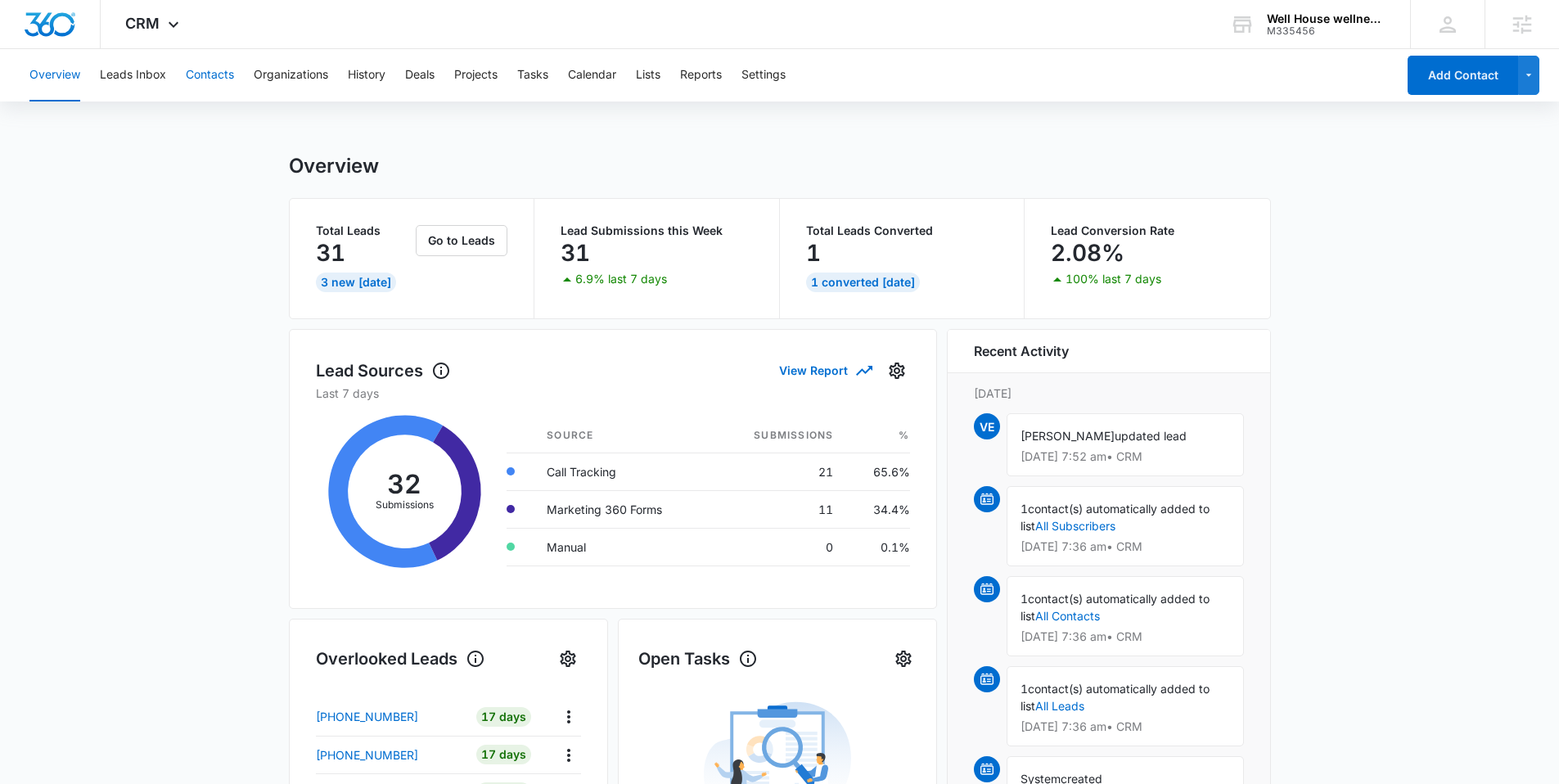
click at [222, 80] on button "Contacts" at bounding box center [209, 75] width 48 height 52
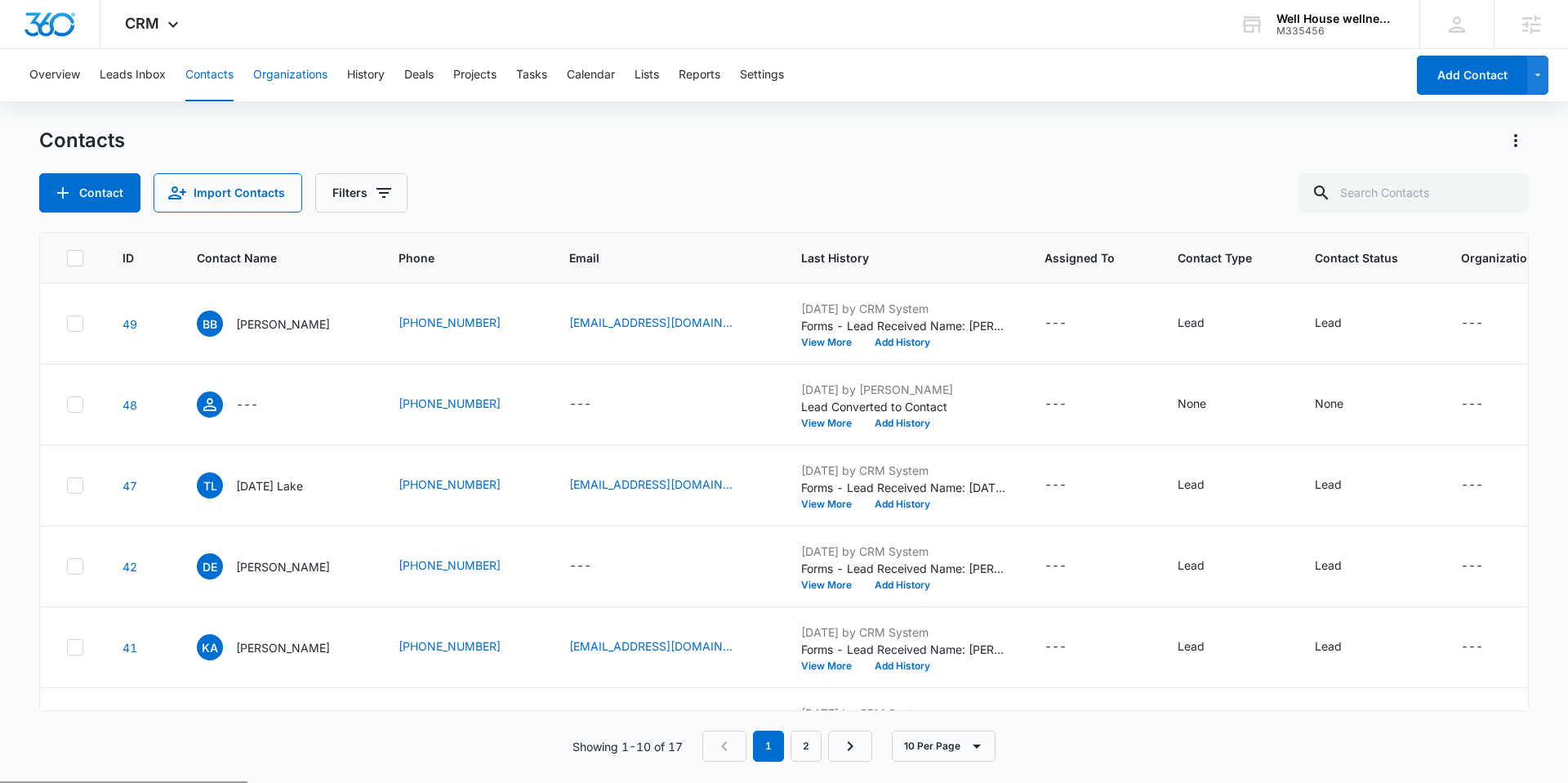
click at [290, 78] on button "Organizations" at bounding box center [290, 75] width 74 height 52
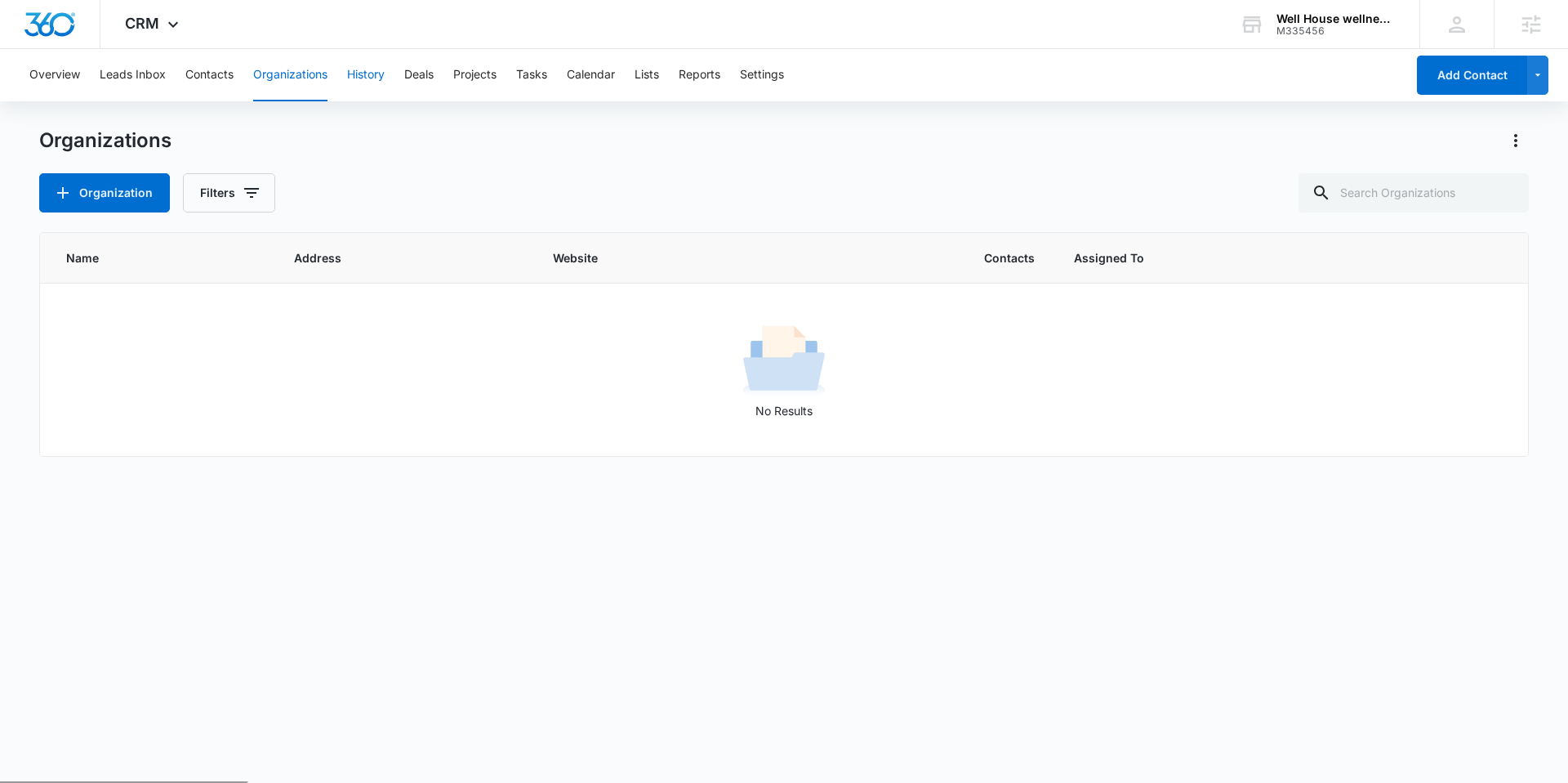
click at [372, 89] on button "History" at bounding box center [365, 75] width 38 height 52
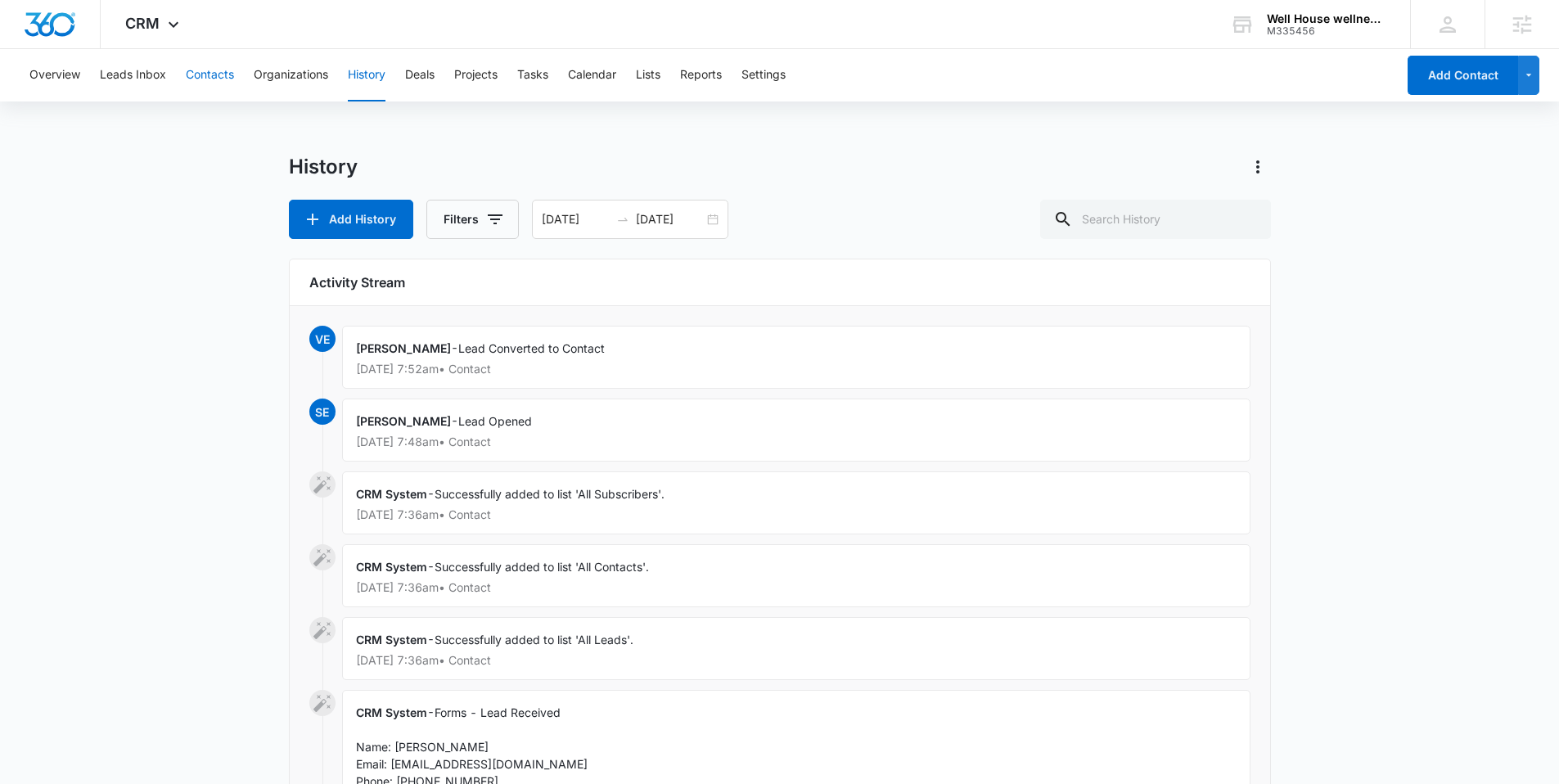
click at [187, 59] on button "Contacts" at bounding box center [209, 75] width 48 height 52
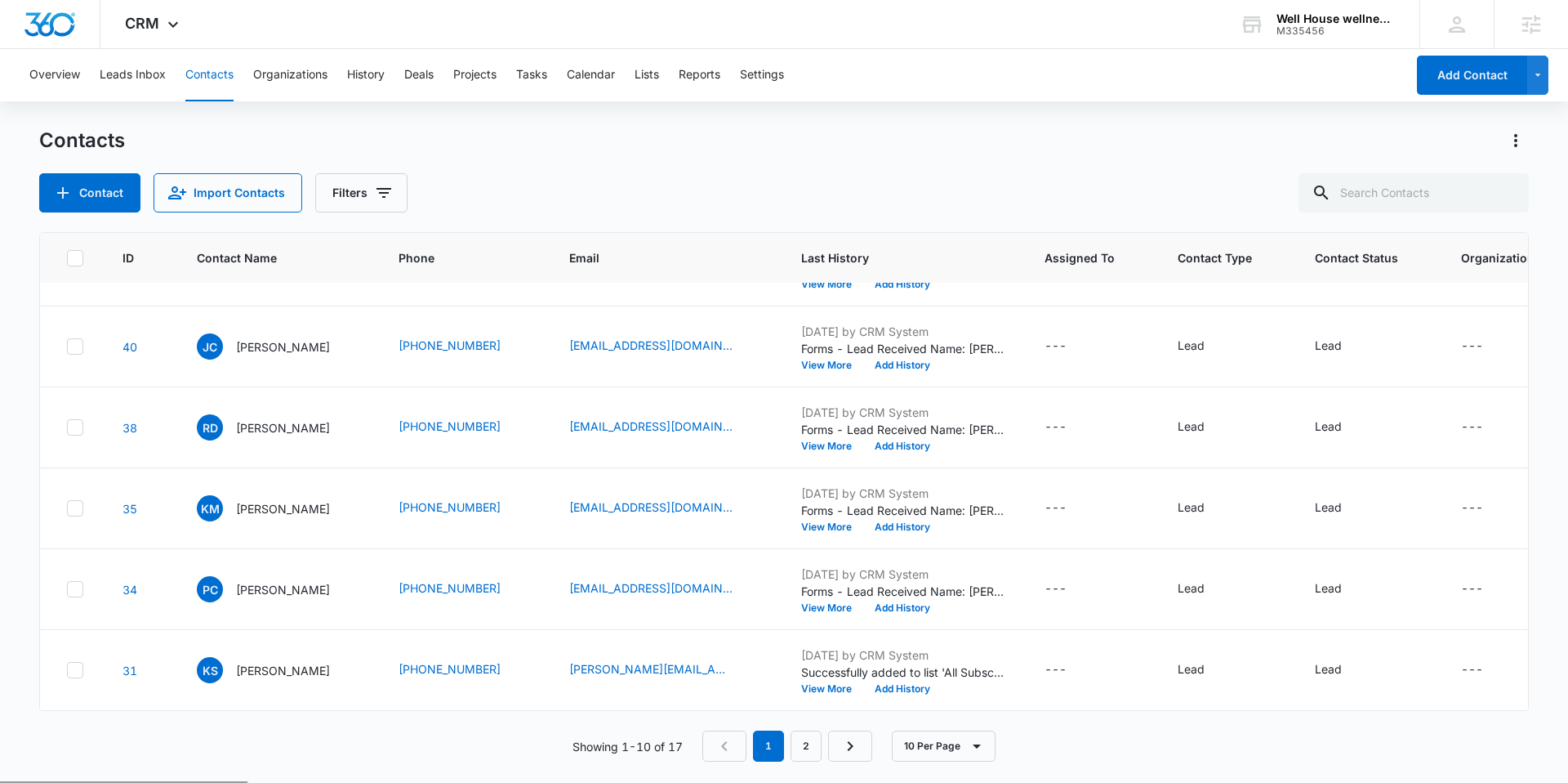
scroll to position [394, 0]
click at [810, 743] on link "2" at bounding box center [805, 746] width 31 height 31
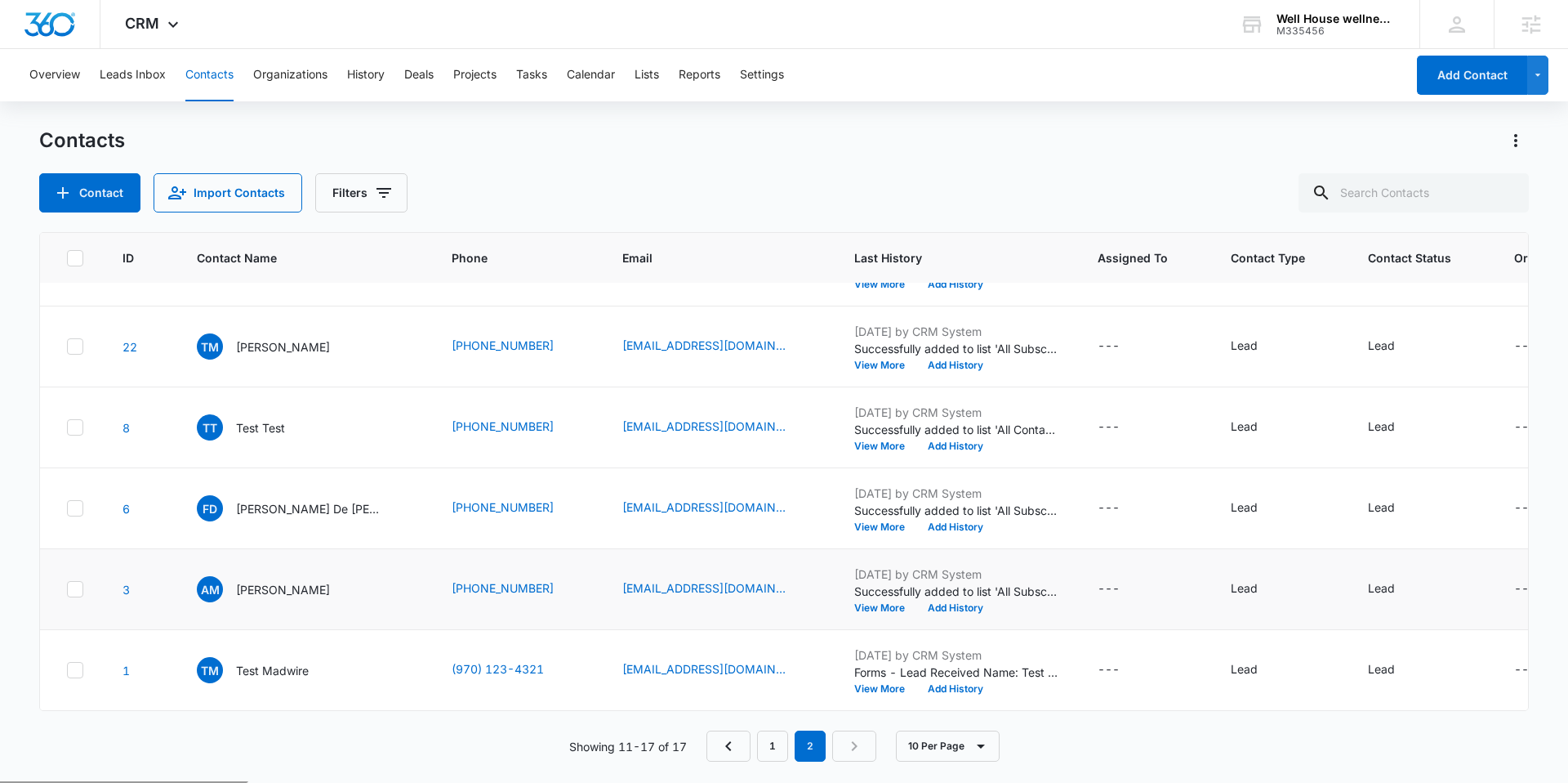
scroll to position [0, 0]
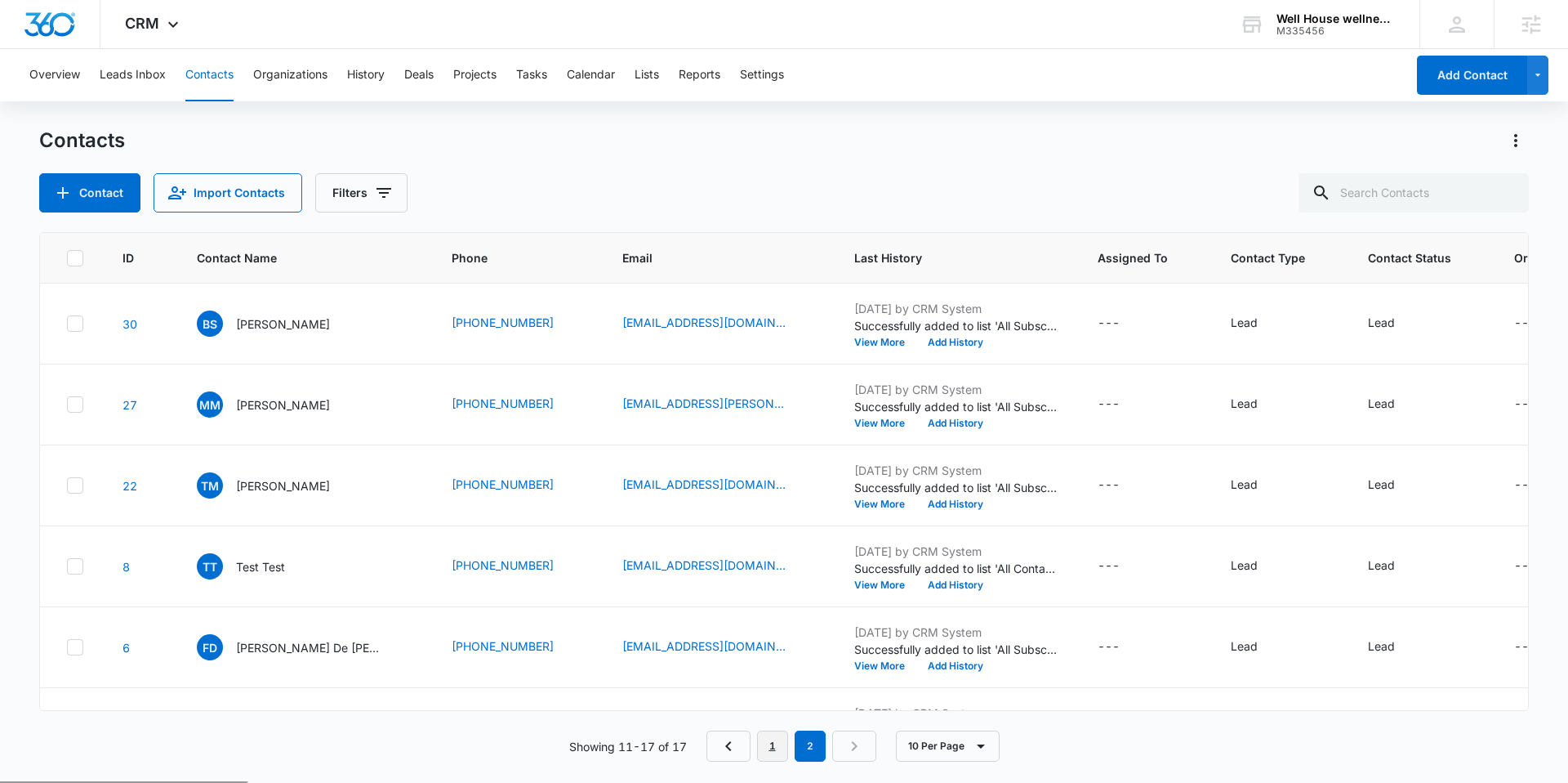
click at [779, 738] on link "1" at bounding box center [773, 746] width 31 height 31
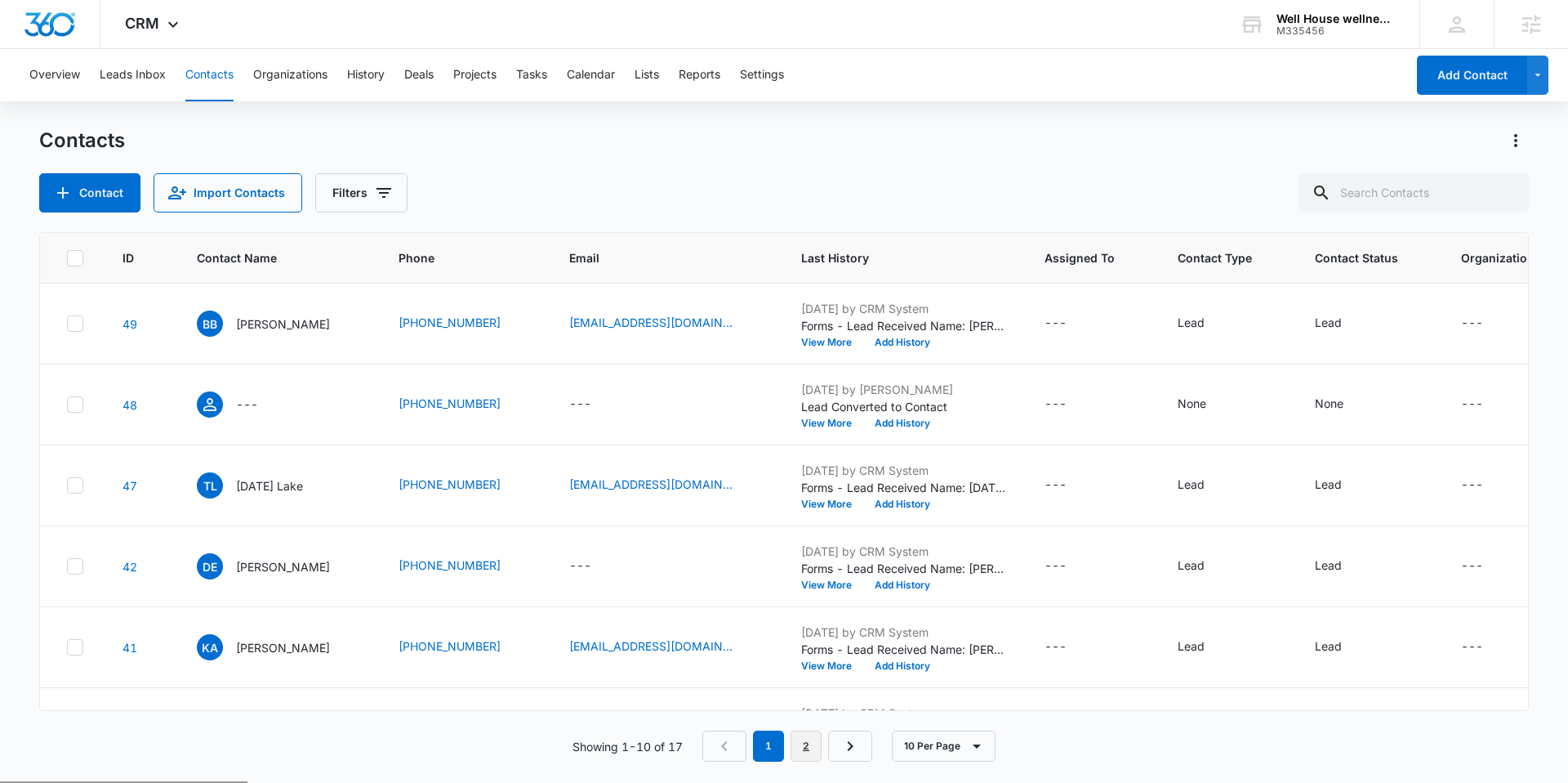
click at [806, 746] on link "2" at bounding box center [805, 746] width 31 height 31
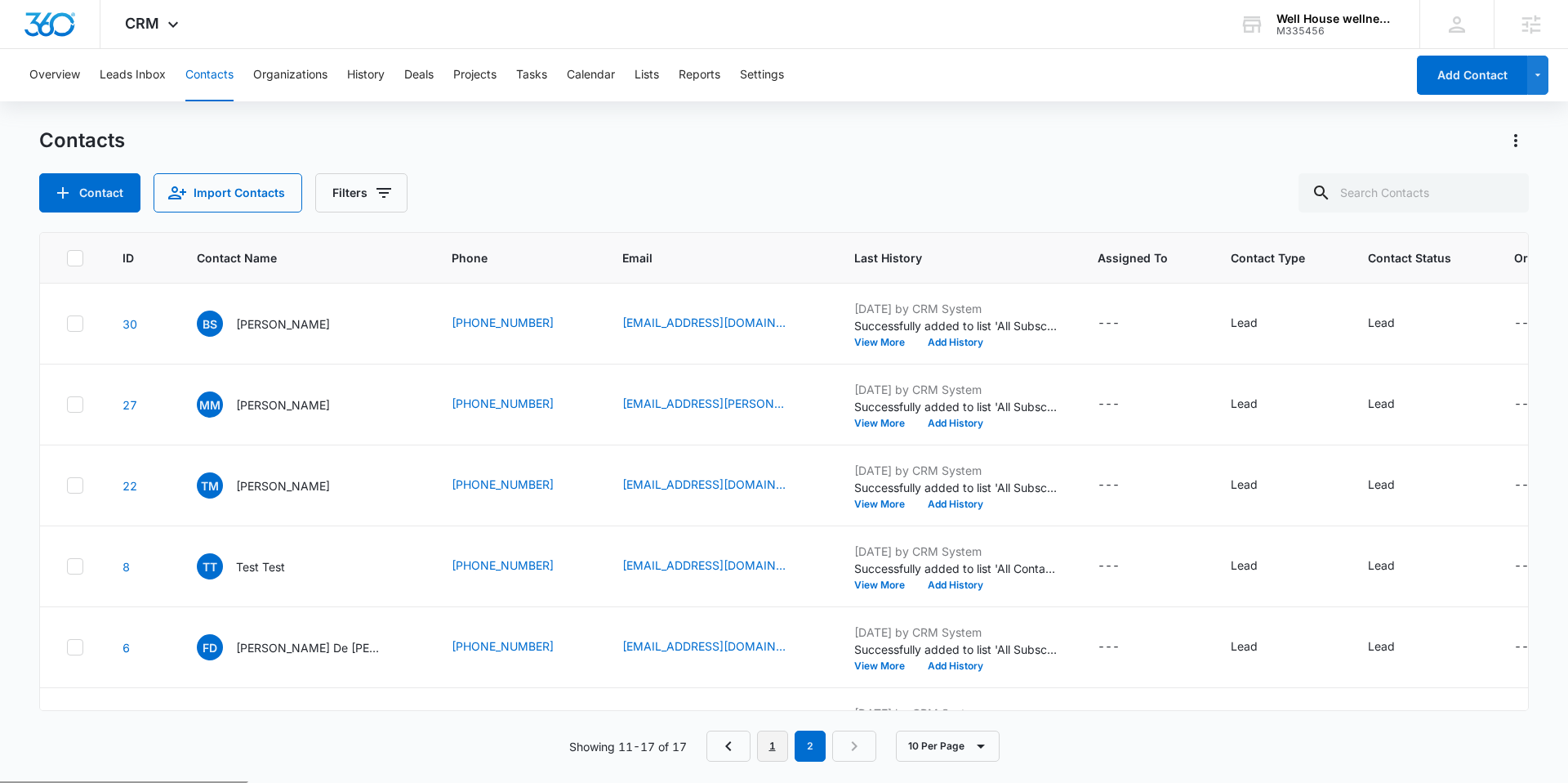
click at [773, 749] on link "1" at bounding box center [773, 746] width 31 height 31
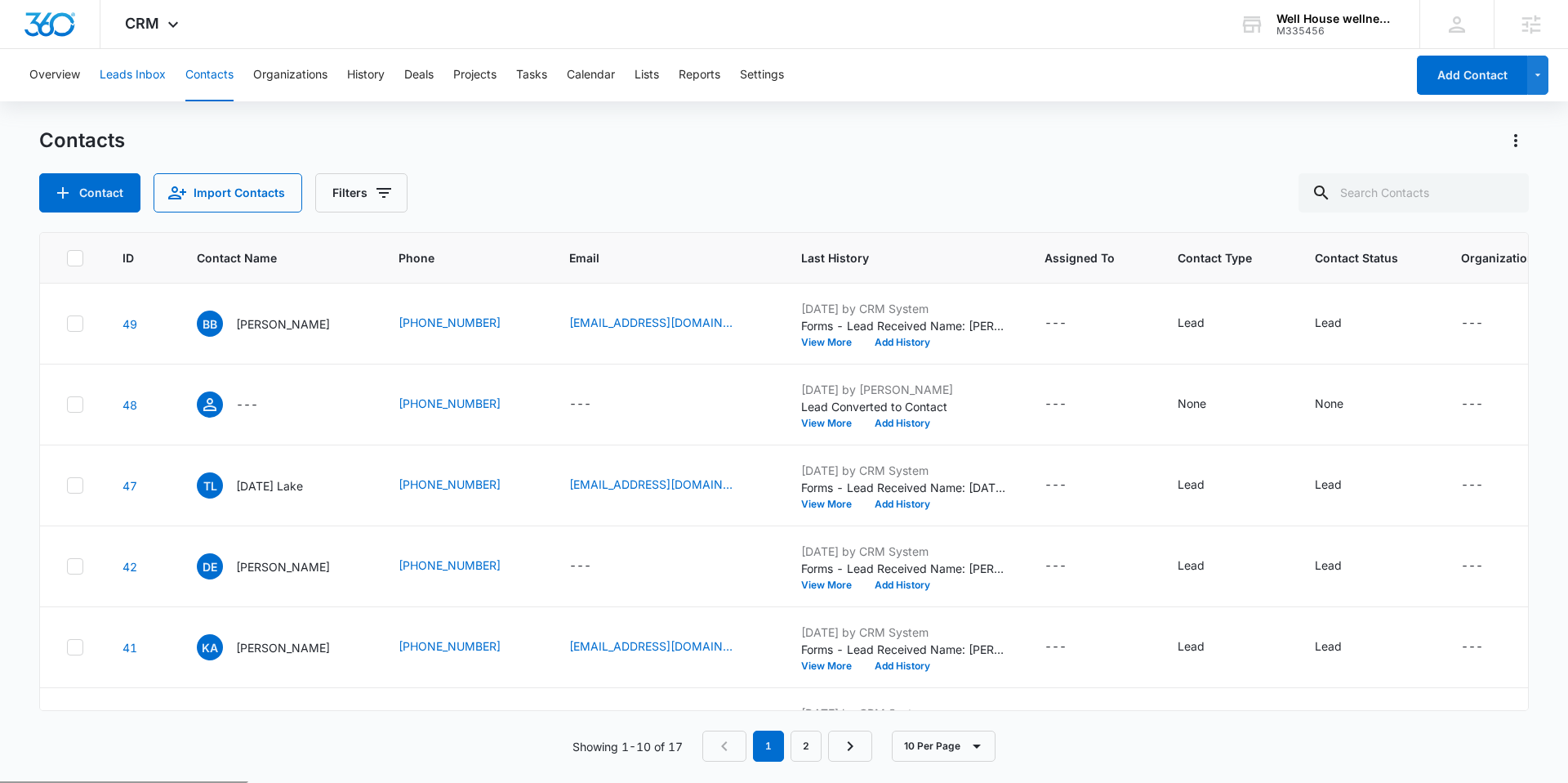
click at [124, 80] on button "Leads Inbox" at bounding box center [132, 75] width 66 height 52
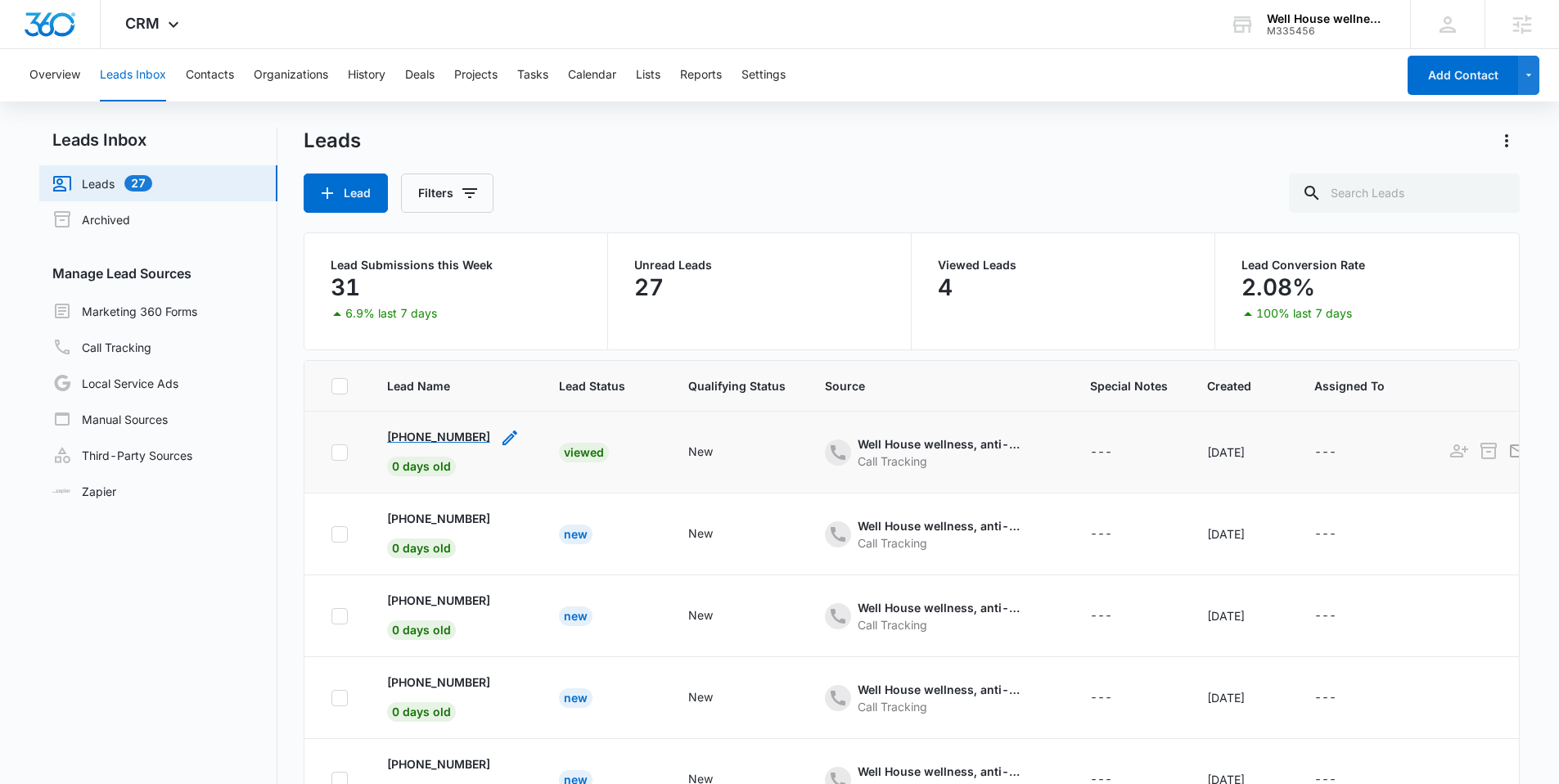
click at [446, 428] on p "[PHONE_NUMBER]" at bounding box center [438, 437] width 103 height 17
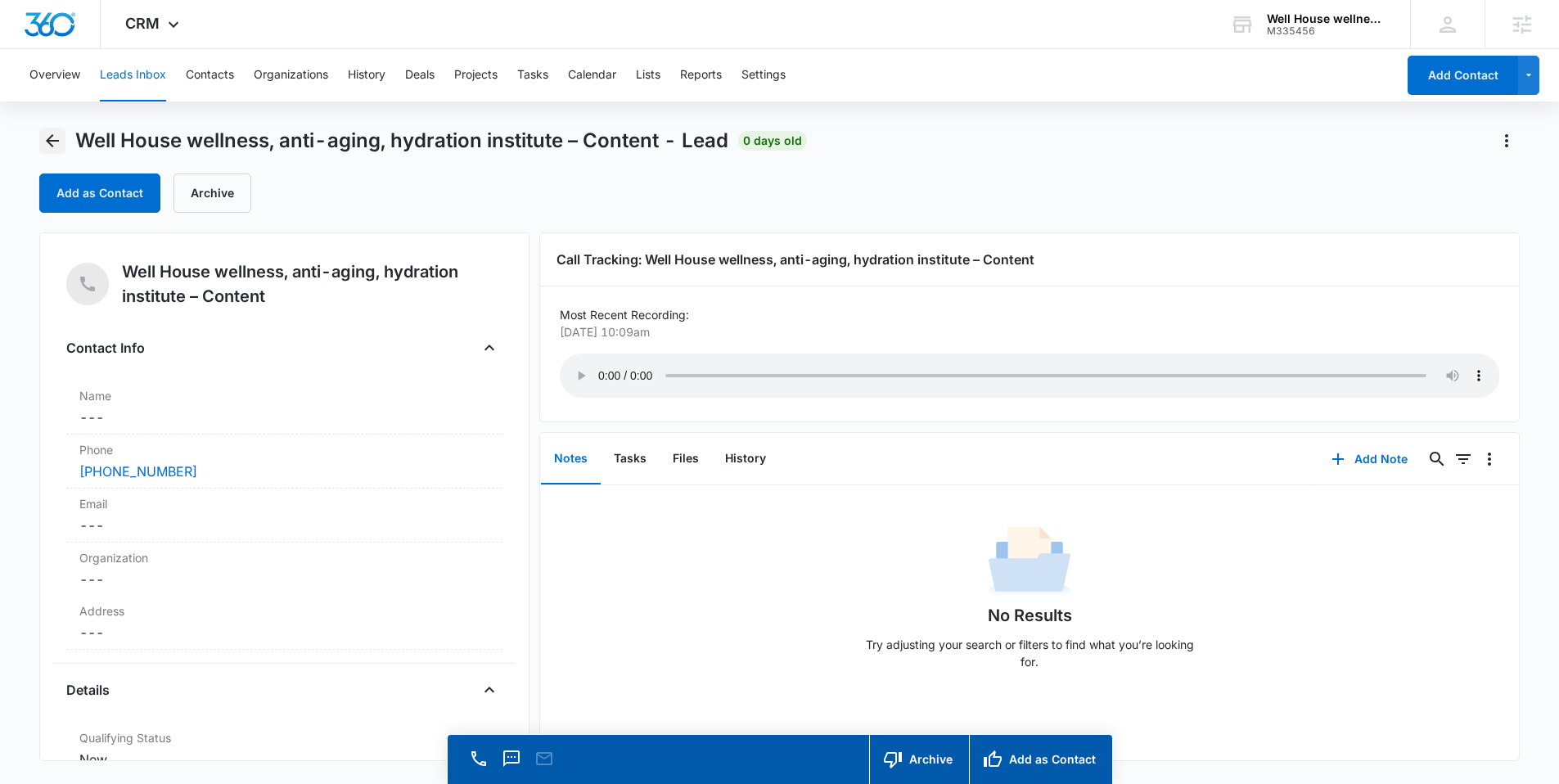
click at [46, 145] on icon "Back" at bounding box center [51, 140] width 19 height 19
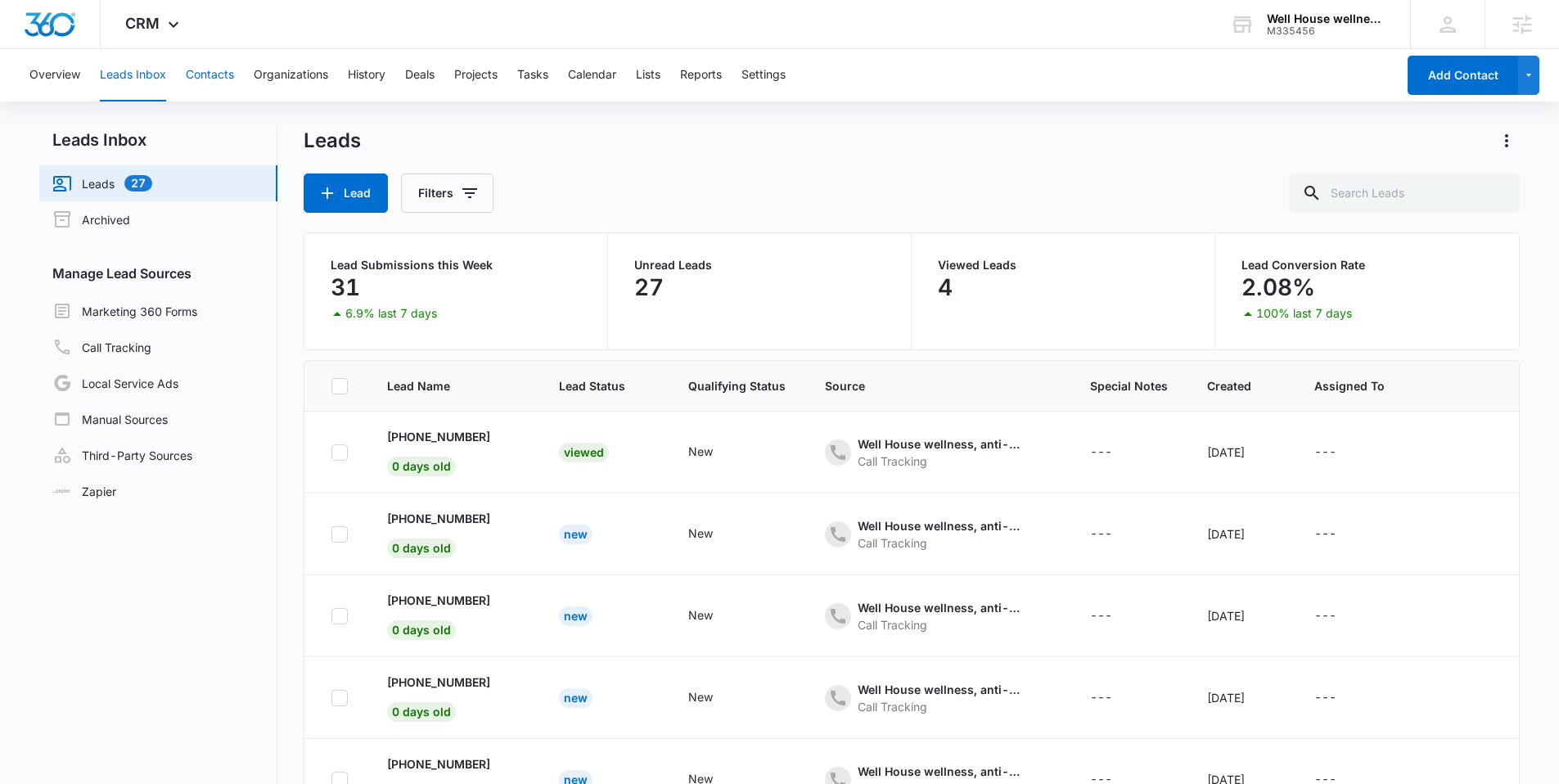
click at [210, 76] on button "Contacts" at bounding box center [209, 75] width 48 height 52
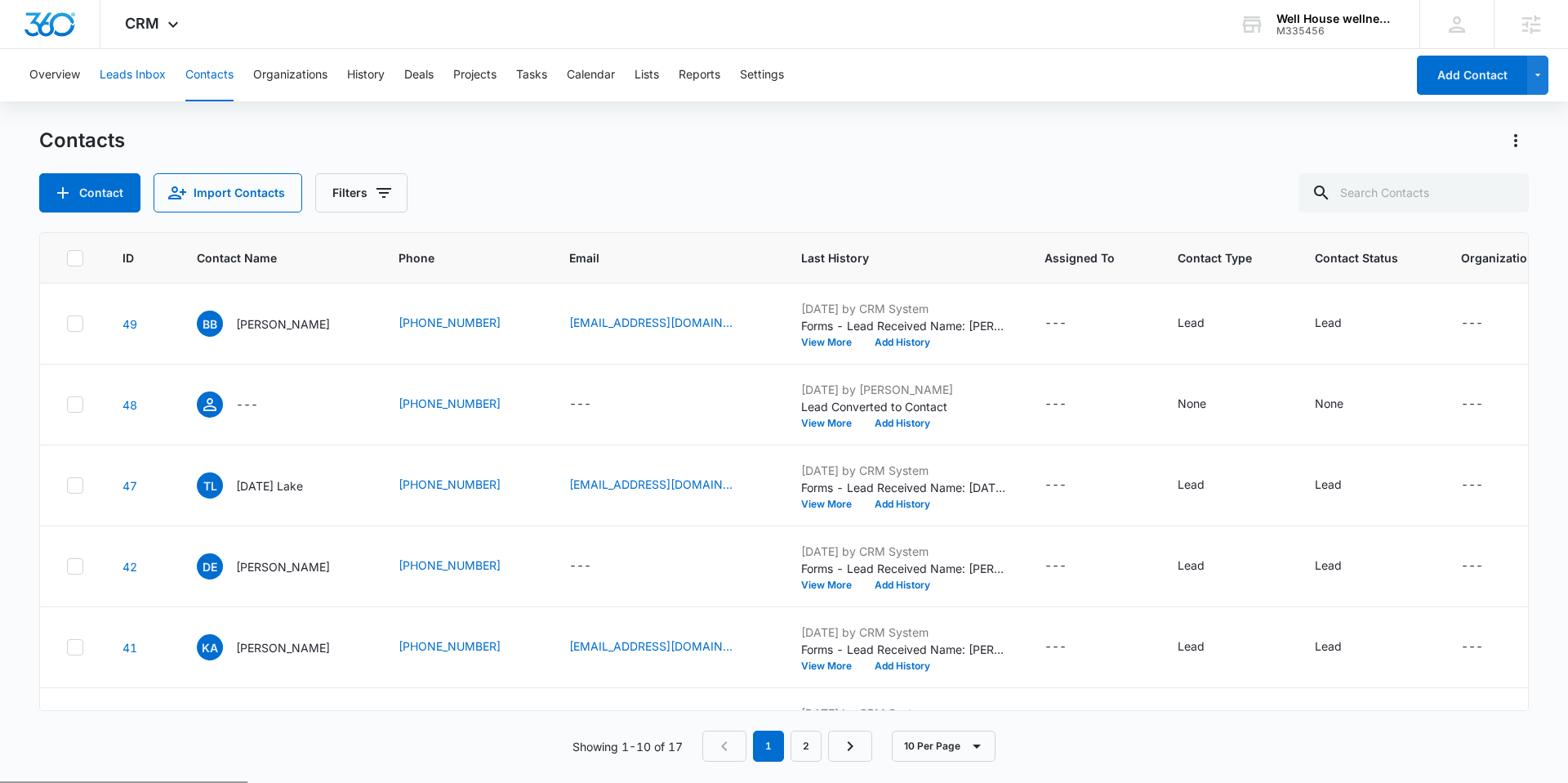
click at [143, 73] on button "Leads Inbox" at bounding box center [132, 75] width 66 height 52
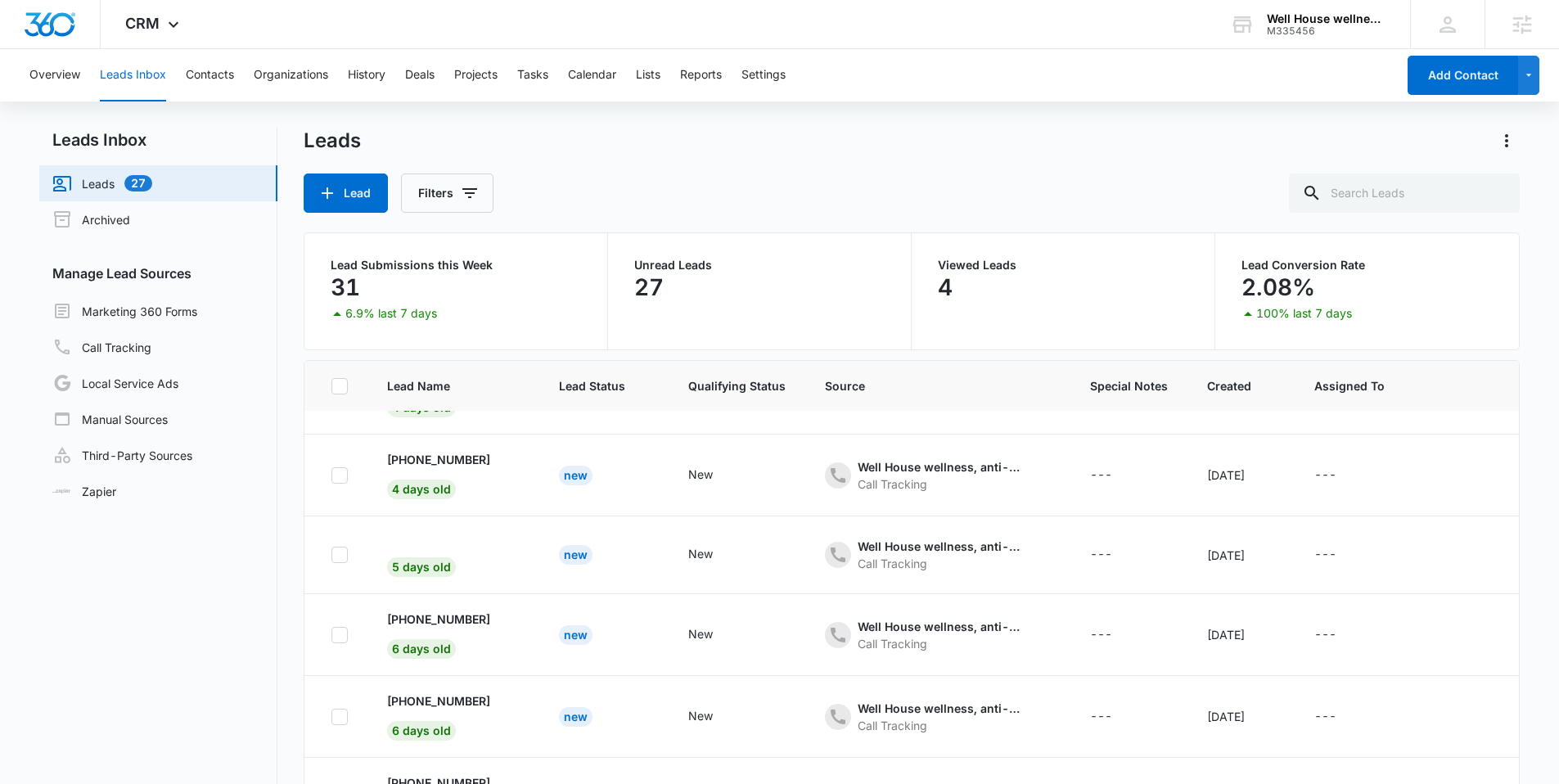
scroll to position [126, 0]
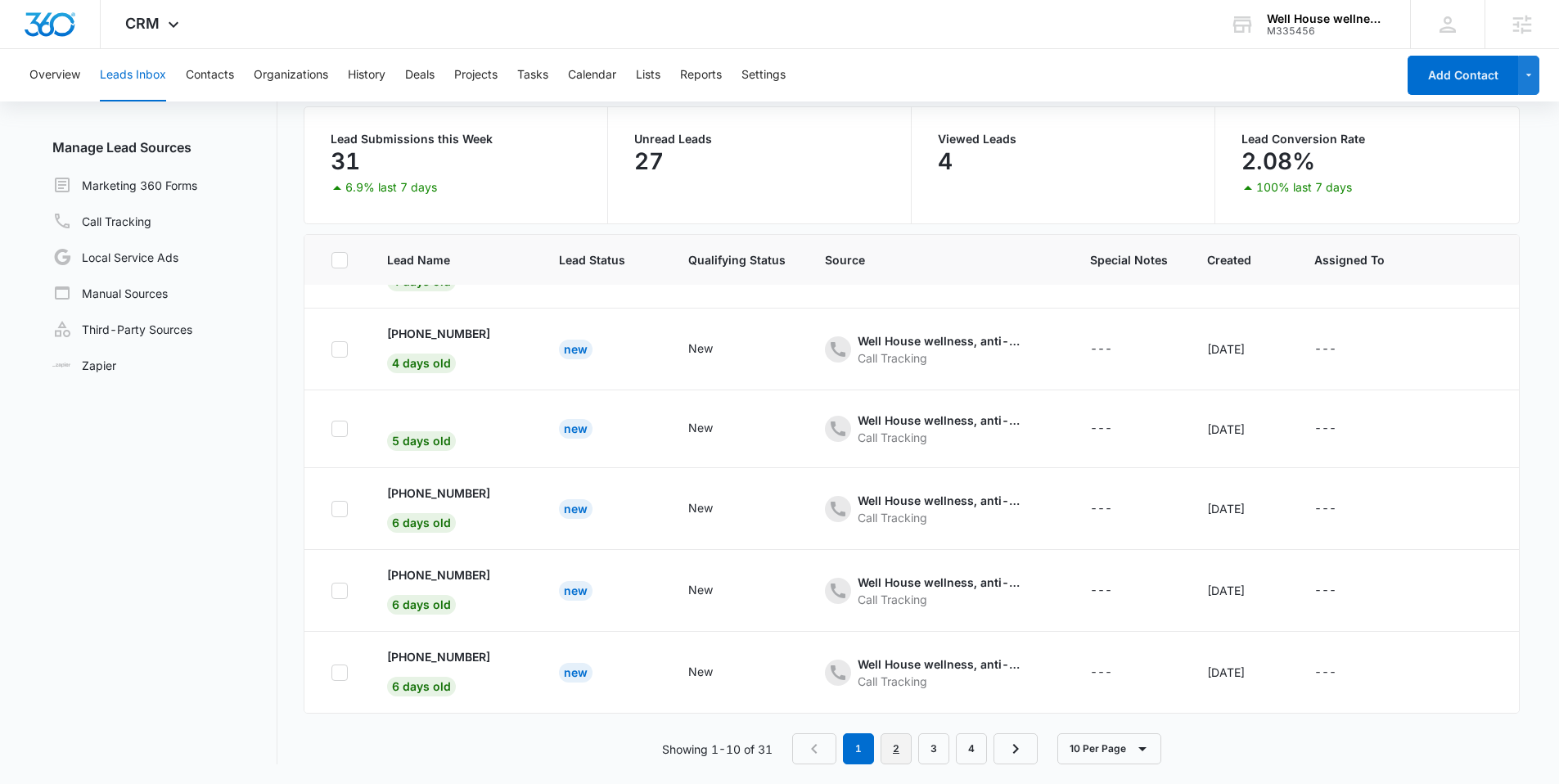
click at [911, 760] on link "2" at bounding box center [895, 749] width 31 height 31
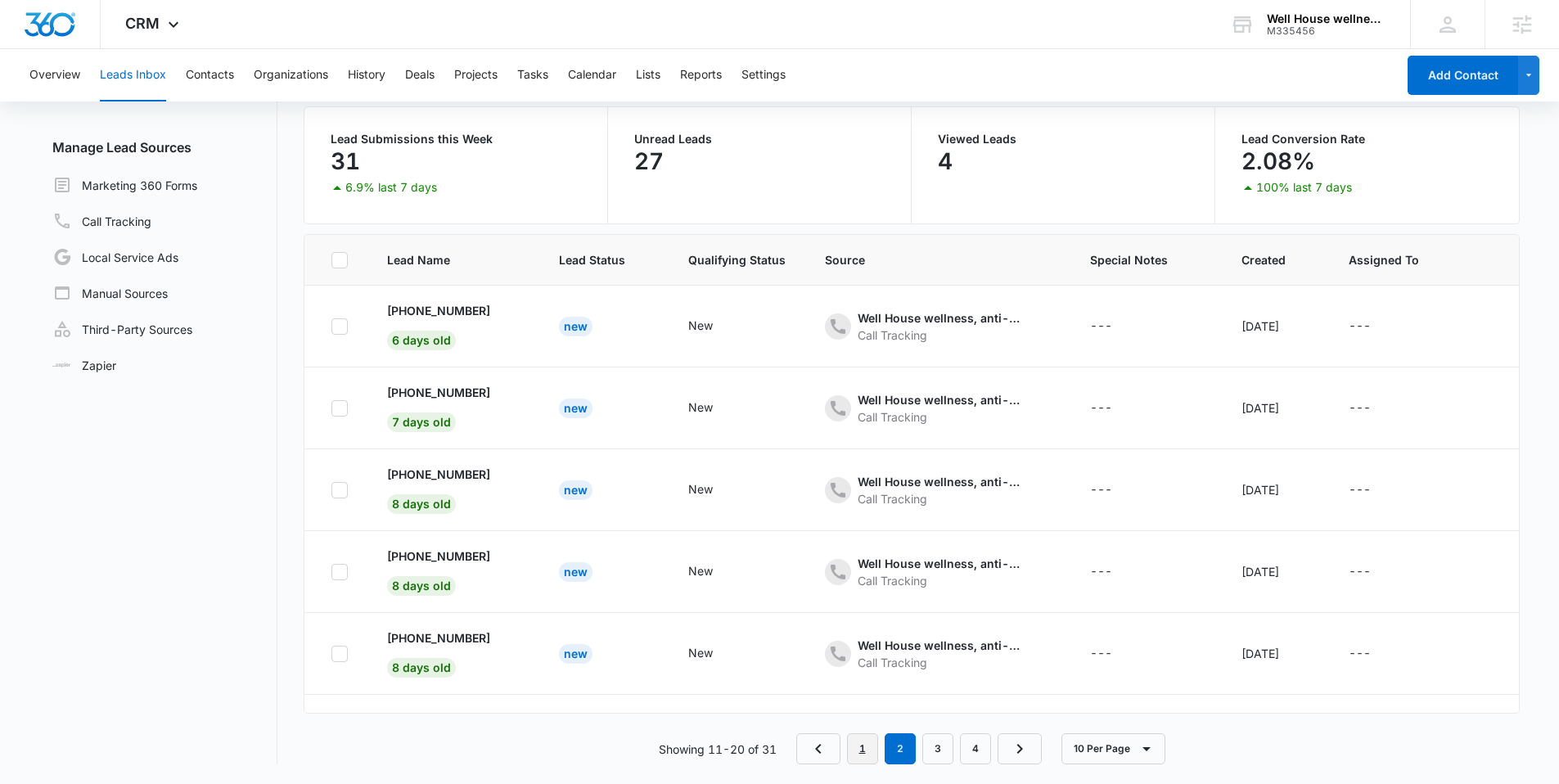
click at [865, 757] on link "1" at bounding box center [862, 749] width 31 height 31
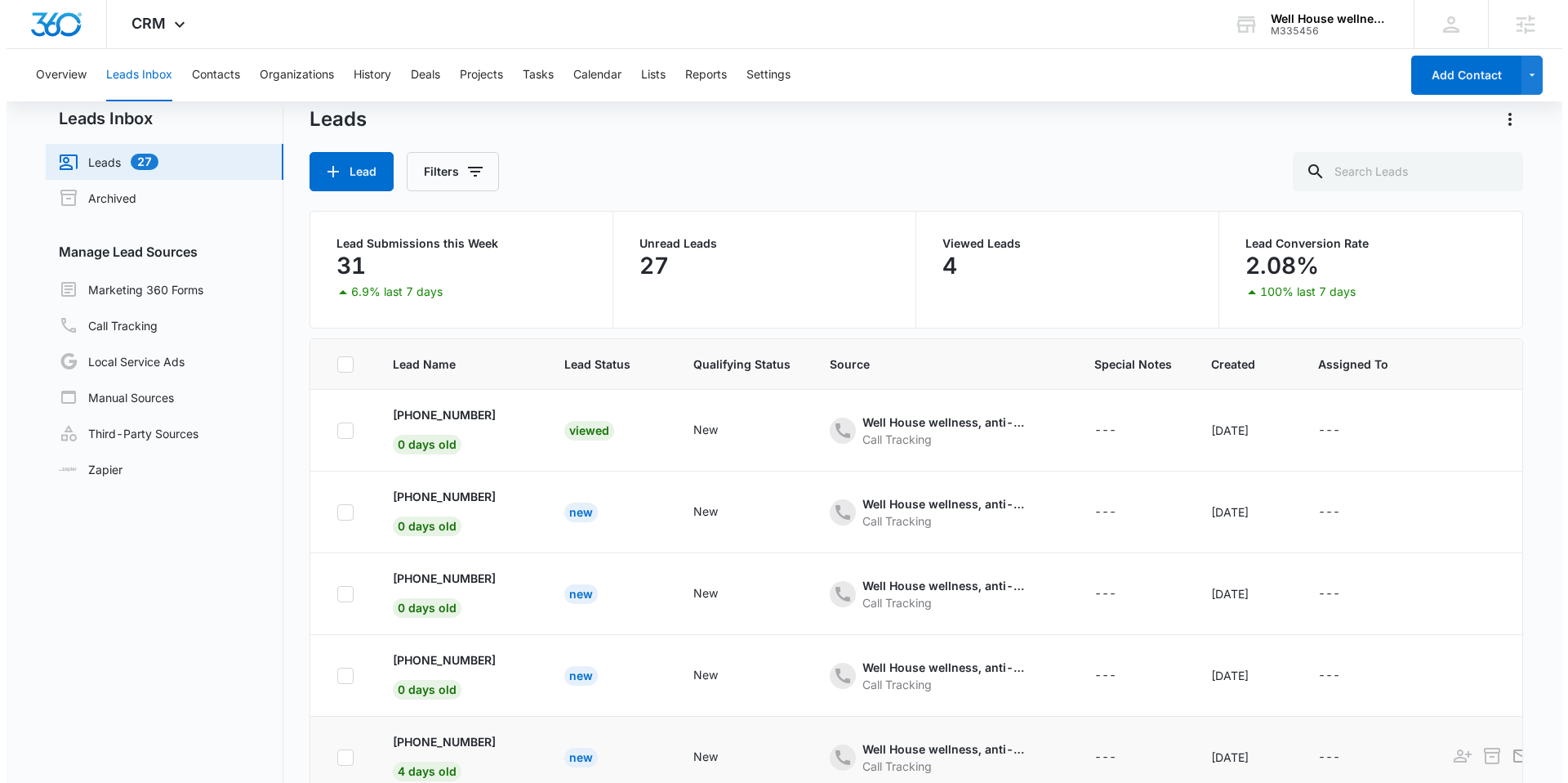
scroll to position [0, 0]
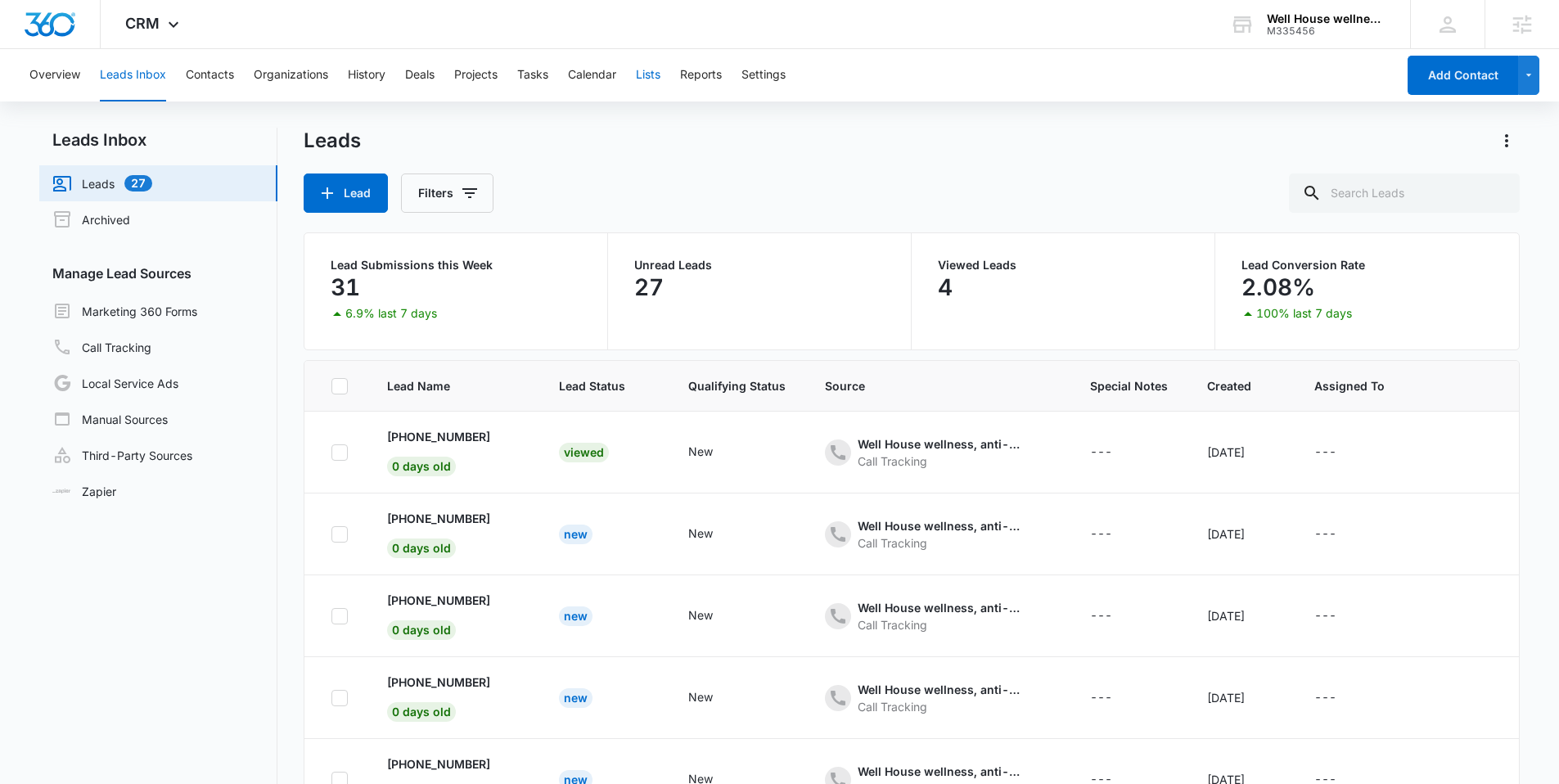
click at [655, 73] on button "Lists" at bounding box center [648, 75] width 24 height 52
